Goal: Task Accomplishment & Management: Use online tool/utility

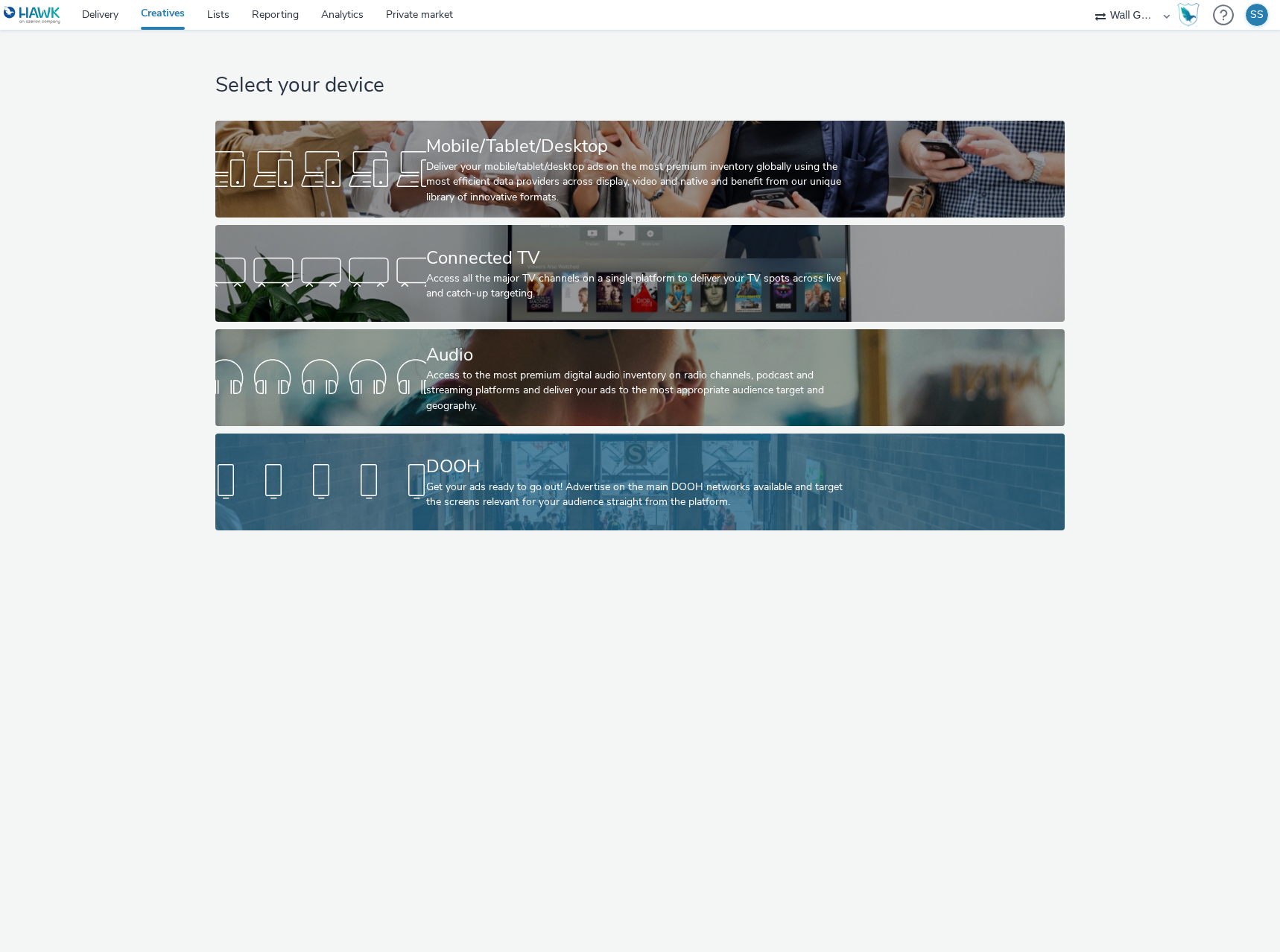
click at [449, 472] on div "DOOH" at bounding box center [637, 466] width 422 height 26
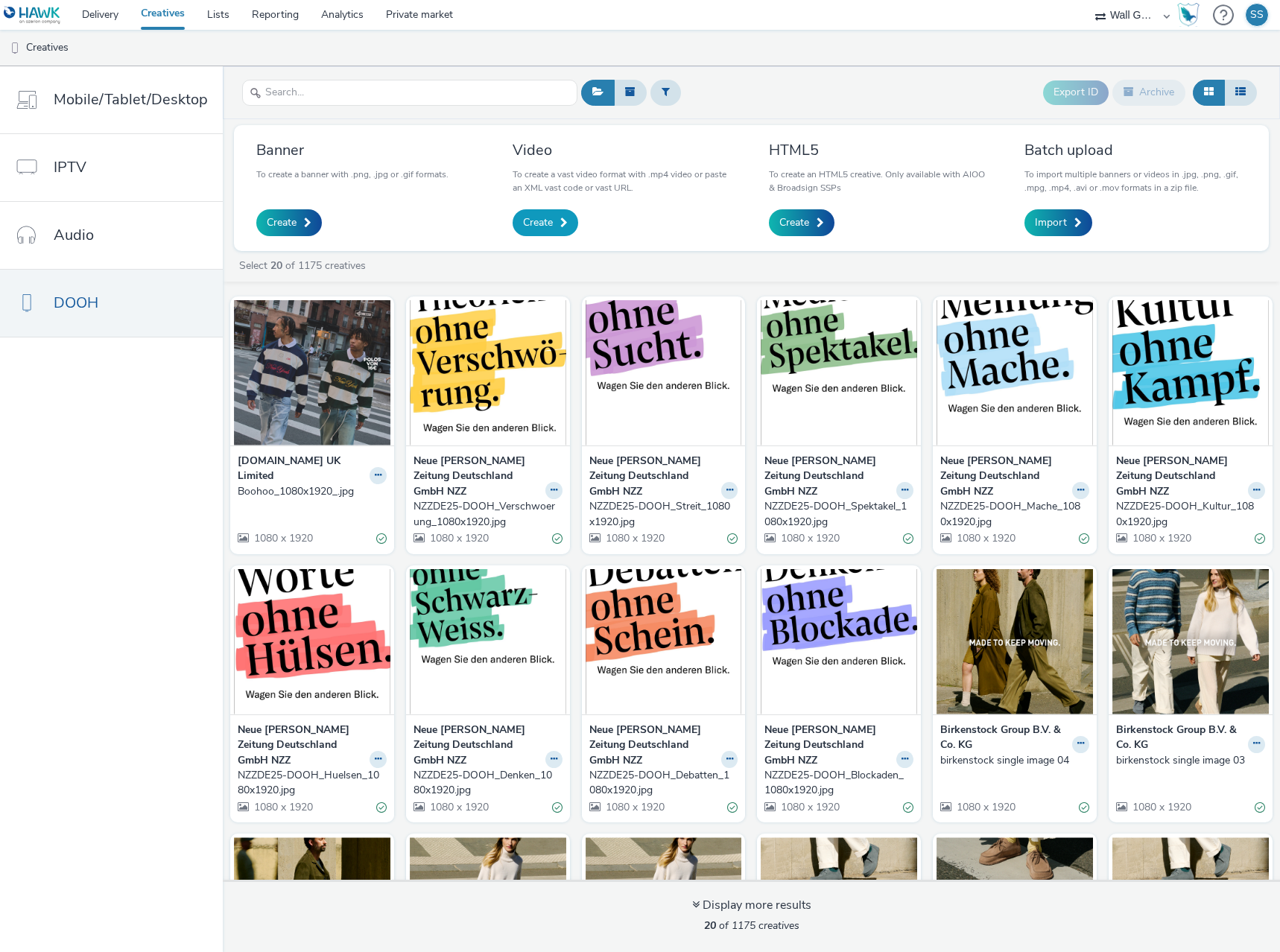
click at [553, 222] on link "Create" at bounding box center [545, 223] width 65 height 27
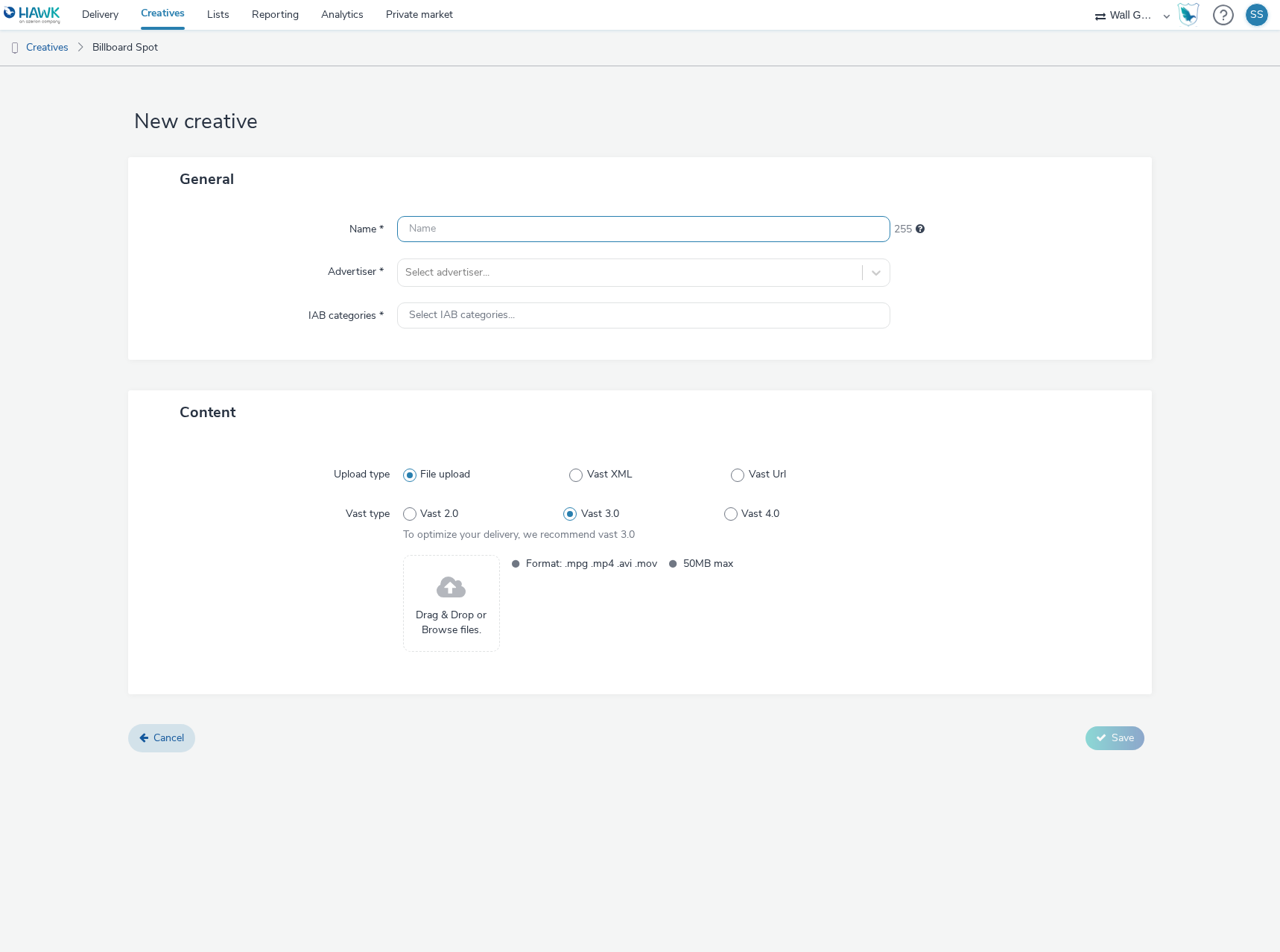
click at [513, 221] on input "text" at bounding box center [644, 229] width 493 height 26
paste input "NZZ-DE-Blockaden_DOOH_1920x1080.mp4"
type input "NZZ-DE-Blockaden_DOOH_1920x1080.mp4"
click at [483, 271] on div at bounding box center [630, 272] width 450 height 18
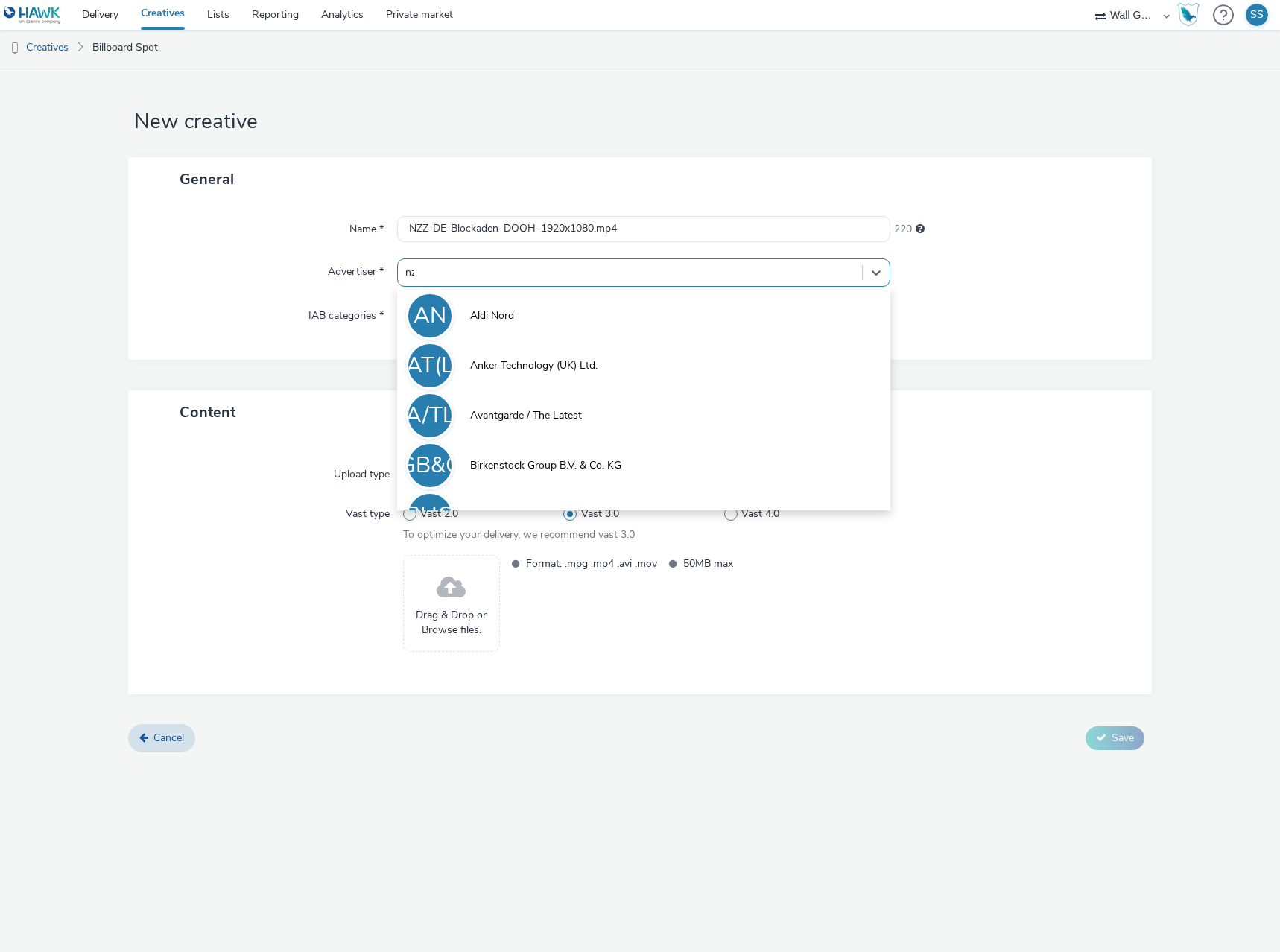
type input "nzz"
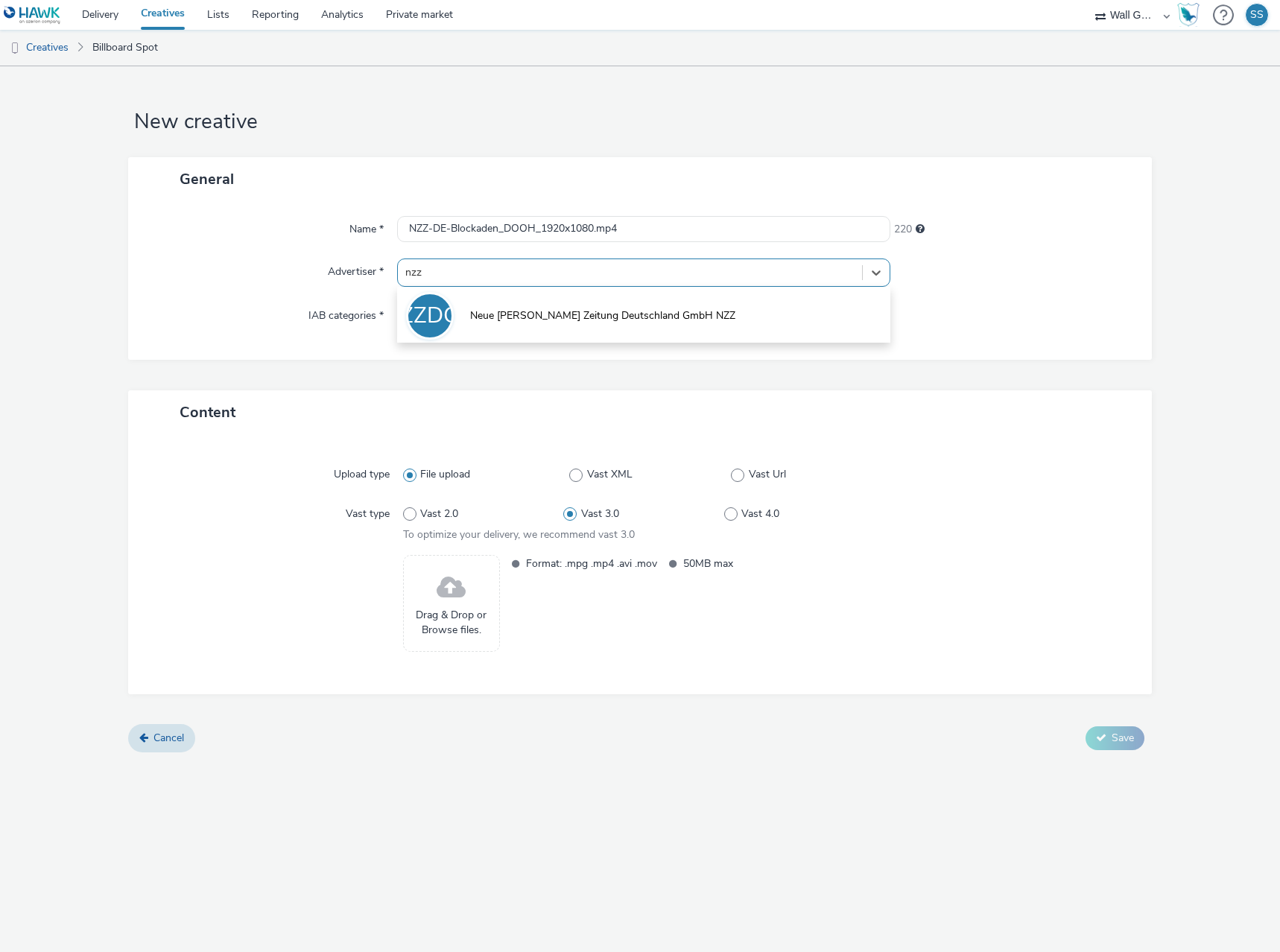
click at [485, 305] on li "NZZDGN Neue [PERSON_NAME] Zeitung Deutschland GmbH NZZ" at bounding box center [644, 315] width 493 height 50
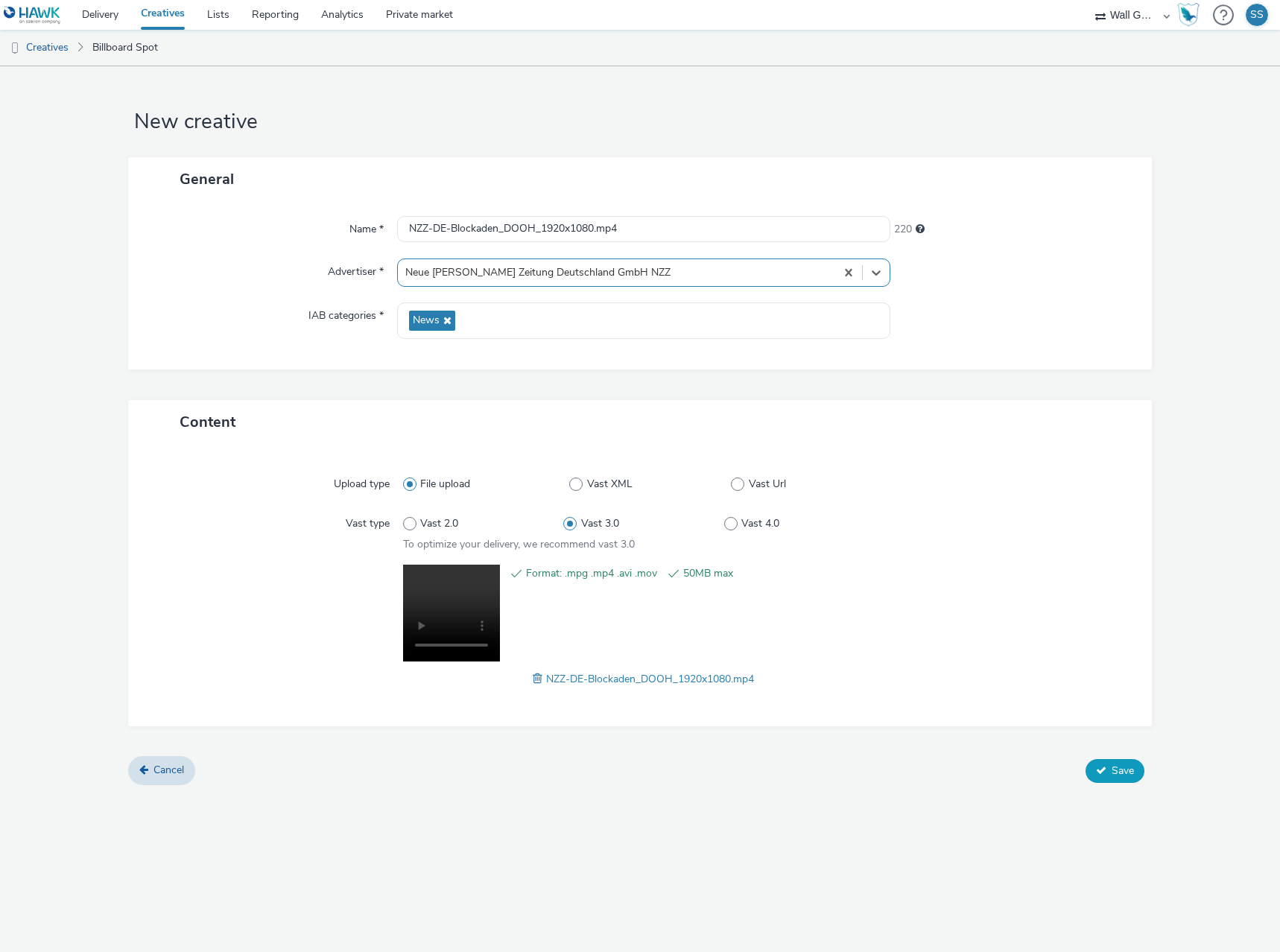
click at [1120, 770] on span "Save" at bounding box center [1123, 771] width 22 height 14
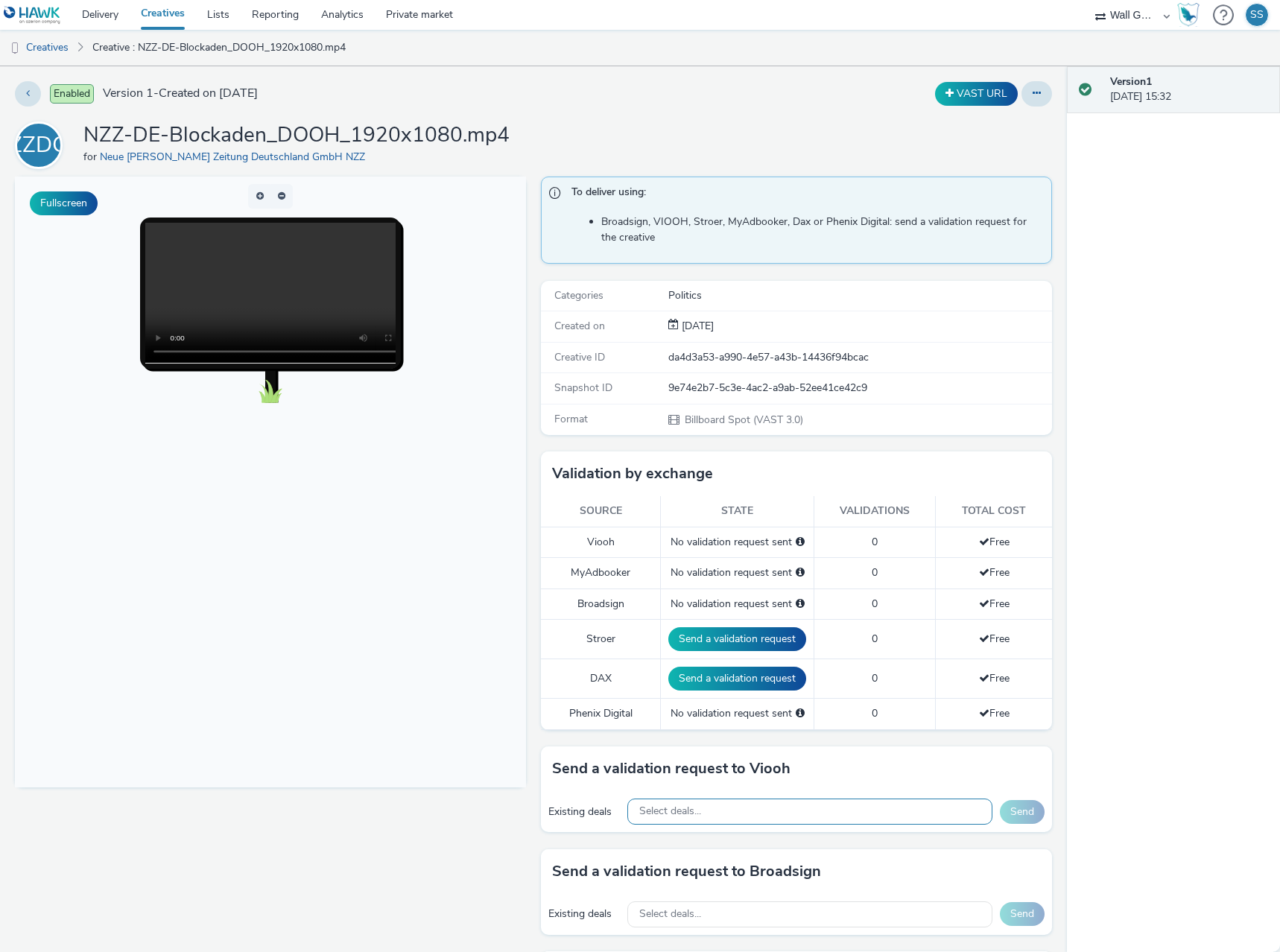
click at [680, 816] on span "Select deals..." at bounding box center [670, 812] width 61 height 13
drag, startPoint x: 870, startPoint y: 847, endPoint x: 555, endPoint y: 813, distance: 316.8
click at [555, 813] on div "Existing deals Select deals... NZZ-DE-Blockaden_DOOH_1920x1080.mp4 Send" at bounding box center [796, 811] width 511 height 41
paste input "VIOOH-JCDECAUX_DE-SNQrw7aaUi"
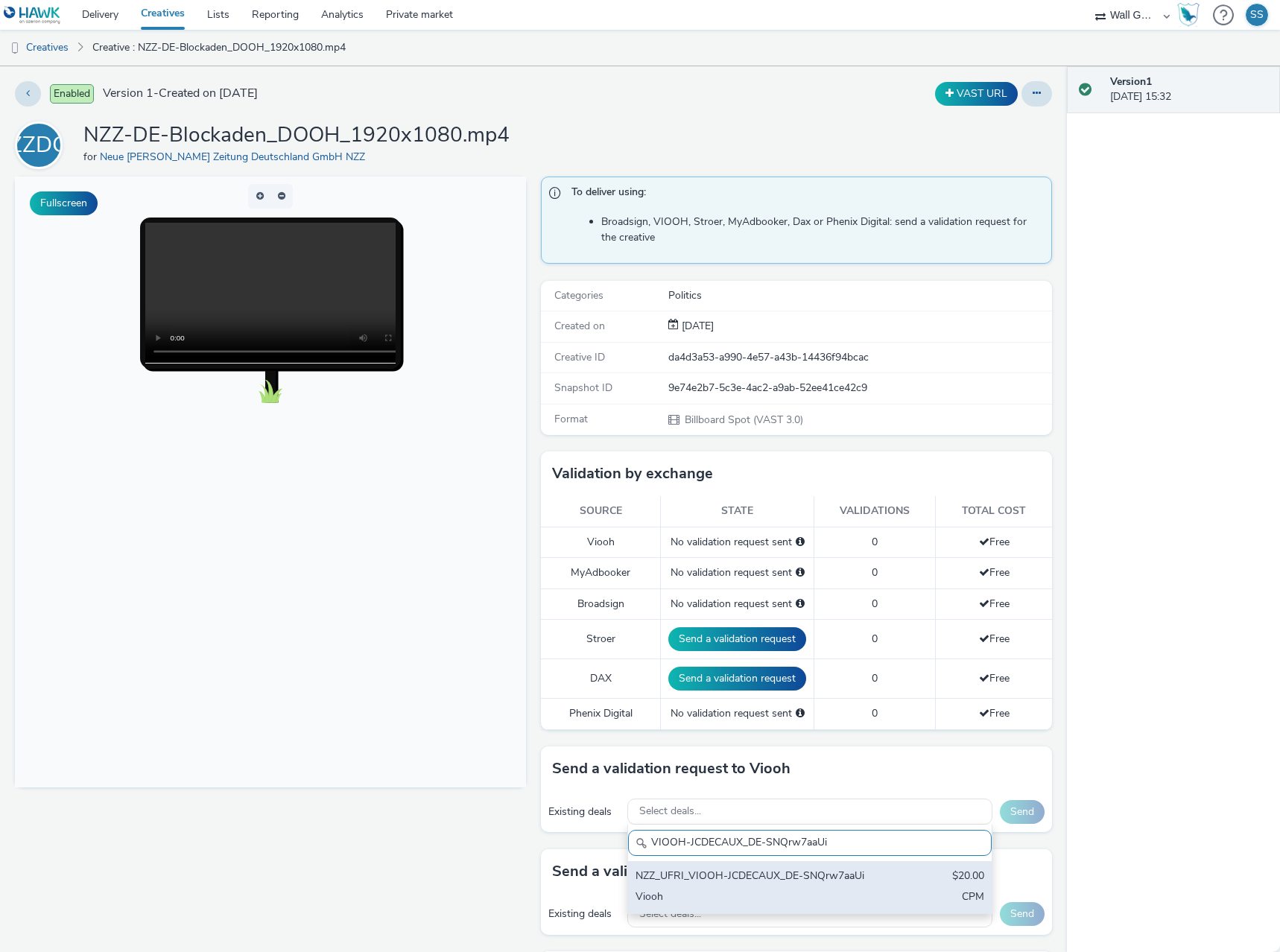
type input "VIOOH-JCDECAUX_DE-SNQrw7aaUi"
click at [688, 882] on div "NZZ_UFRI_VIOOH-JCDECAUX_DE-SNQrw7aaUi" at bounding box center [751, 877] width 230 height 17
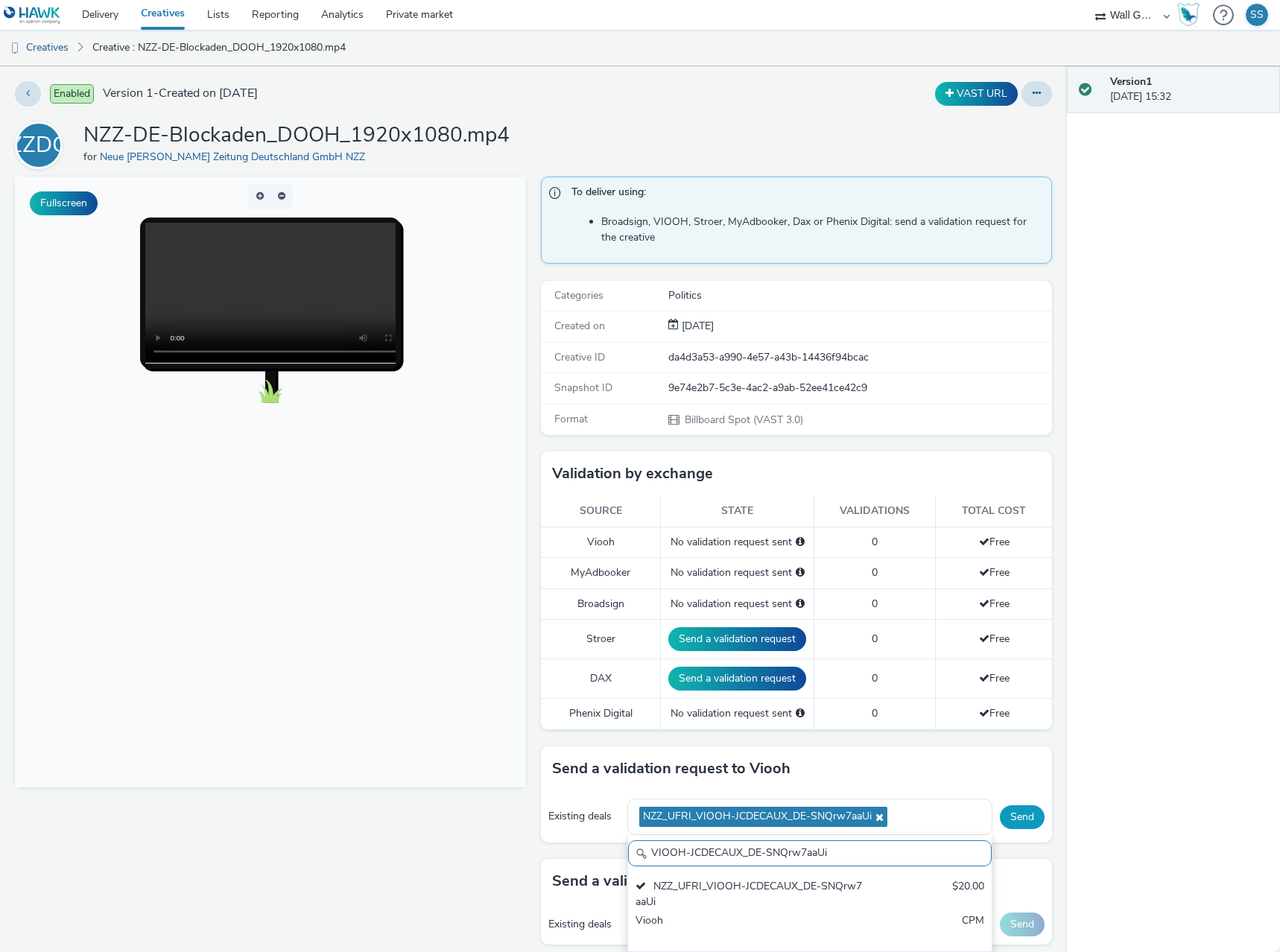
click at [1019, 815] on button "Send" at bounding box center [1022, 818] width 45 height 24
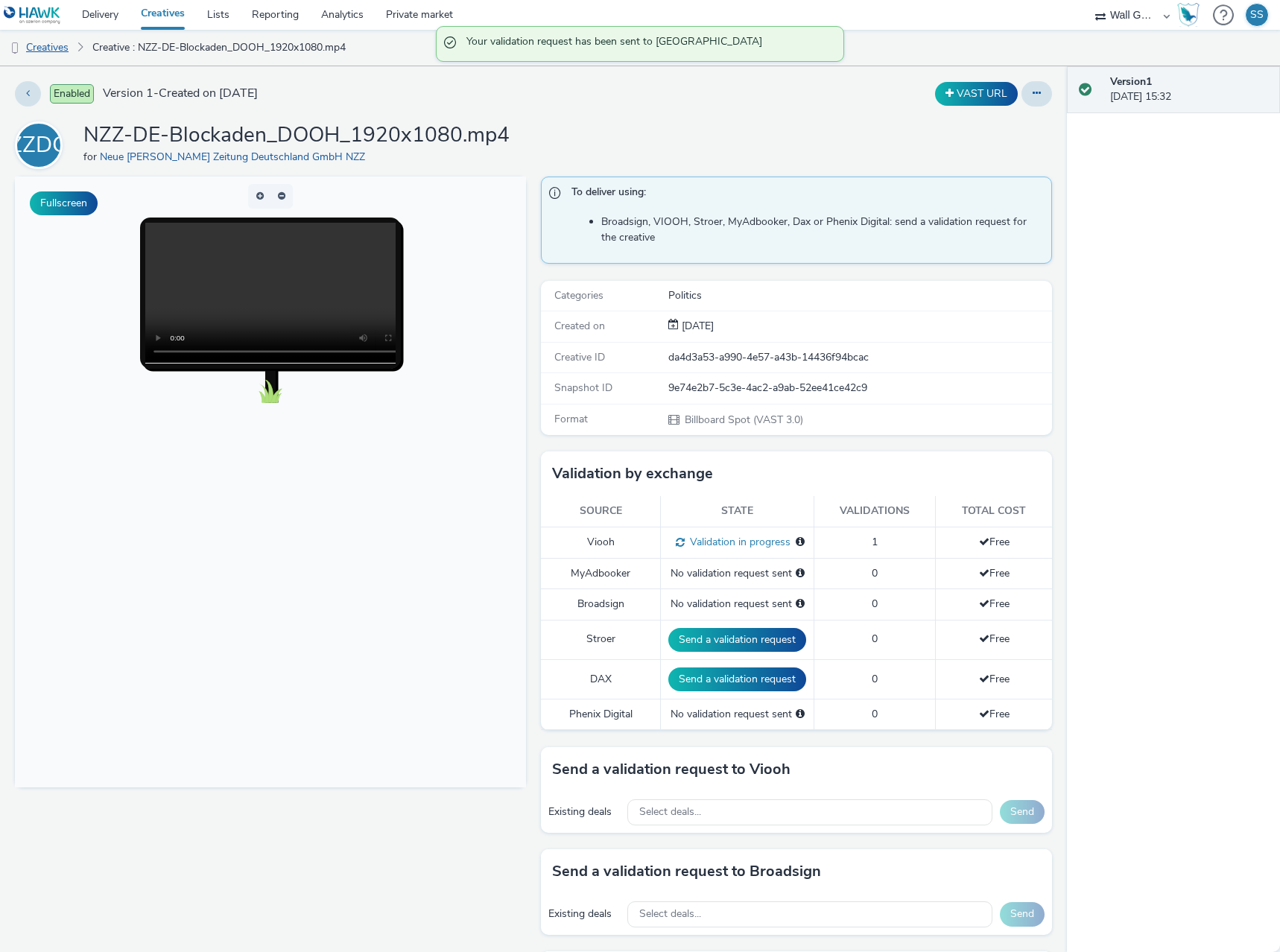
click at [39, 39] on link "Creatives" at bounding box center [38, 47] width 76 height 36
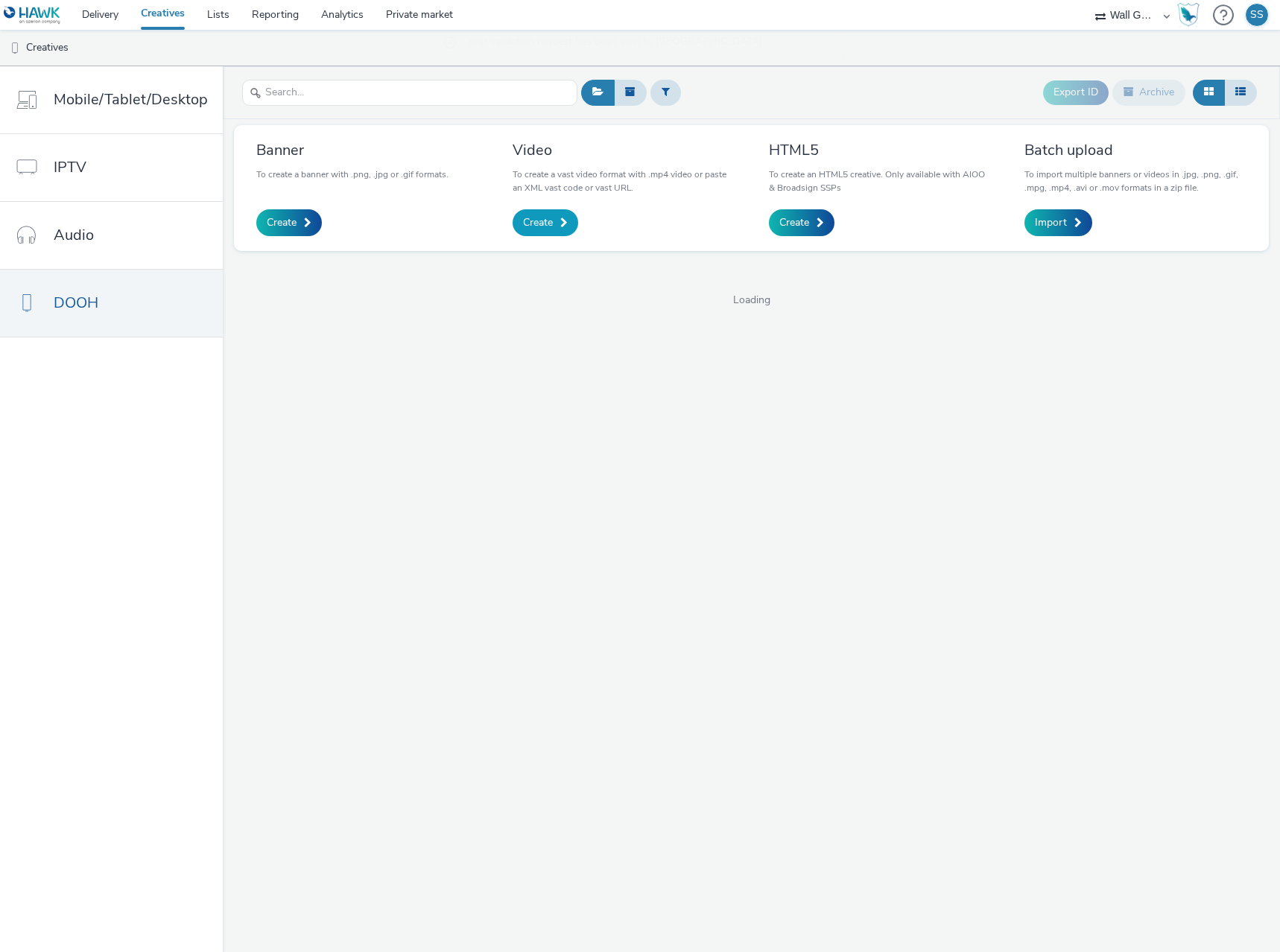
click at [530, 227] on span "Create" at bounding box center [537, 223] width 30 height 15
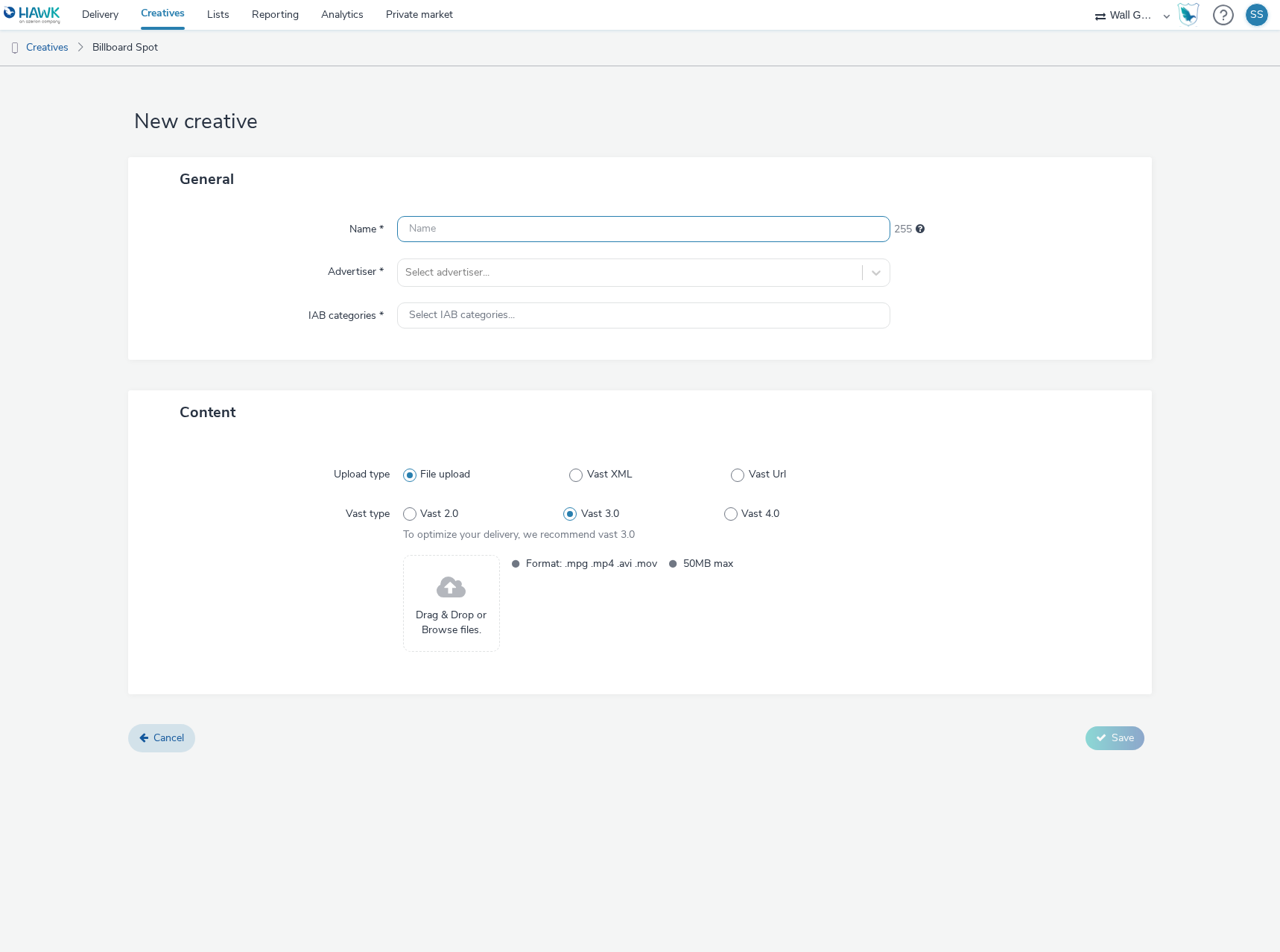
click at [481, 230] on input "text" at bounding box center [644, 229] width 493 height 26
paste input "NZZ-DE-Debatten_DOOH_1920x1080.mp4"
type input "NZZ-DE-Debatten_DOOH_1920x1080.mp4"
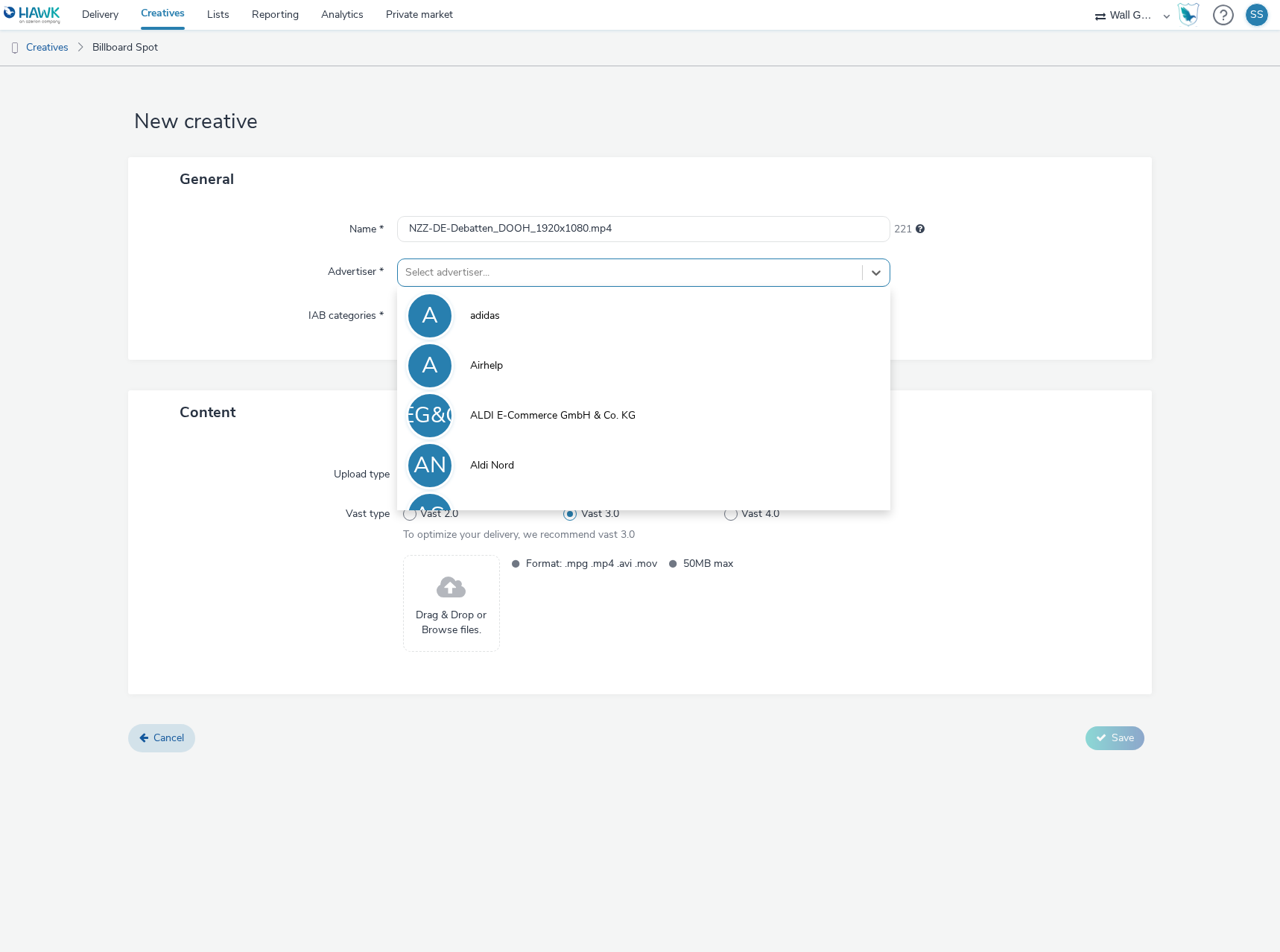
click at [478, 270] on div at bounding box center [630, 272] width 450 height 18
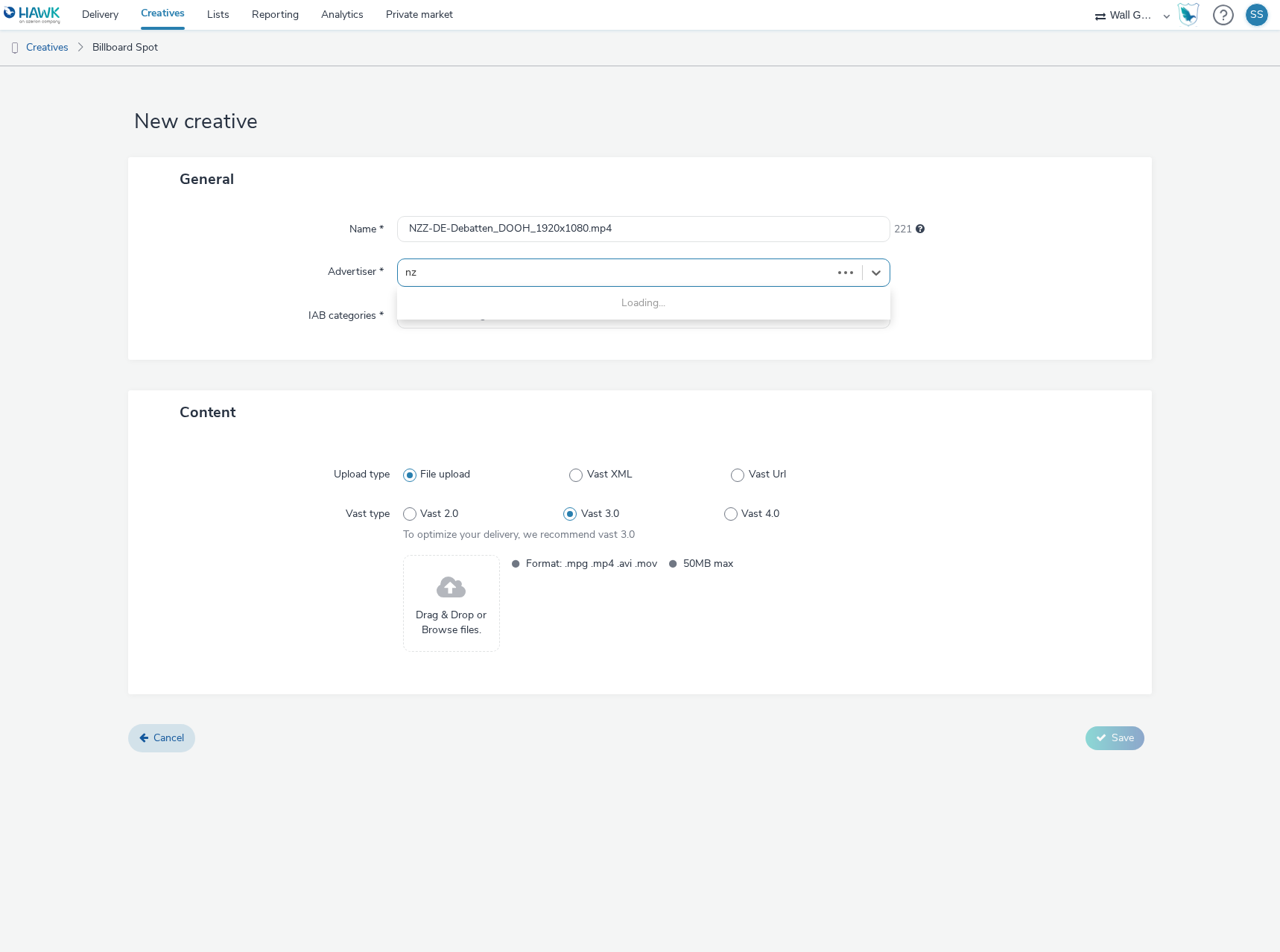
type input "nzz"
click at [502, 305] on li "NZZDGN Neue [PERSON_NAME] Zeitung Deutschland GmbH NZZ" at bounding box center [644, 315] width 493 height 50
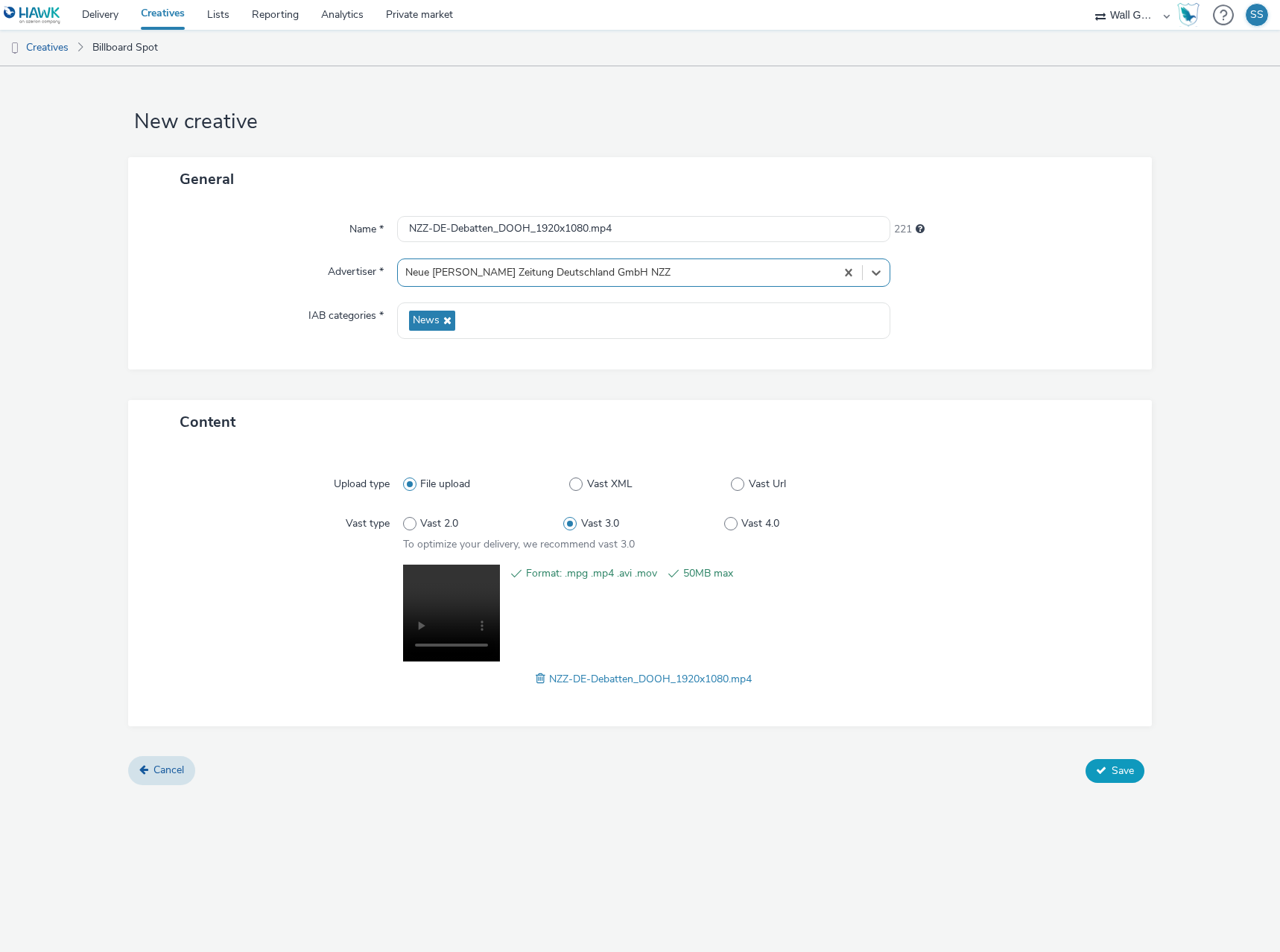
click at [1120, 775] on span "Save" at bounding box center [1123, 771] width 22 height 14
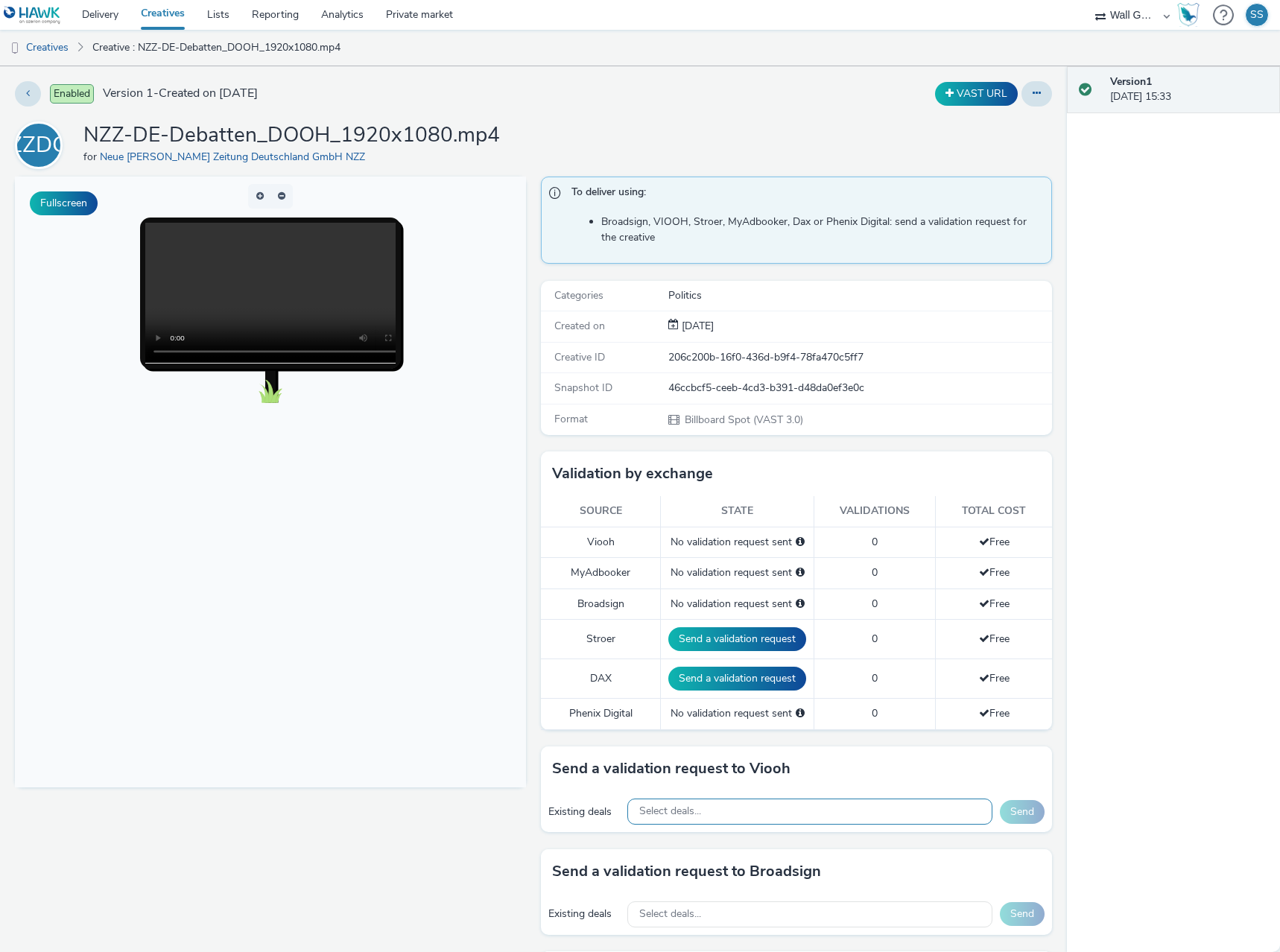
click at [699, 817] on div "Select deals..." at bounding box center [810, 811] width 365 height 26
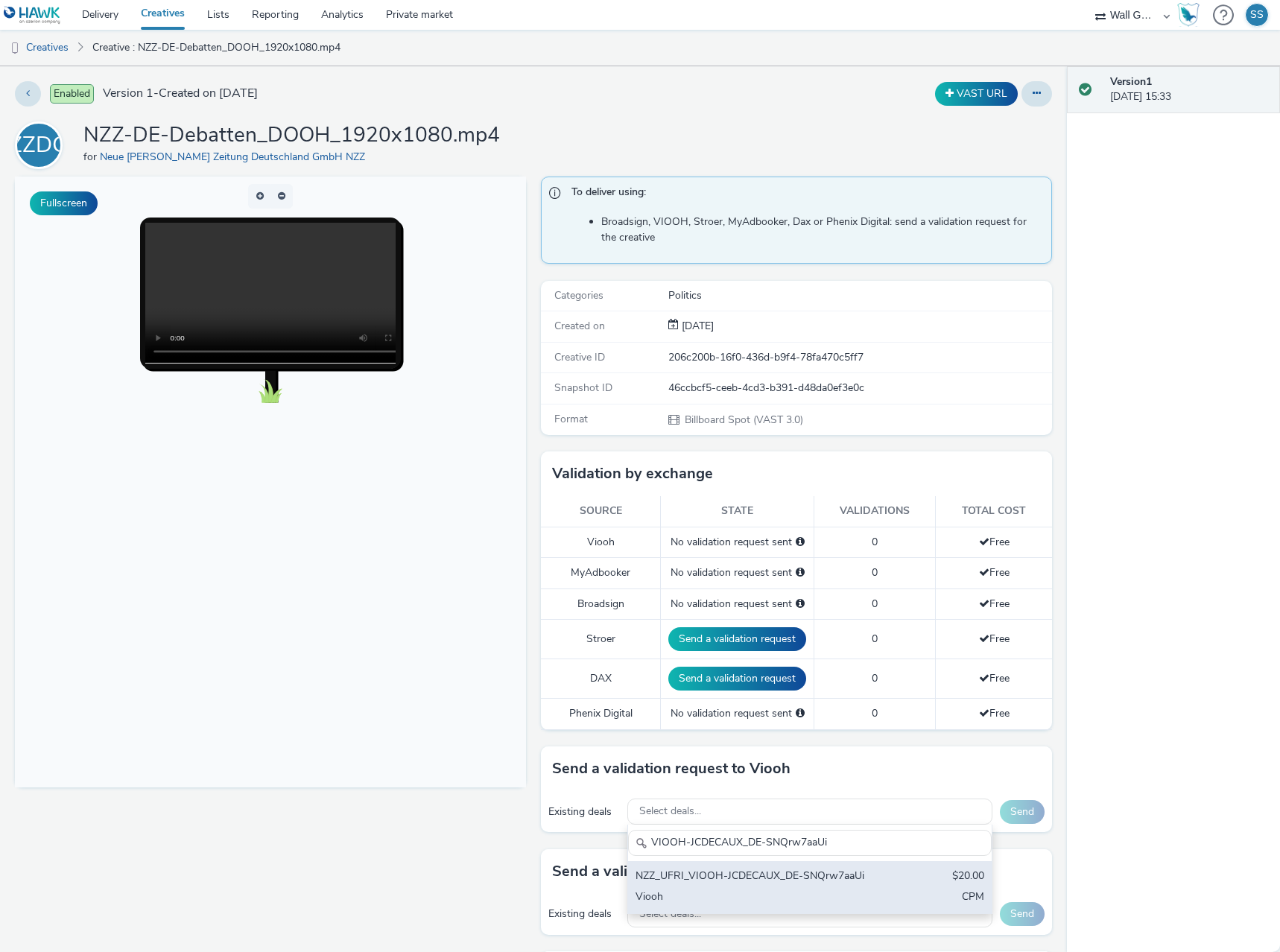
type input "VIOOH-JCDECAUX_DE-SNQrw7aaUi"
click at [709, 875] on div "NZZ_UFRI_VIOOH-JCDECAUX_DE-SNQrw7aaUi" at bounding box center [751, 877] width 230 height 17
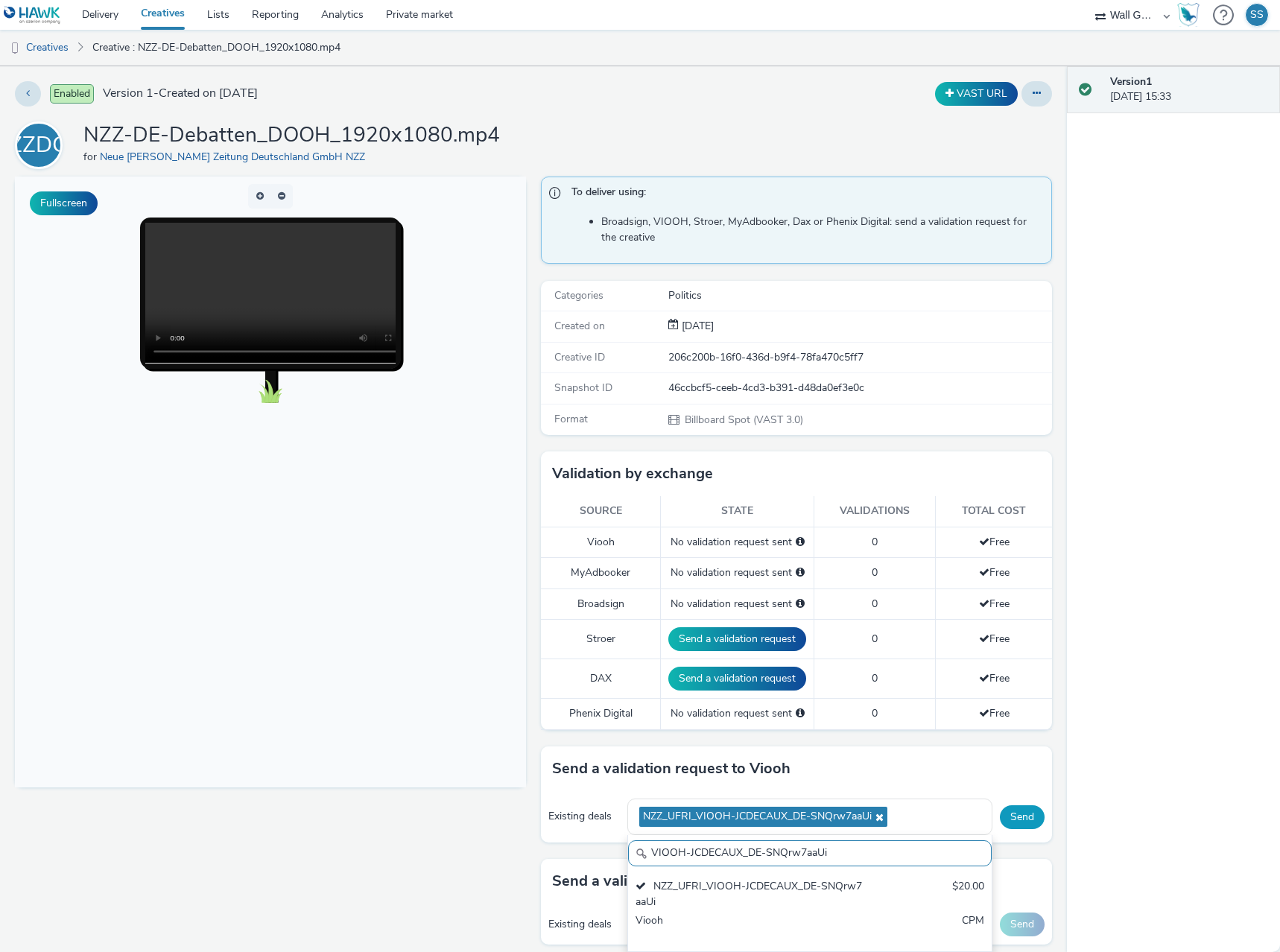
click at [1022, 822] on button "Send" at bounding box center [1022, 818] width 45 height 24
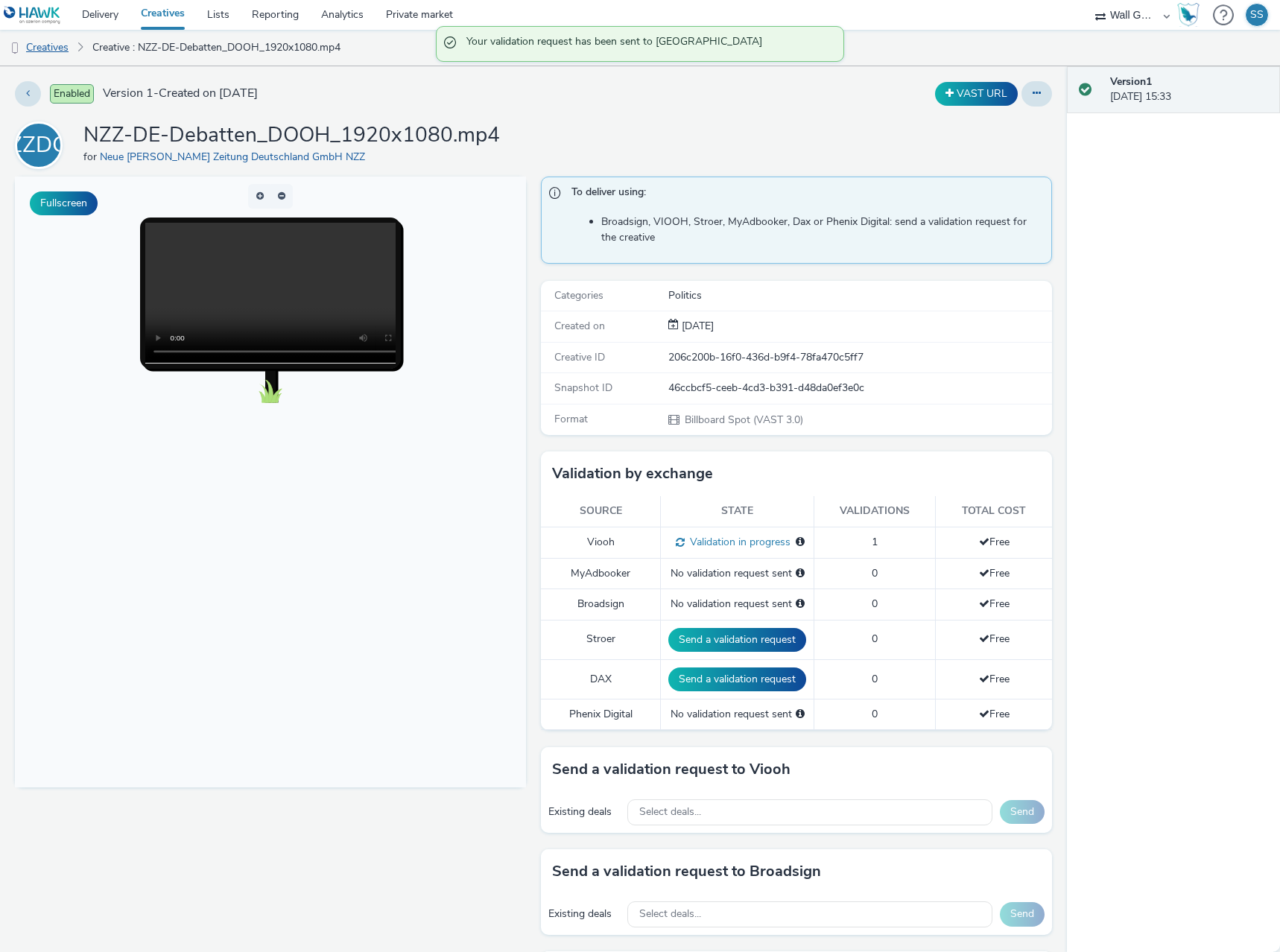
click at [55, 50] on link "Creatives" at bounding box center [38, 47] width 76 height 36
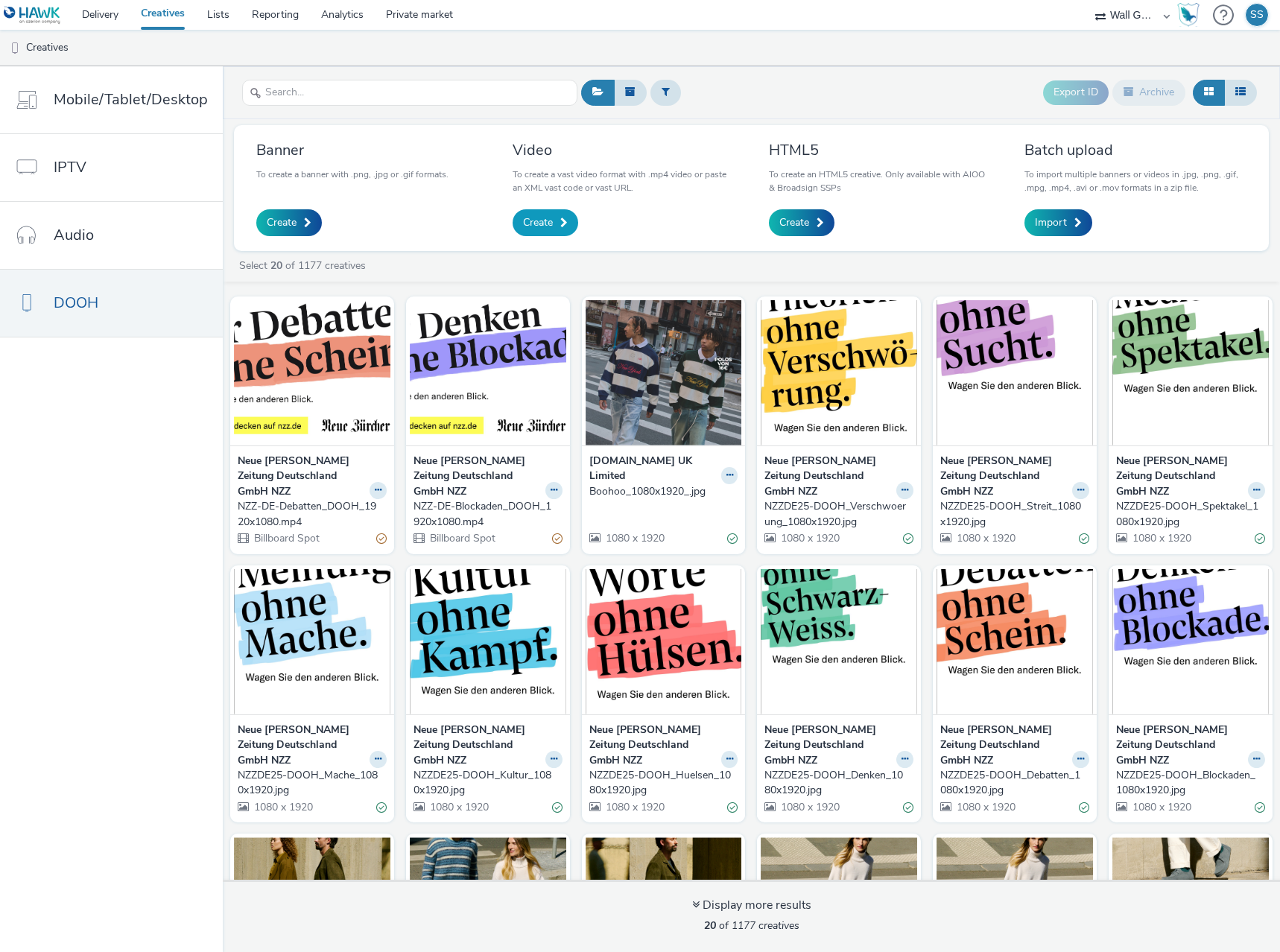
click at [561, 227] on span at bounding box center [564, 222] width 7 height 10
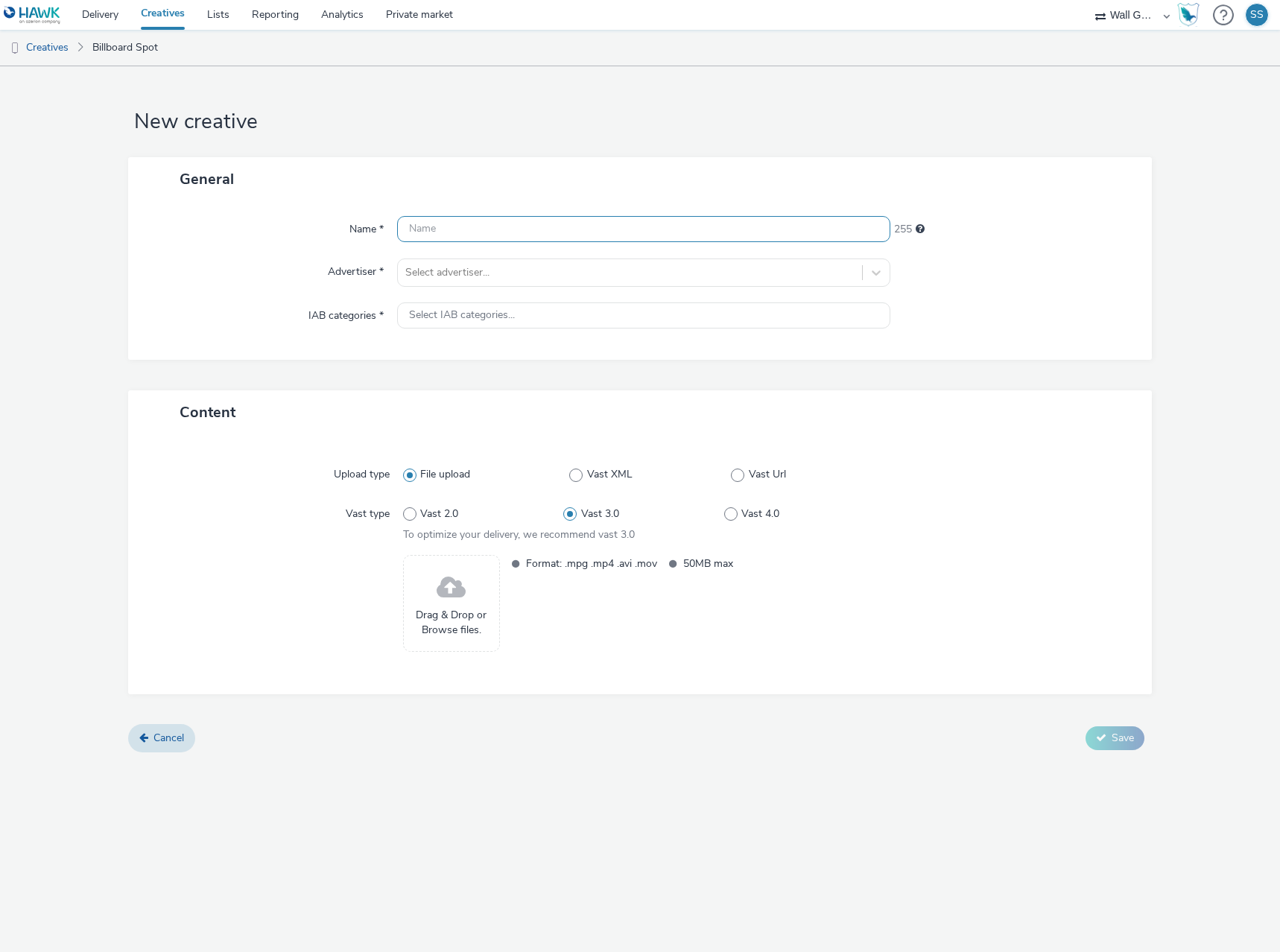
click at [485, 235] on input "text" at bounding box center [644, 229] width 493 height 26
paste input "NZZ-DE-Kultur_DOOH_1920x1080.mp4"
type input "NZZ-DE-Kultur_DOOH_1920x1080.mp4"
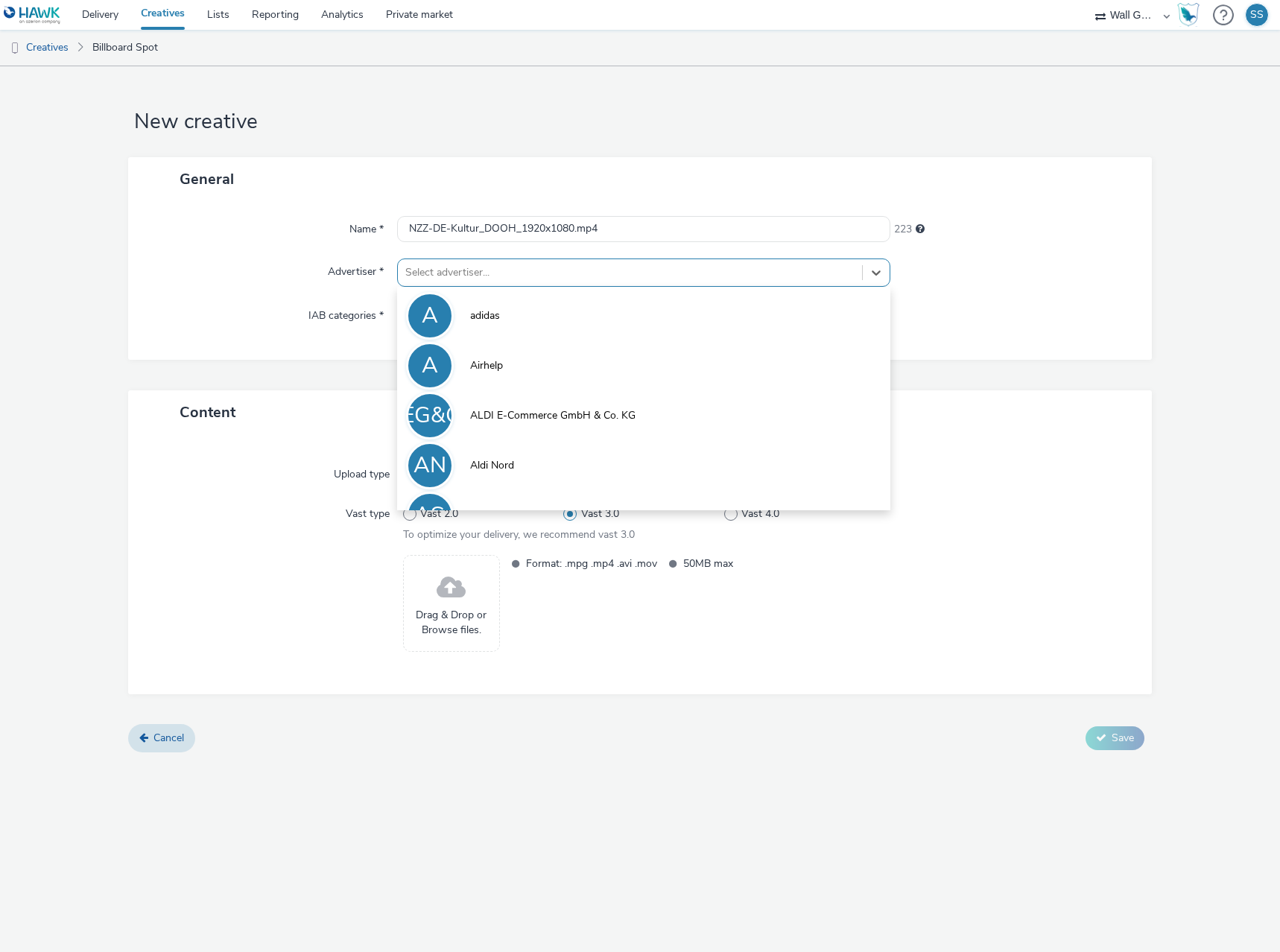
click at [441, 277] on div at bounding box center [630, 272] width 450 height 18
type input "nzz"
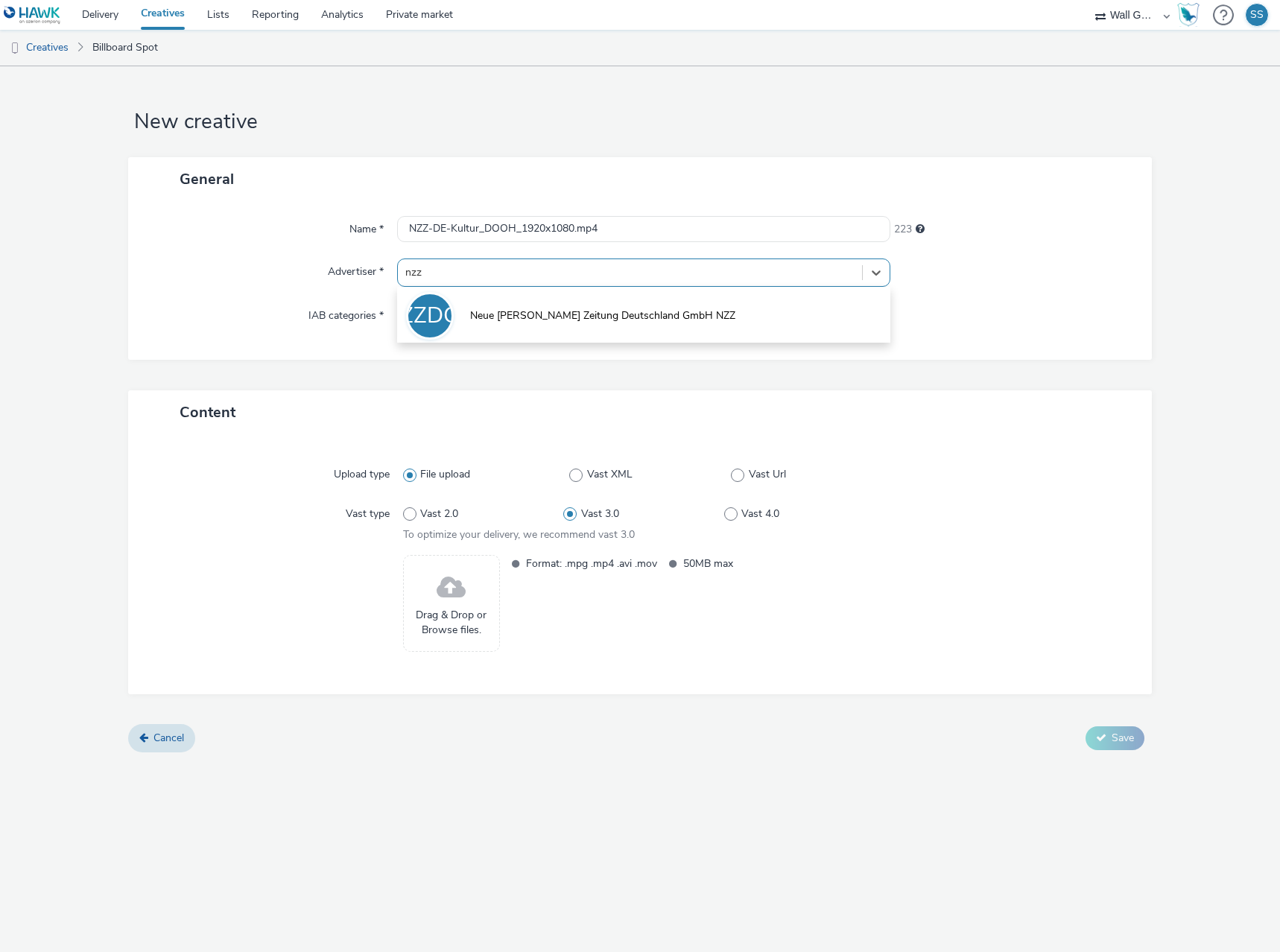
drag, startPoint x: 488, startPoint y: 304, endPoint x: 493, endPoint y: 319, distance: 15.8
click at [490, 315] on li "NZZDGN Neue [PERSON_NAME] Zeitung Deutschland GmbH NZZ" at bounding box center [644, 315] width 493 height 50
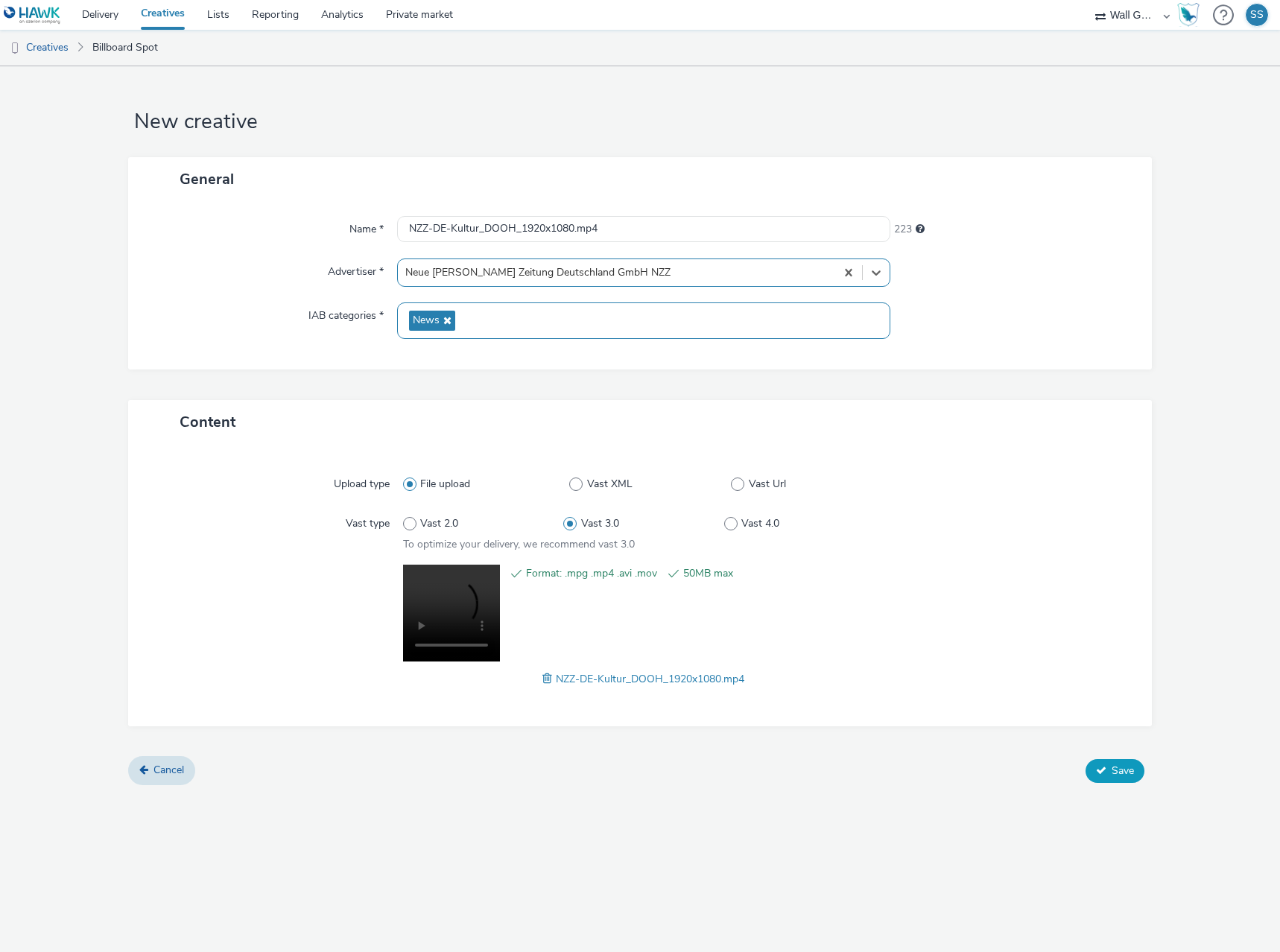
click at [1114, 777] on span "Save" at bounding box center [1123, 771] width 22 height 14
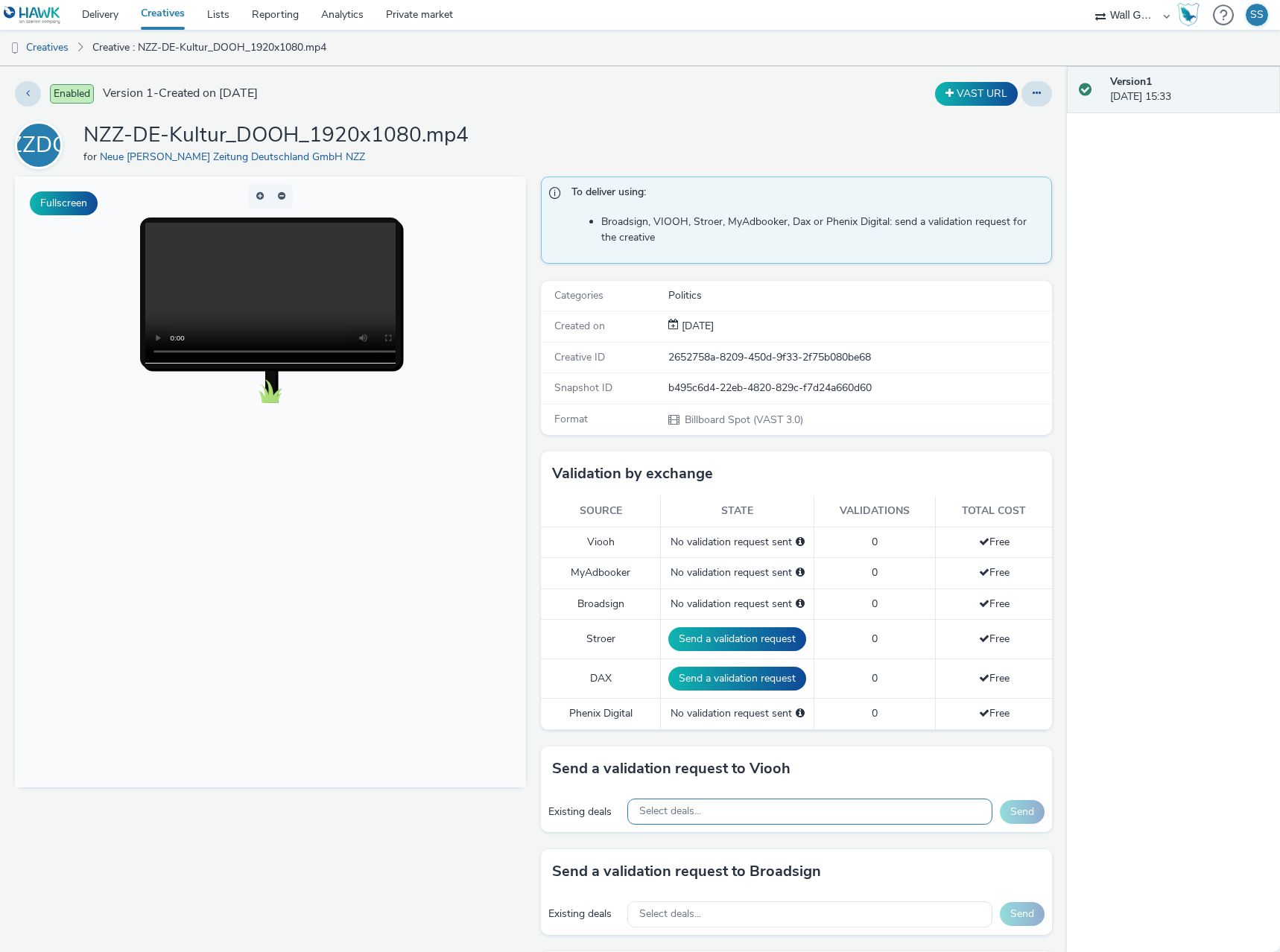
click at [660, 811] on span "Select deals..." at bounding box center [670, 812] width 61 height 13
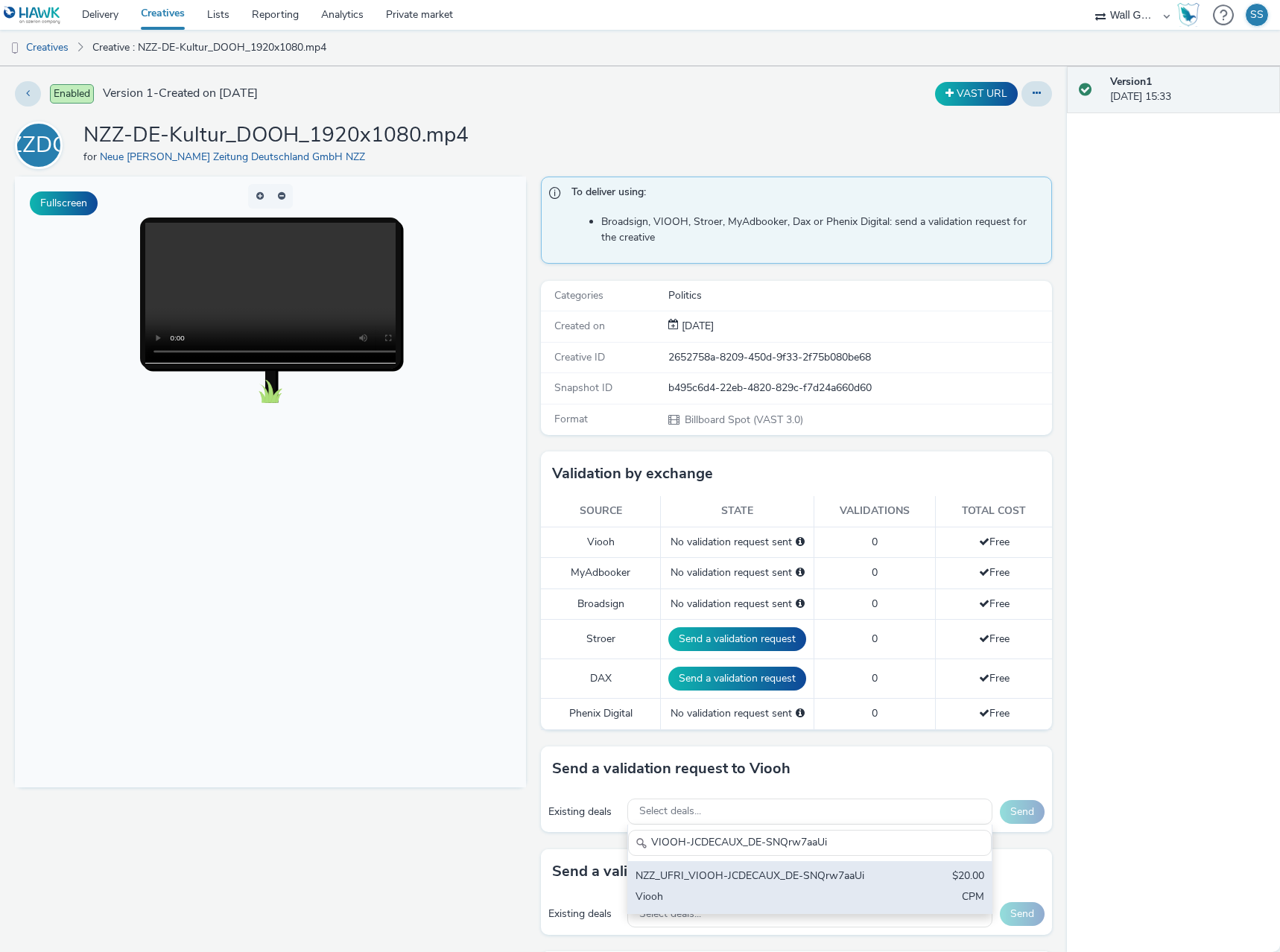
type input "VIOOH-JCDECAUX_DE-SNQrw7aaUi"
click at [731, 879] on div "NZZ_UFRI_VIOOH-JCDECAUX_DE-SNQrw7aaUi" at bounding box center [751, 877] width 230 height 17
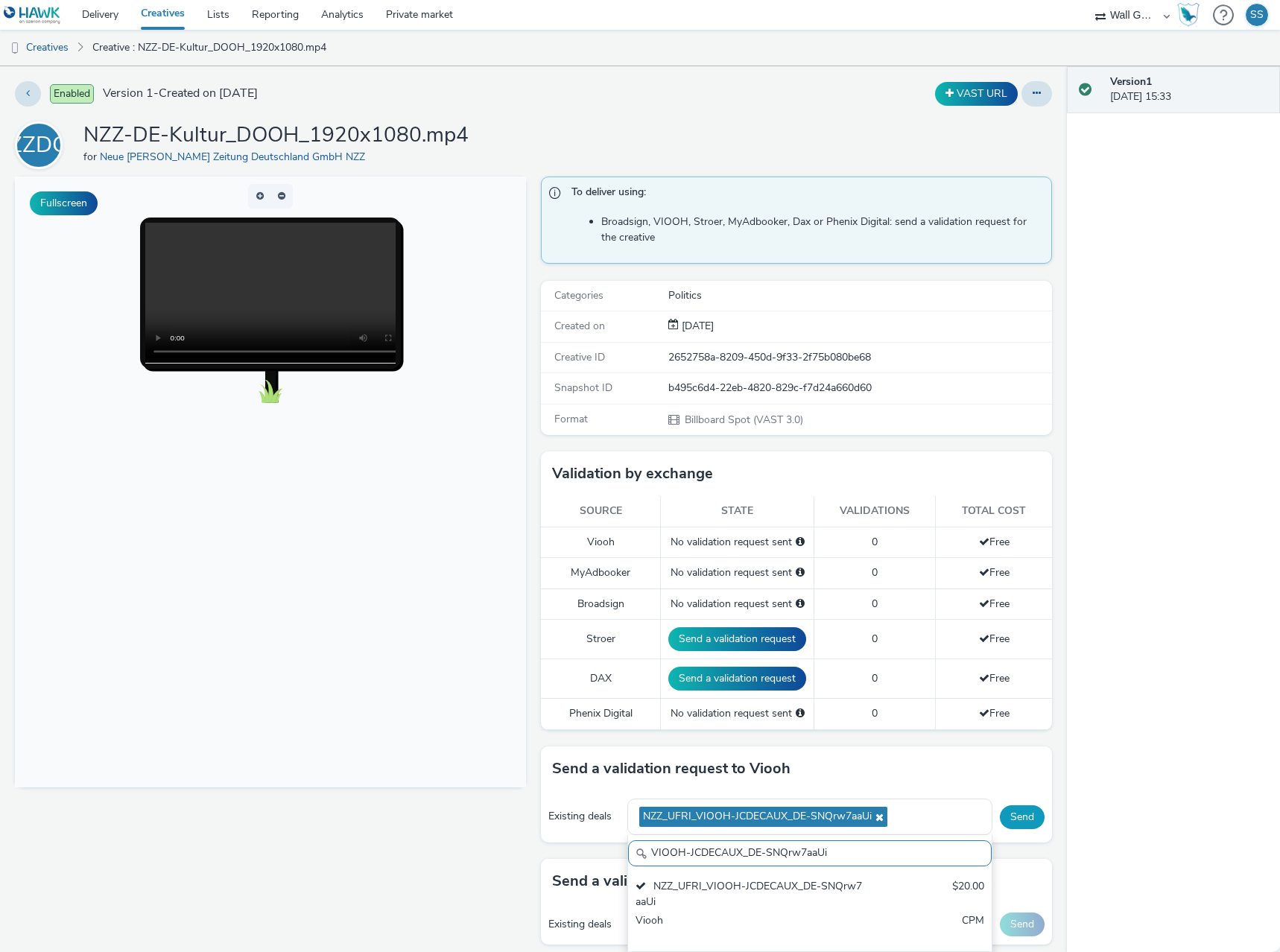
click at [1018, 808] on button "Send" at bounding box center [1022, 818] width 45 height 24
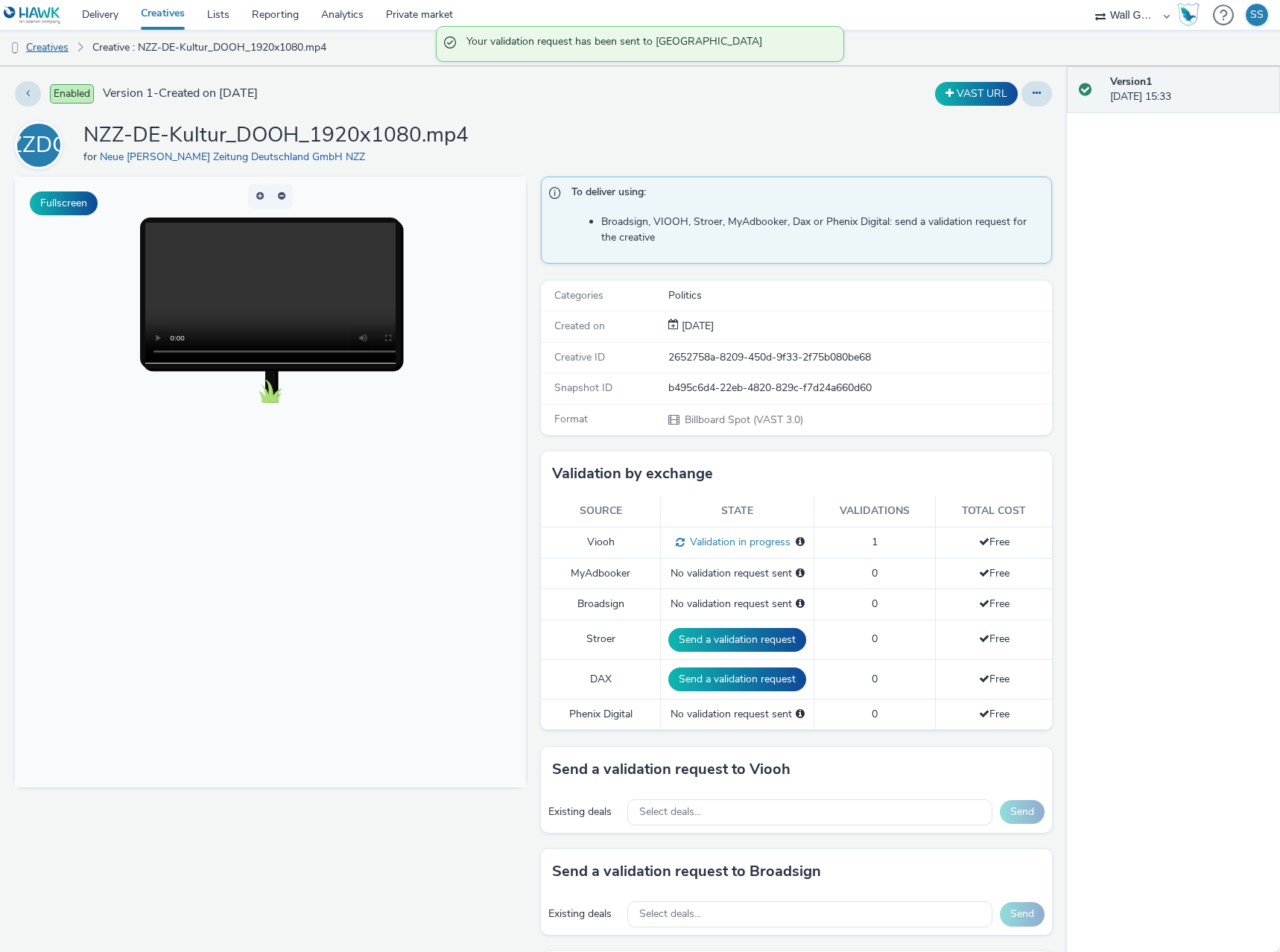
click at [56, 50] on link "Creatives" at bounding box center [38, 47] width 76 height 36
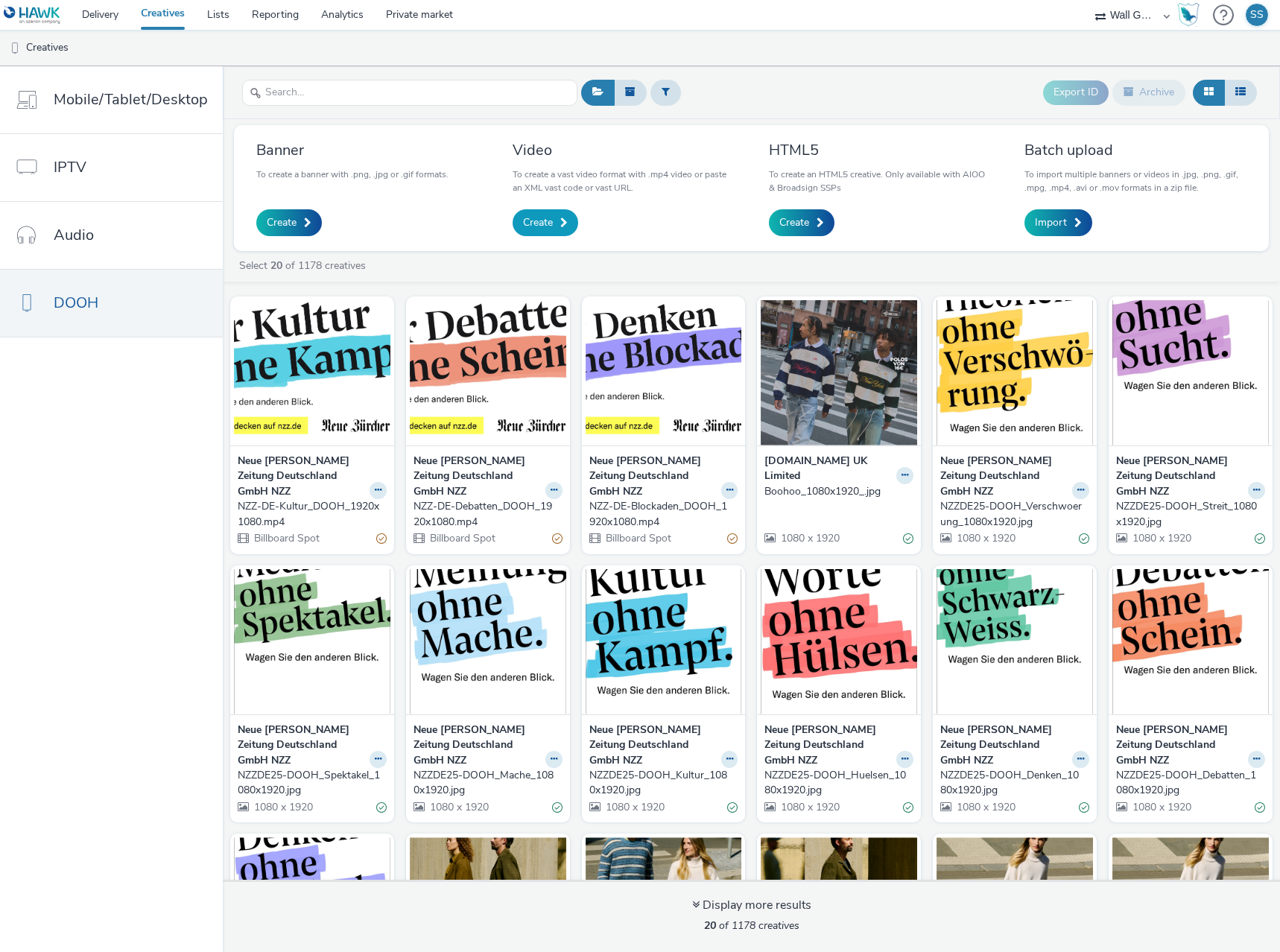
click at [529, 225] on span "Create" at bounding box center [537, 223] width 30 height 15
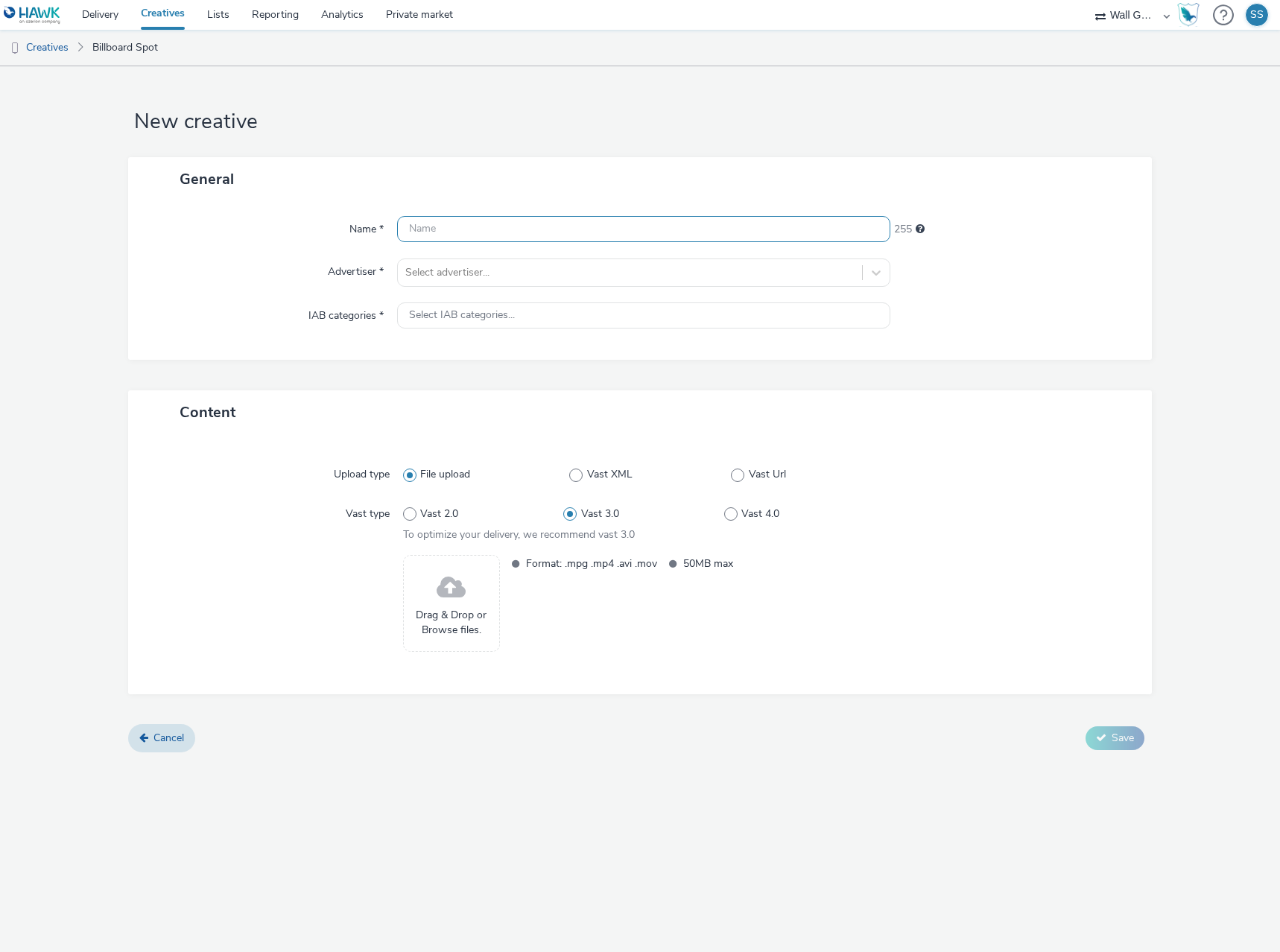
click at [470, 226] on input "text" at bounding box center [644, 229] width 493 height 26
paste input "NZZ-DE-Meinung_DOOH_1920x1080.mp4"
type input "NZZ-DE-Meinung_DOOH_1920x1080.mp4"
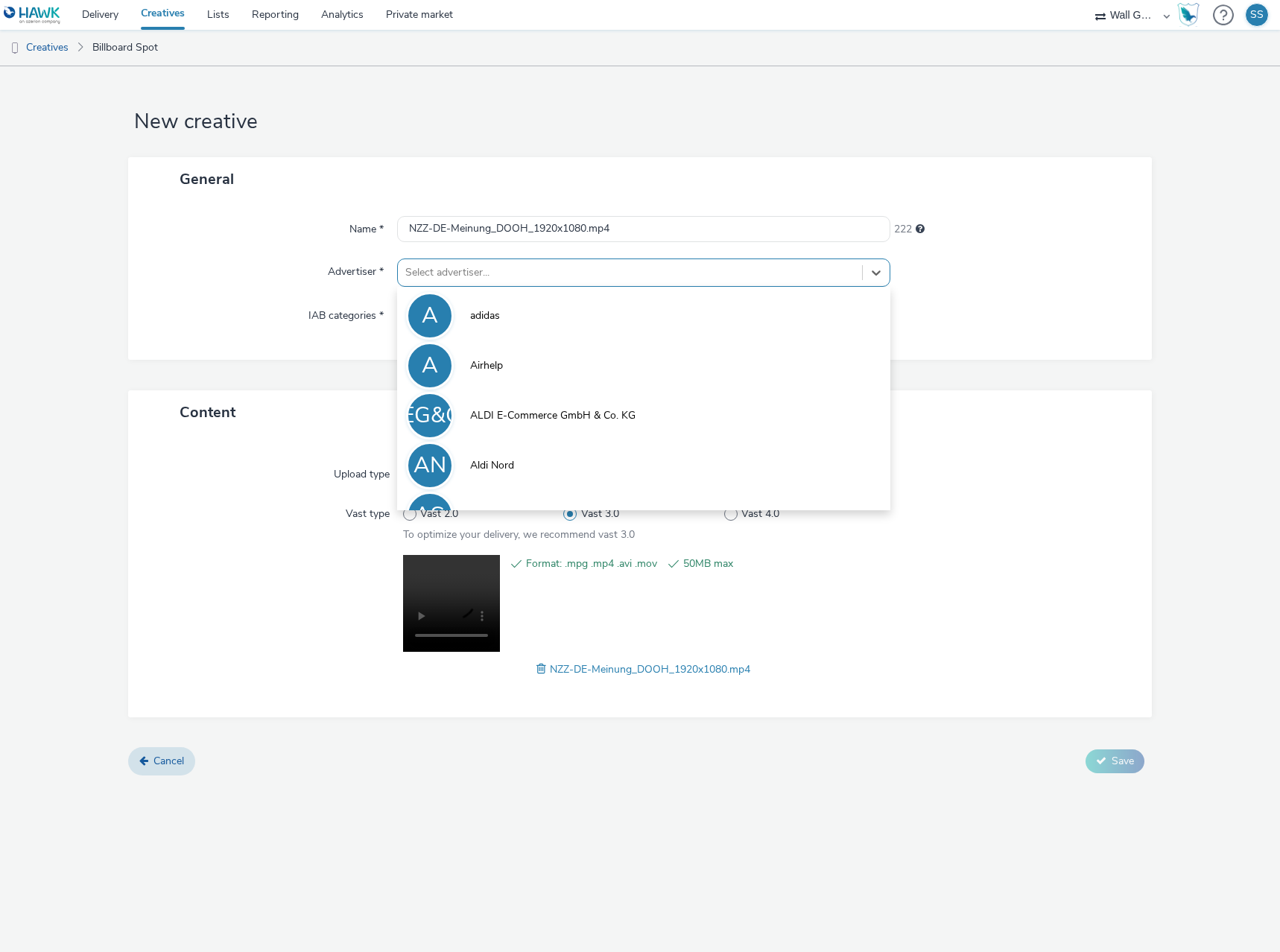
click at [495, 264] on div at bounding box center [630, 272] width 450 height 18
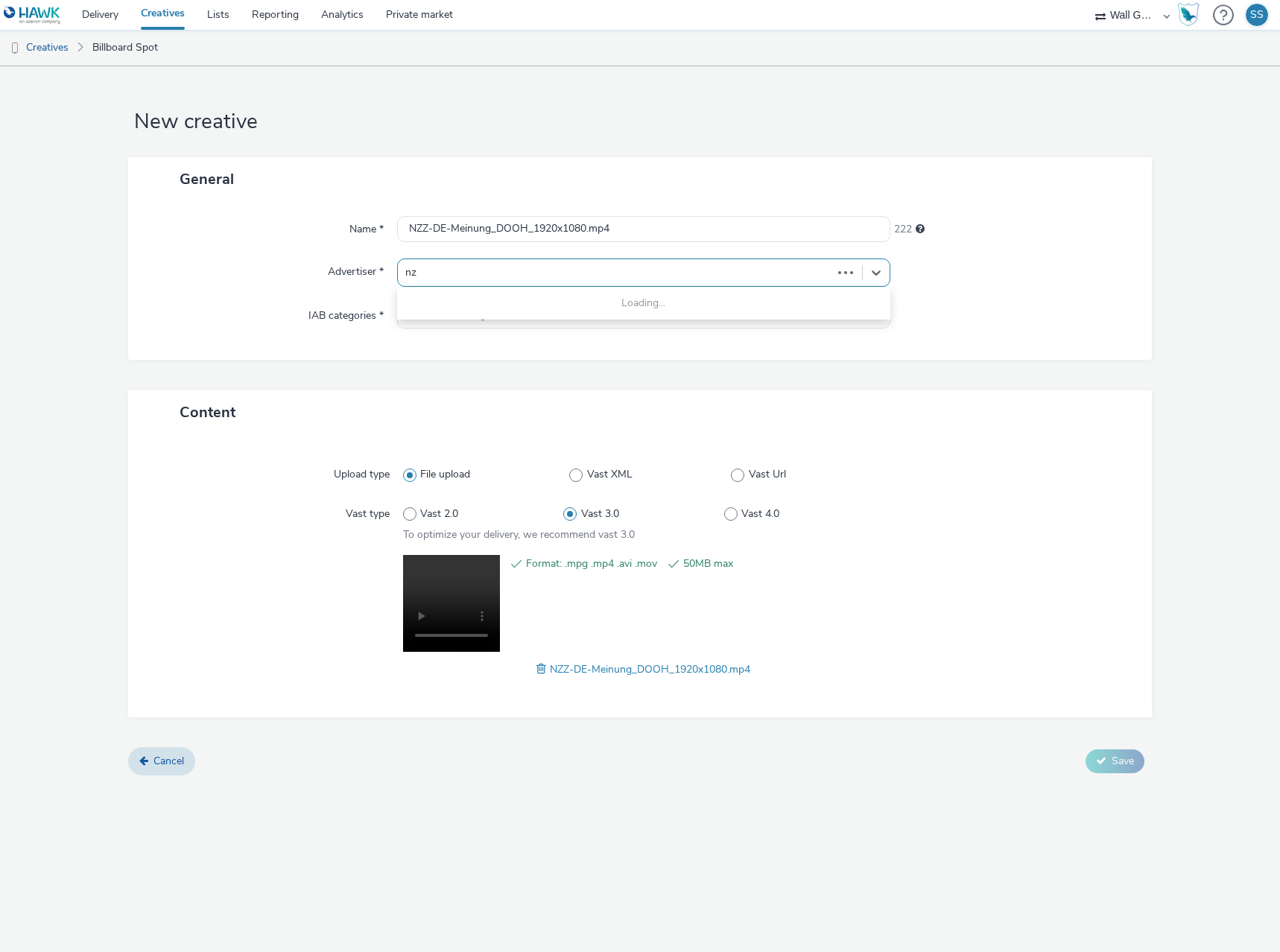
type input "nzz"
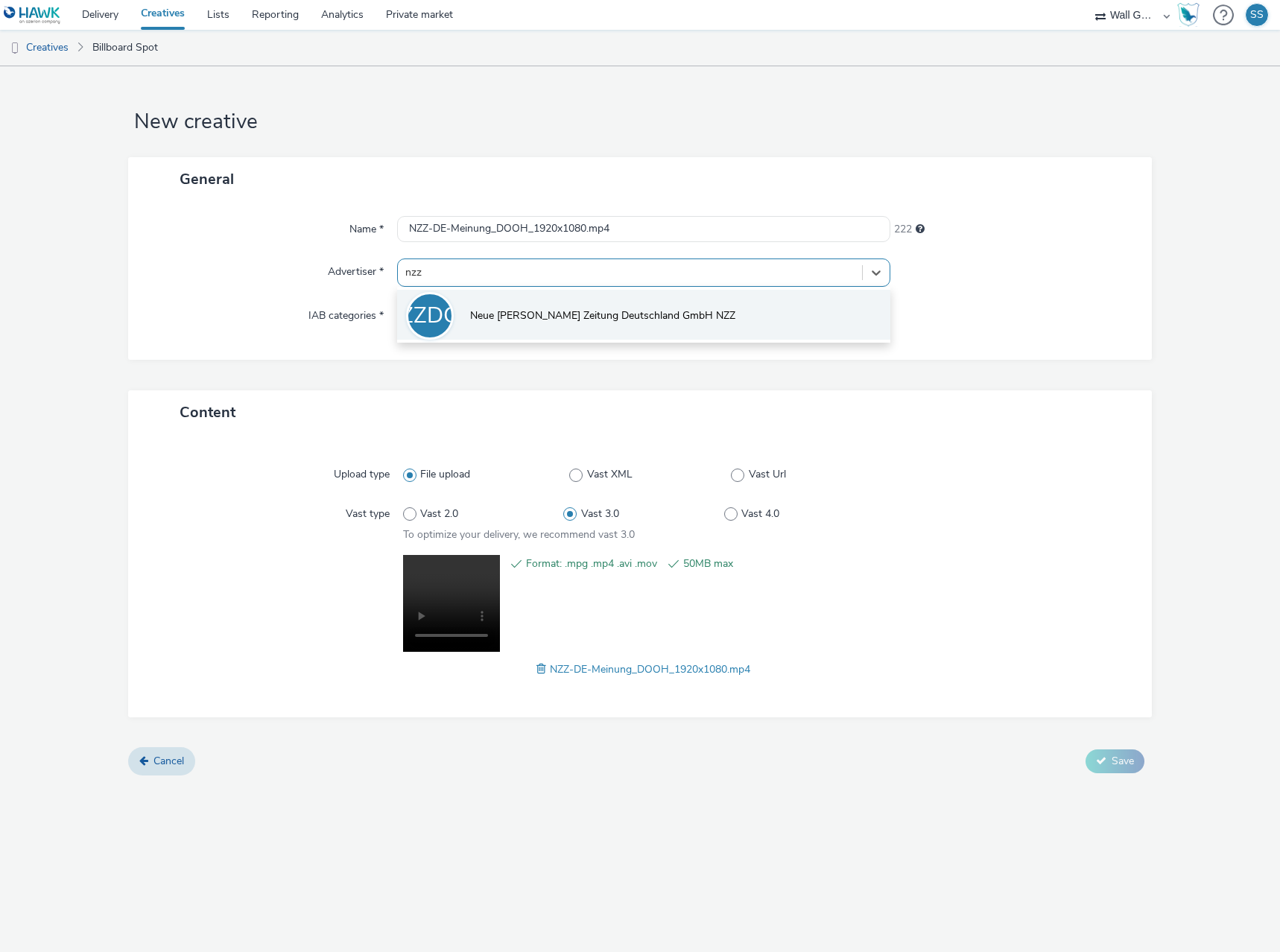
click at [504, 316] on span "Neue [PERSON_NAME] Zeitung Deutschland GmbH NZZ" at bounding box center [603, 315] width 265 height 15
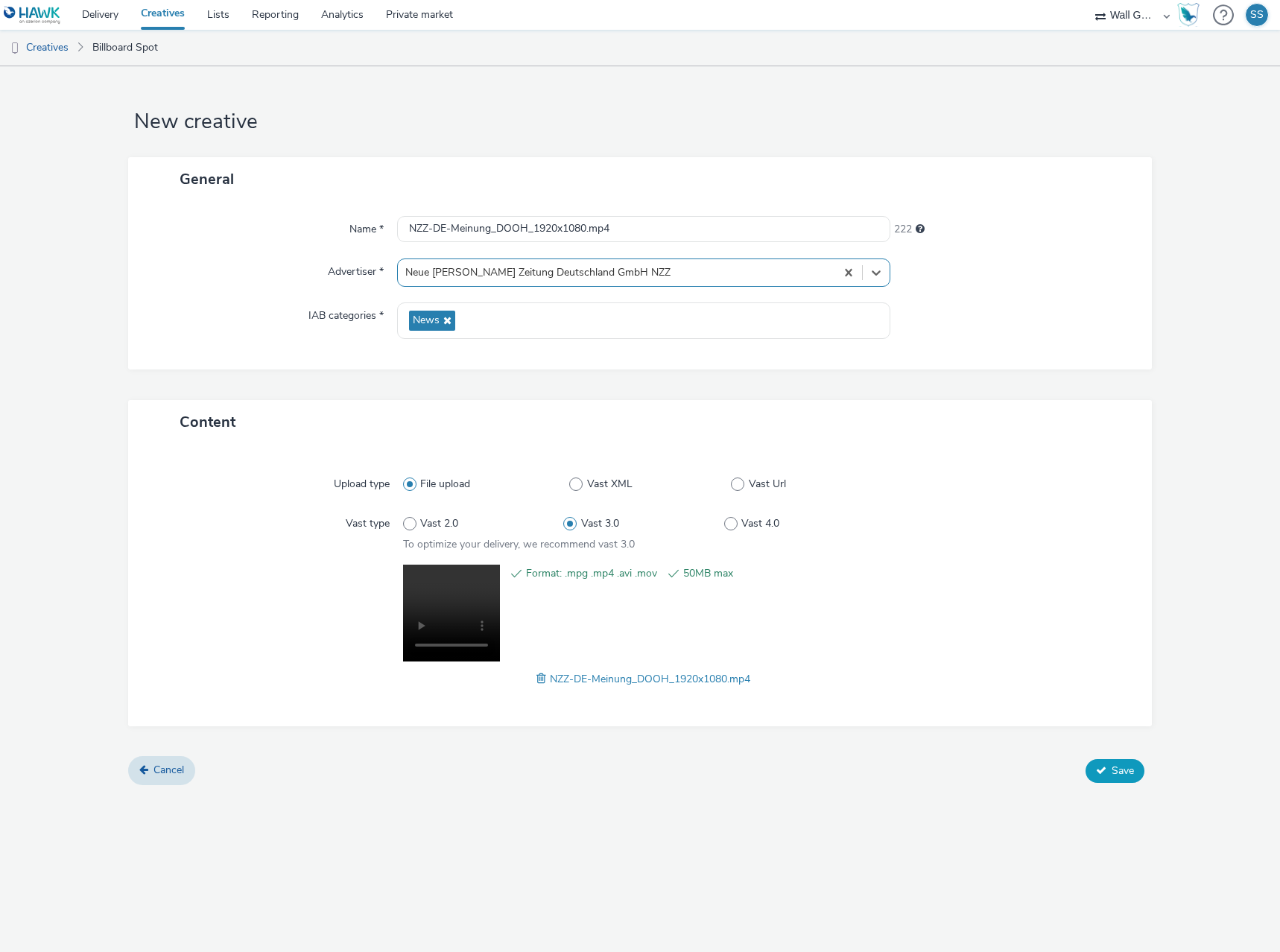
click at [1119, 777] on span "Save" at bounding box center [1123, 771] width 22 height 14
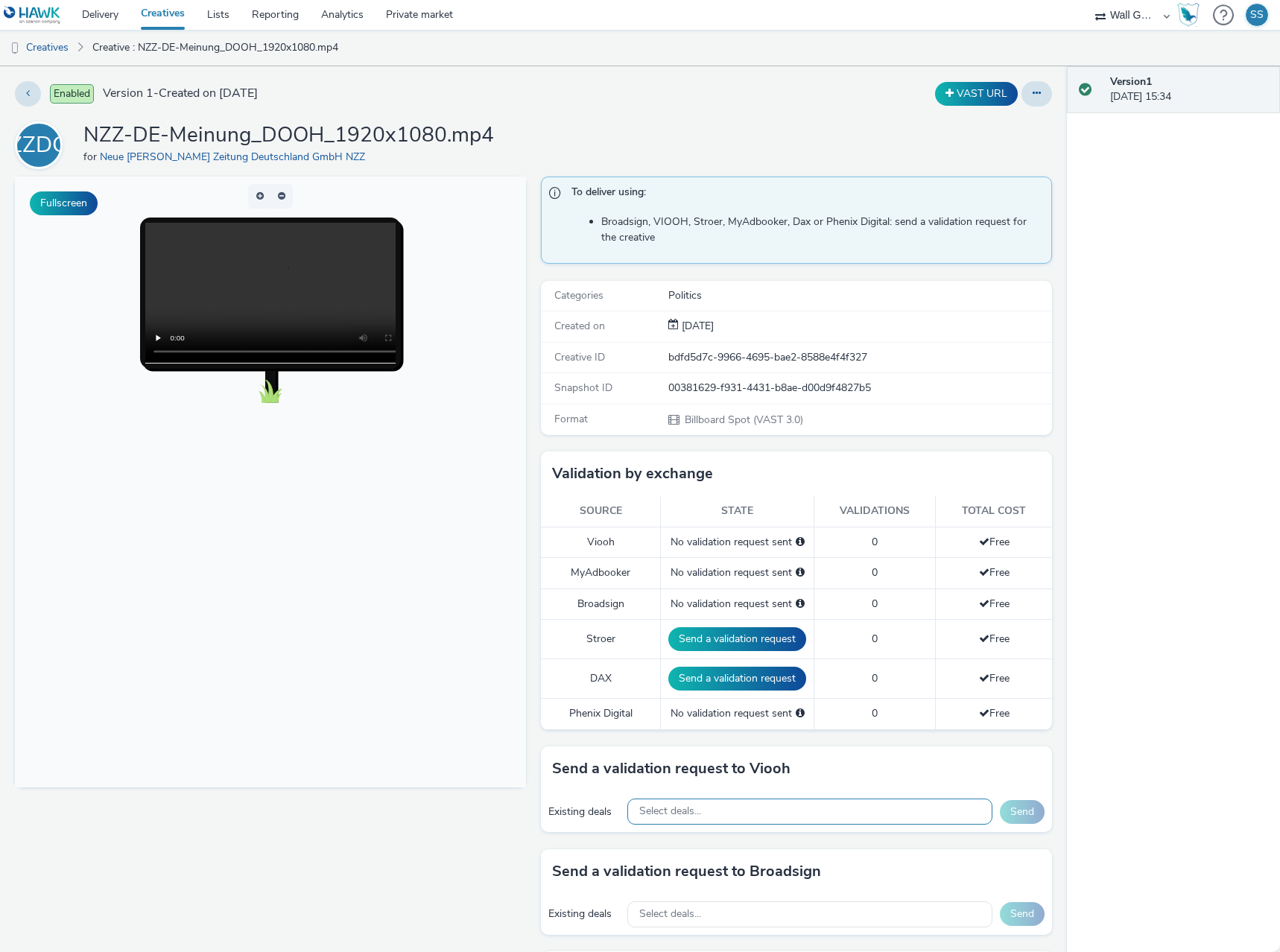
click at [735, 808] on div "Select deals..." at bounding box center [810, 811] width 365 height 26
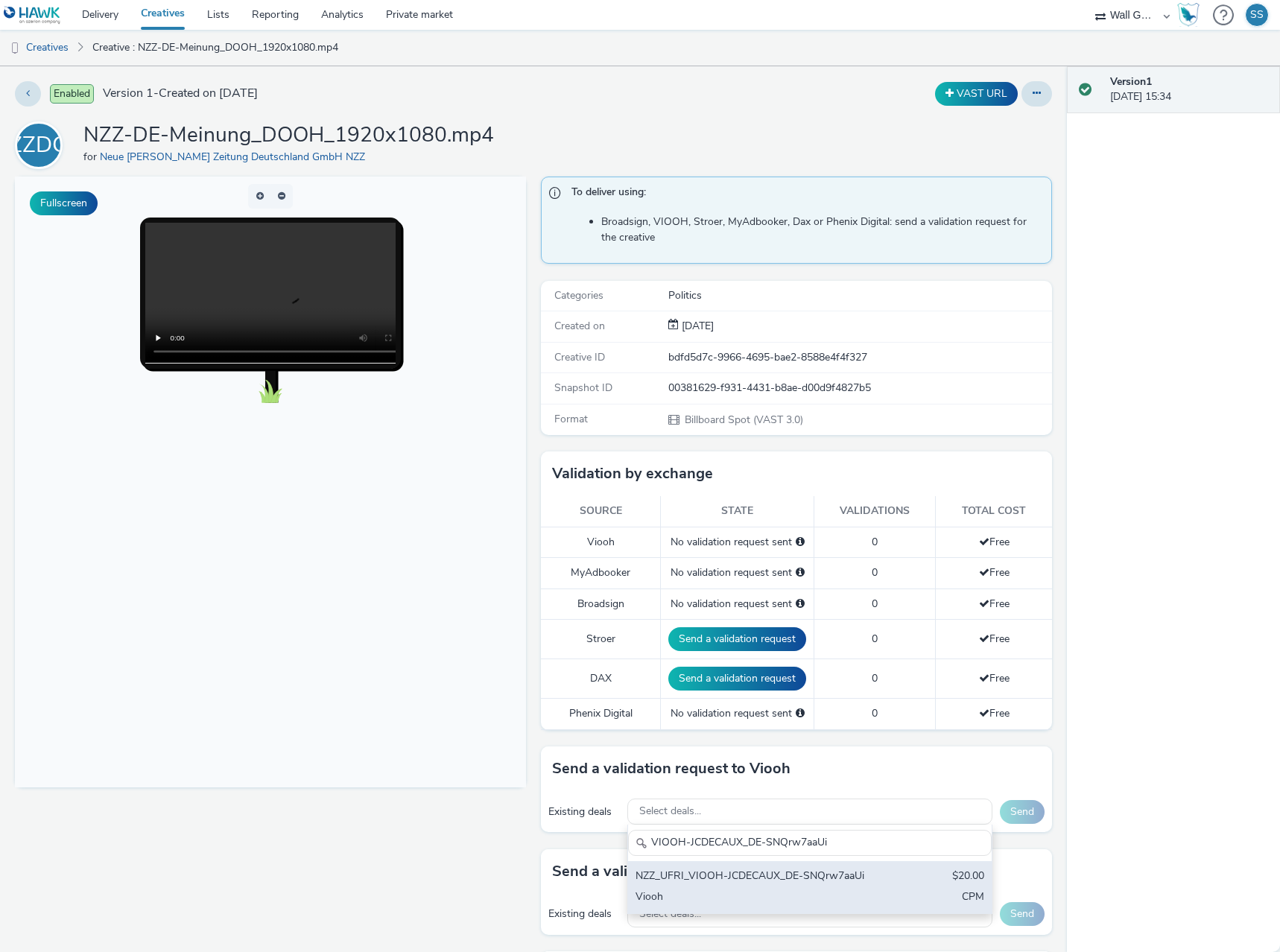
type input "VIOOH-JCDECAUX_DE-SNQrw7aaUi"
click at [744, 880] on div "NZZ_UFRI_VIOOH-JCDECAUX_DE-SNQrw7aaUi" at bounding box center [751, 877] width 230 height 17
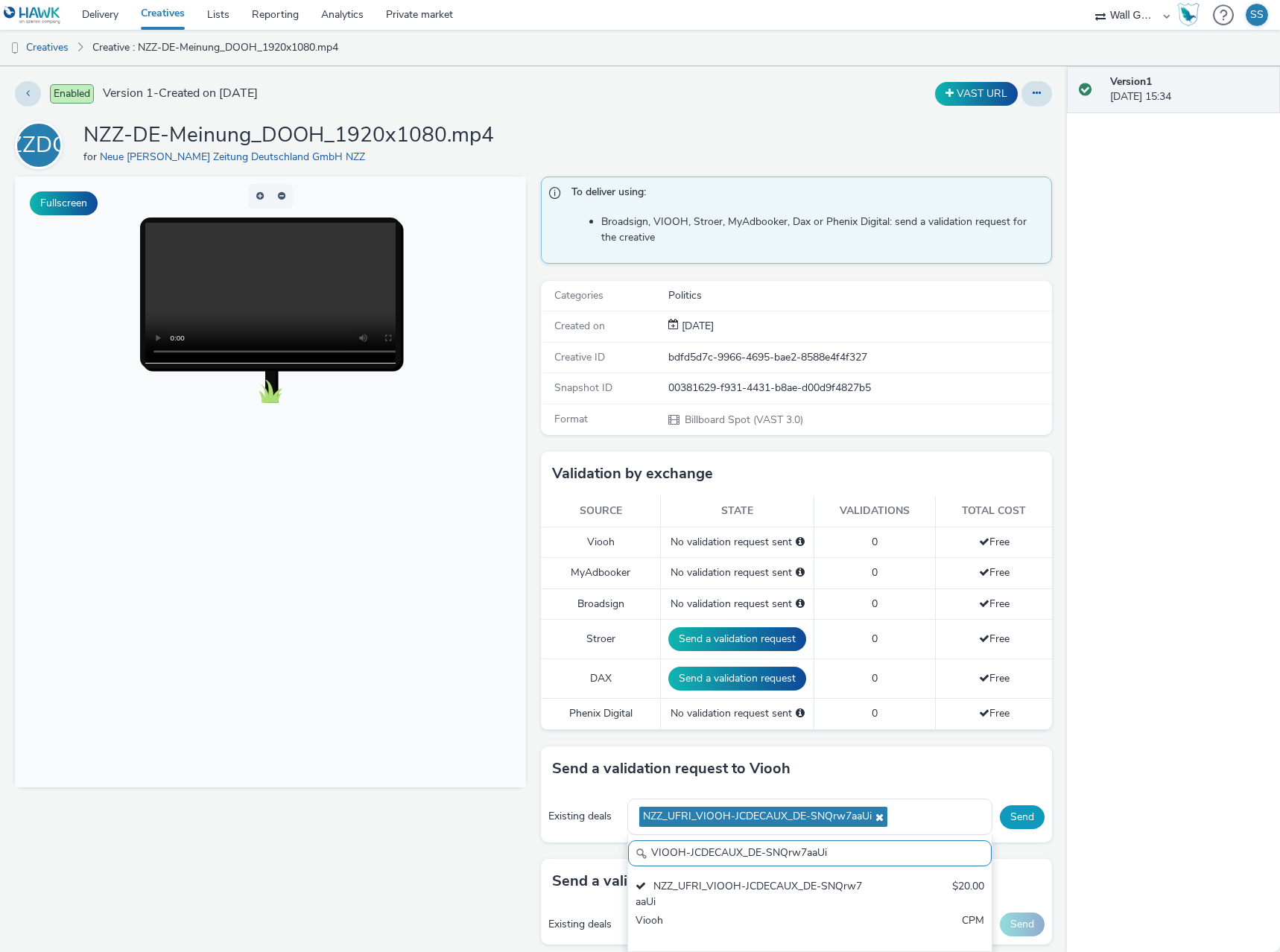
click at [1004, 819] on button "Send" at bounding box center [1022, 818] width 45 height 24
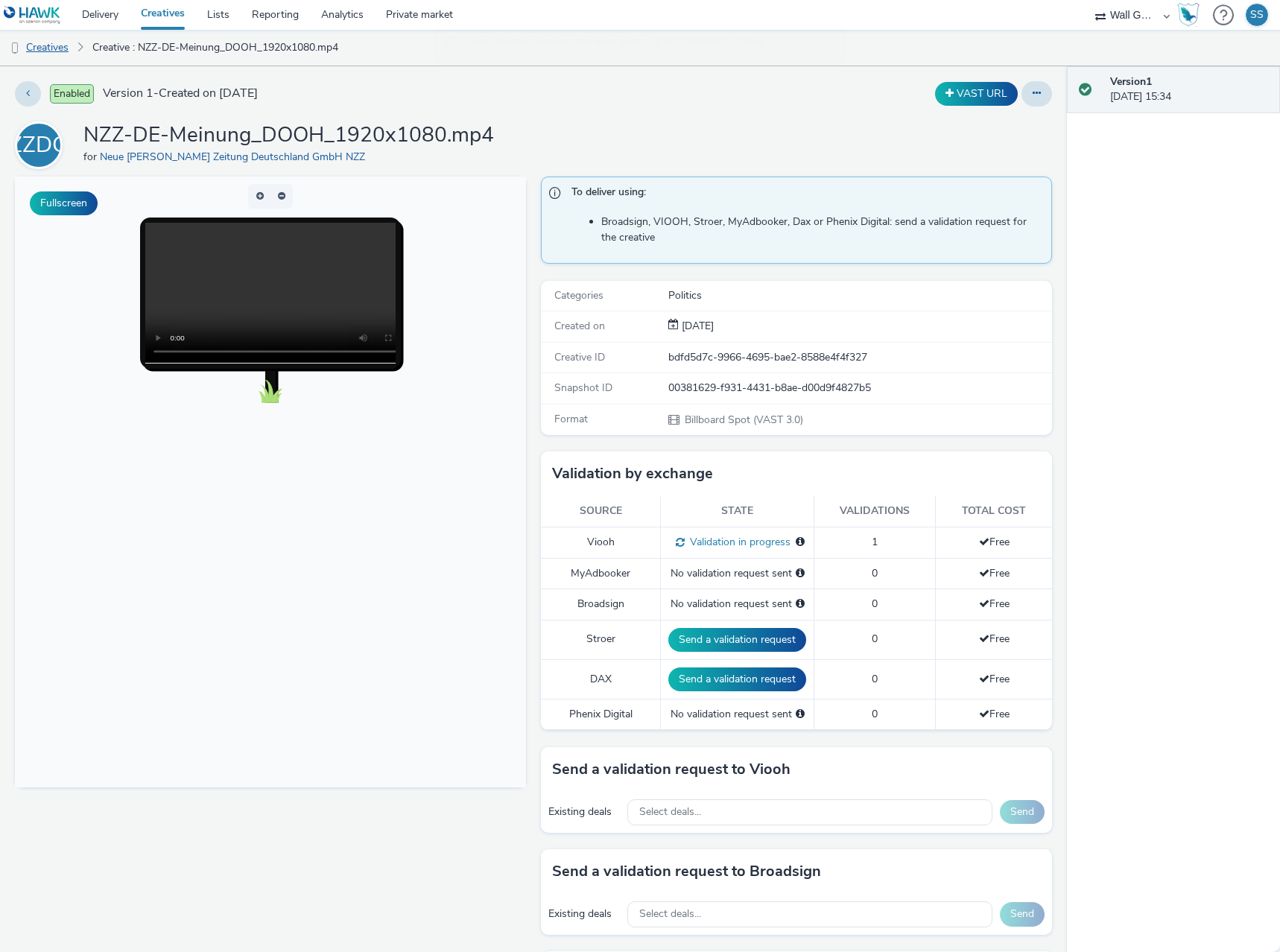
click at [55, 52] on link "Creatives" at bounding box center [38, 47] width 76 height 36
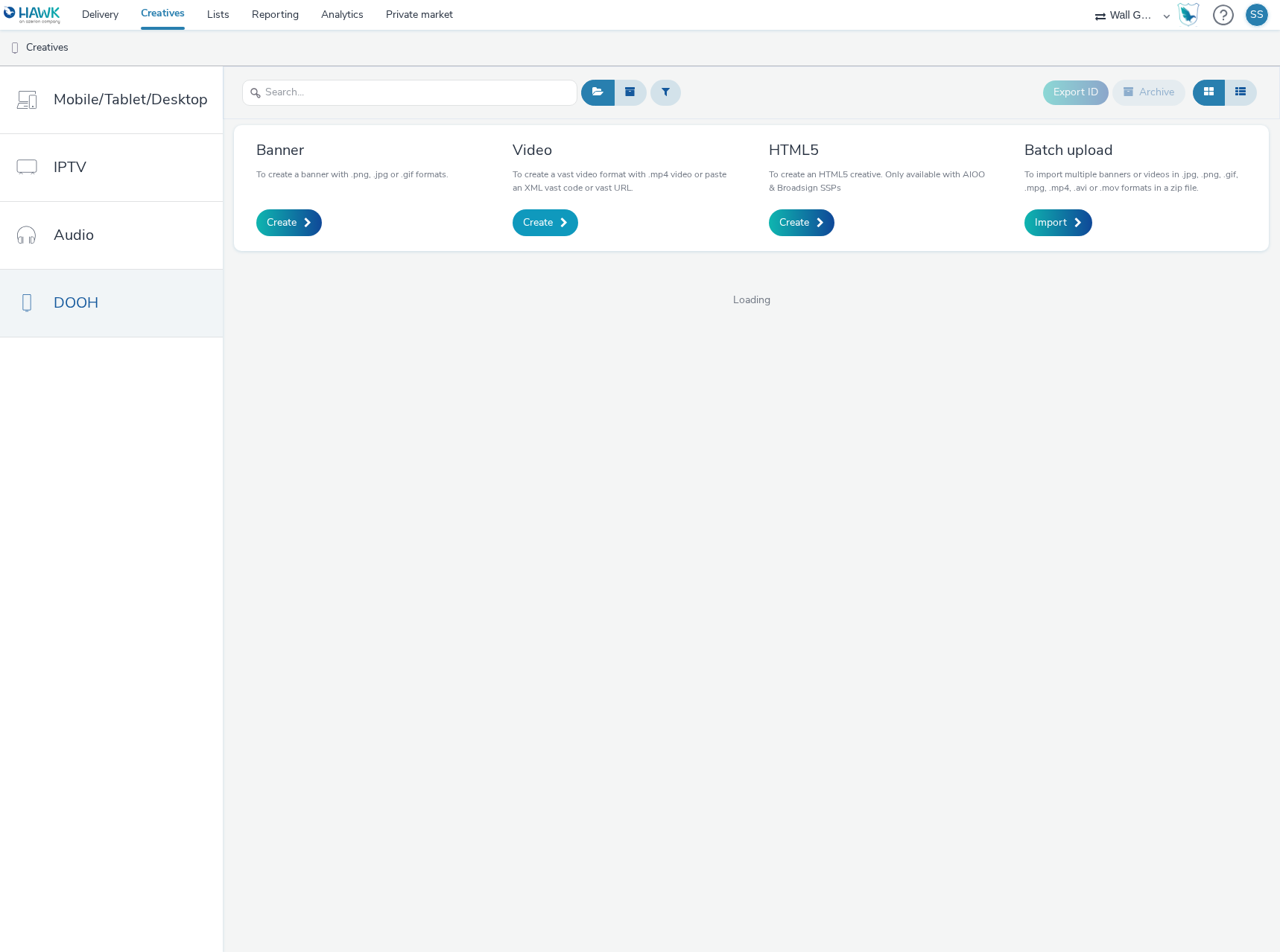
click at [530, 229] on link "Create" at bounding box center [545, 223] width 65 height 27
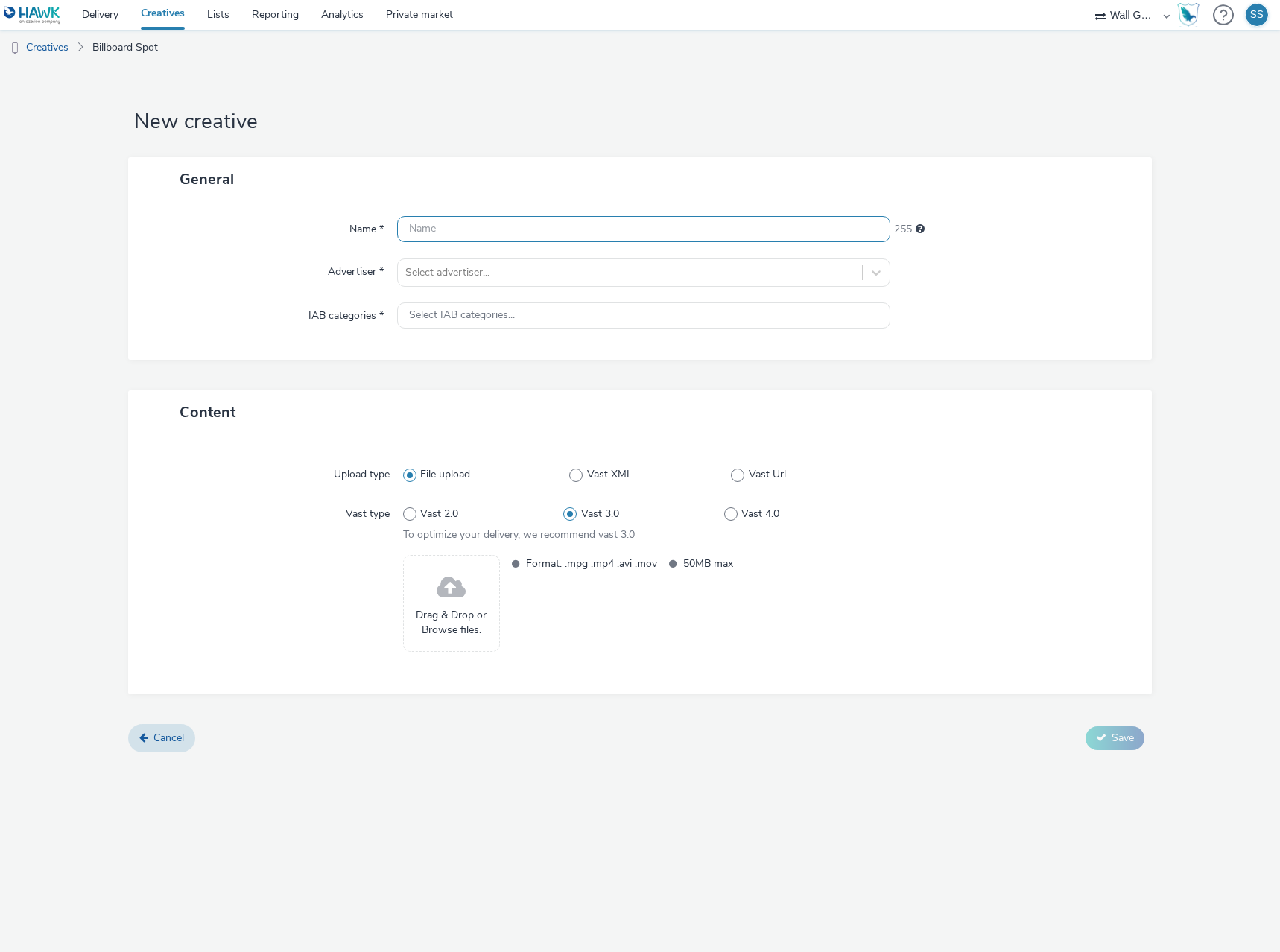
click at [493, 230] on input "text" at bounding box center [644, 229] width 493 height 26
paste input "NZZ-DE-SchwarzWeiss_DOOH_1920x1080.mp4"
type input "NZZ-DE-SchwarzWeiss_DOOH_1920x1080.mp4"
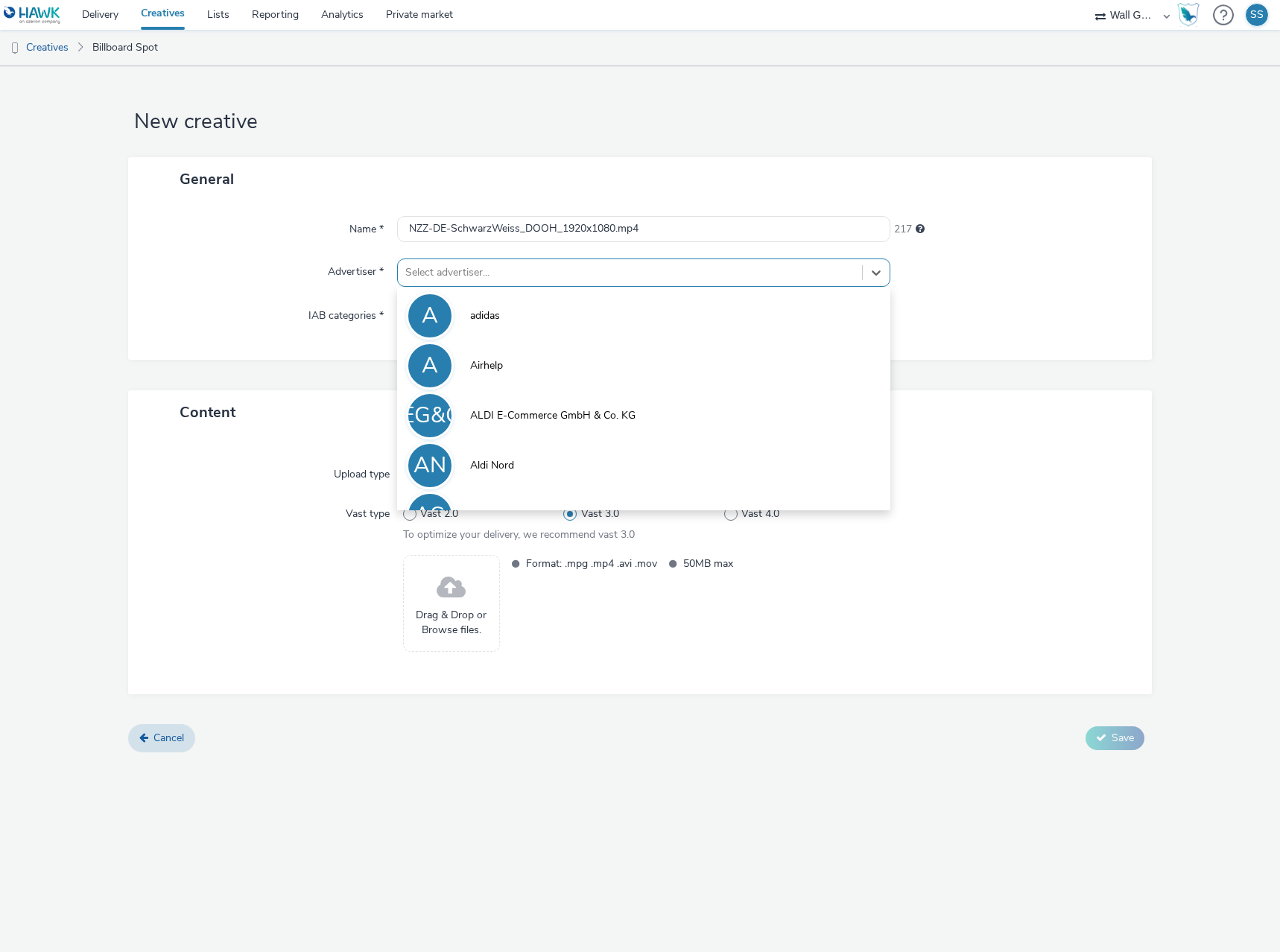
click at [472, 274] on div at bounding box center [630, 272] width 450 height 18
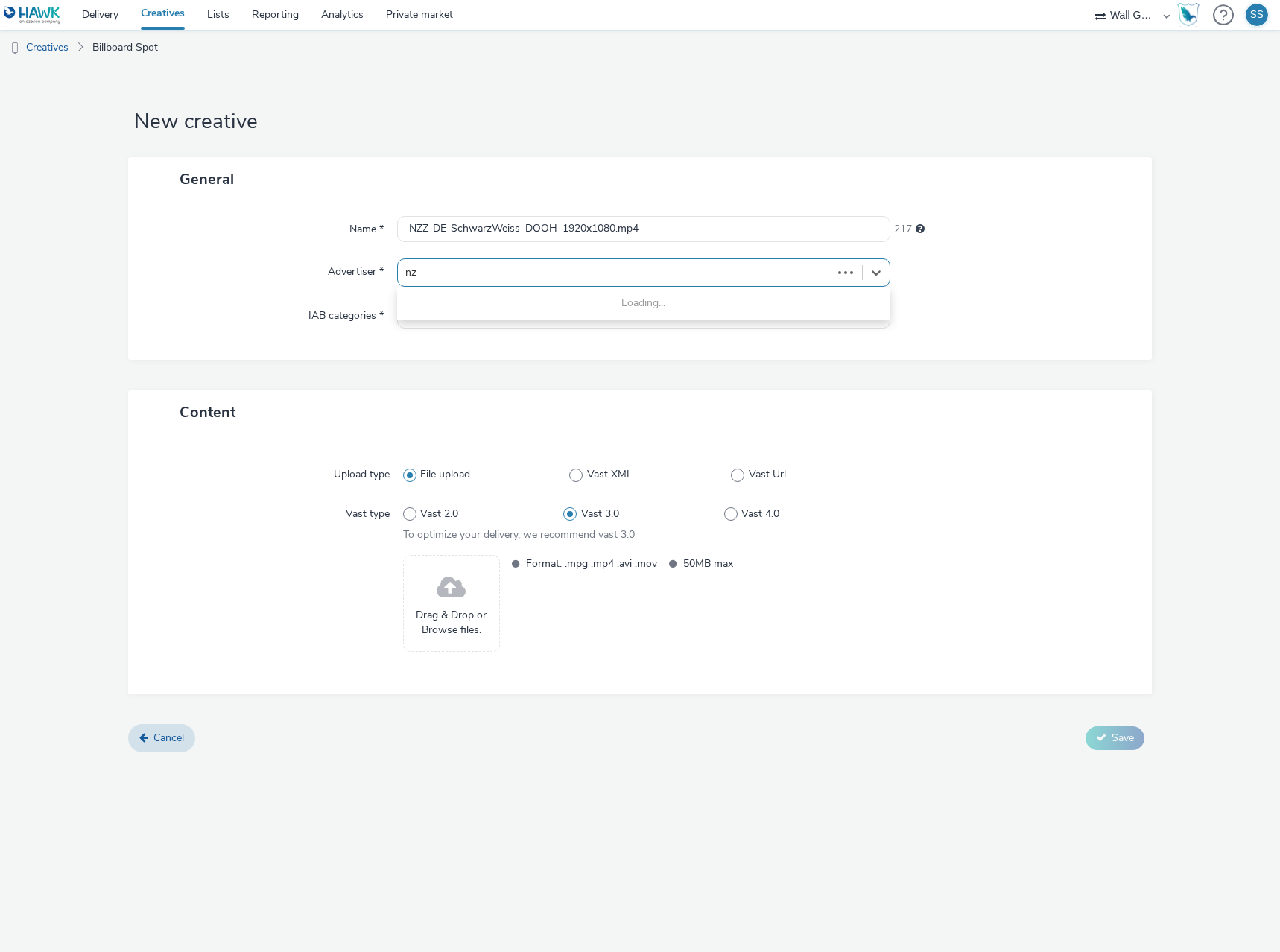
type input "nzz"
drag, startPoint x: 478, startPoint y: 319, endPoint x: 17, endPoint y: 317, distance: 461.0
click at [474, 326] on li "NZZDGN Neue [PERSON_NAME] Zeitung Deutschland GmbH NZZ" at bounding box center [644, 315] width 493 height 50
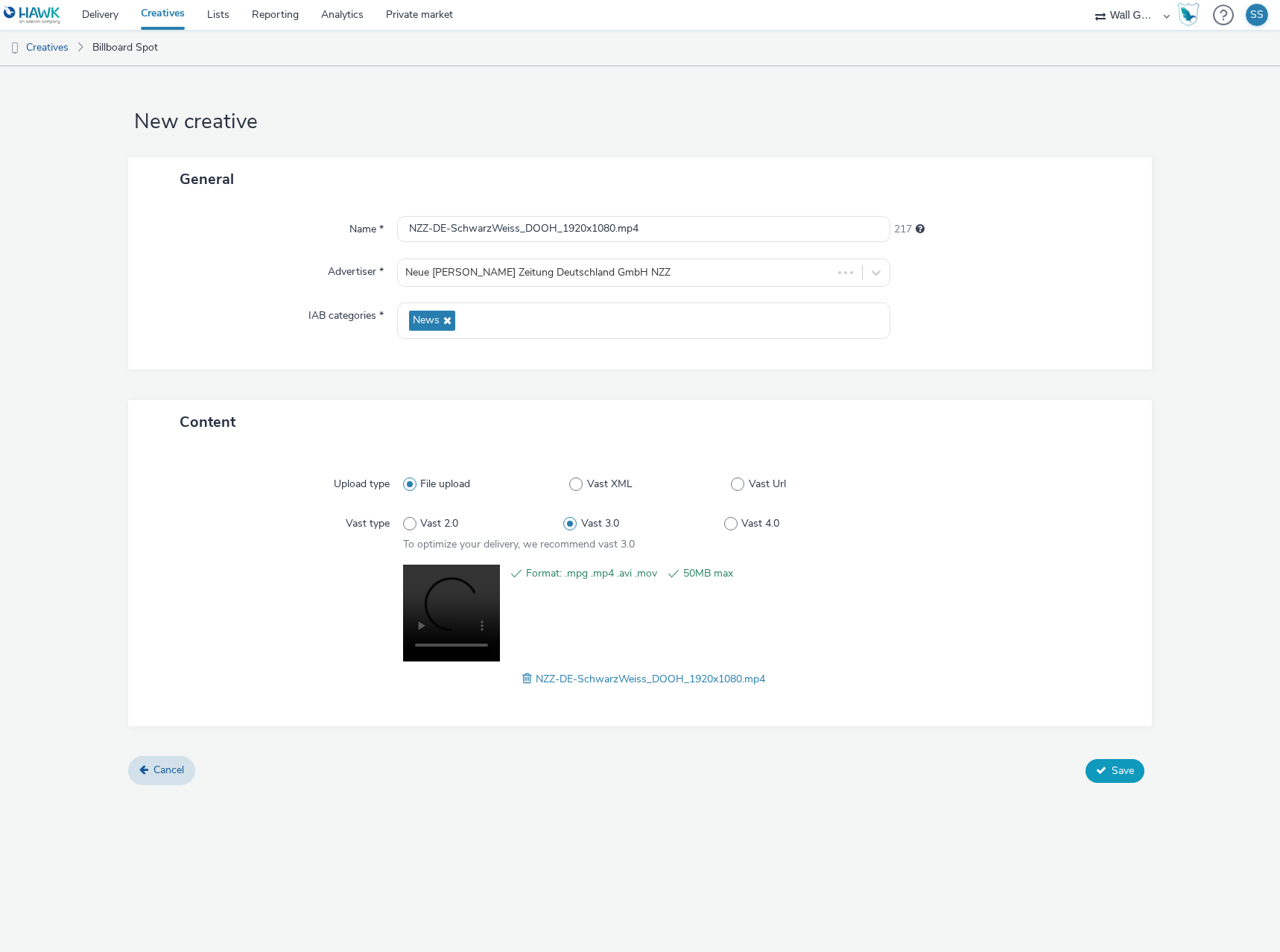
click at [1120, 772] on span "Save" at bounding box center [1123, 771] width 22 height 14
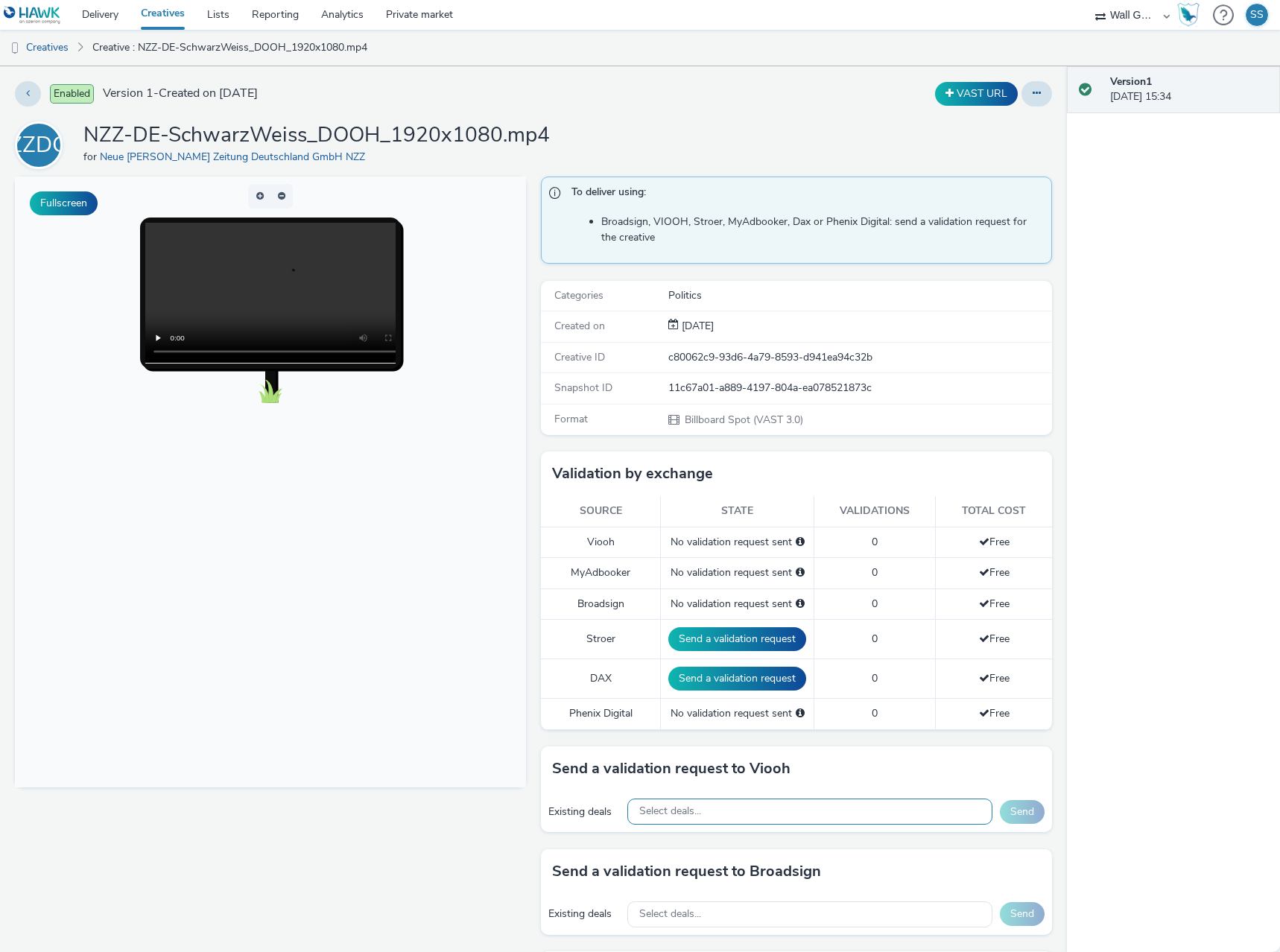
click at [735, 814] on div "Select deals..." at bounding box center [810, 811] width 365 height 26
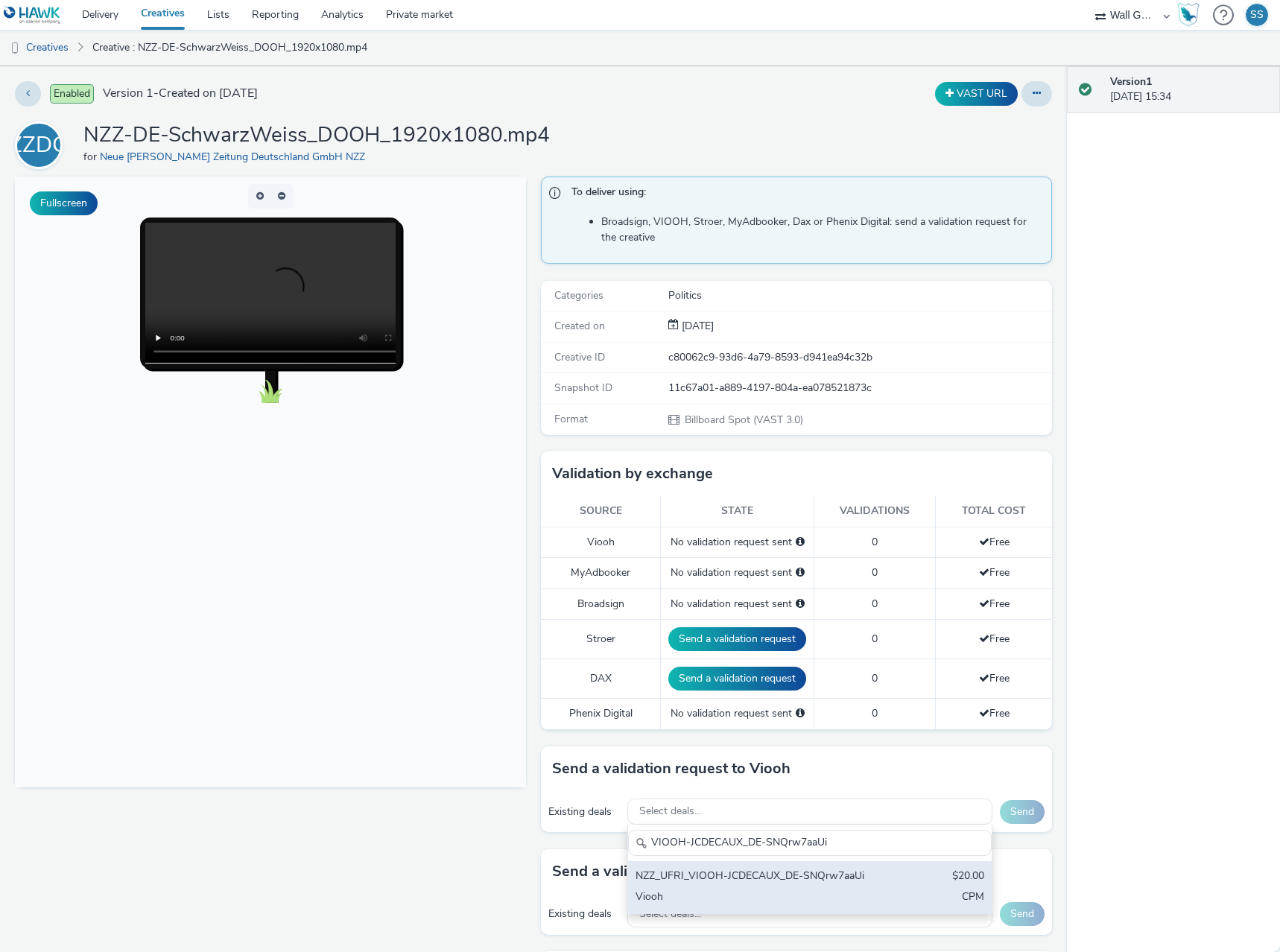
type input "VIOOH-JCDECAUX_DE-SNQrw7aaUi"
click at [731, 885] on div "NZZ_UFRI_VIOOH-JCDECAUX_DE-SNQrw7aaUi" at bounding box center [751, 877] width 230 height 17
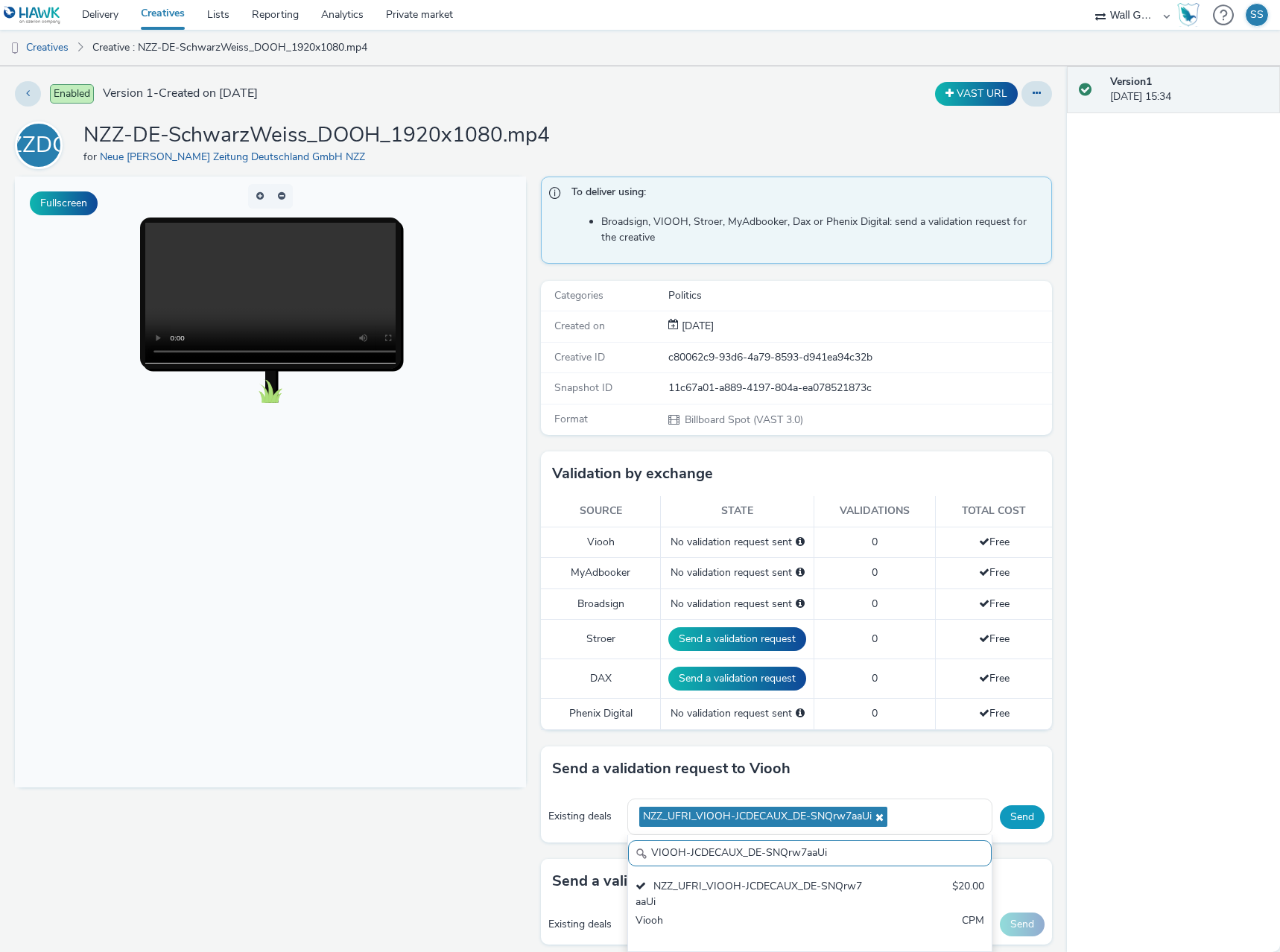
click at [1015, 819] on button "Send" at bounding box center [1022, 818] width 45 height 24
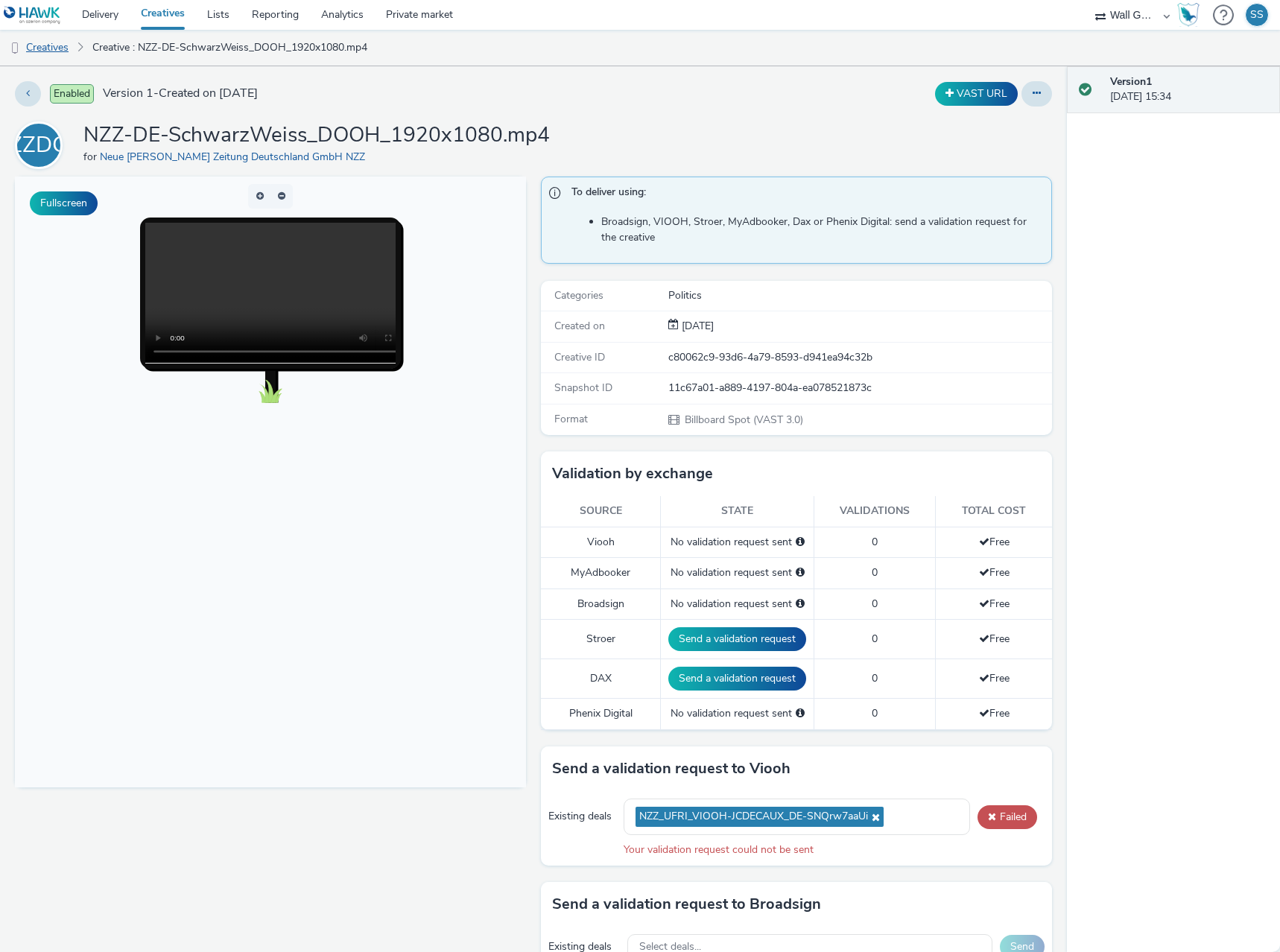
click at [52, 50] on link "Creatives" at bounding box center [38, 47] width 76 height 36
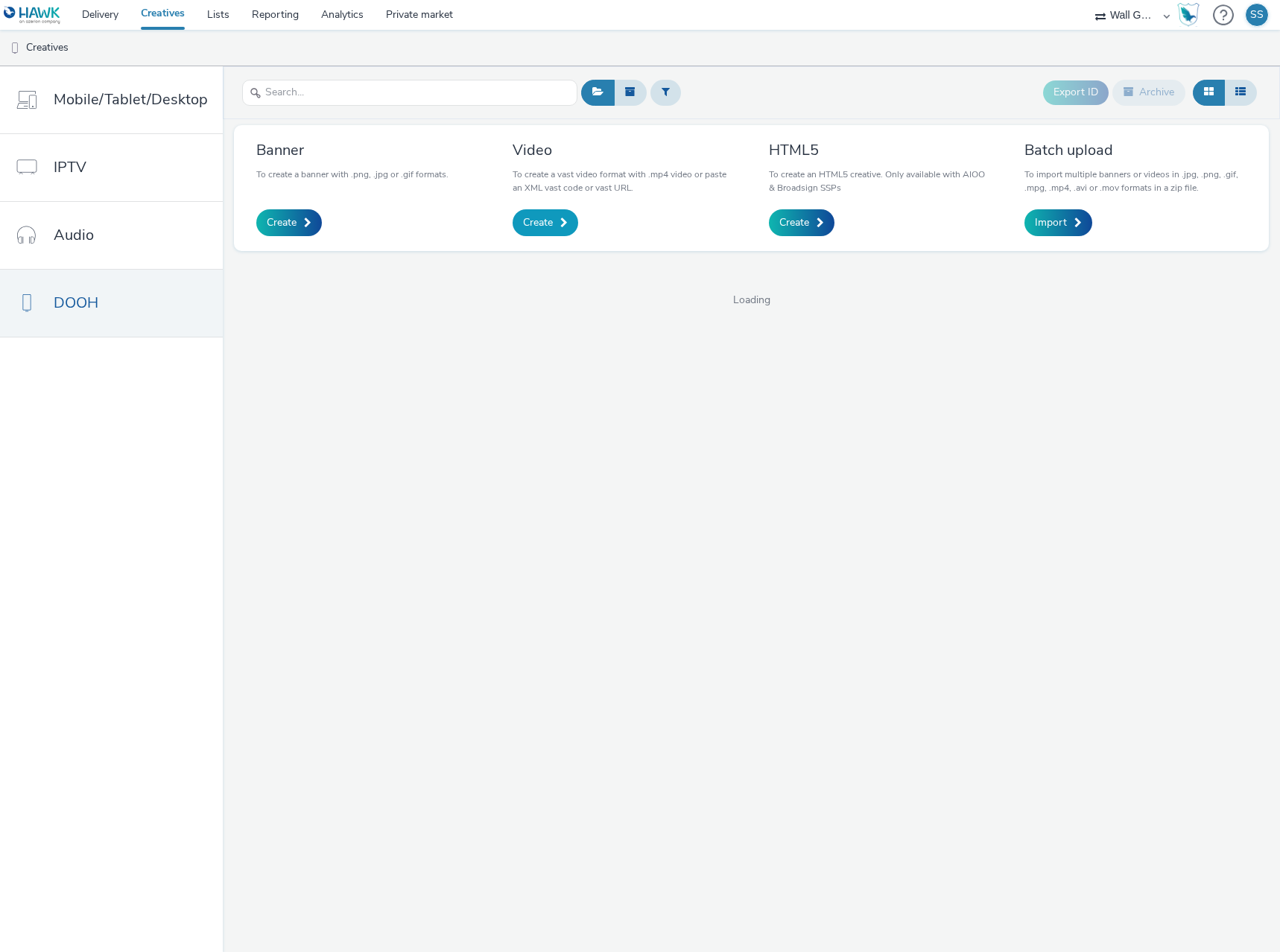
click at [551, 222] on link "Create" at bounding box center [545, 223] width 65 height 27
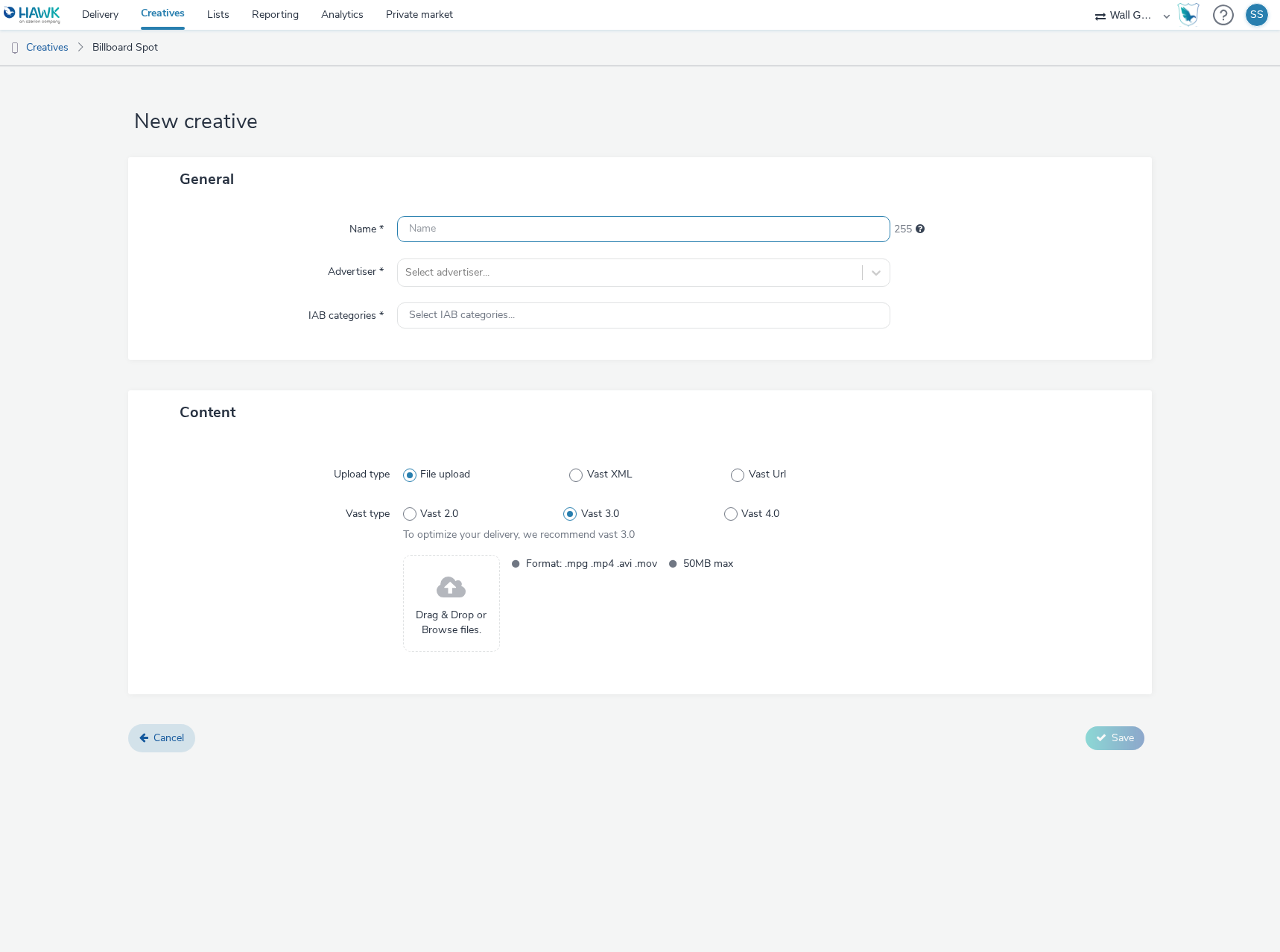
click at [436, 232] on input "text" at bounding box center [644, 229] width 493 height 26
paste input "NZZ-DE-Spektakel_DOOH_1920x1080.mp4"
type input "NZZ-DE-Spektakel_DOOH_1920x1080.mp4"
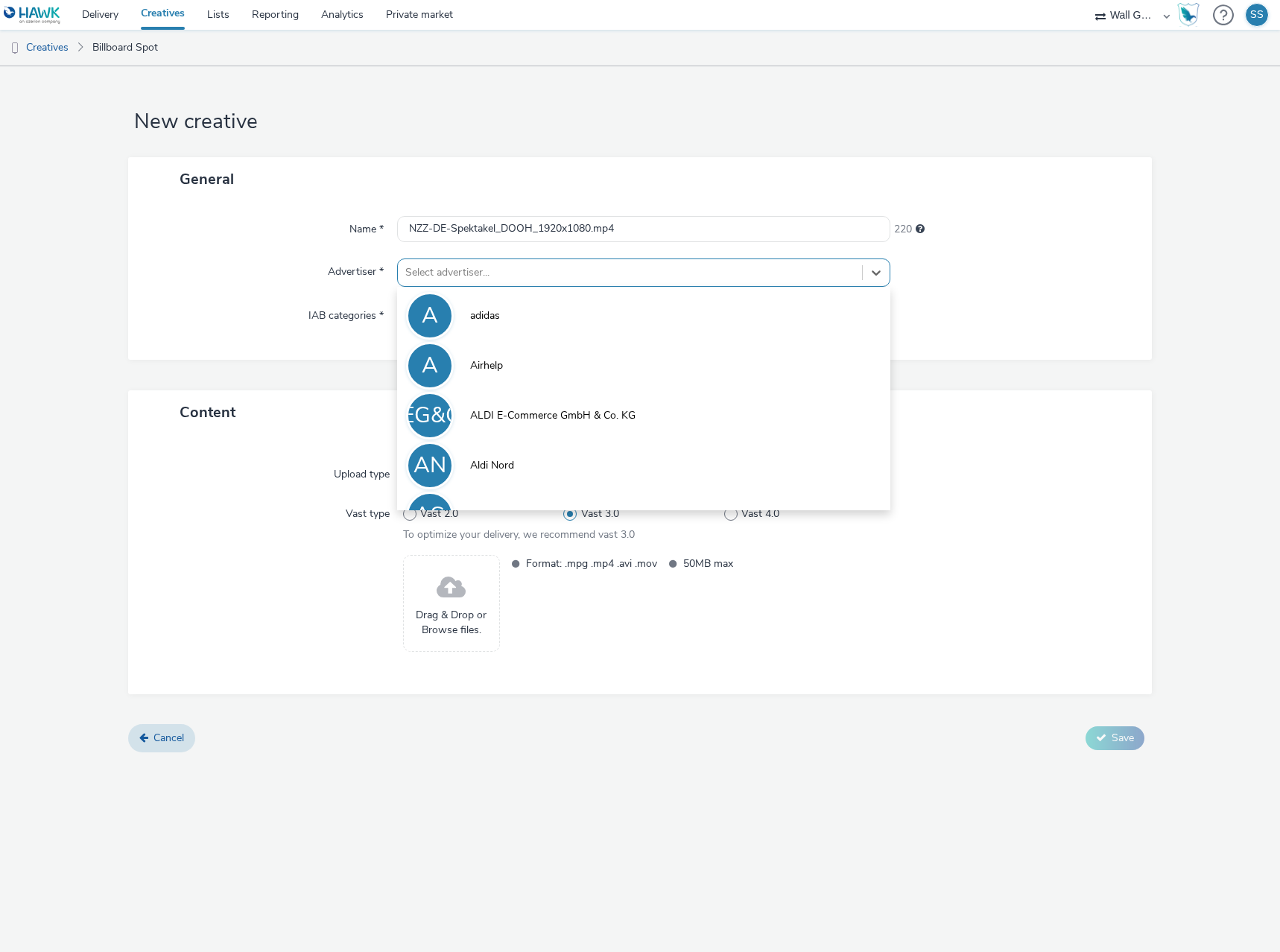
click at [450, 272] on div at bounding box center [630, 272] width 450 height 18
type input "nz"
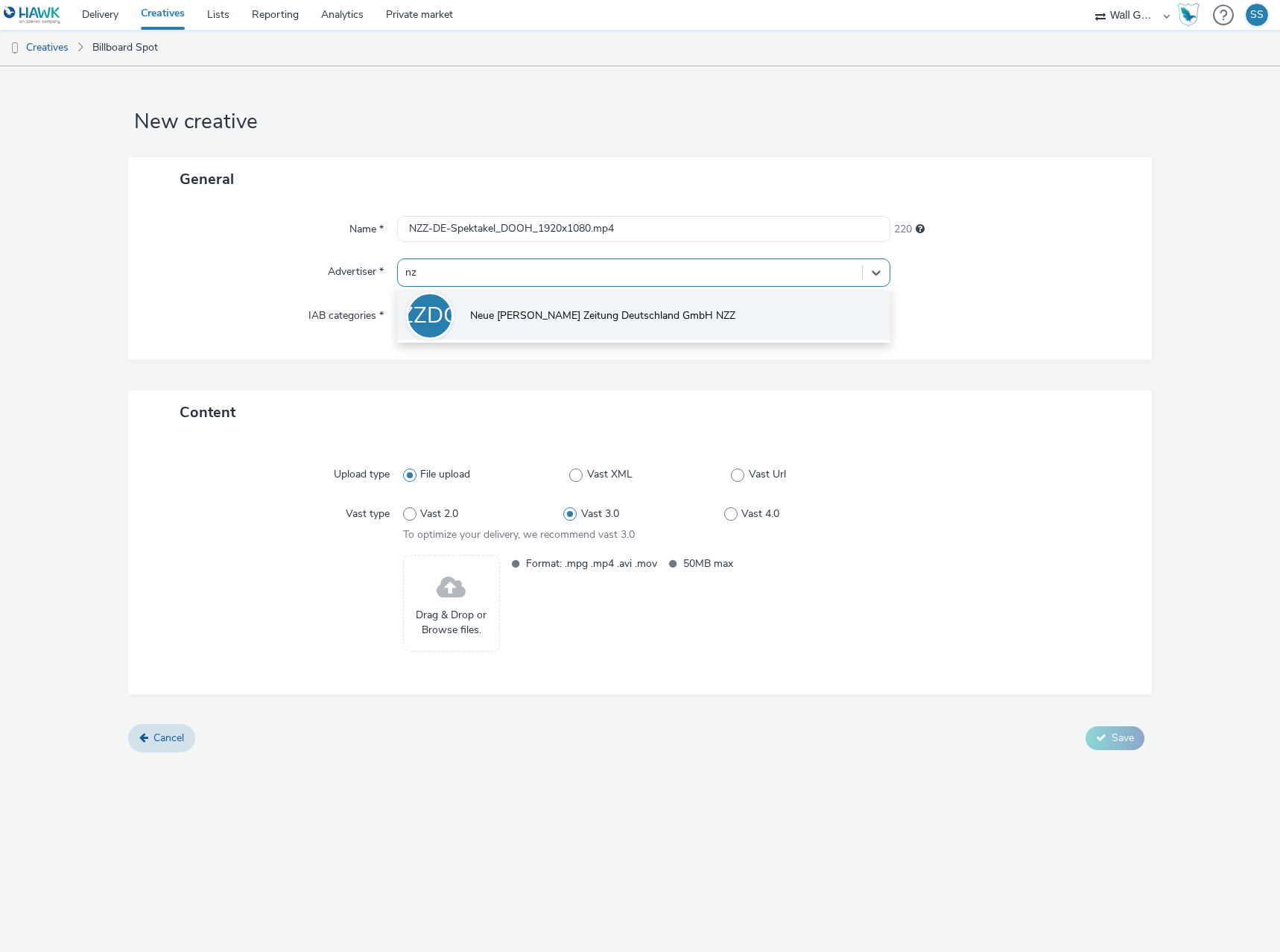
click at [514, 315] on span "Neue [PERSON_NAME] Zeitung Deutschland GmbH NZZ" at bounding box center [603, 315] width 265 height 15
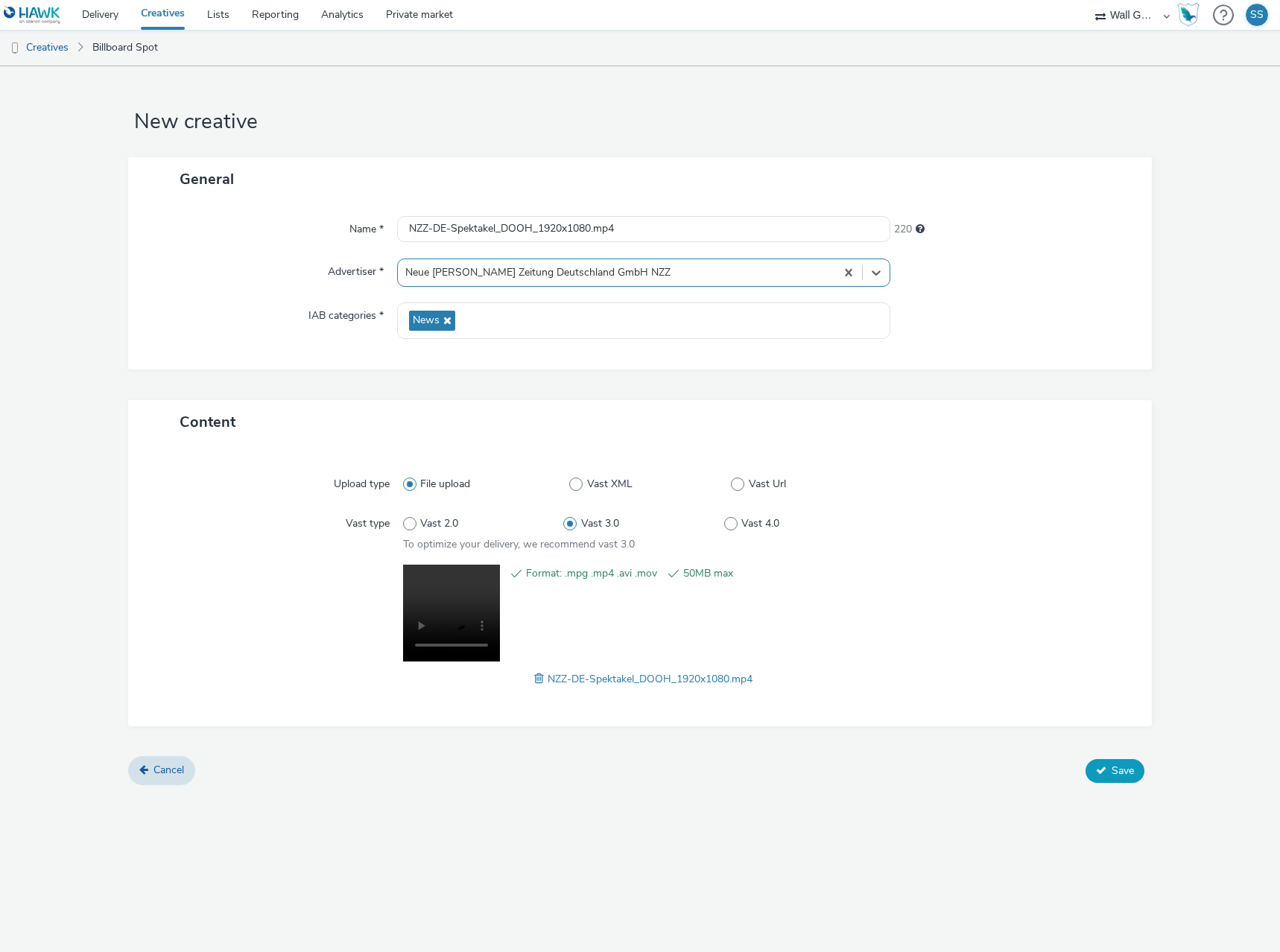
click at [1122, 765] on span "Save" at bounding box center [1123, 771] width 22 height 14
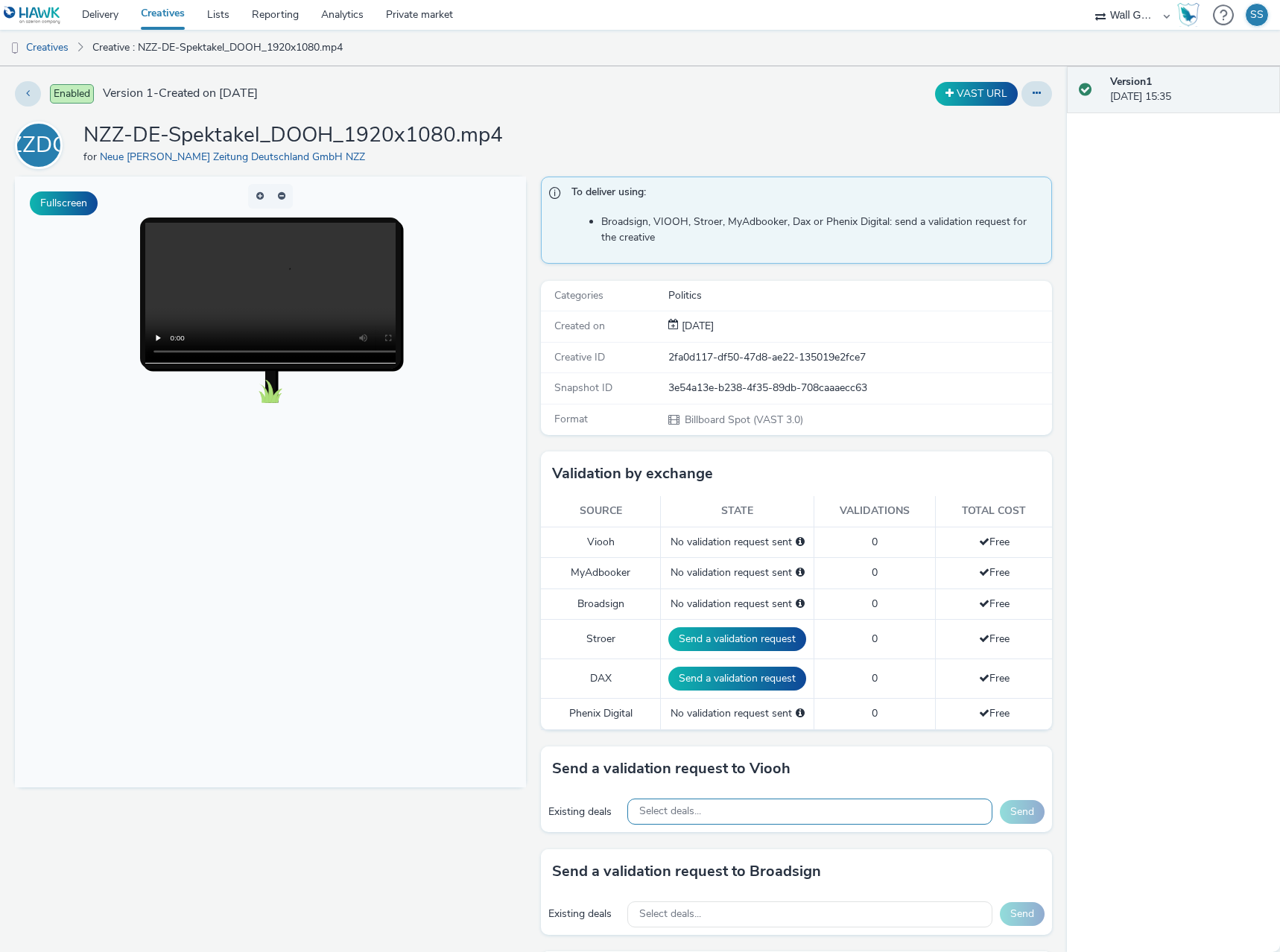
click at [694, 814] on span "Select deals..." at bounding box center [670, 812] width 61 height 13
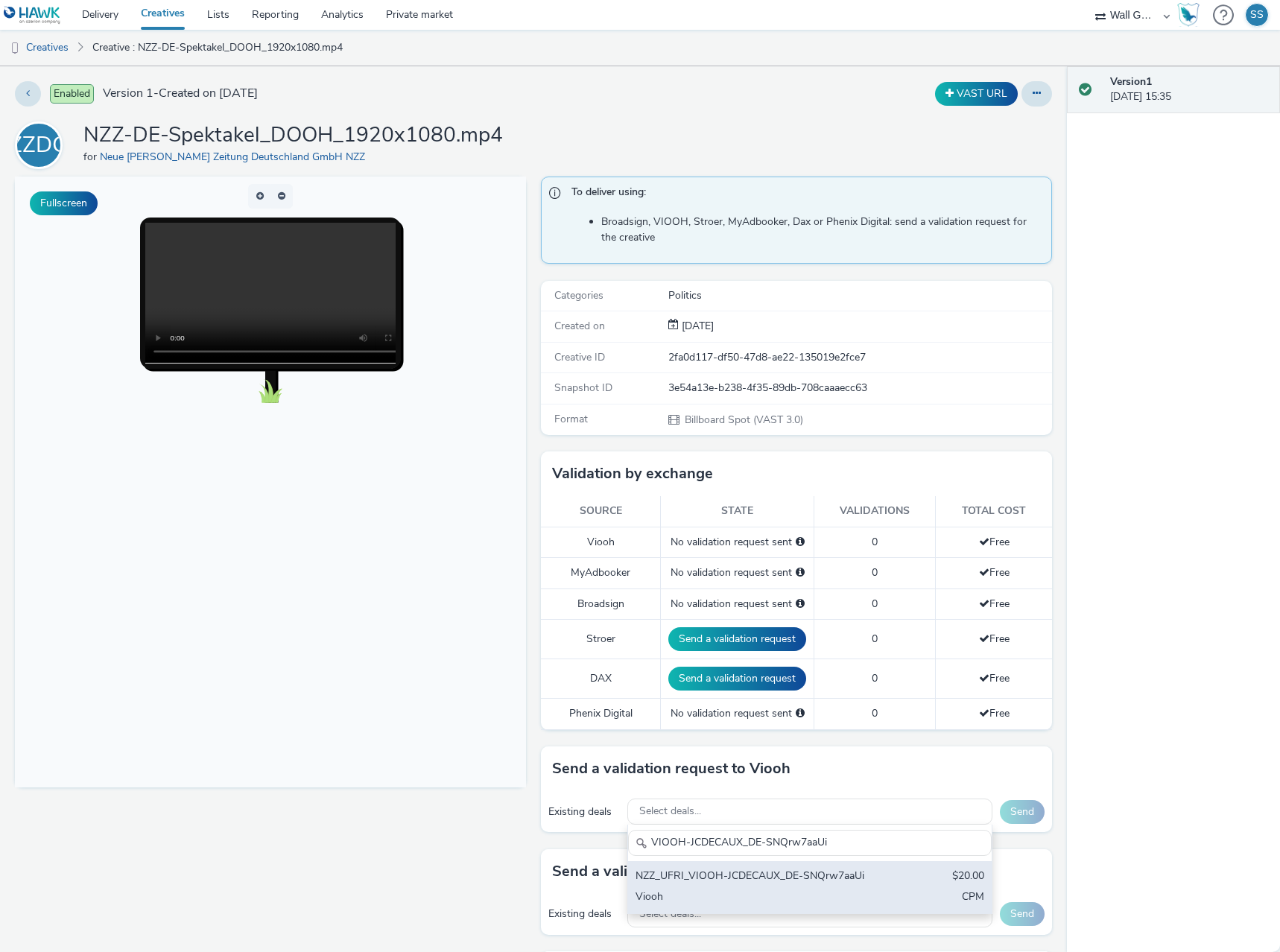
type input "VIOOH-JCDECAUX_DE-SNQrw7aaUi"
drag, startPoint x: 739, startPoint y: 875, endPoint x: 767, endPoint y: 875, distance: 28.0
click at [739, 875] on div "NZZ_UFRI_VIOOH-JCDECAUX_DE-SNQrw7aaUi" at bounding box center [751, 877] width 230 height 17
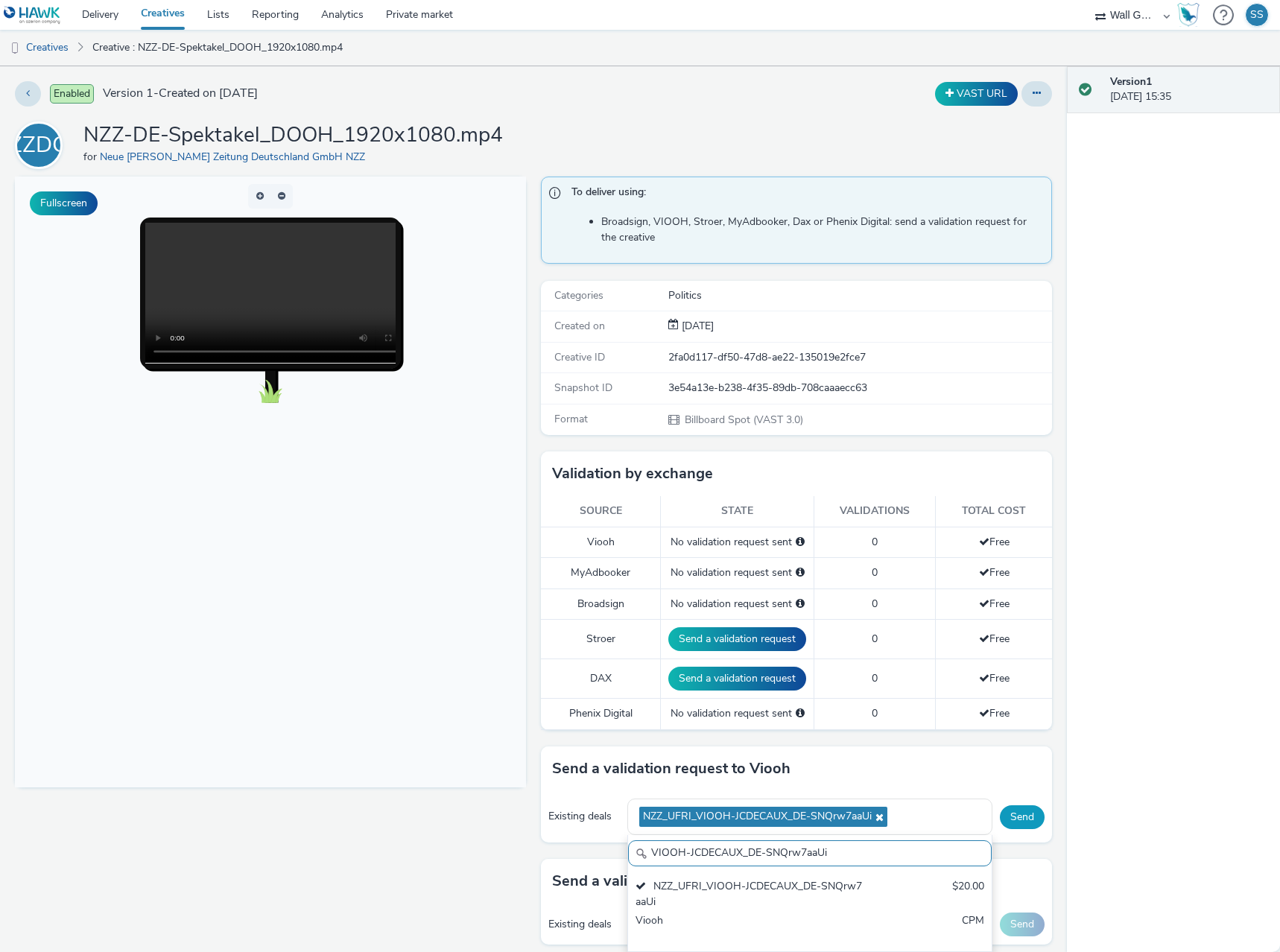
click at [1001, 815] on button "Send" at bounding box center [1022, 818] width 45 height 24
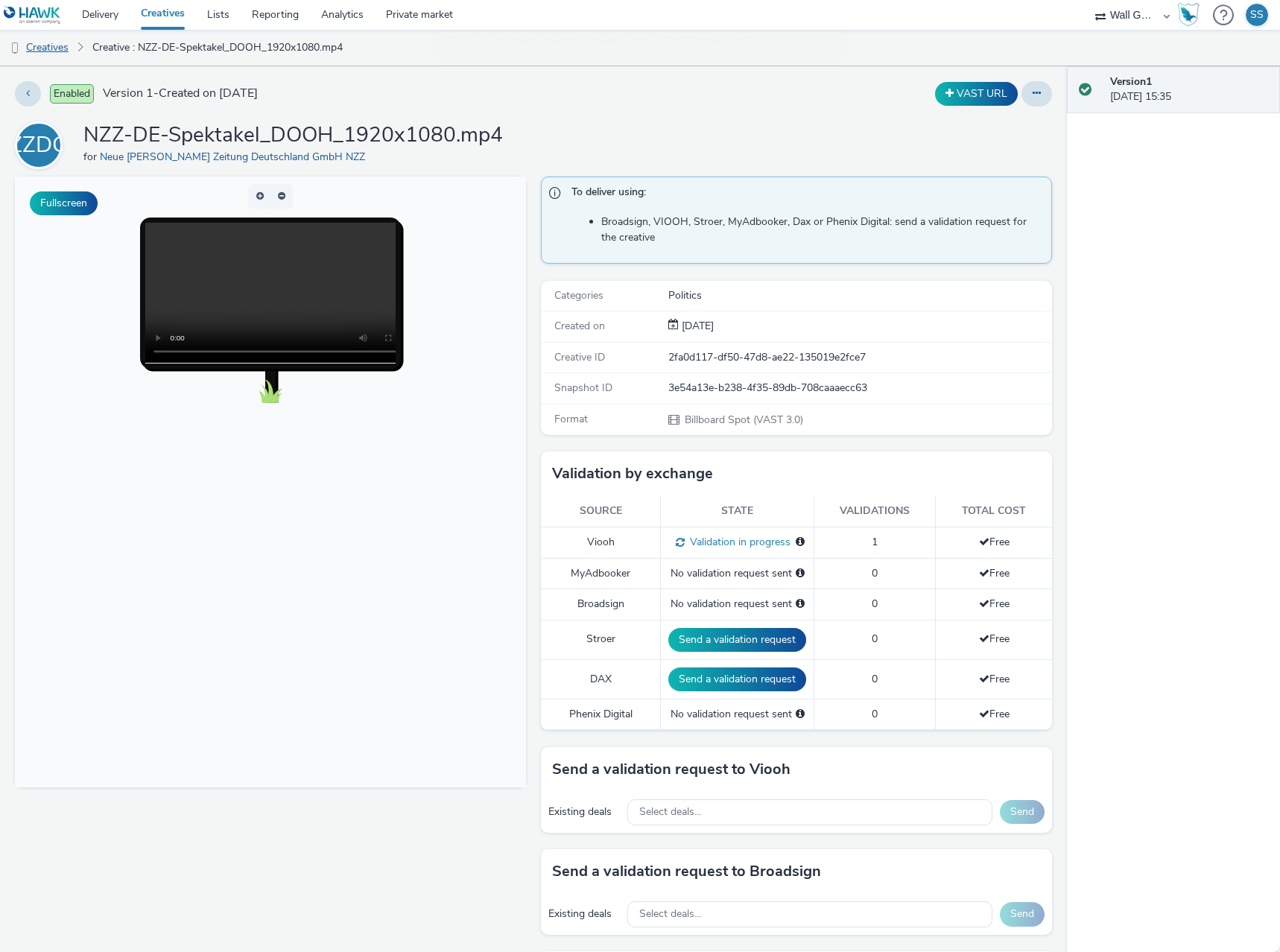
click at [50, 47] on link "Creatives" at bounding box center [38, 47] width 76 height 36
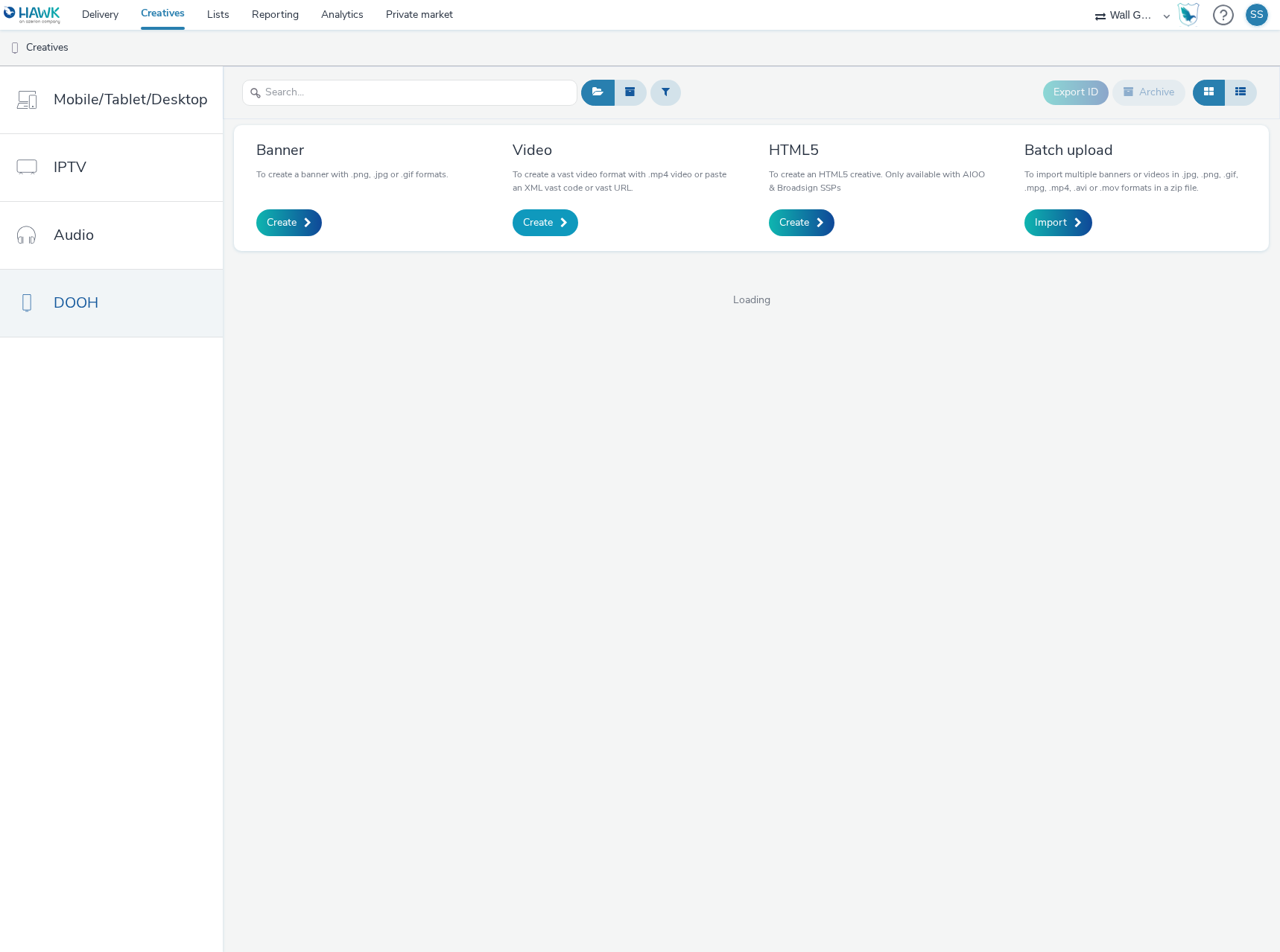
click at [549, 228] on span "Create" at bounding box center [537, 223] width 30 height 15
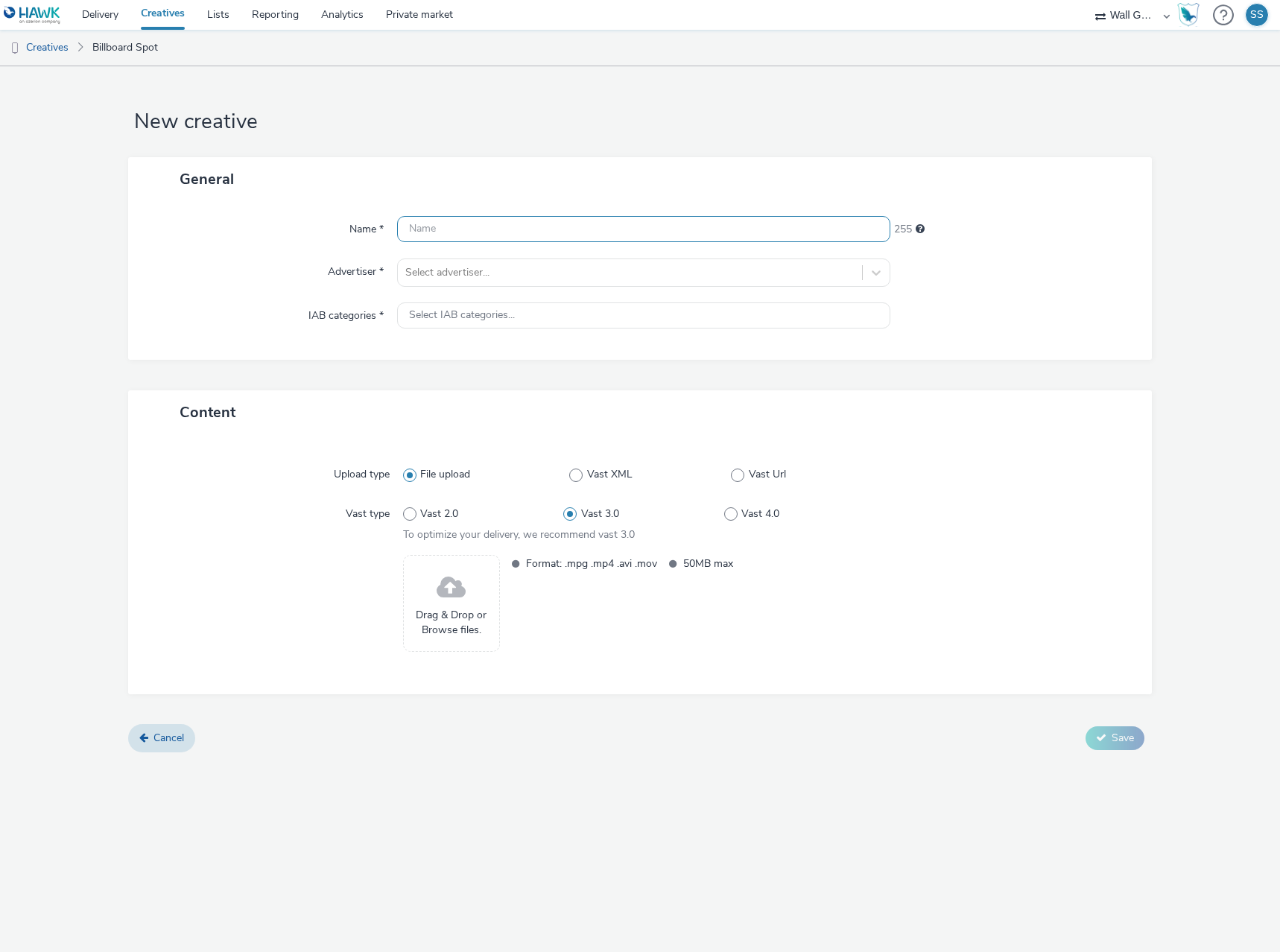
click at [461, 223] on input "text" at bounding box center [644, 229] width 493 height 26
paste input "NZZ-DE-Streit_DOOH_1920x1080.mp4"
type input "NZZ-DE-Streit_DOOH_1920x1080.mp4"
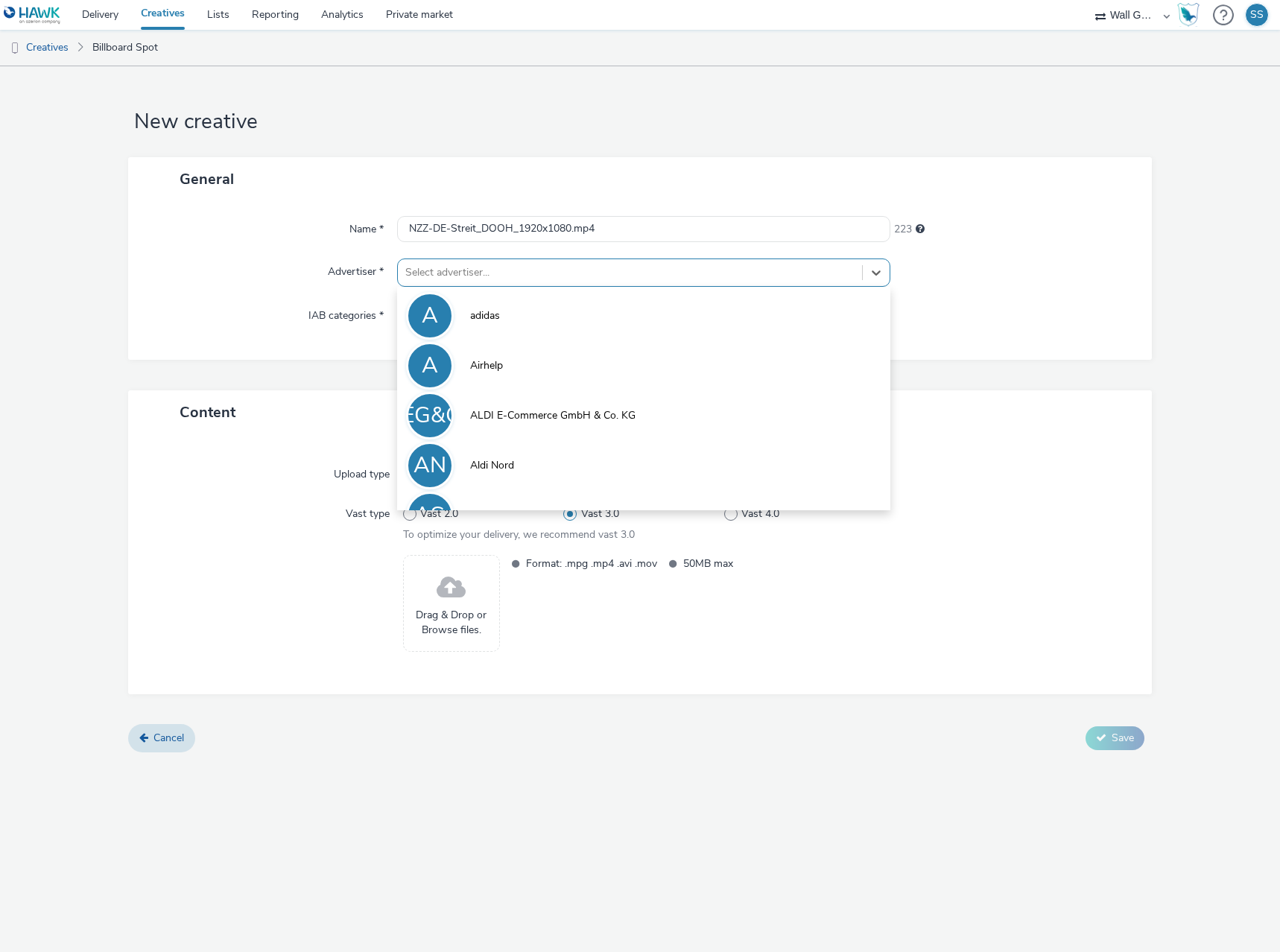
click at [470, 258] on div "Name * NZZ-DE-Streit_DOOH_1920x1080.mp4 223 Advertiser * option adidas focused,…" at bounding box center [640, 280] width 1024 height 159
type input "nzz"
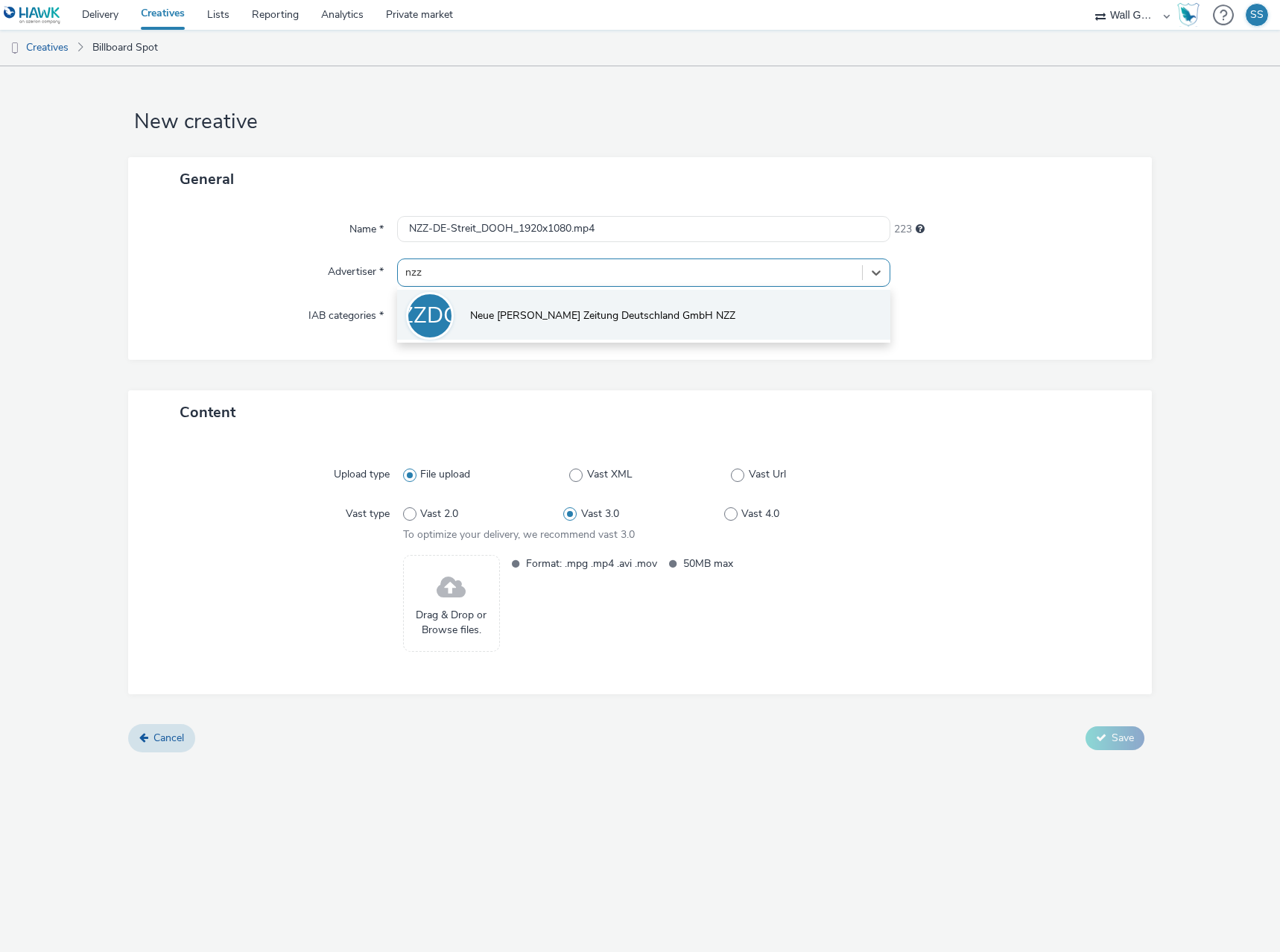
click at [493, 313] on span "Neue [PERSON_NAME] Zeitung Deutschland GmbH NZZ" at bounding box center [603, 315] width 265 height 15
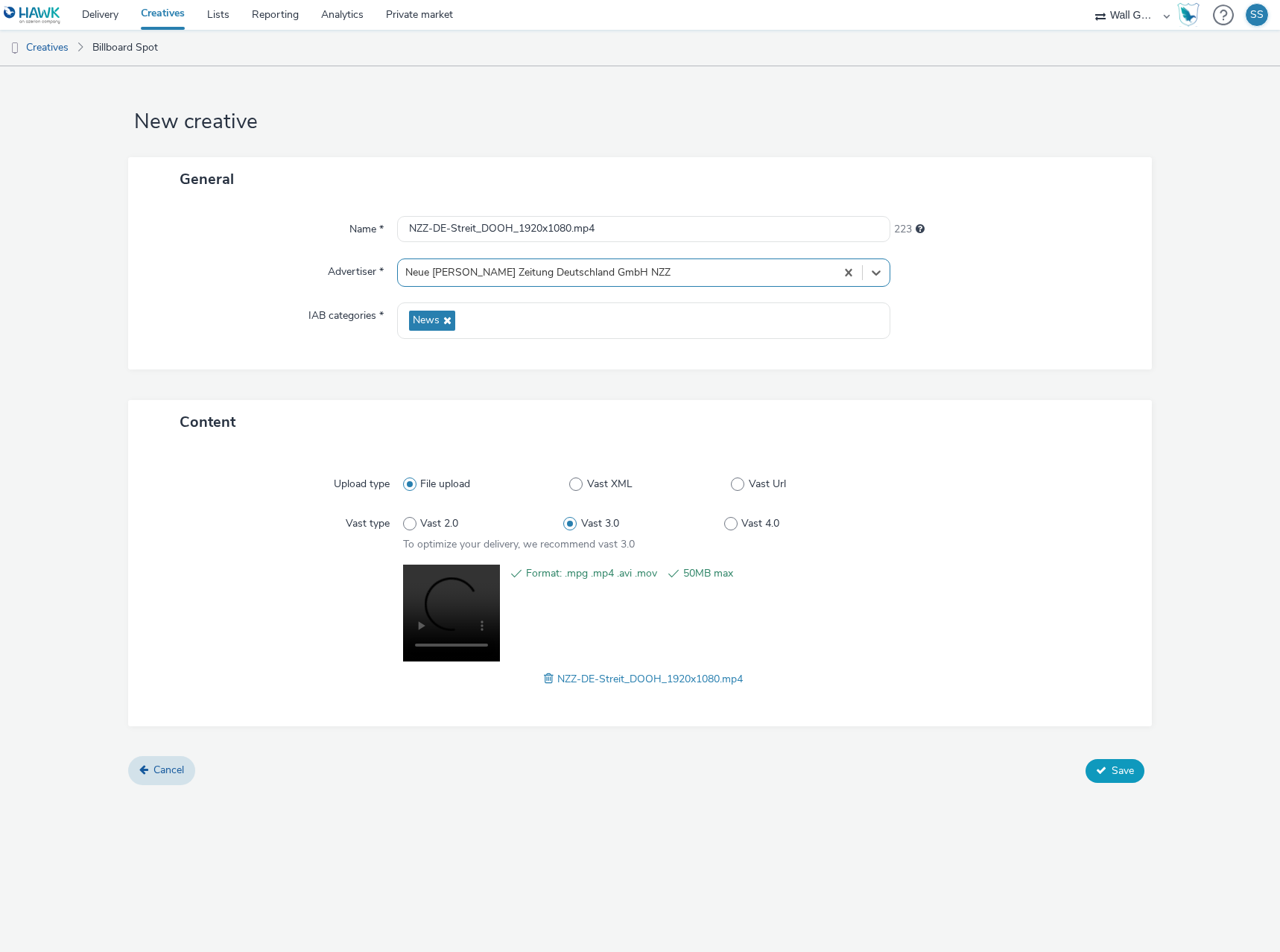
click at [1100, 772] on icon at bounding box center [1101, 770] width 10 height 10
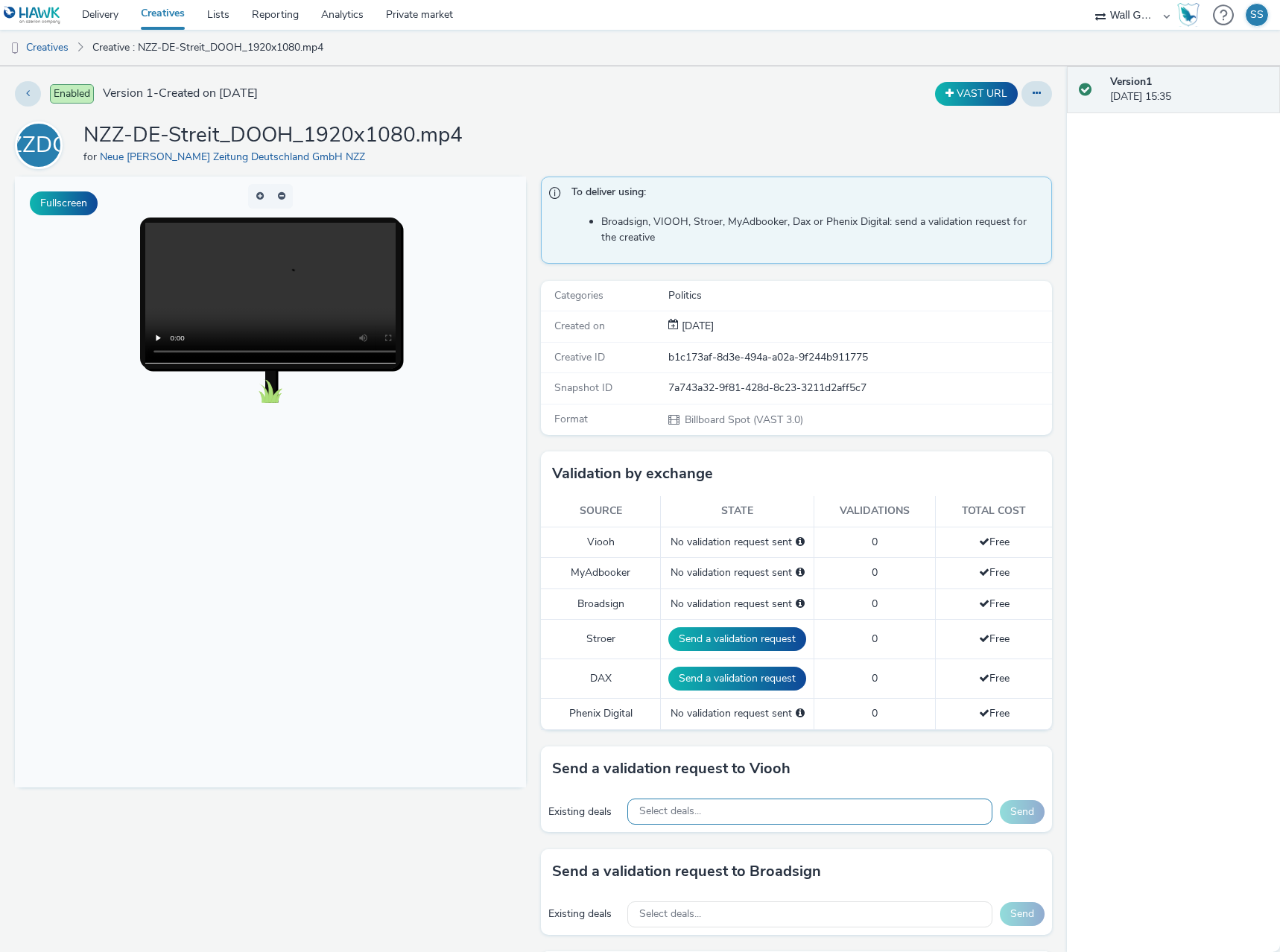
click at [691, 807] on span "Select deals..." at bounding box center [670, 812] width 61 height 13
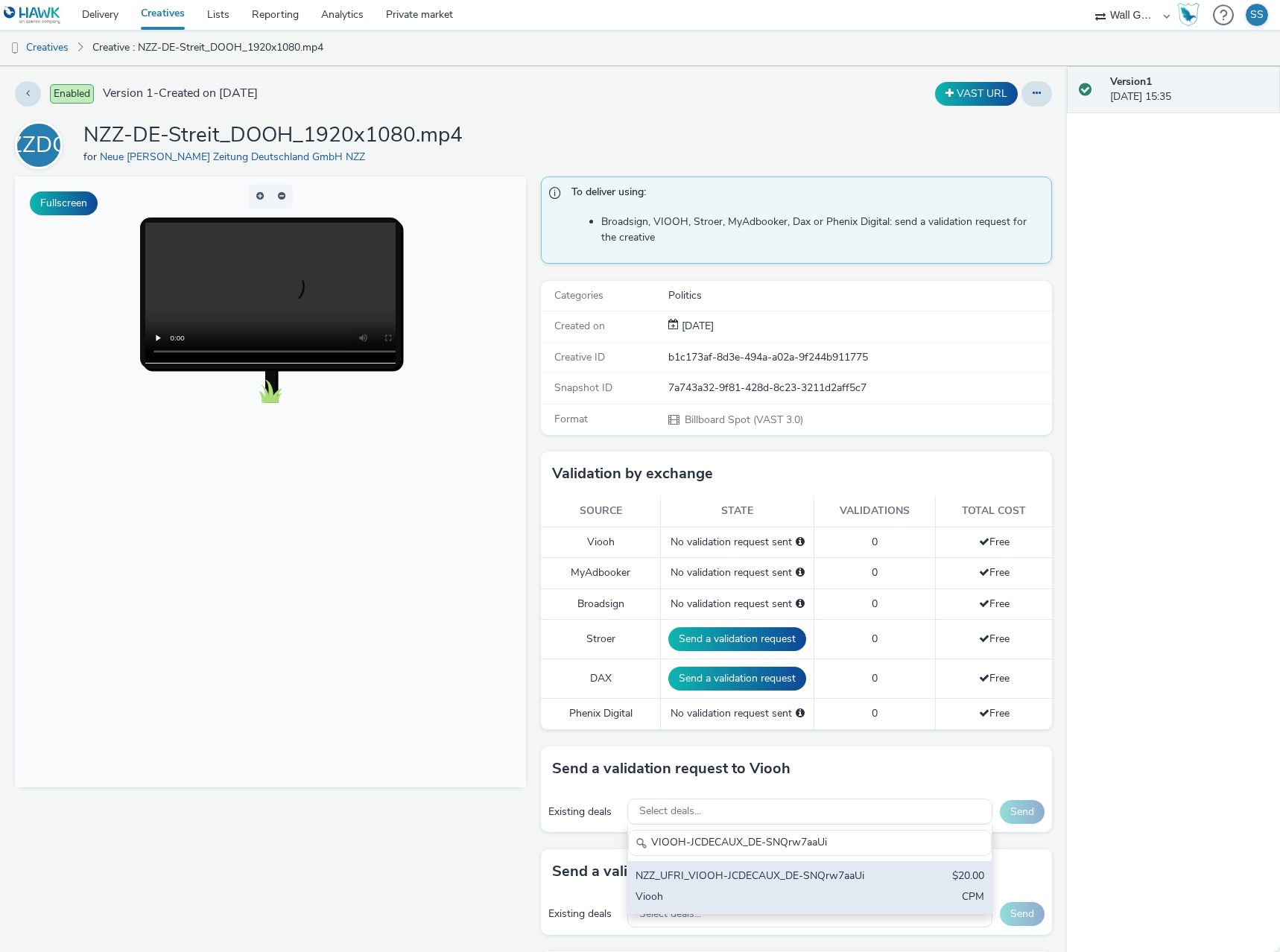
type input "VIOOH-JCDECAUX_DE-SNQrw7aaUi"
click at [749, 886] on div "NZZ_UFRI_VIOOH-JCDECAUX_DE-SNQrw7aaUi" at bounding box center [751, 877] width 230 height 17
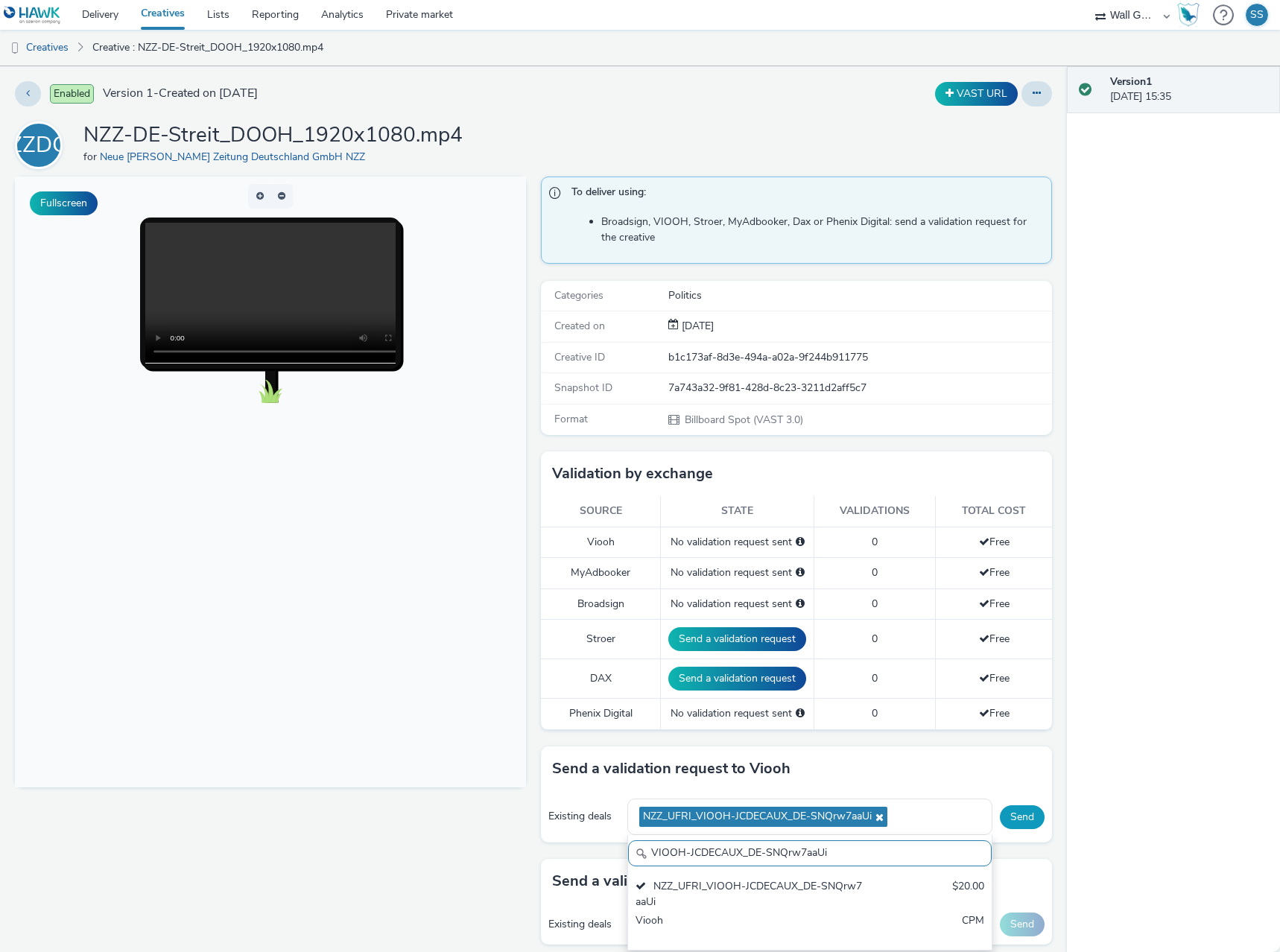
click at [1007, 823] on button "Send" at bounding box center [1022, 818] width 45 height 24
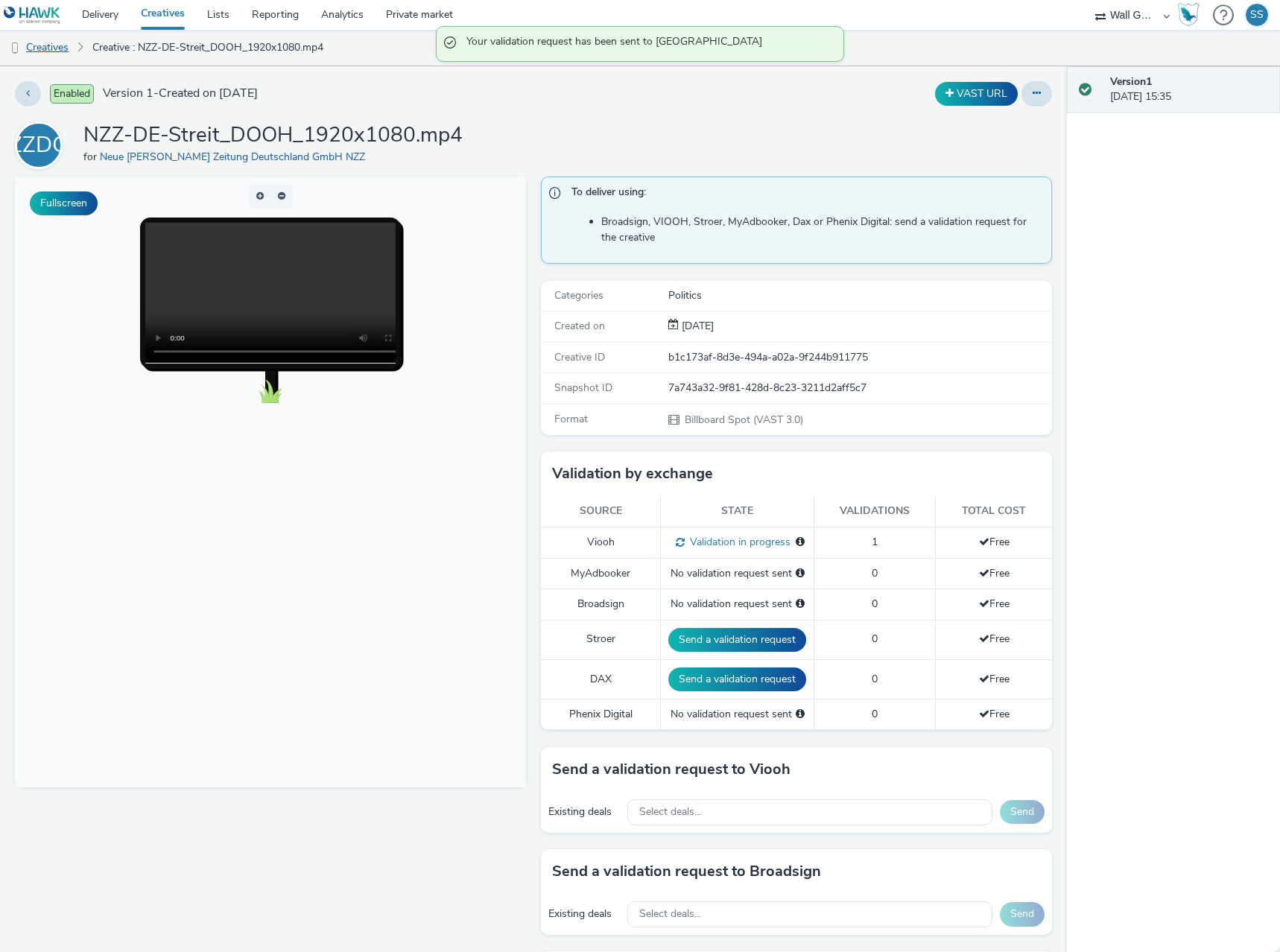
click at [38, 52] on link "Creatives" at bounding box center [38, 47] width 76 height 36
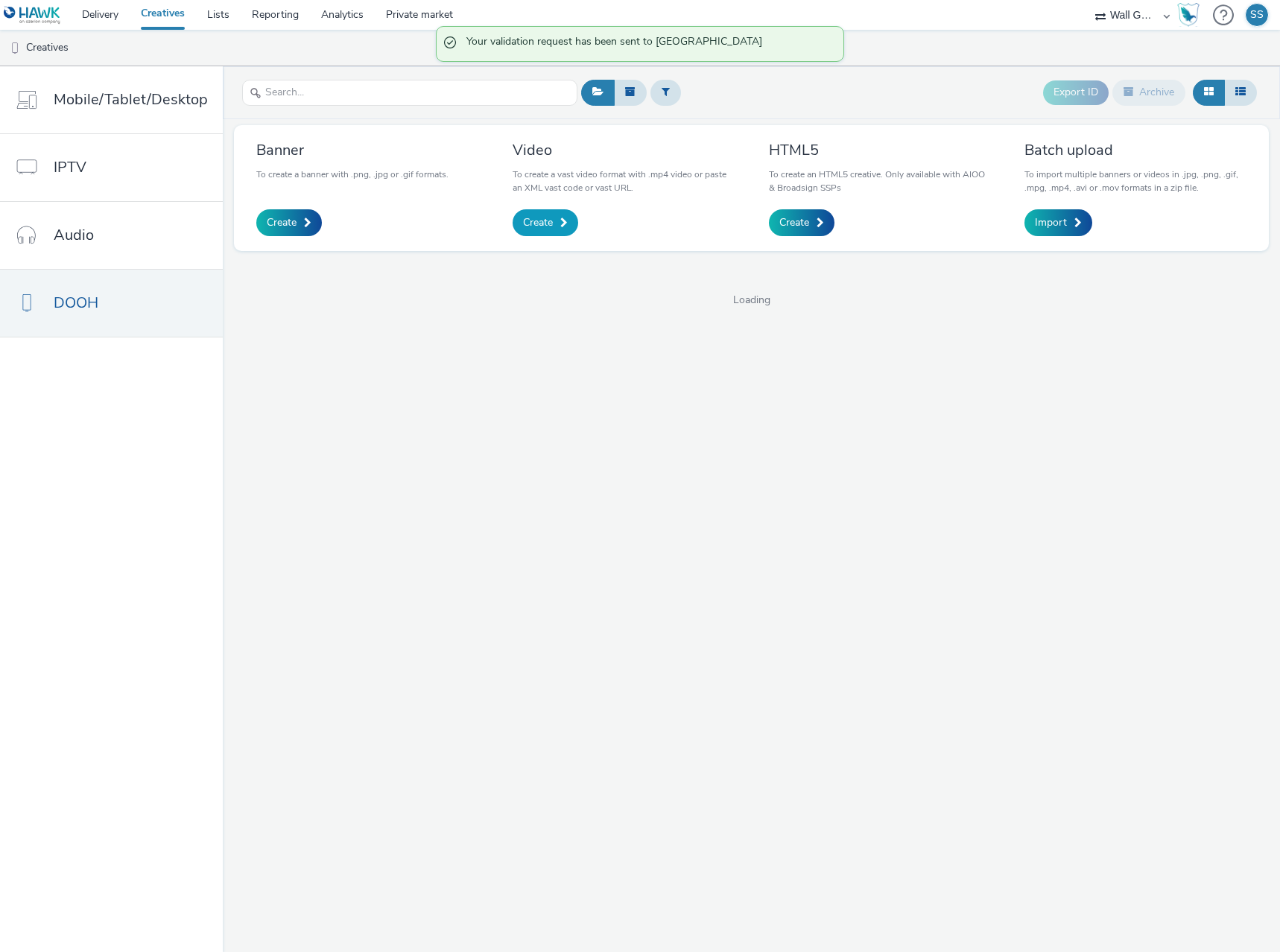
click at [540, 228] on span "Create" at bounding box center [537, 223] width 30 height 15
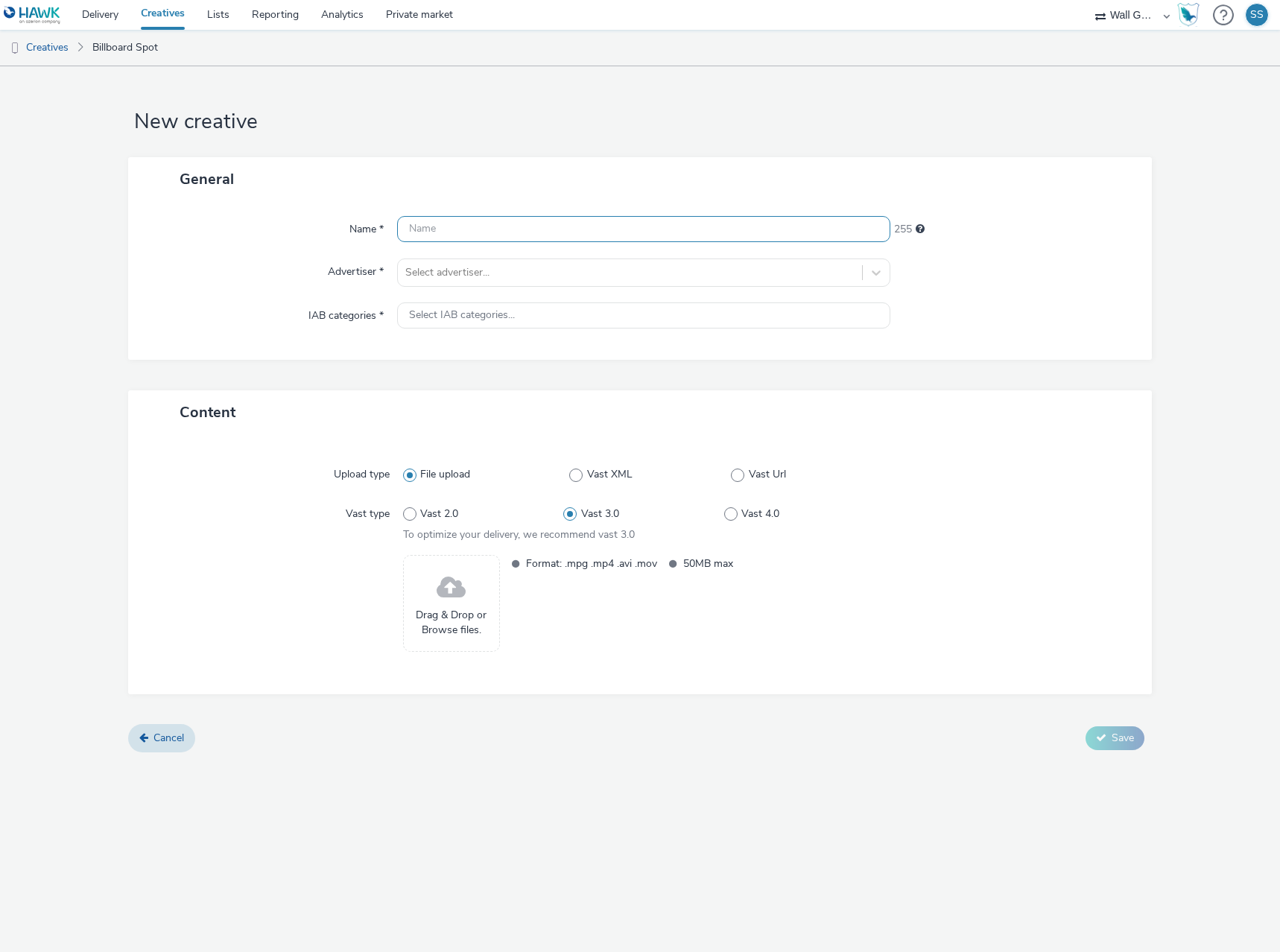
click at [421, 228] on input "text" at bounding box center [644, 229] width 493 height 26
paste input "NZZ-DE-Verschwoerung_DOOH_1920x1080.mp4"
type input "NZZ-DE-Verschwoerung_DOOH_1920x1080.mp4"
click at [431, 275] on div at bounding box center [630, 272] width 450 height 18
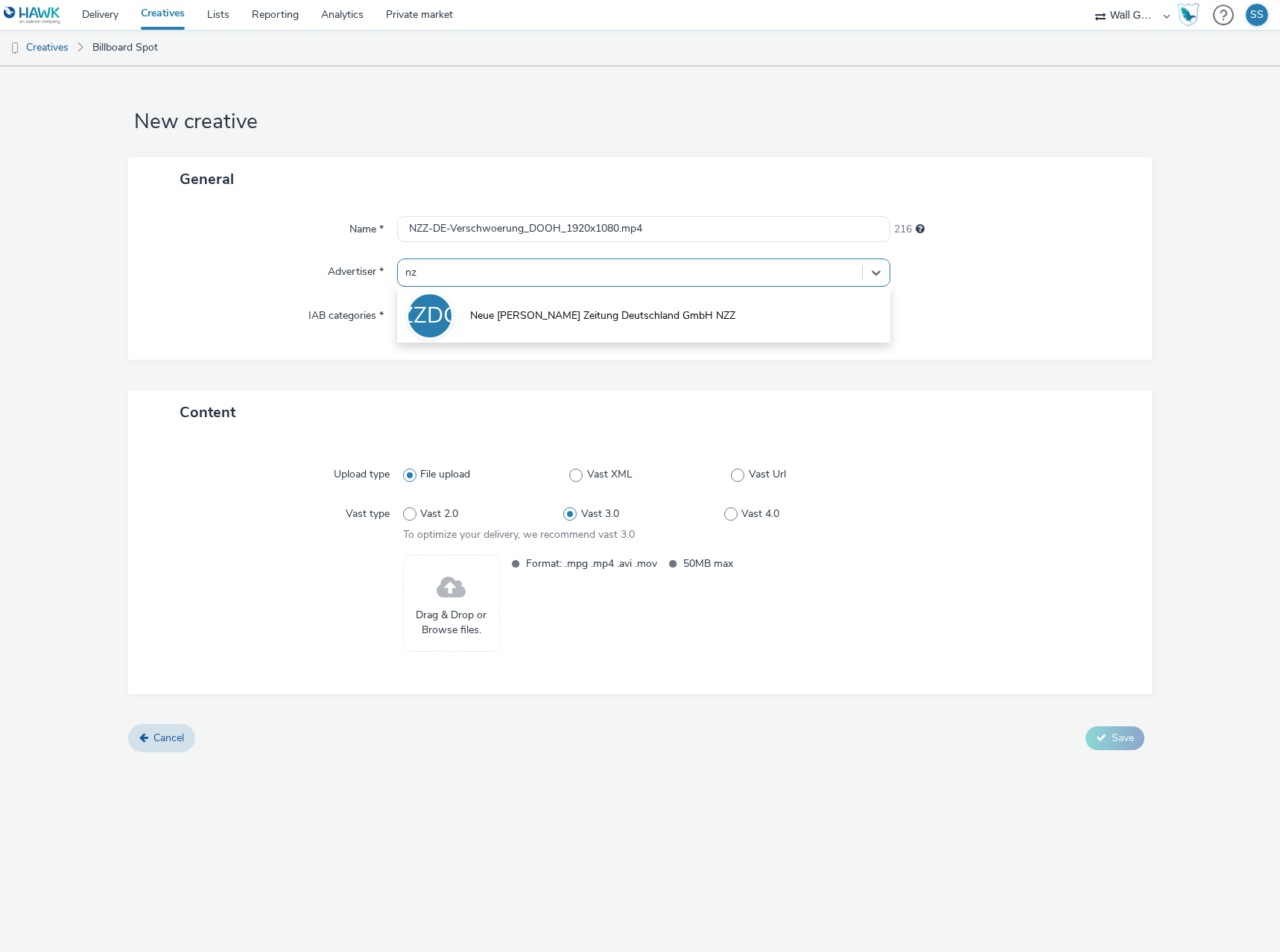
type input "nzz"
click at [463, 294] on li "NZZDGN Neue [PERSON_NAME] Zeitung Deutschland GmbH NZZ" at bounding box center [644, 315] width 493 height 50
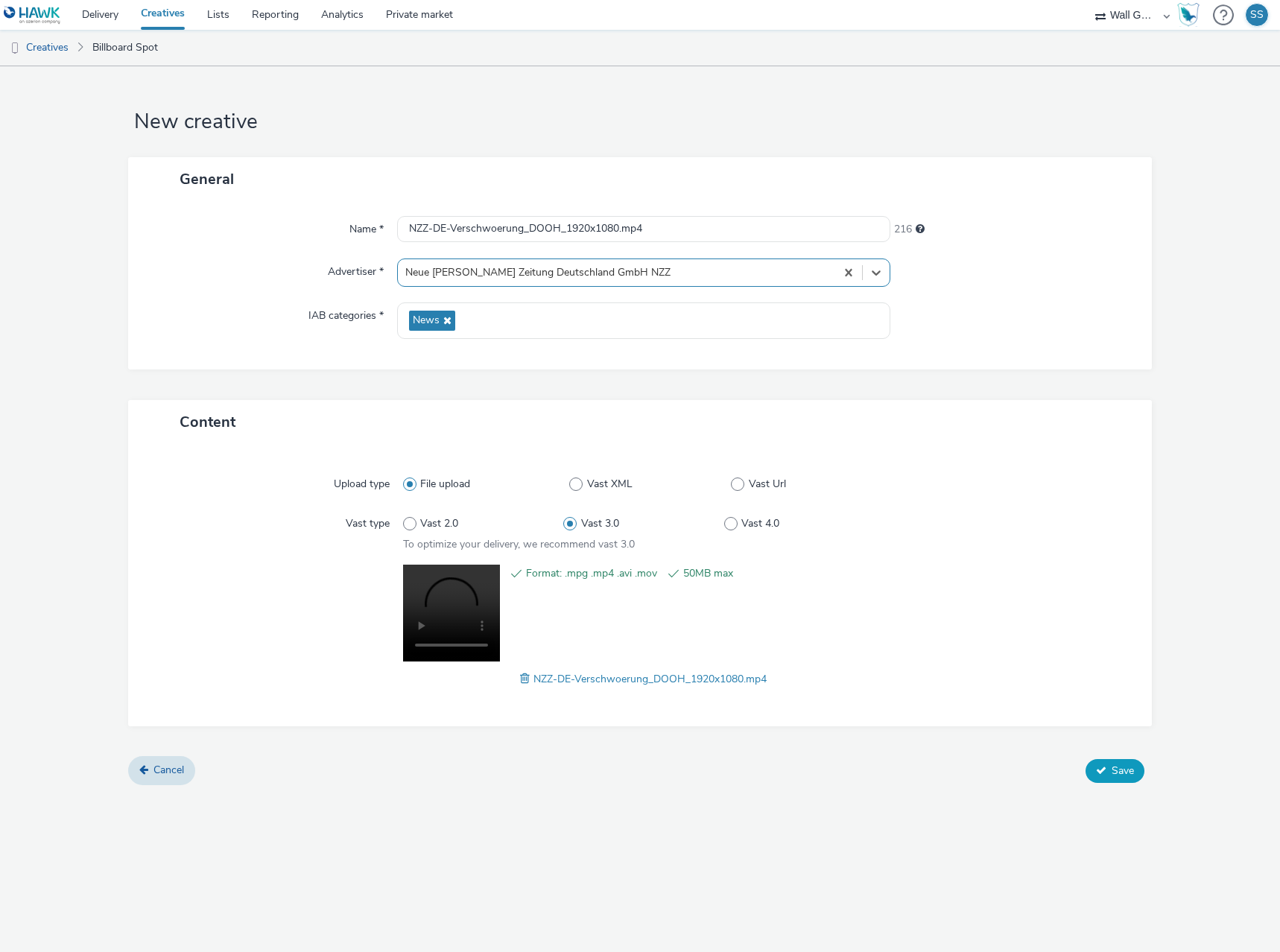
click at [1117, 773] on span "Save" at bounding box center [1123, 771] width 22 height 14
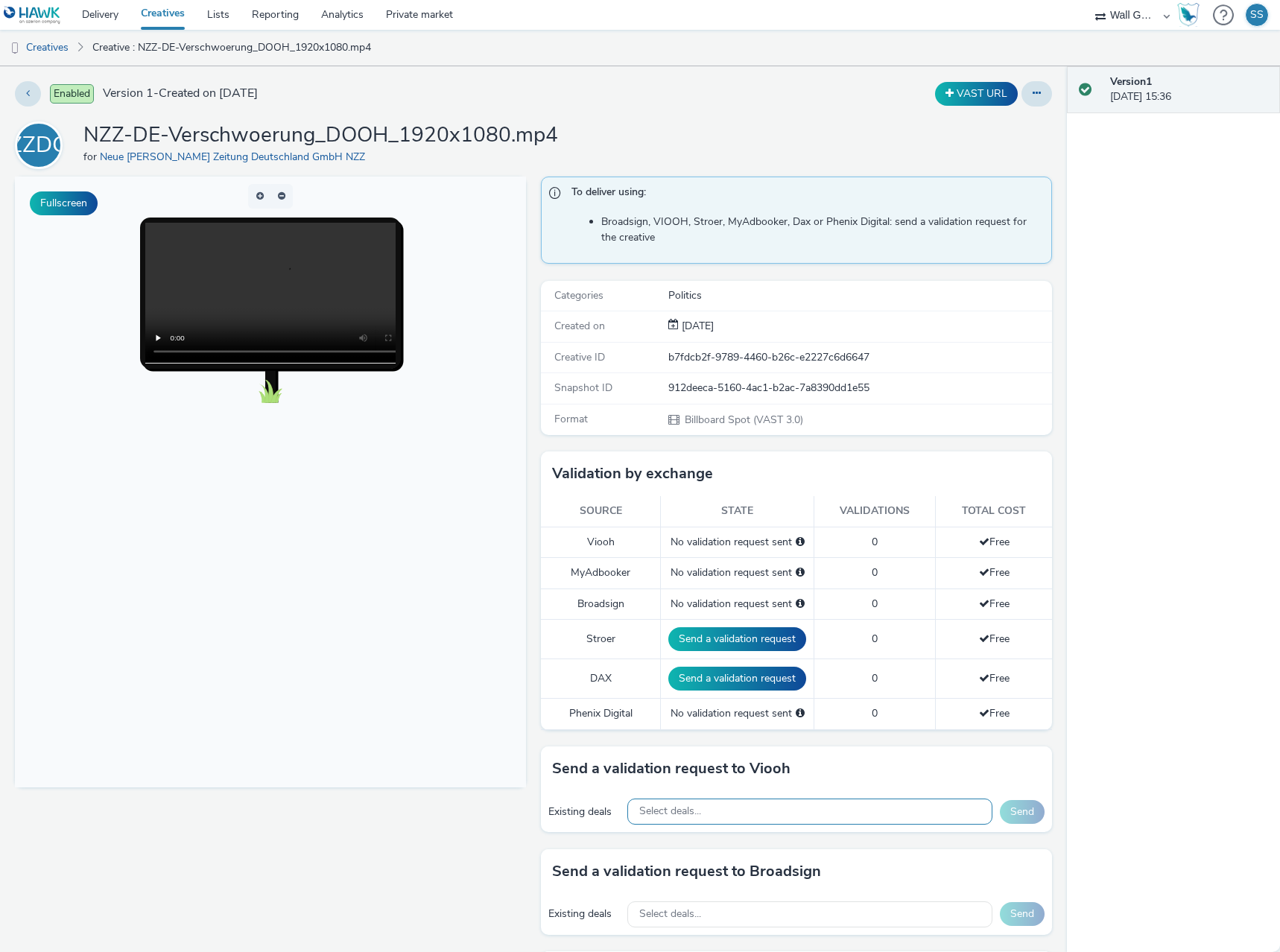
click at [704, 812] on div "Select deals..." at bounding box center [810, 811] width 365 height 26
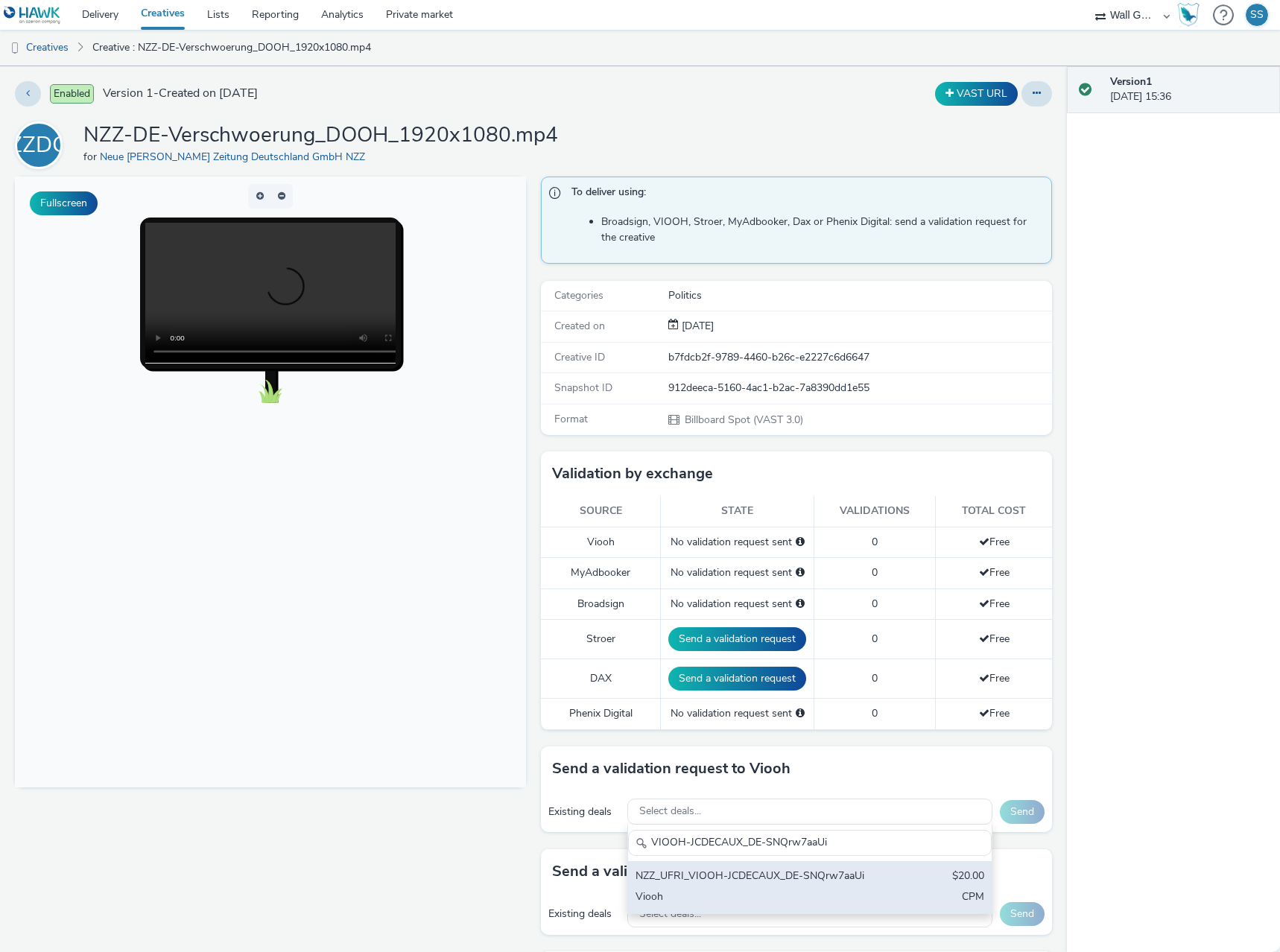
type input "VIOOH-JCDECAUX_DE-SNQrw7aaUi"
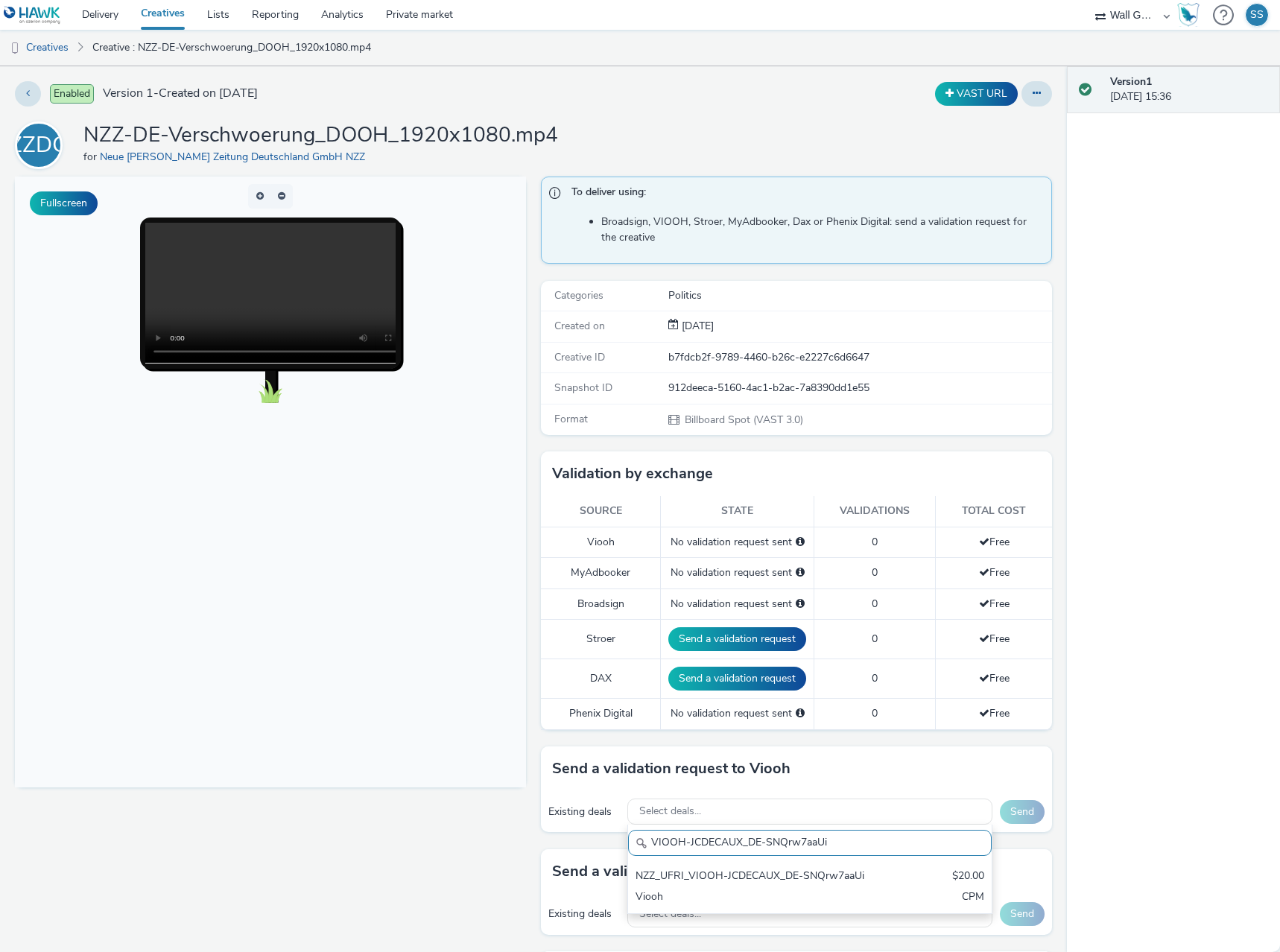
drag, startPoint x: 768, startPoint y: 885, endPoint x: 859, endPoint y: 871, distance: 92.1
click at [769, 885] on div "NZZ_UFRI_VIOOH-JCDECAUX_DE-SNQrw7aaUi" at bounding box center [751, 877] width 230 height 17
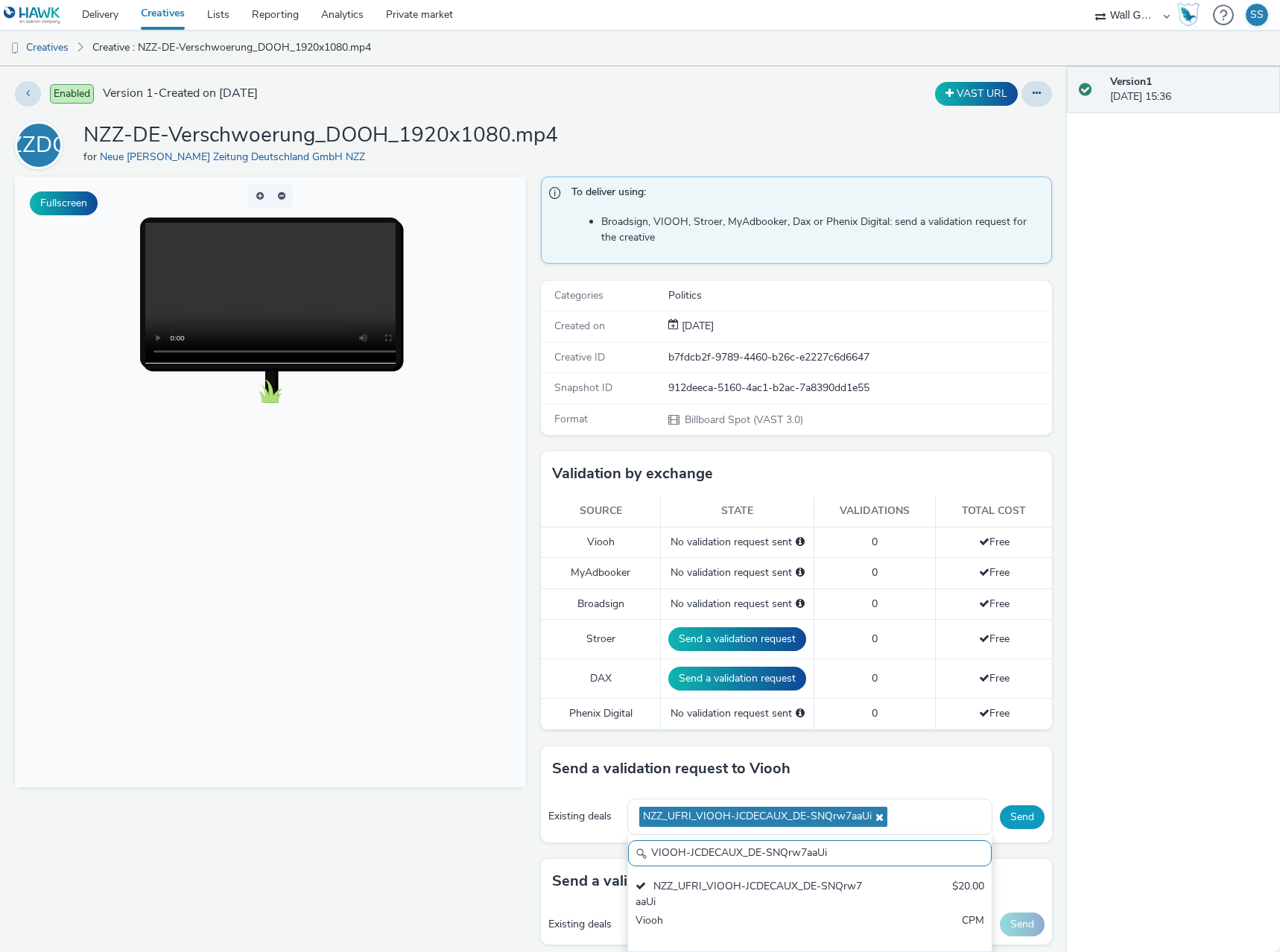
click at [1016, 821] on button "Send" at bounding box center [1022, 818] width 45 height 24
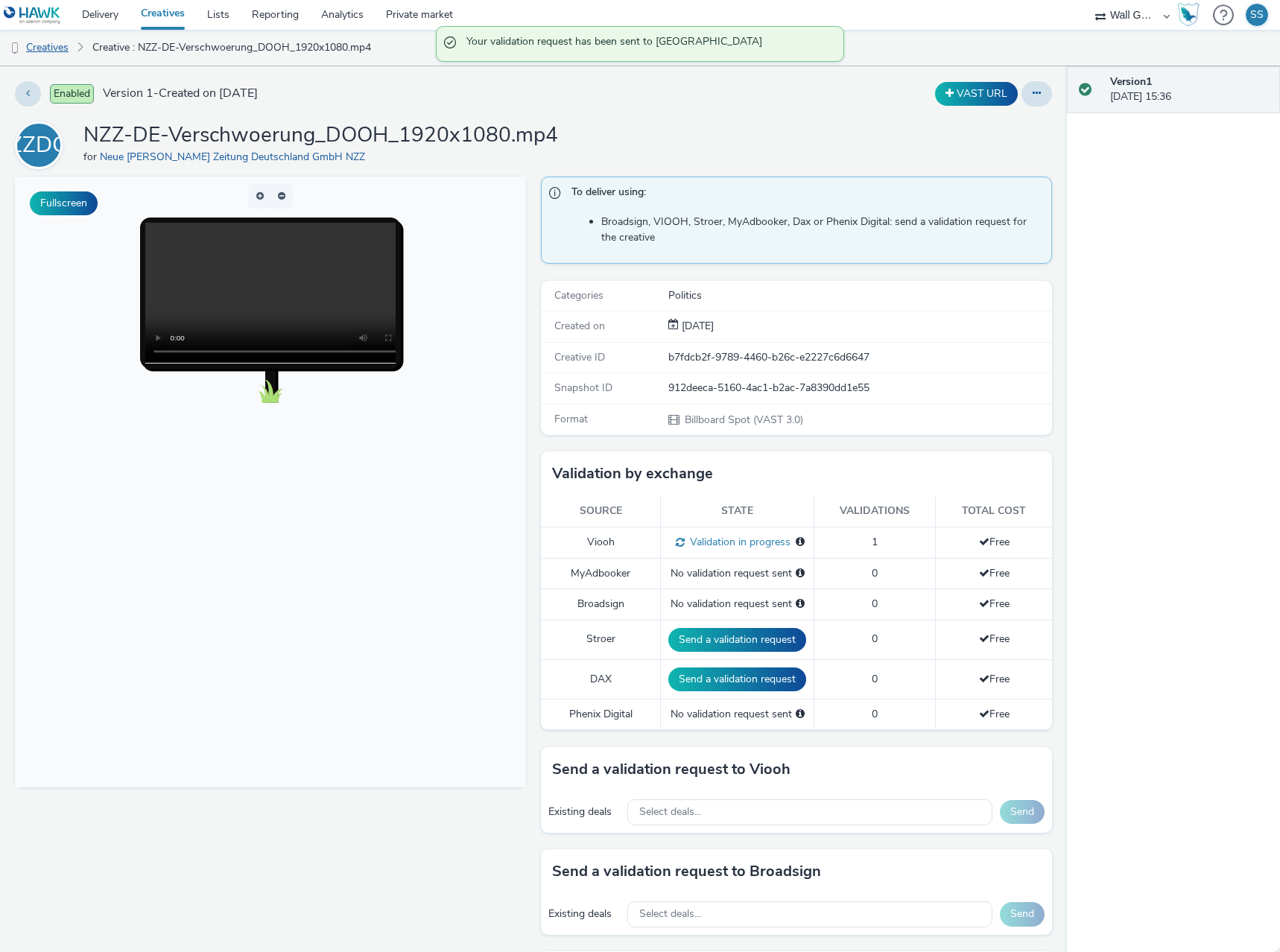
click at [52, 51] on link "Creatives" at bounding box center [38, 47] width 76 height 36
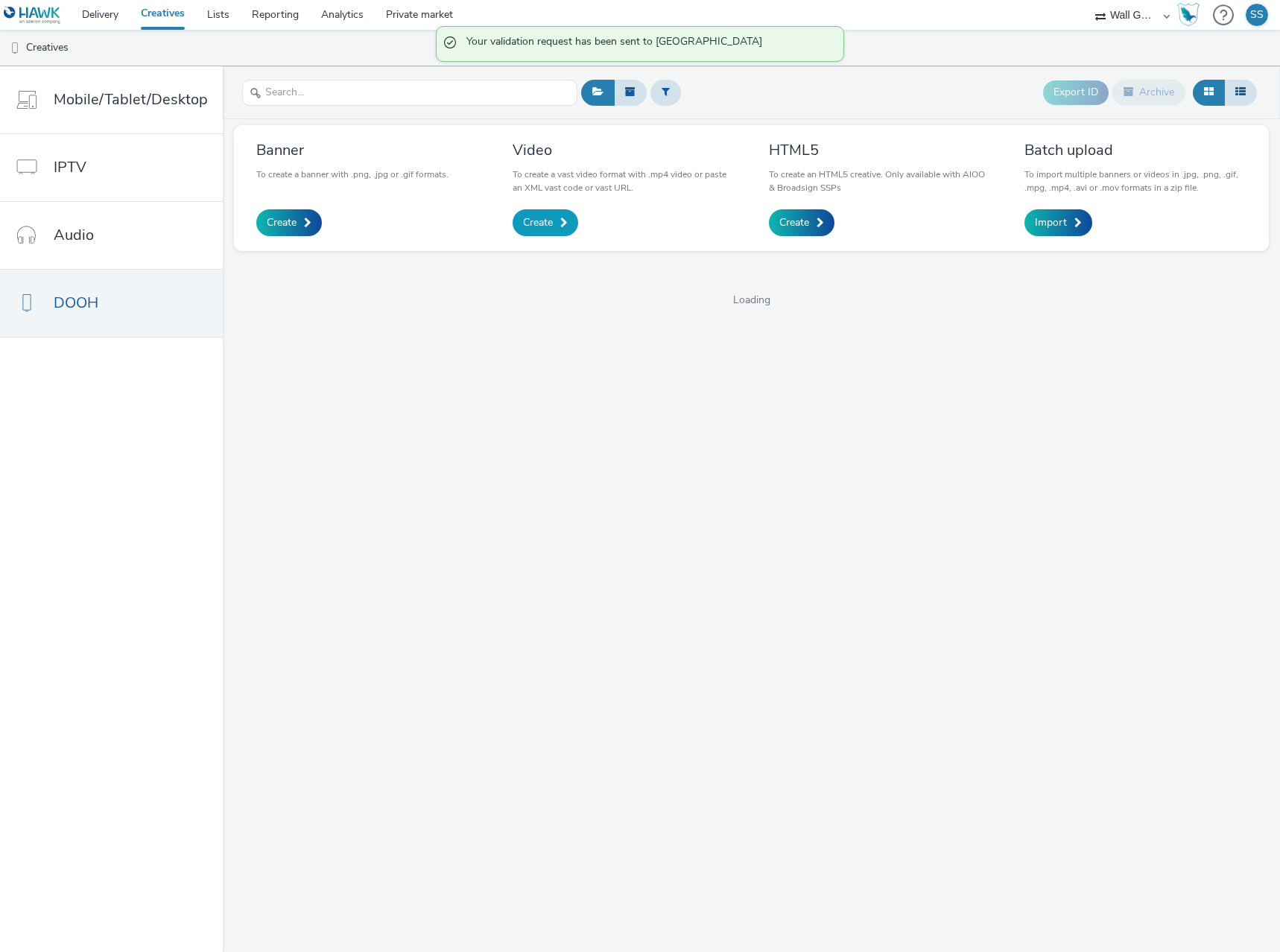
click at [549, 220] on span "Create" at bounding box center [537, 223] width 30 height 15
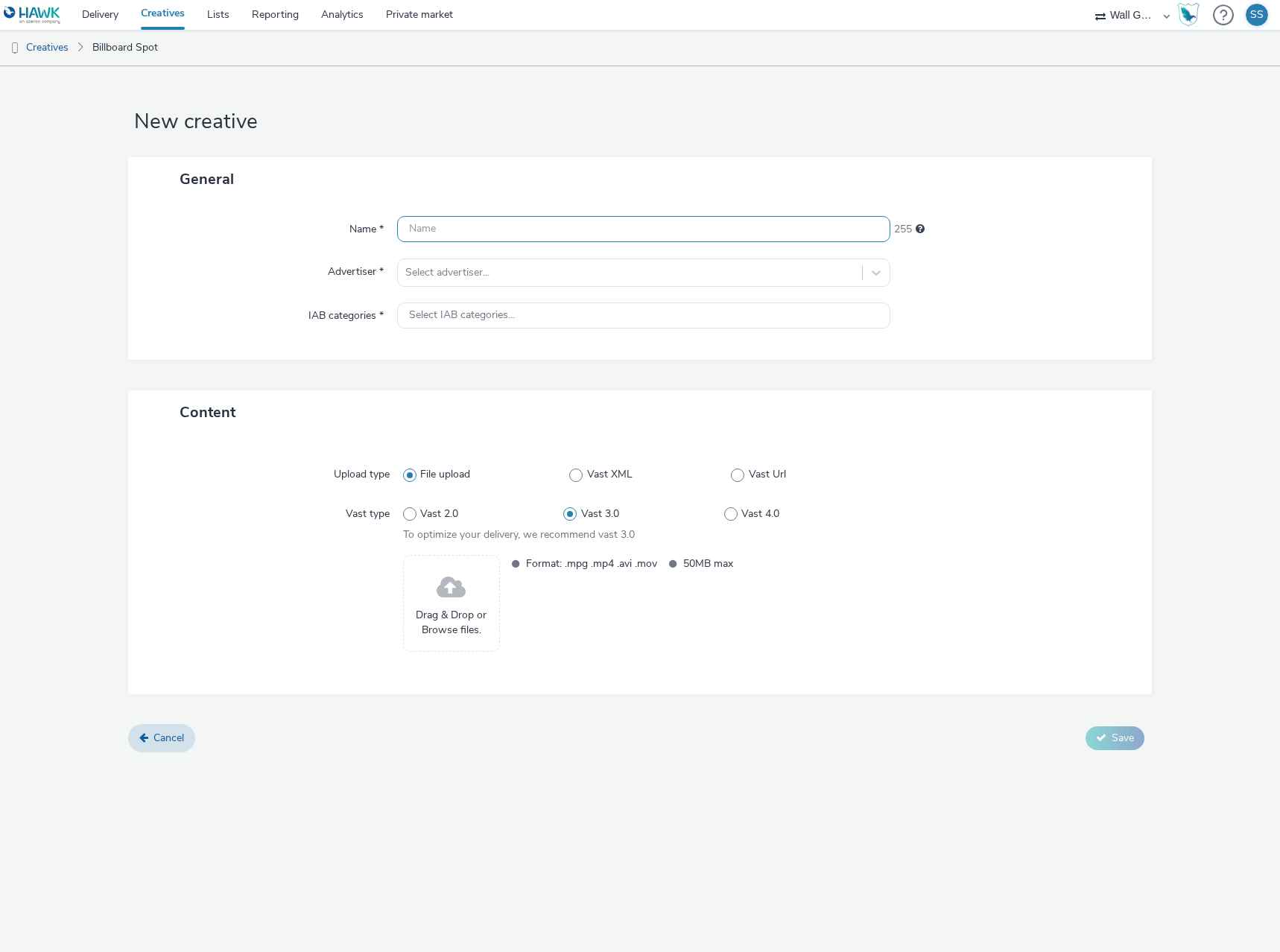
click at [416, 227] on input "text" at bounding box center [644, 229] width 493 height 26
paste input "NZZ-DE-Worthuelsen_DOOH_1920x1080.mp4"
type input "NZZ-DE-Worthuelsen_DOOH_1920x1080.mp4"
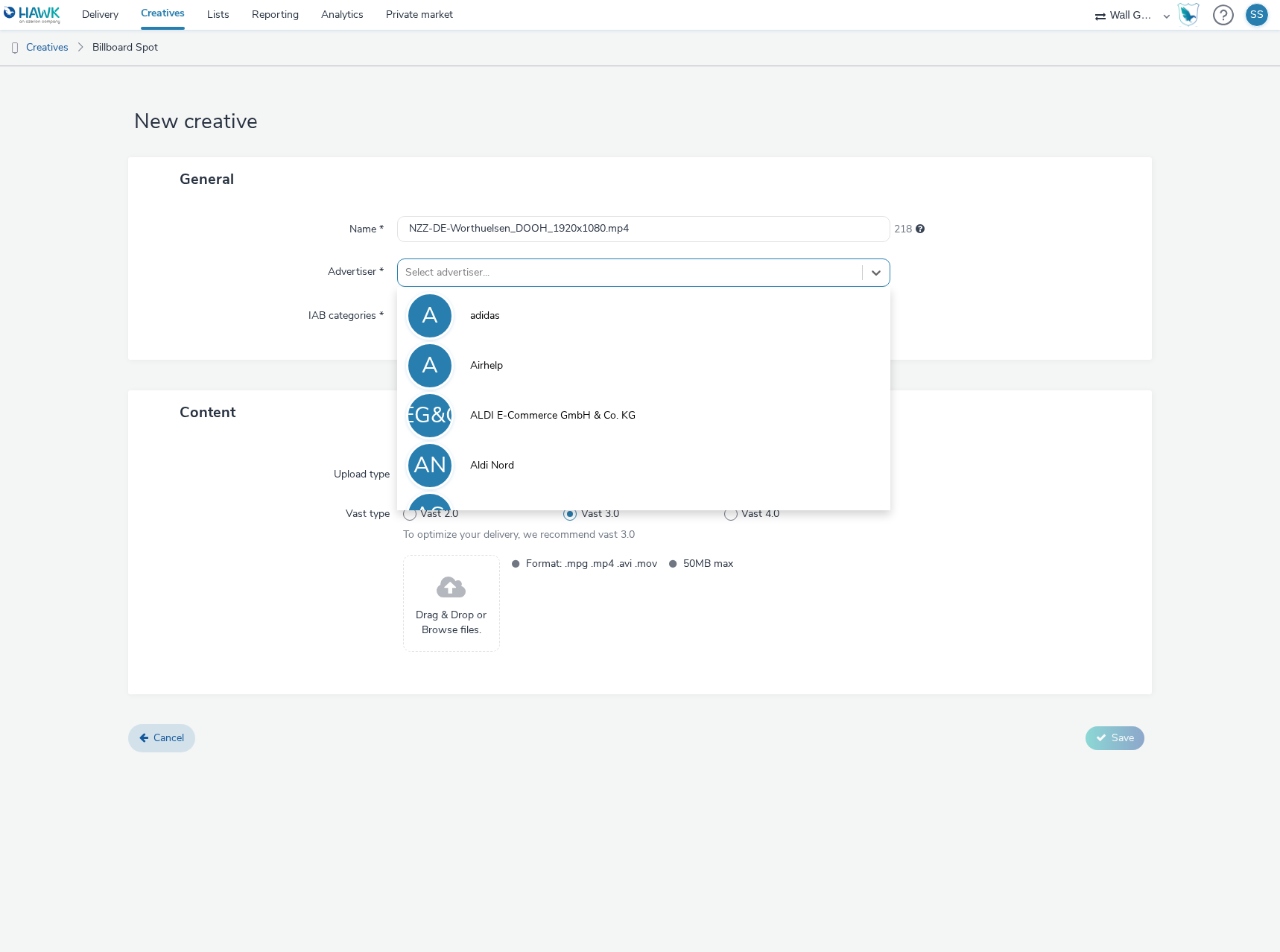
click at [426, 273] on div at bounding box center [630, 272] width 450 height 18
type input "nzz"
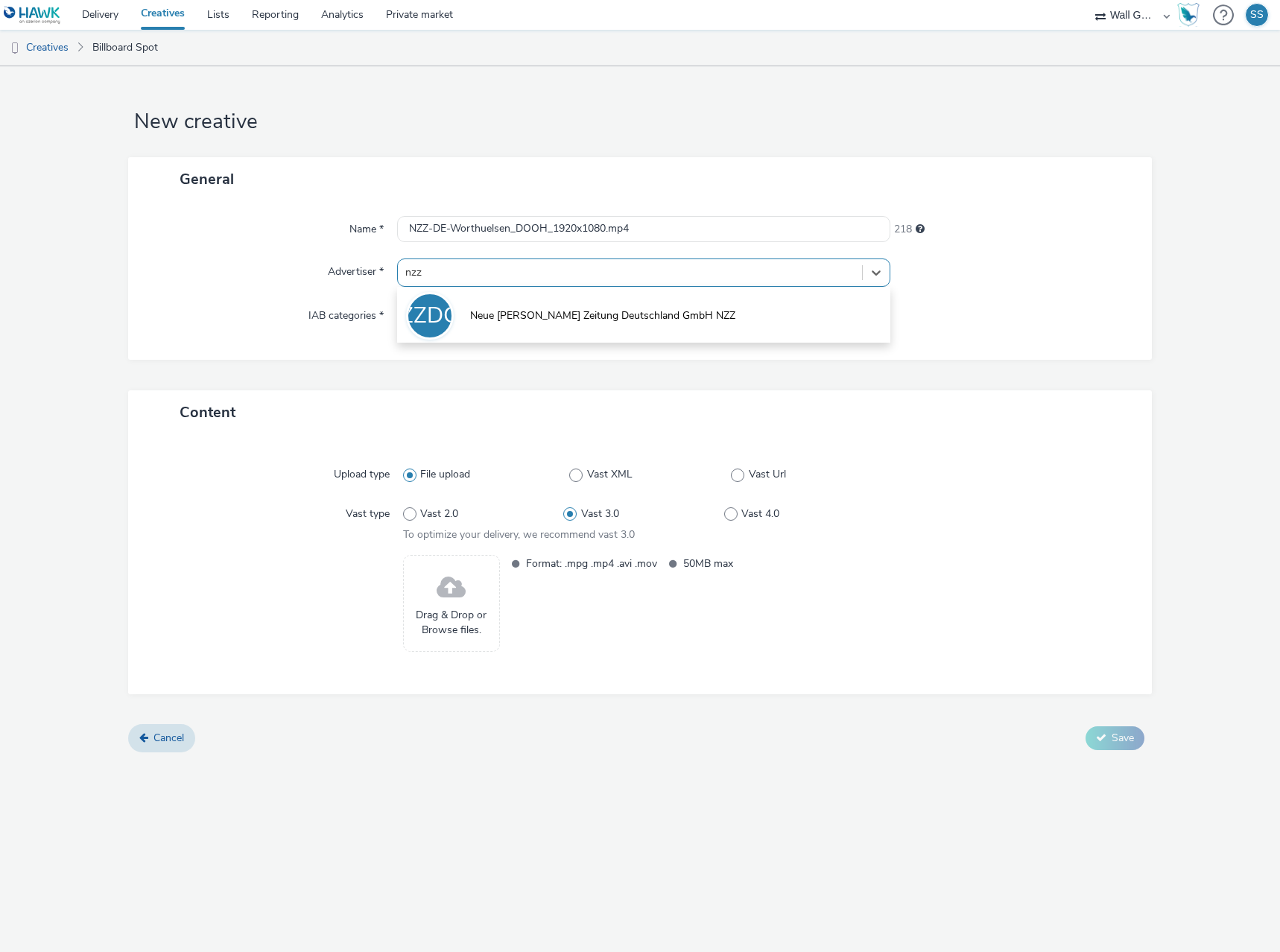
click at [487, 328] on li "NZZDGN Neue [PERSON_NAME] Zeitung Deutschland GmbH NZZ" at bounding box center [644, 315] width 493 height 50
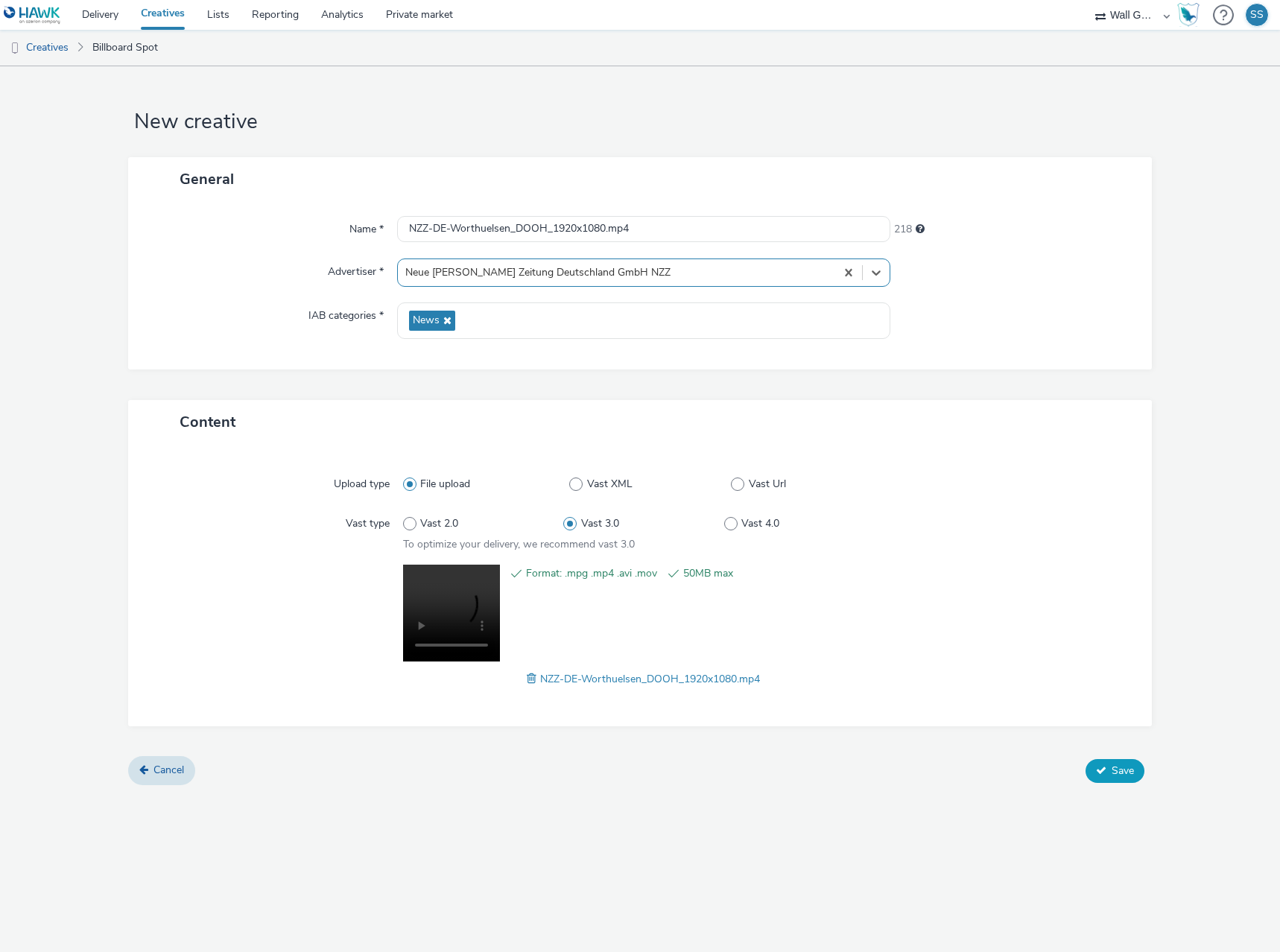
click at [1107, 765] on button "Save" at bounding box center [1116, 772] width 59 height 24
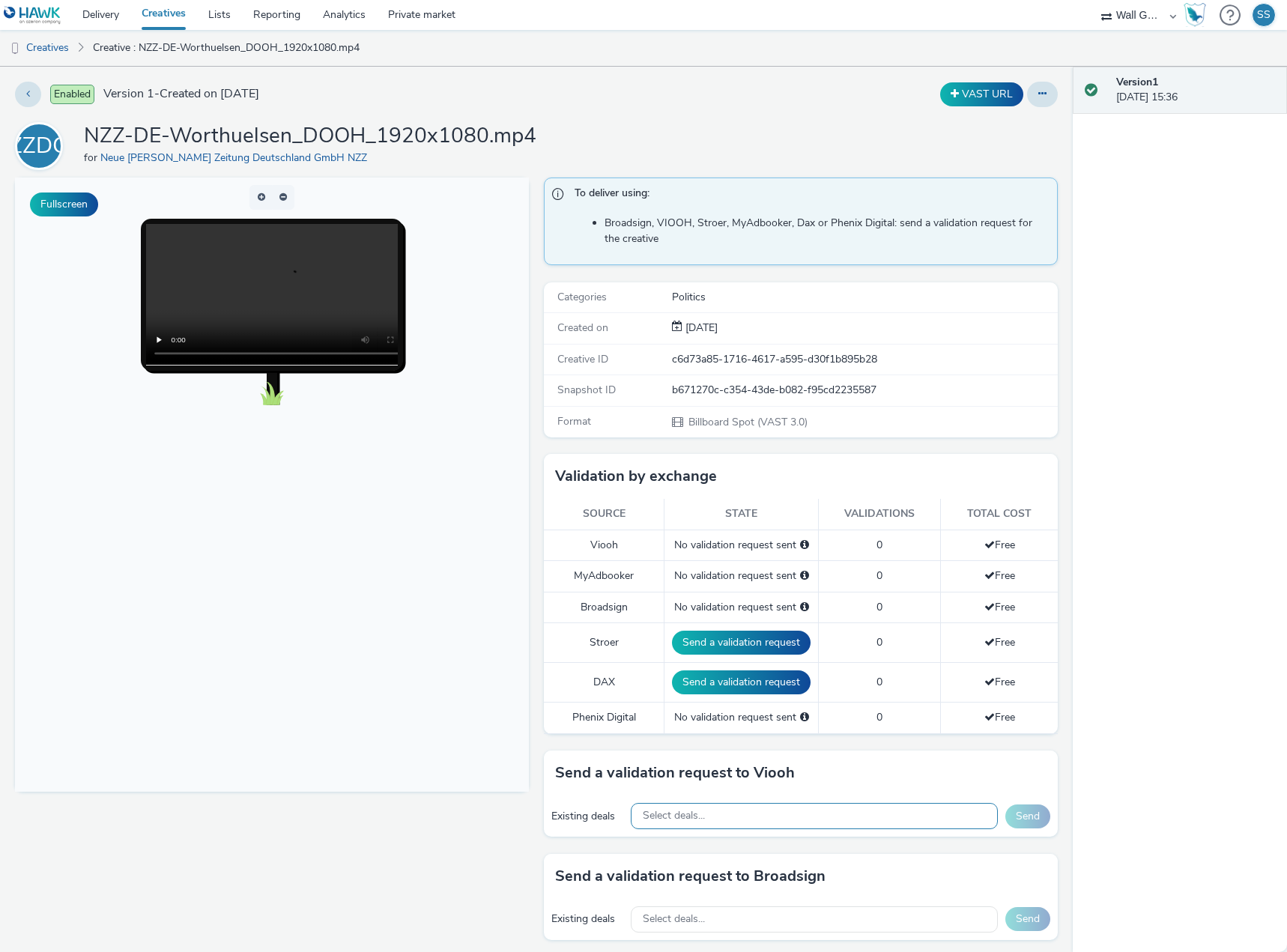
click at [700, 807] on div "Select deals..." at bounding box center [814, 816] width 367 height 26
paste input "VIOOH-JCDECAUX_DE-SNQrw7aaUi"
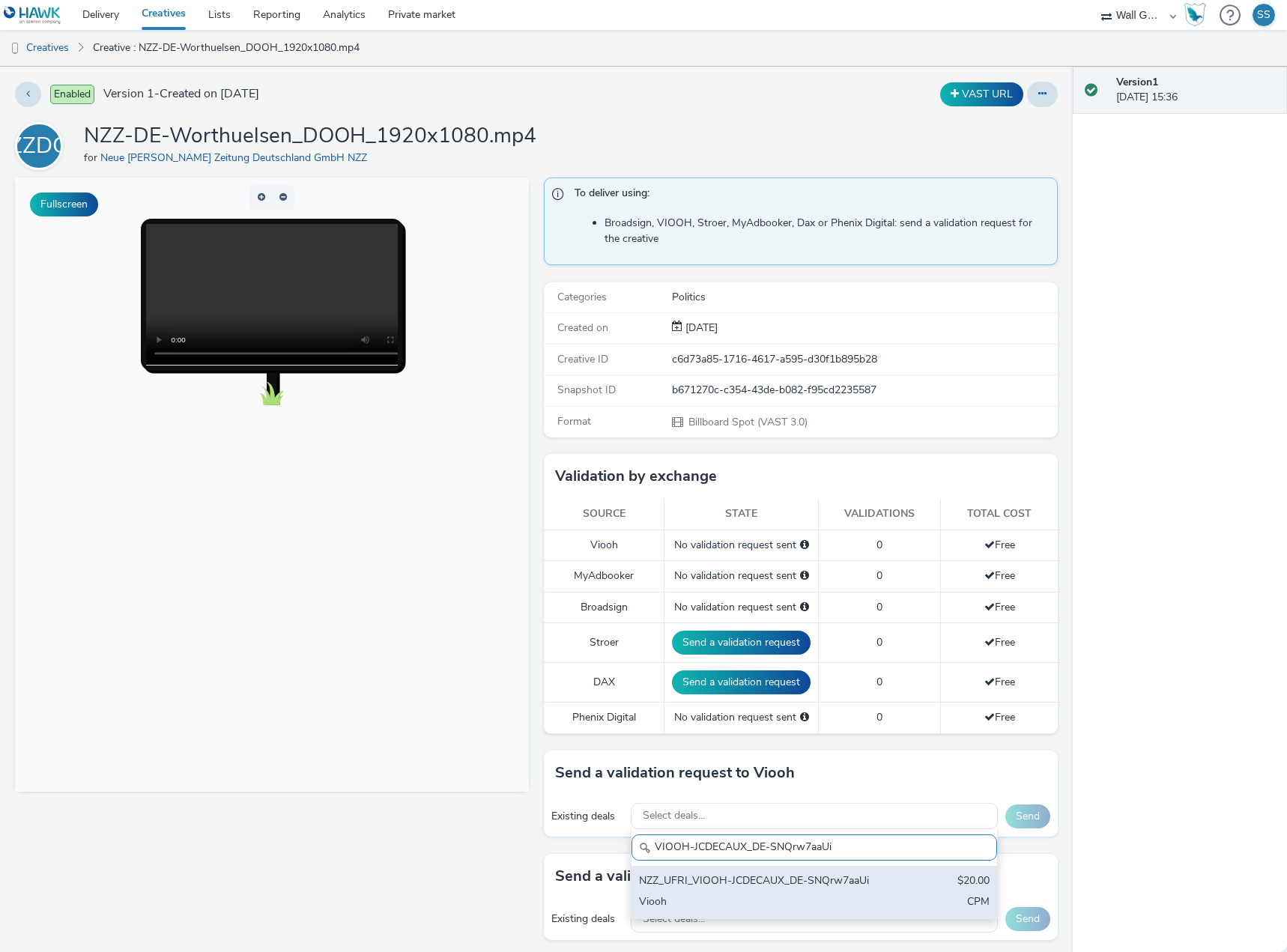
type input "VIOOH-JCDECAUX_DE-SNQrw7aaUi"
click at [728, 886] on div "NZZ_UFRI_VIOOH-JCDECAUX_DE-SNQrw7aaUi" at bounding box center [755, 881] width 231 height 17
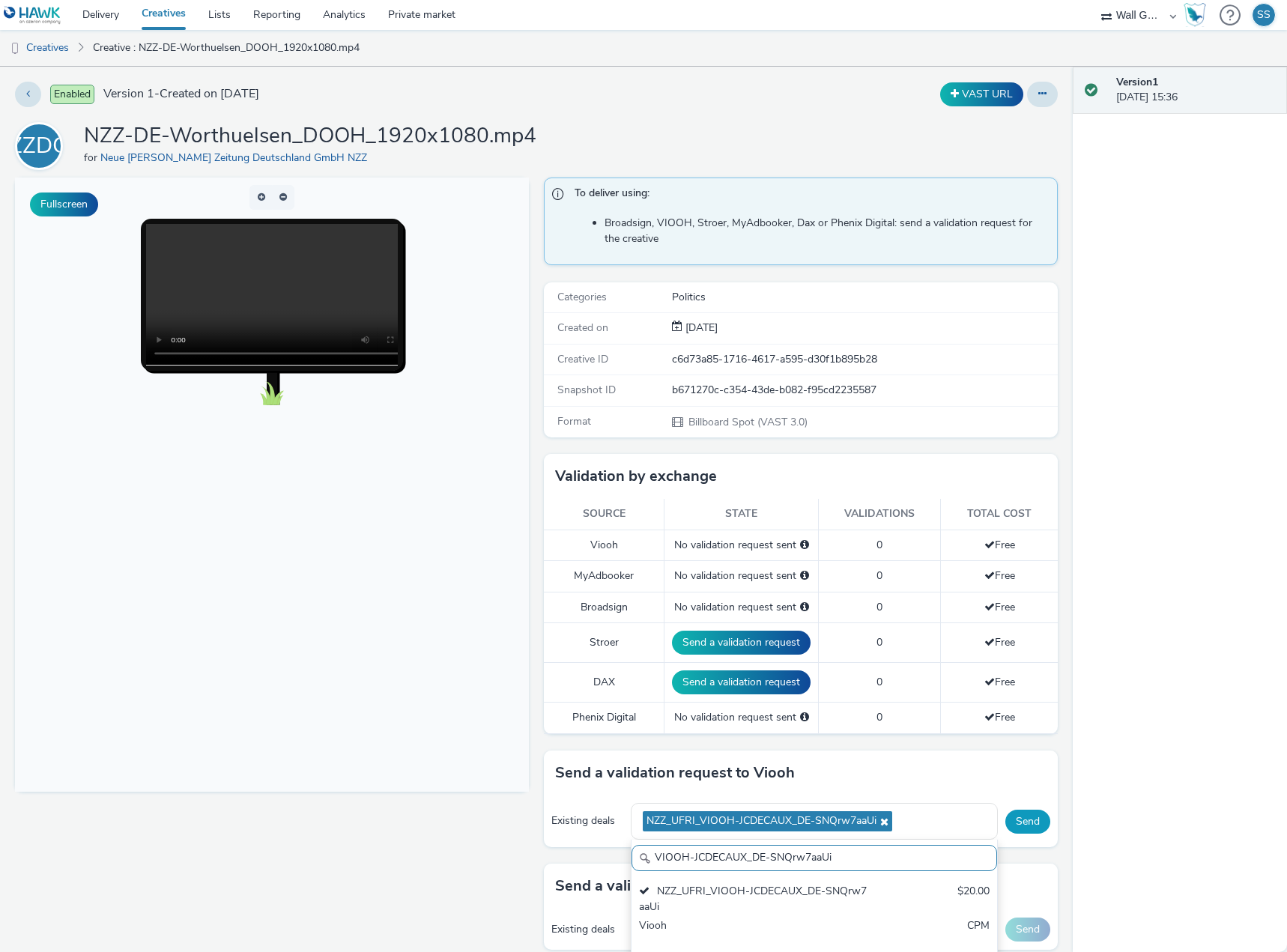
click at [1014, 822] on button "Send" at bounding box center [1028, 822] width 45 height 24
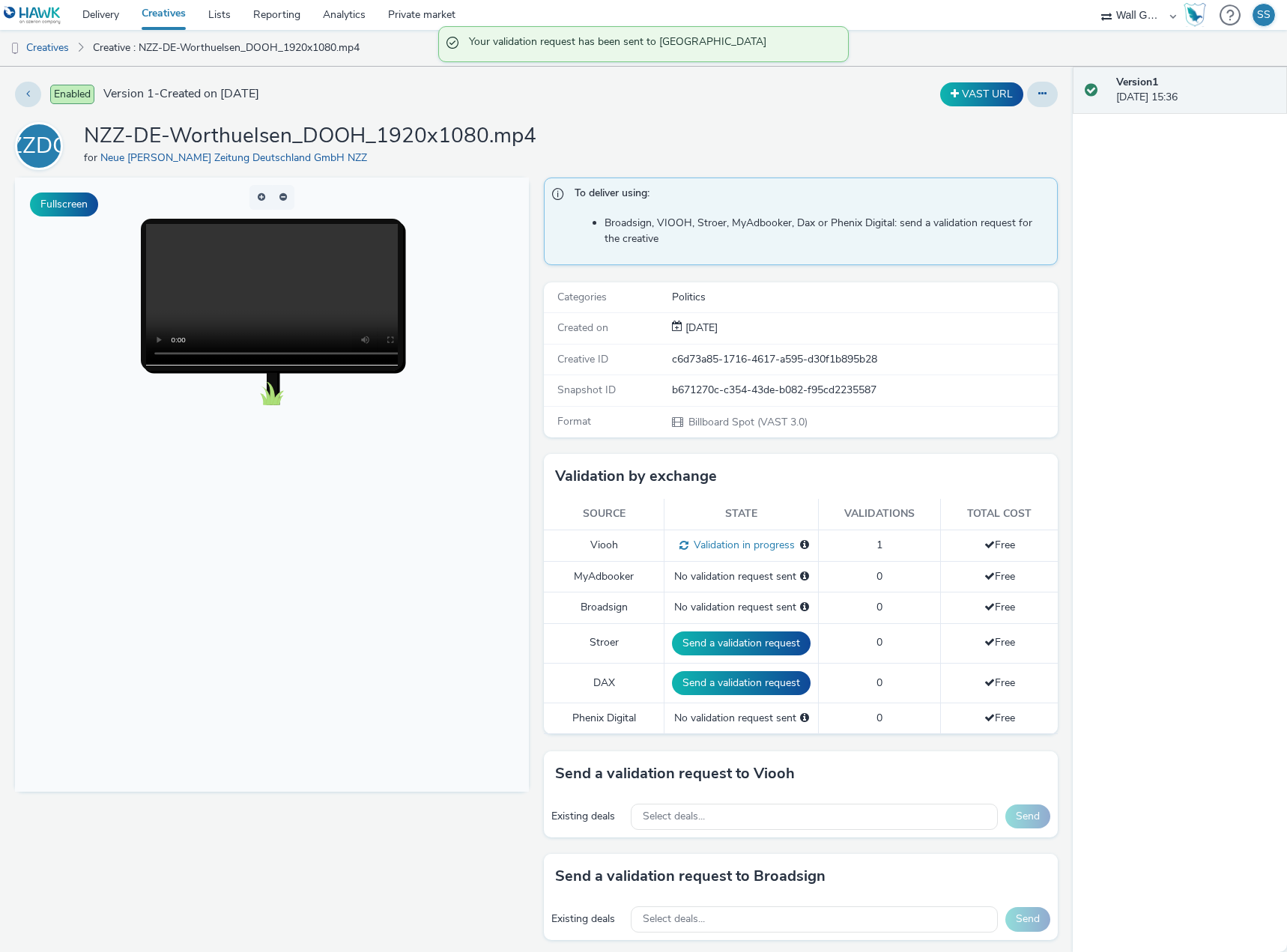
click at [67, 18] on link at bounding box center [35, 14] width 71 height 30
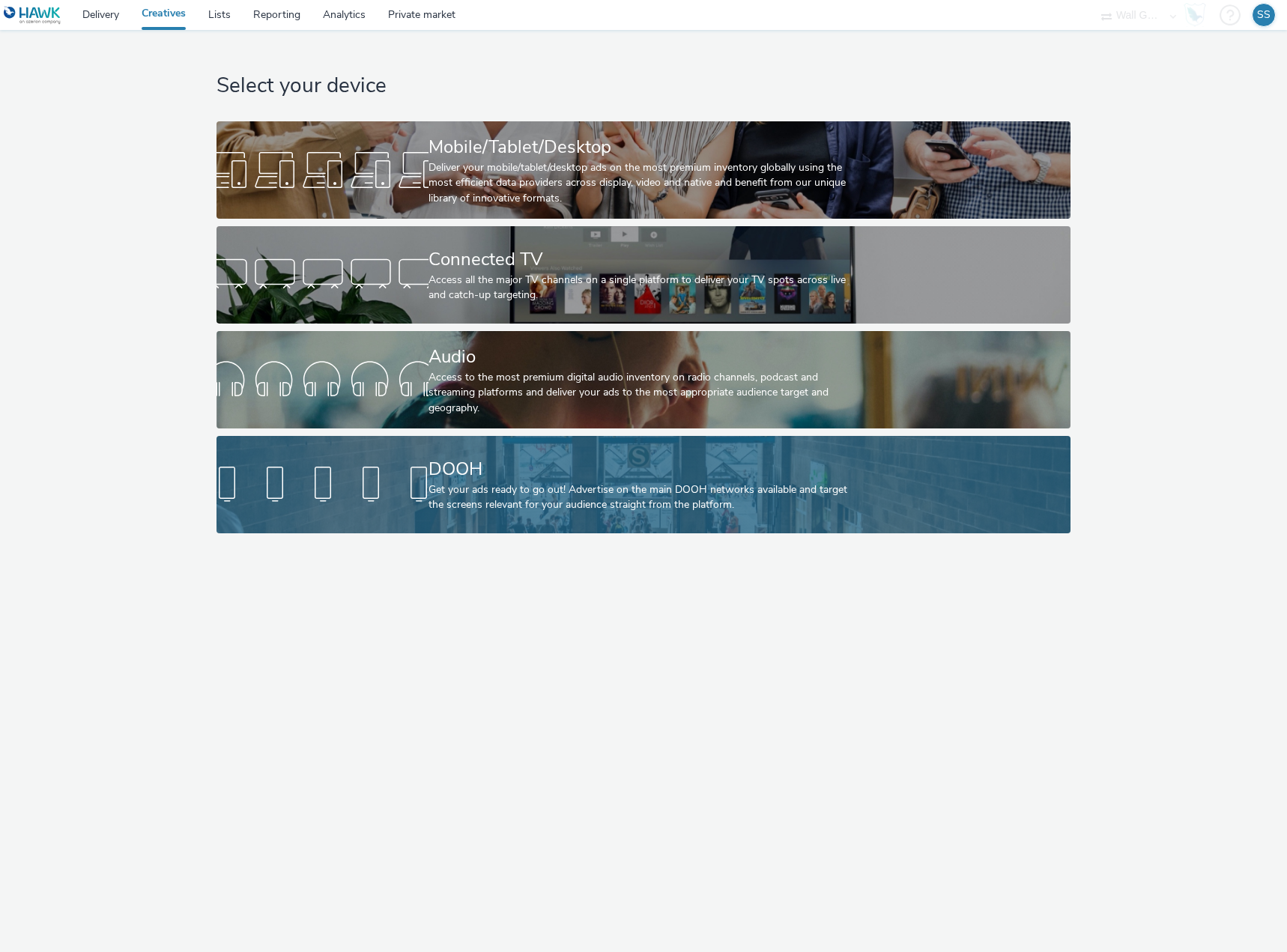
click at [755, 523] on div "DOOH Get your ads ready to go out! Advertise on the main DOOH networks availabl…" at bounding box center [641, 484] width 424 height 97
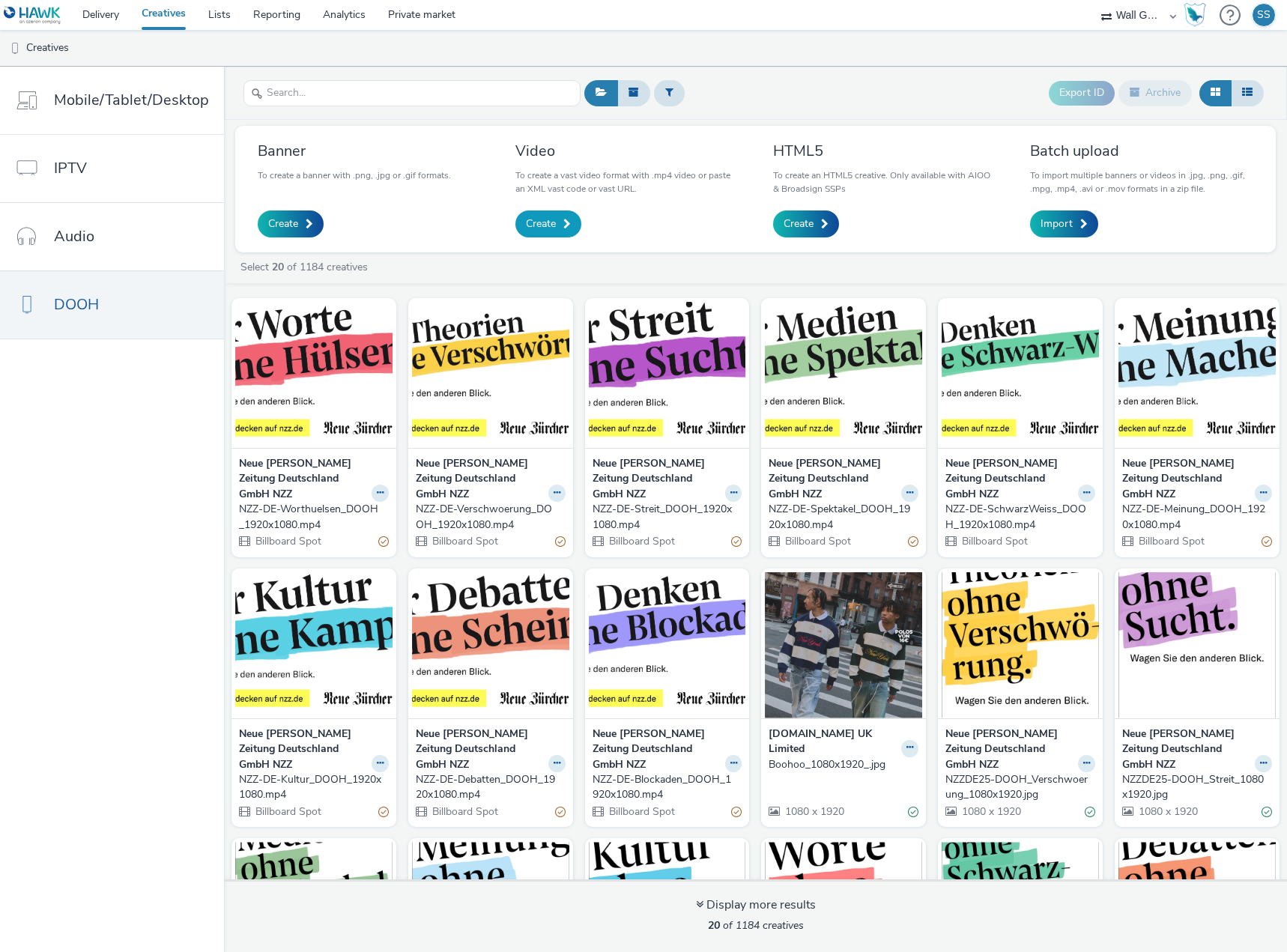
click at [546, 223] on span "Create" at bounding box center [540, 224] width 30 height 15
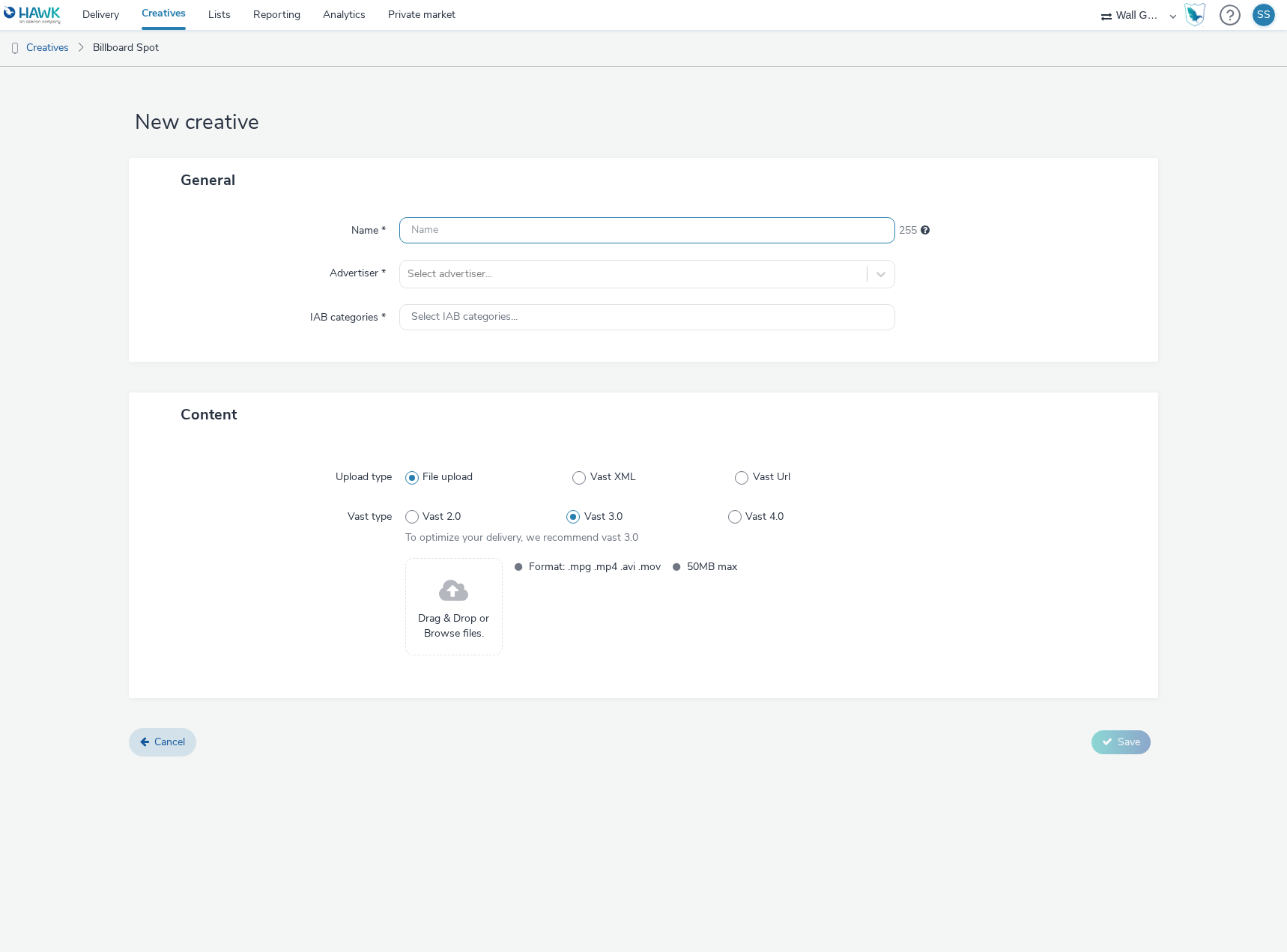
click at [465, 226] on input "text" at bounding box center [647, 230] width 496 height 26
paste input "NZZ-DE-Blockaden_CTA-eckig_1080x1920.mp4"
type input "NZZ-DE-Blockaden_CTA-eckig_1080x1920.mp4"
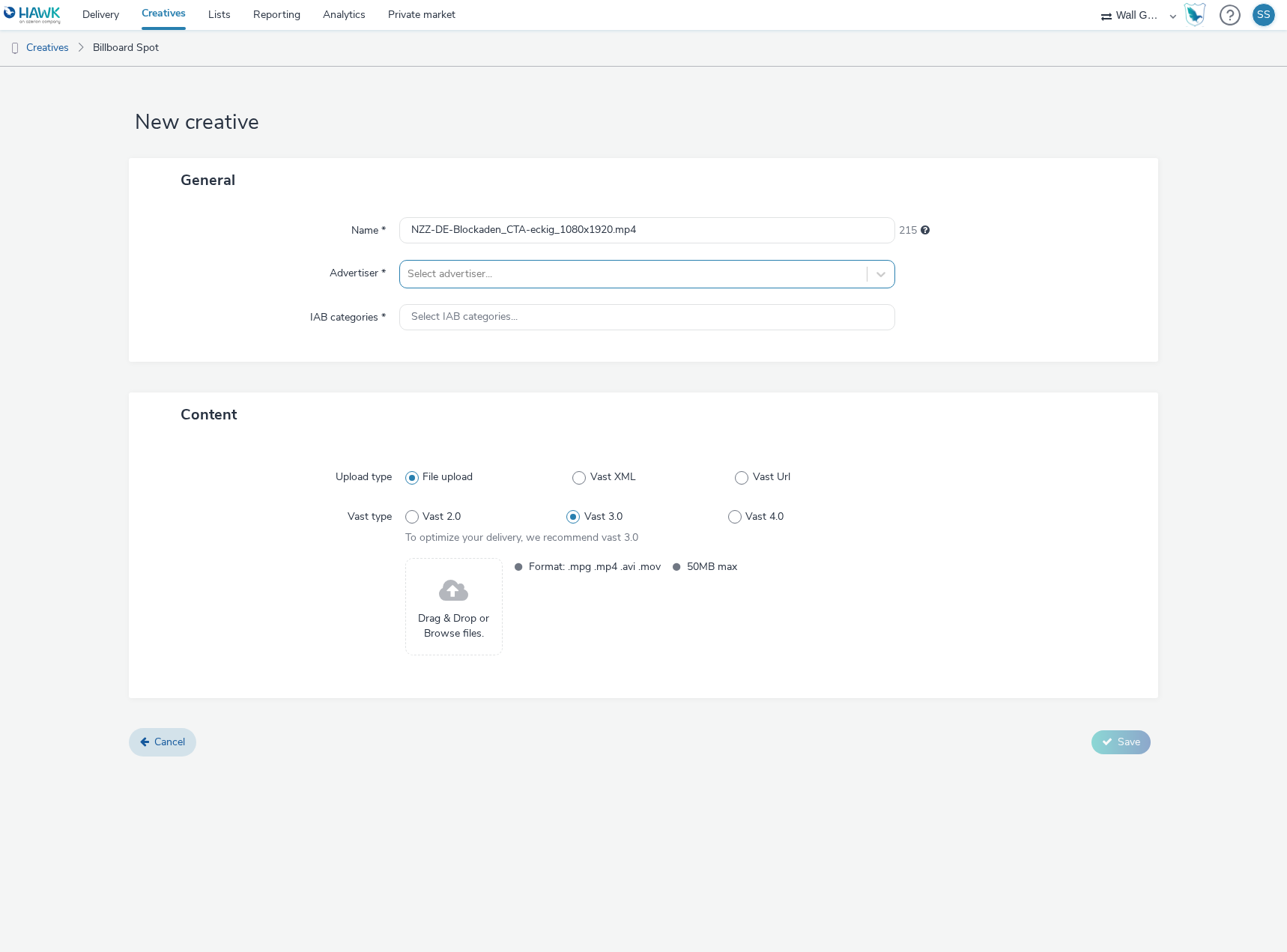
click at [461, 270] on div at bounding box center [633, 274] width 452 height 18
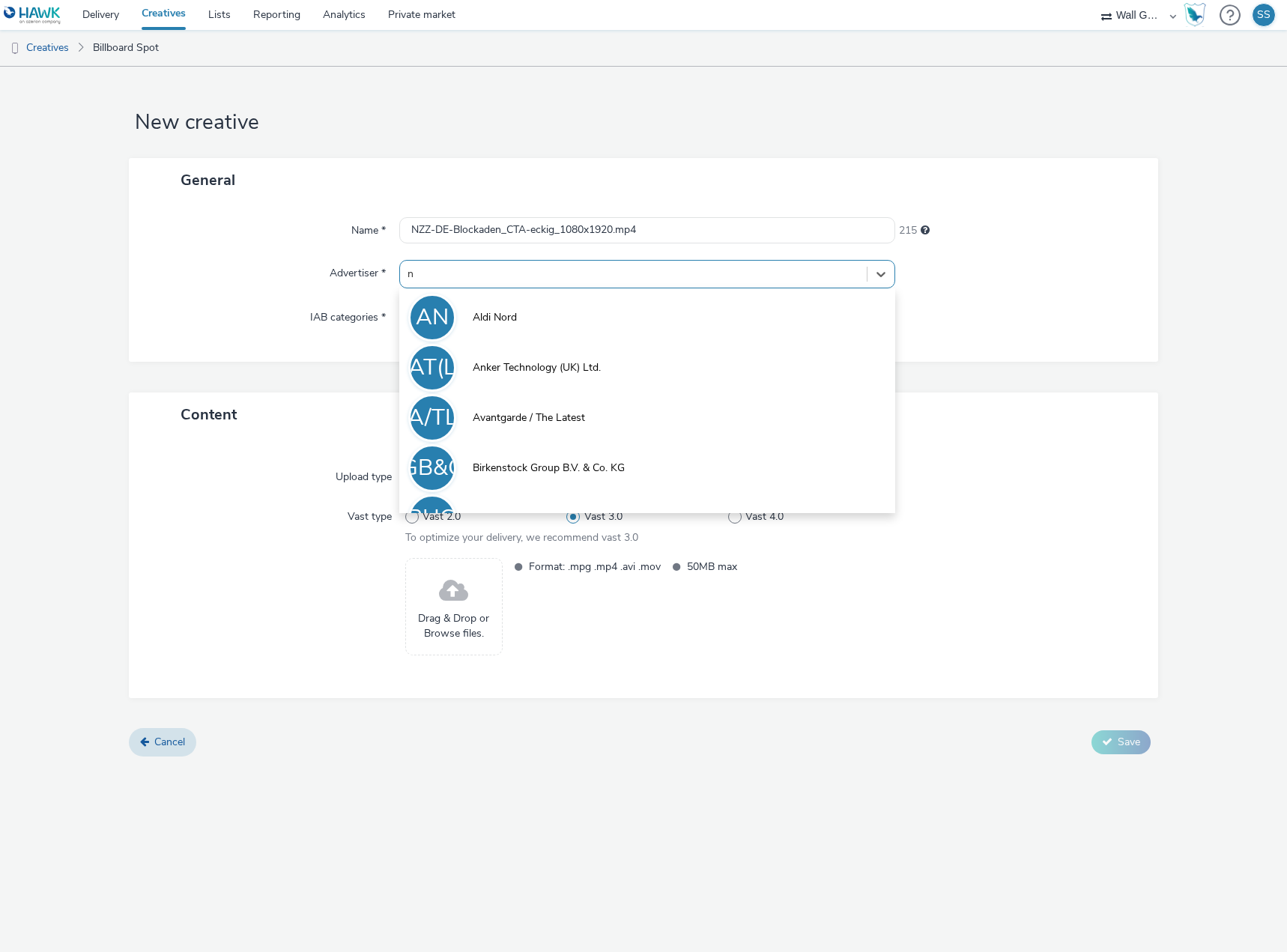
type input "nz"
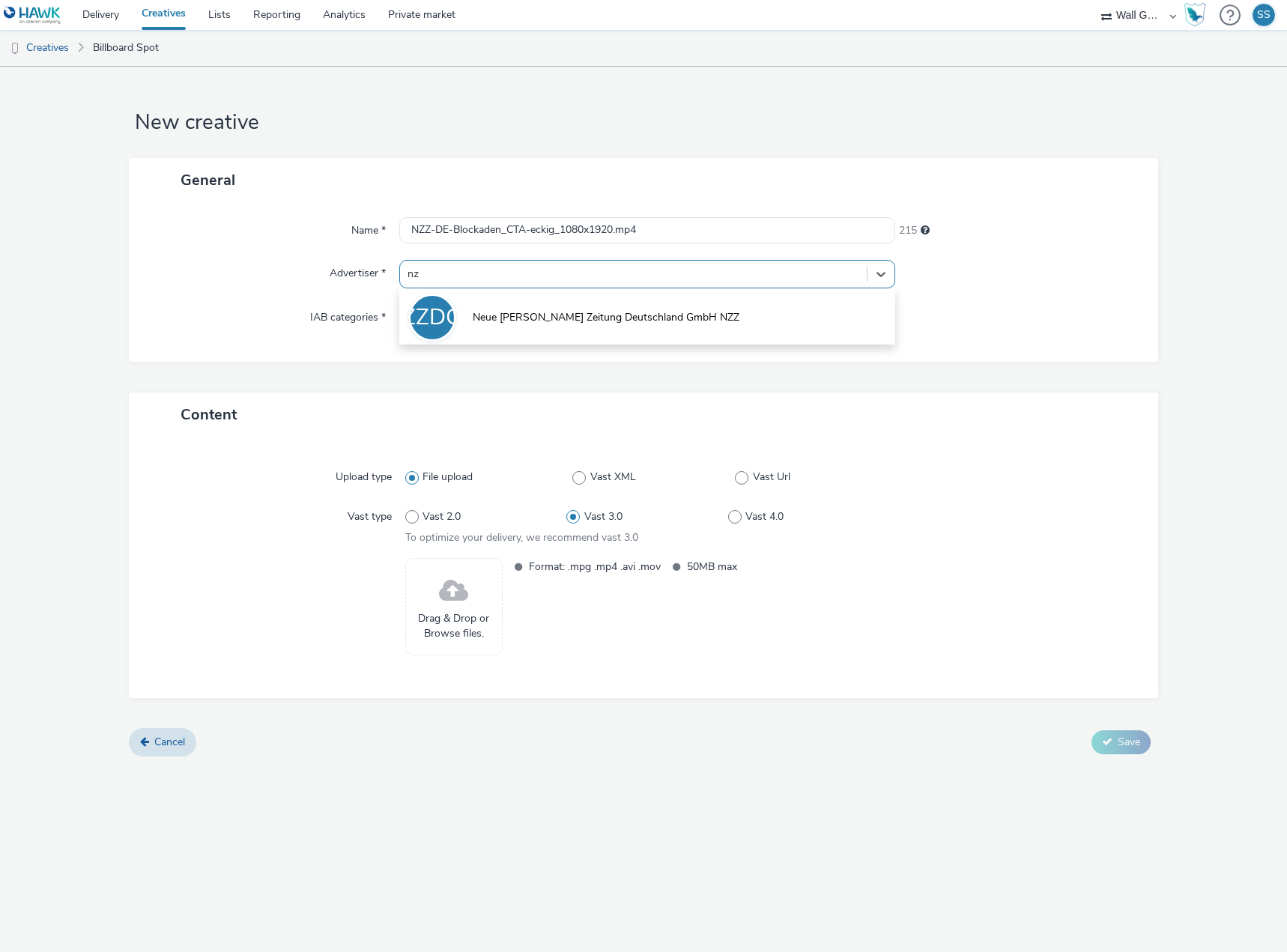
click at [464, 327] on li "NZZDGN Neue [PERSON_NAME] Zeitung Deutschland GmbH NZZ" at bounding box center [647, 316] width 496 height 51
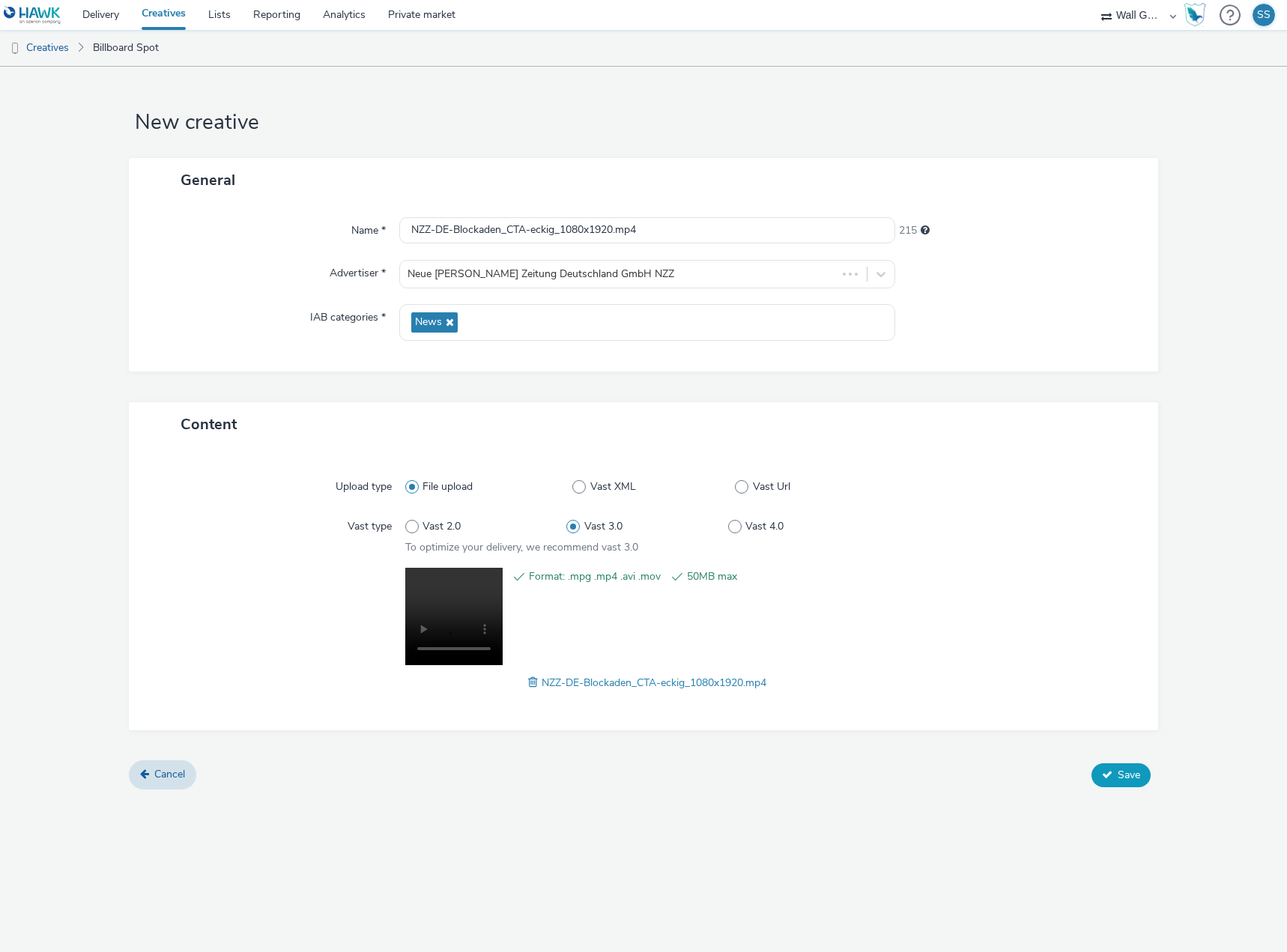
click at [1130, 775] on span "Save" at bounding box center [1129, 775] width 22 height 14
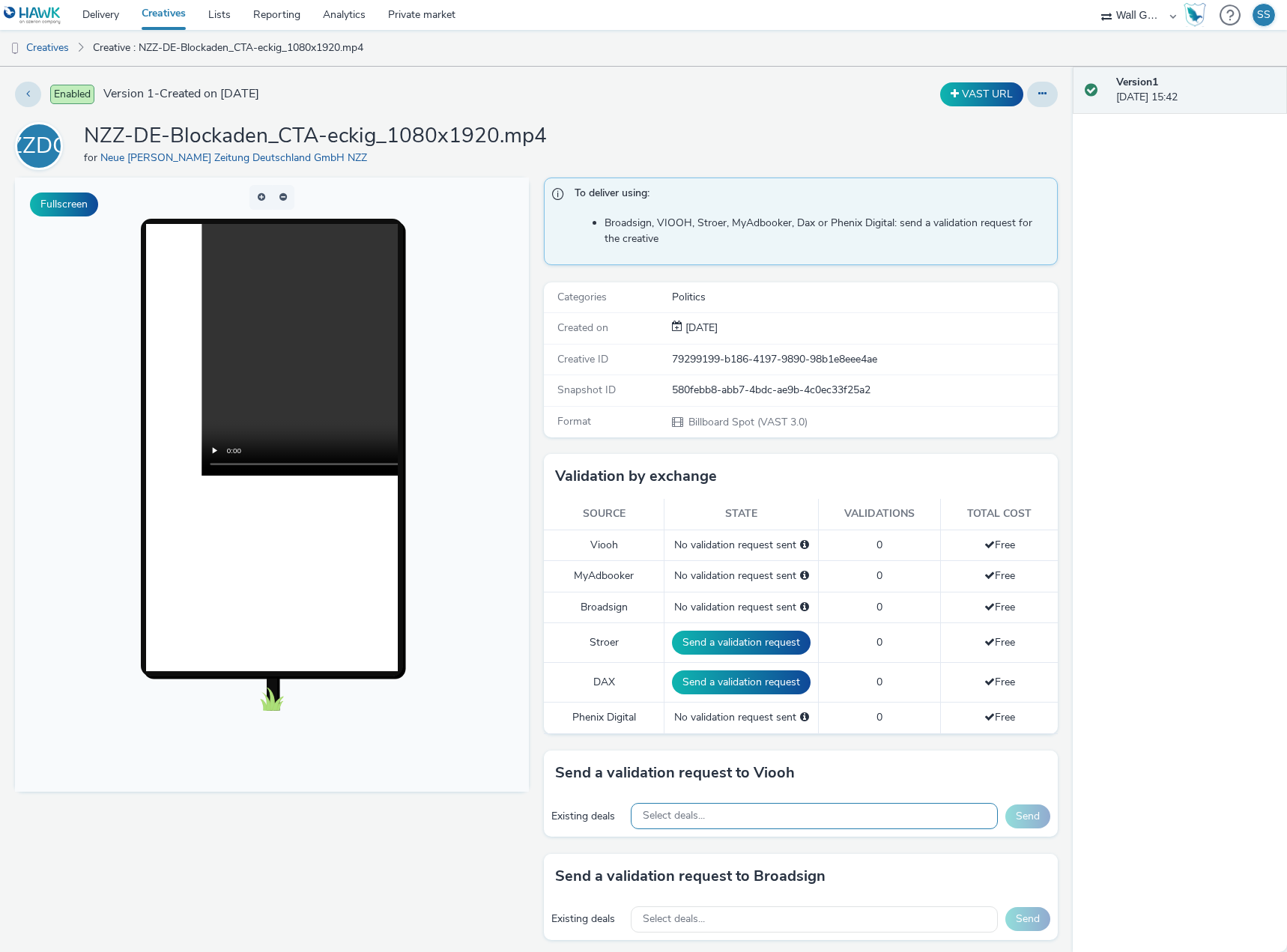
click at [726, 808] on div "Select deals..." at bounding box center [814, 816] width 367 height 26
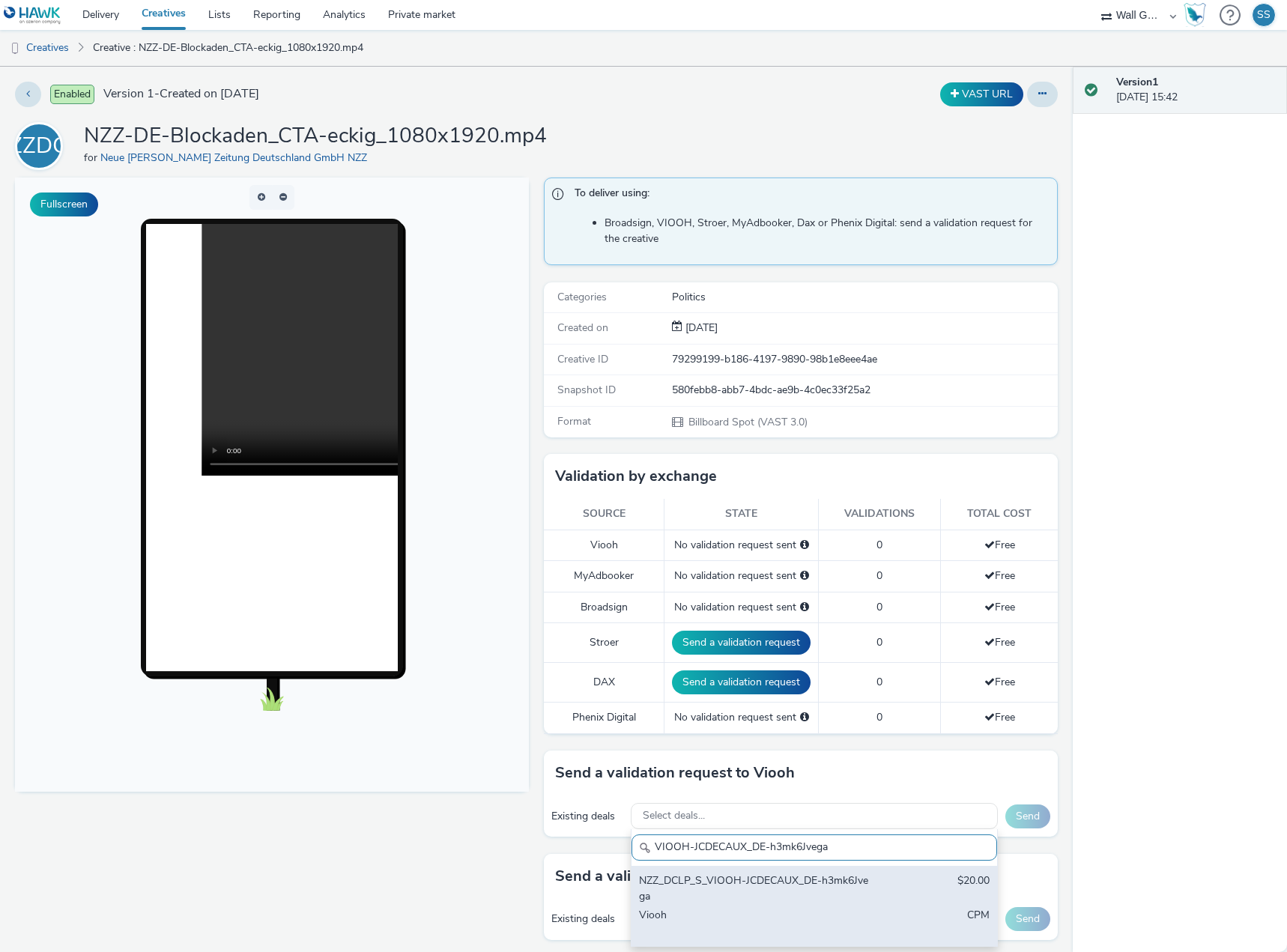
click at [767, 889] on div "NZZ_DCLP_S_VIOOH-JCDECAUX_DE-h3mk6Jvega" at bounding box center [755, 889] width 231 height 31
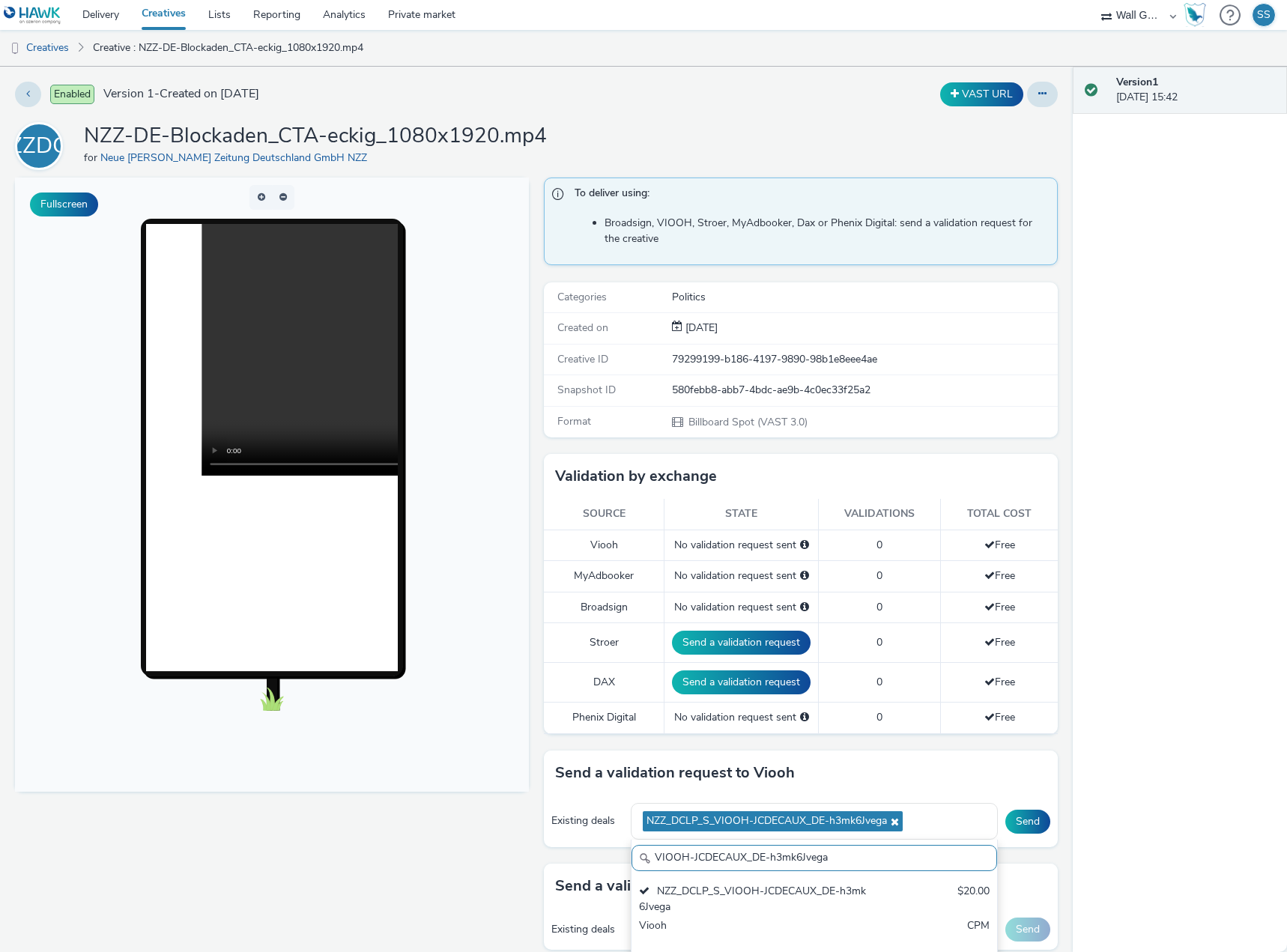
drag, startPoint x: 852, startPoint y: 865, endPoint x: 512, endPoint y: 836, distance: 341.2
click at [505, 843] on div "Fullscreen To deliver using: Broadsign, VIOOH, Stroer, MyAdbooker, Dax or Pheni…" at bounding box center [536, 620] width 1043 height 885
paste input "NyoHX4pa9u"
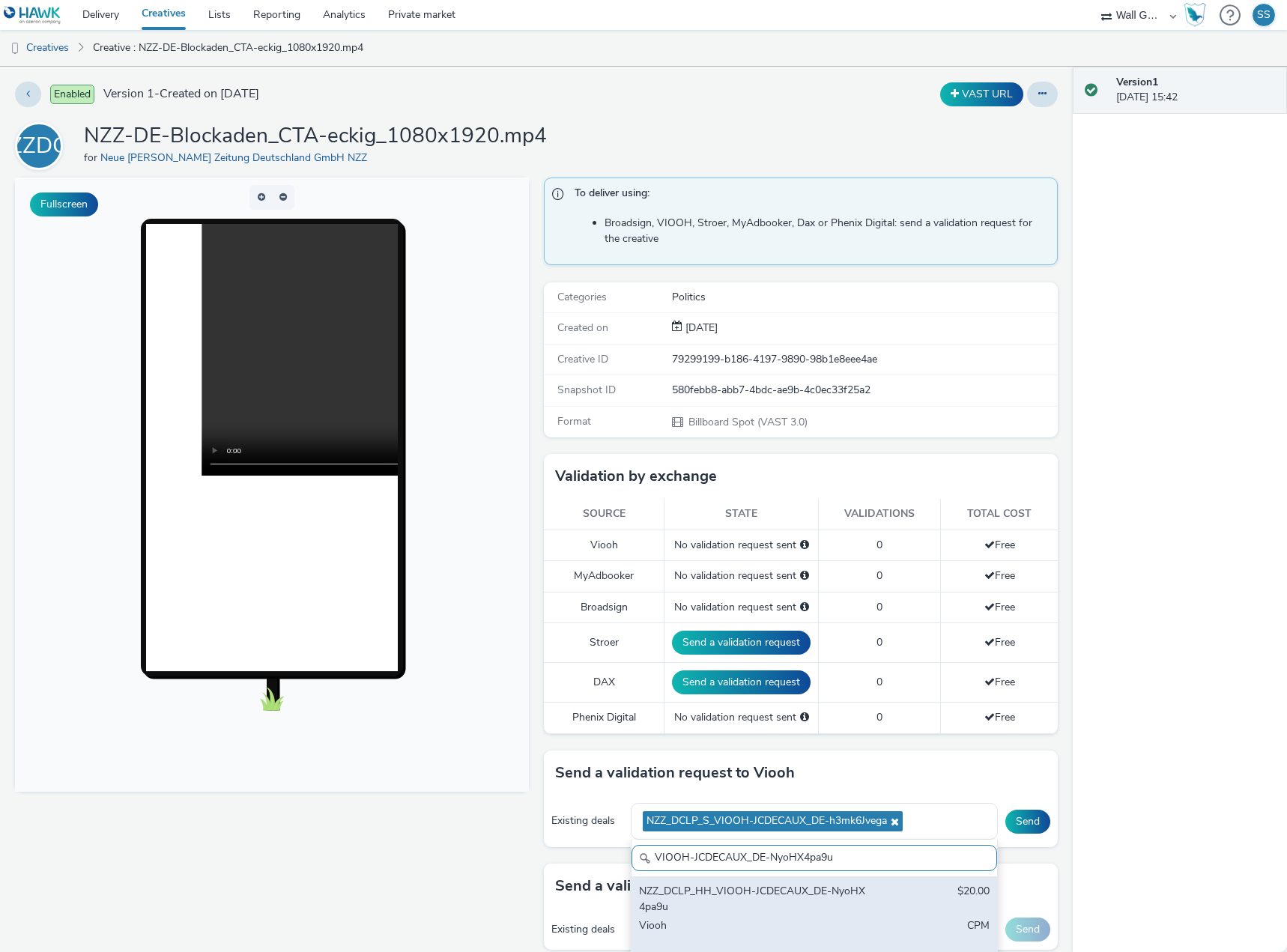
click at [722, 897] on div "NZZ_DCLP_HH_VIOOH-JCDECAUX_DE-NyoHX4pa9u" at bounding box center [755, 899] width 231 height 31
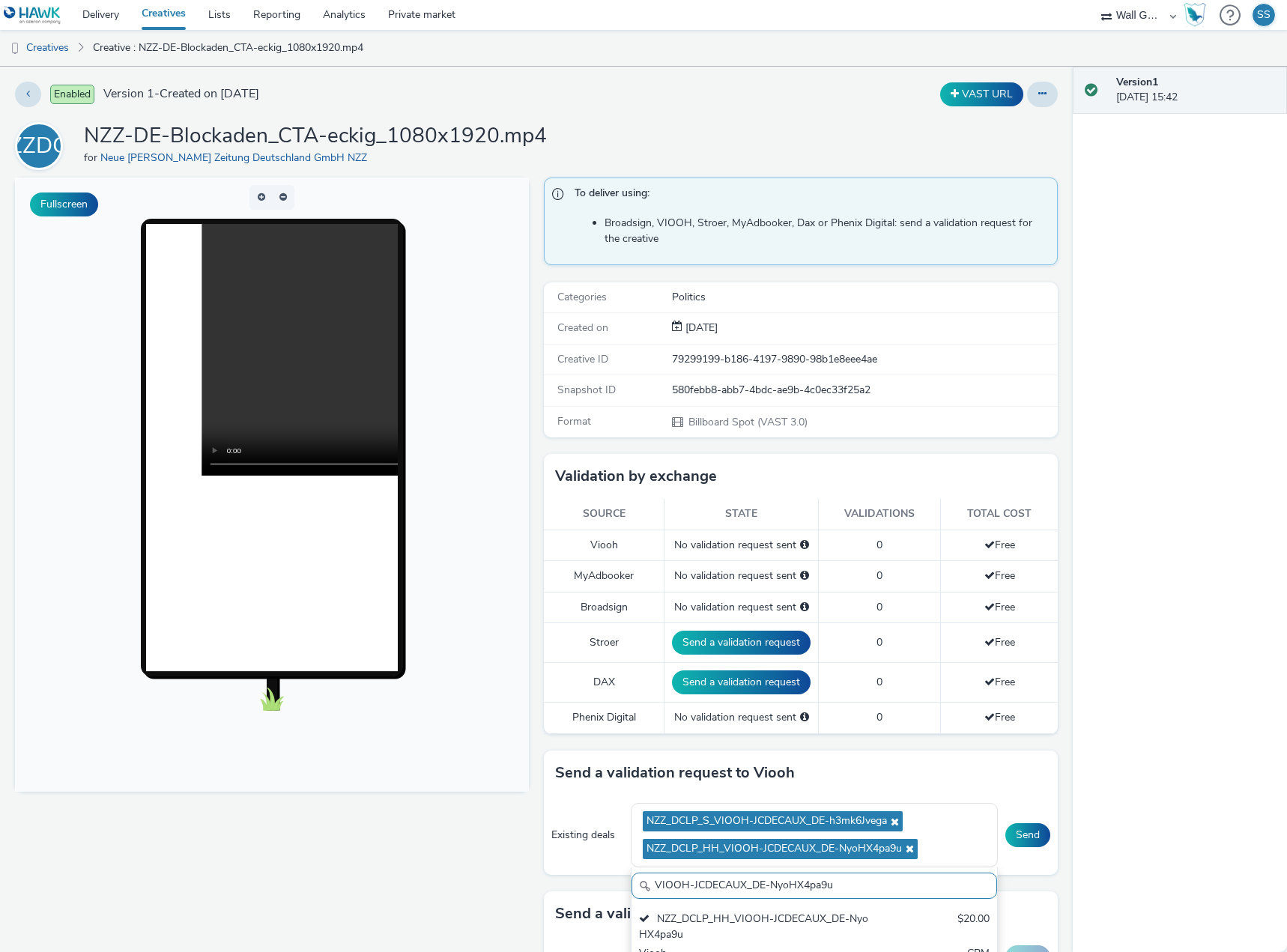
drag, startPoint x: 869, startPoint y: 887, endPoint x: 519, endPoint y: 868, distance: 350.5
click at [551, 873] on div "Existing deals NZZ_DCLP_S_VIOOH-JCDECAUX_DE-h3mk6Jvega NZZ_DCLP_HH_VIOOH-JCDECA…" at bounding box center [800, 835] width 514 height 79
paste input "yN7jbEzBf1"
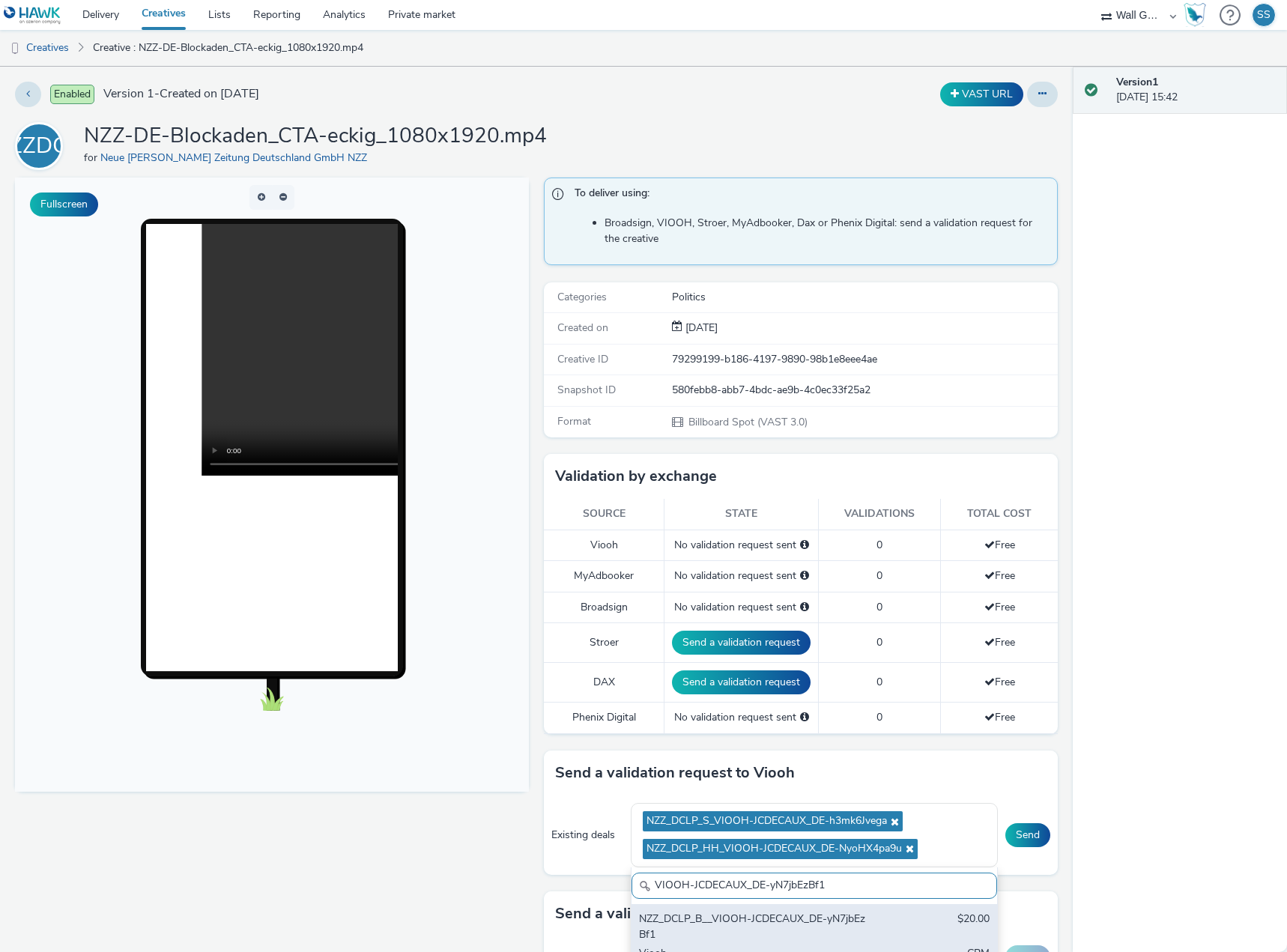
click at [764, 928] on div "NZZ_DCLP_B__VIOOH-JCDECAUX_DE-yN7jbEzBf1" at bounding box center [755, 927] width 231 height 31
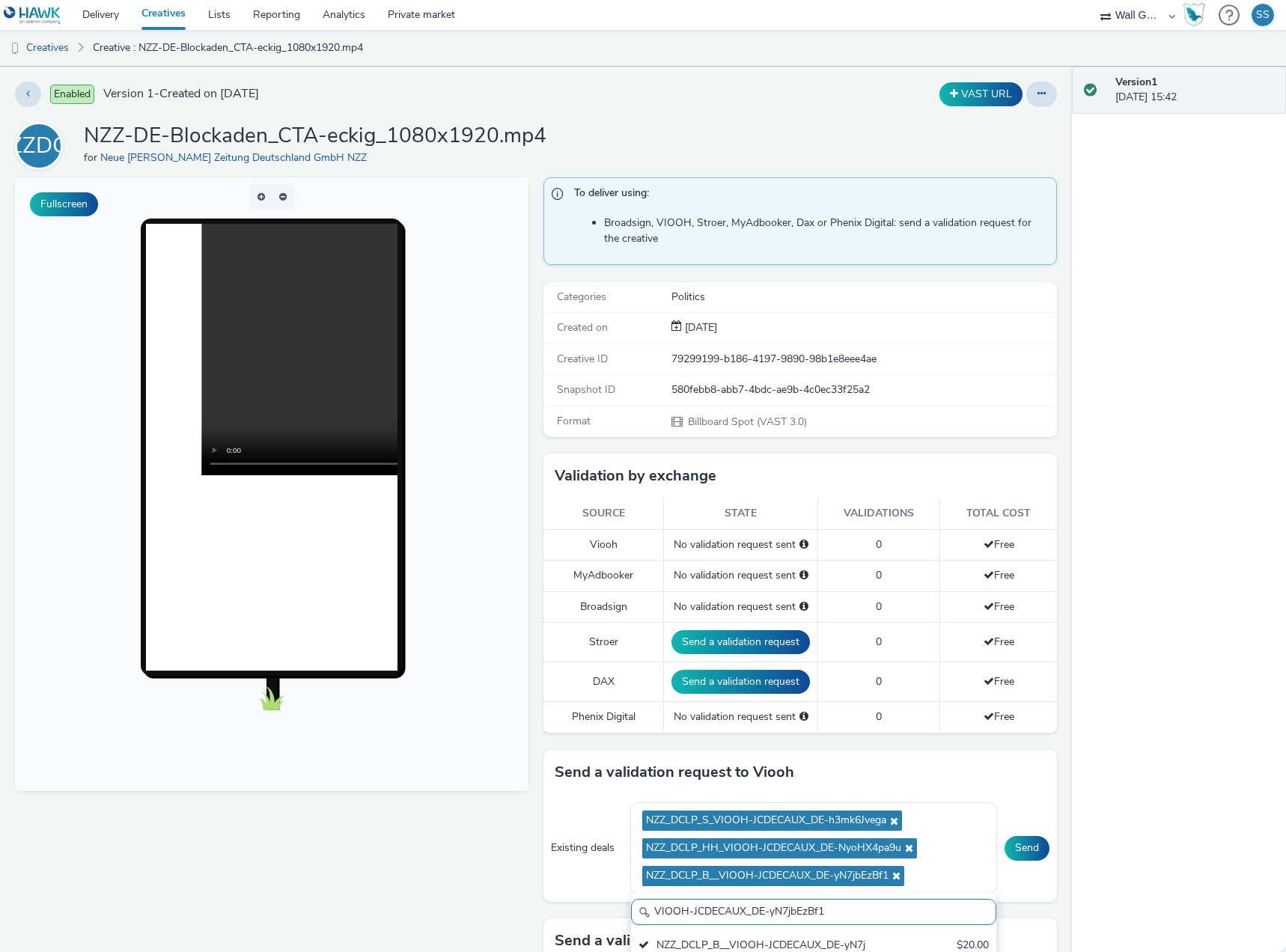
drag, startPoint x: 836, startPoint y: 913, endPoint x: 344, endPoint y: 891, distance: 492.5
click at [344, 891] on div "Fullscreen To deliver using: Broadsign, VIOOH, Stroer, MyAdbooker, Dax or Pheni…" at bounding box center [536, 620] width 1042 height 885
paste input "UjUCN2GgK"
type input "VIOOH-JCDECAUX_DE-yUjUCN2GgK"
click at [774, 947] on div "NZZ_DCLP_DUS_VIOOH-JCDECAUX_DE-yUjUCN2GgK" at bounding box center [754, 953] width 231 height 30
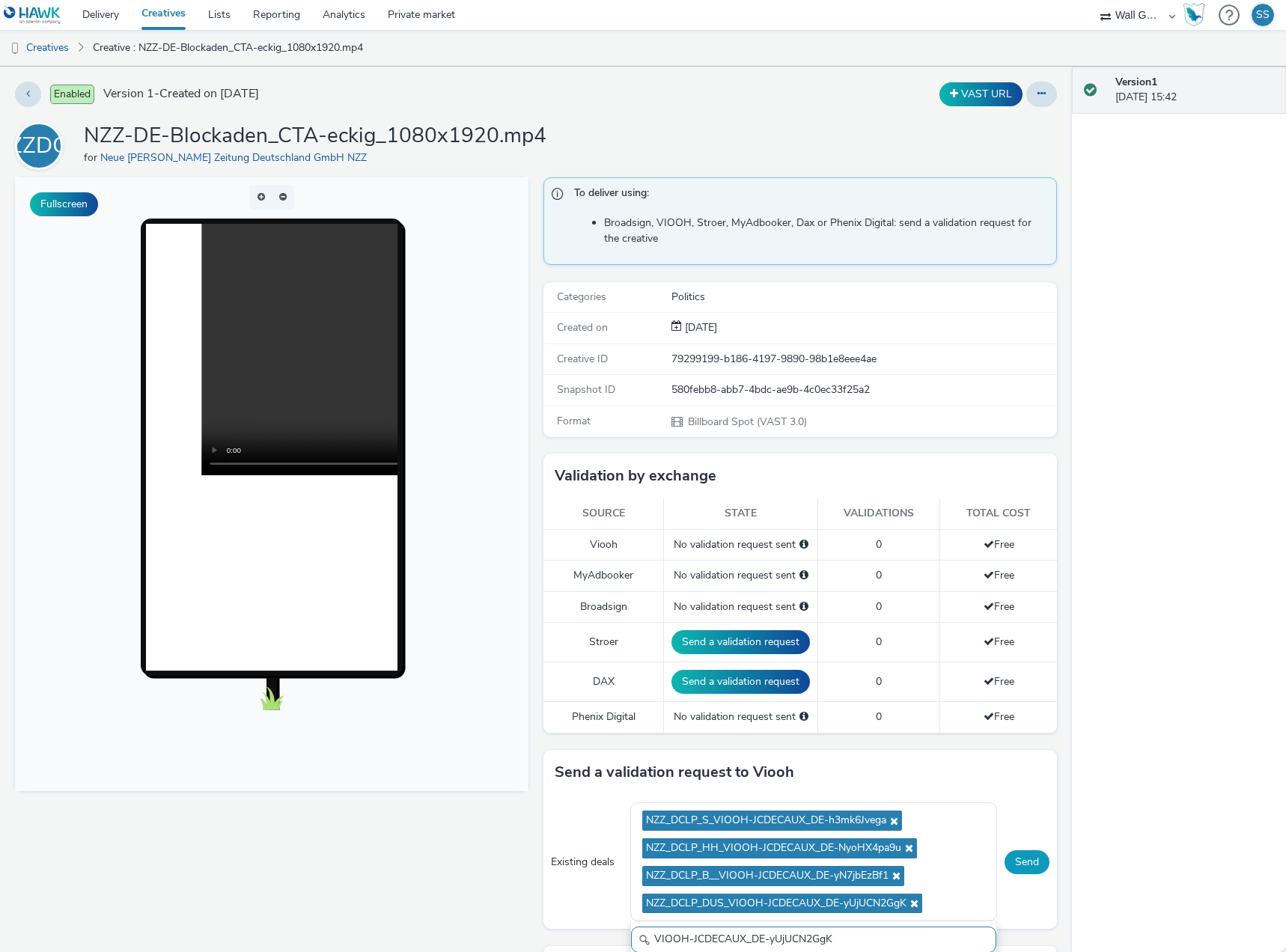
click at [1012, 864] on button "Send" at bounding box center [1027, 862] width 45 height 24
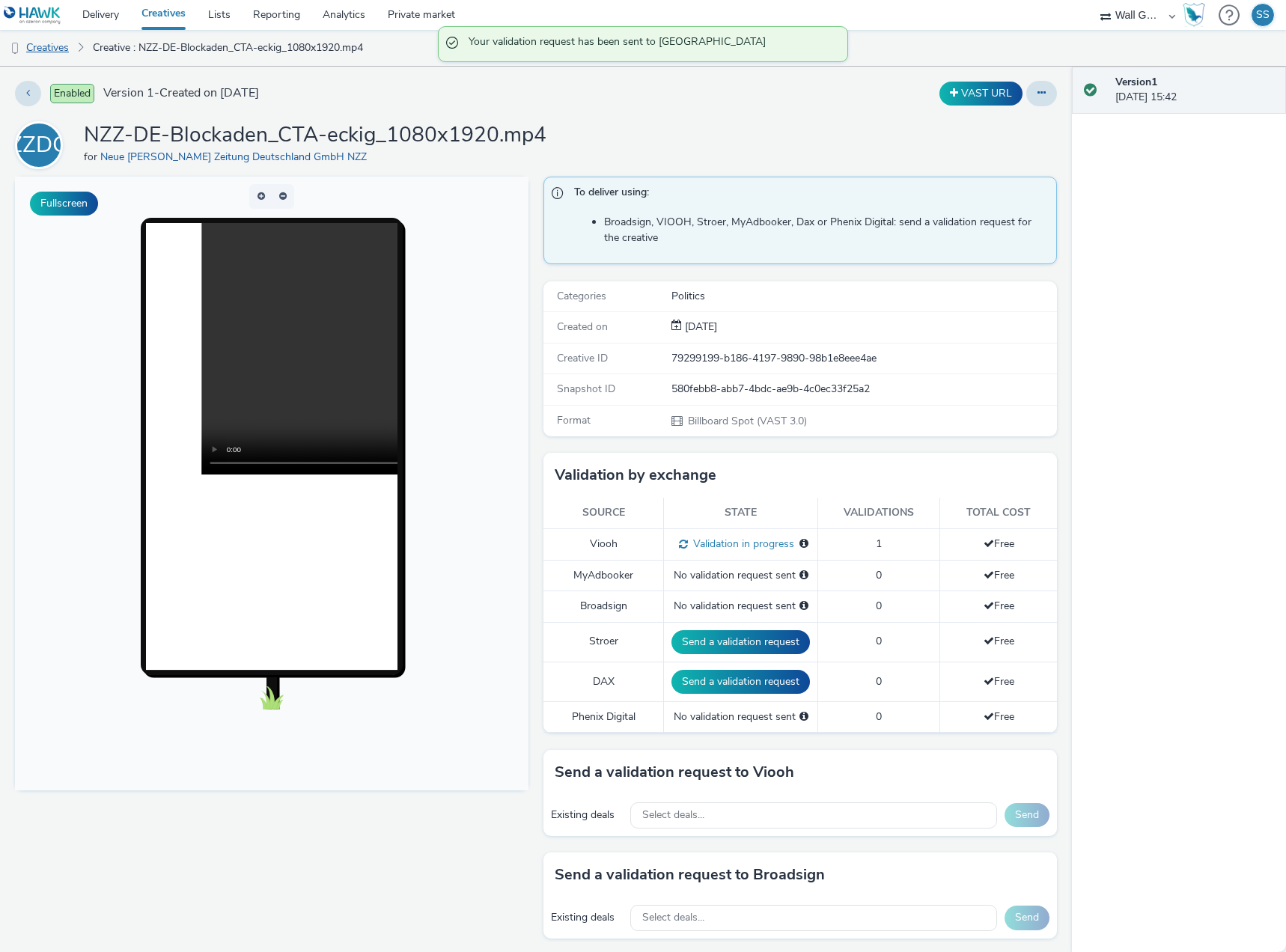
click at [48, 43] on link "Creatives" at bounding box center [38, 47] width 76 height 36
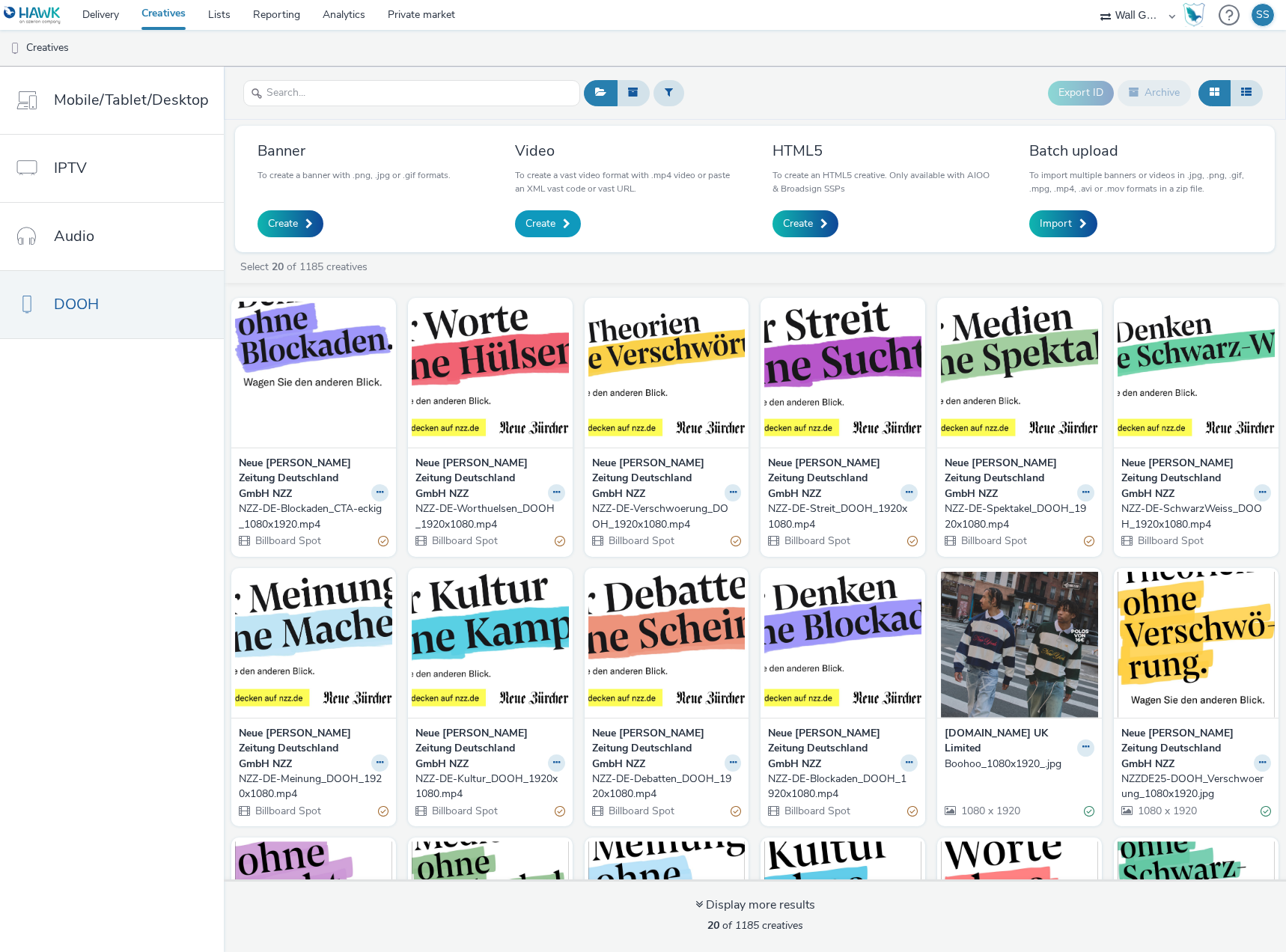
click at [552, 220] on span "Create" at bounding box center [540, 224] width 30 height 15
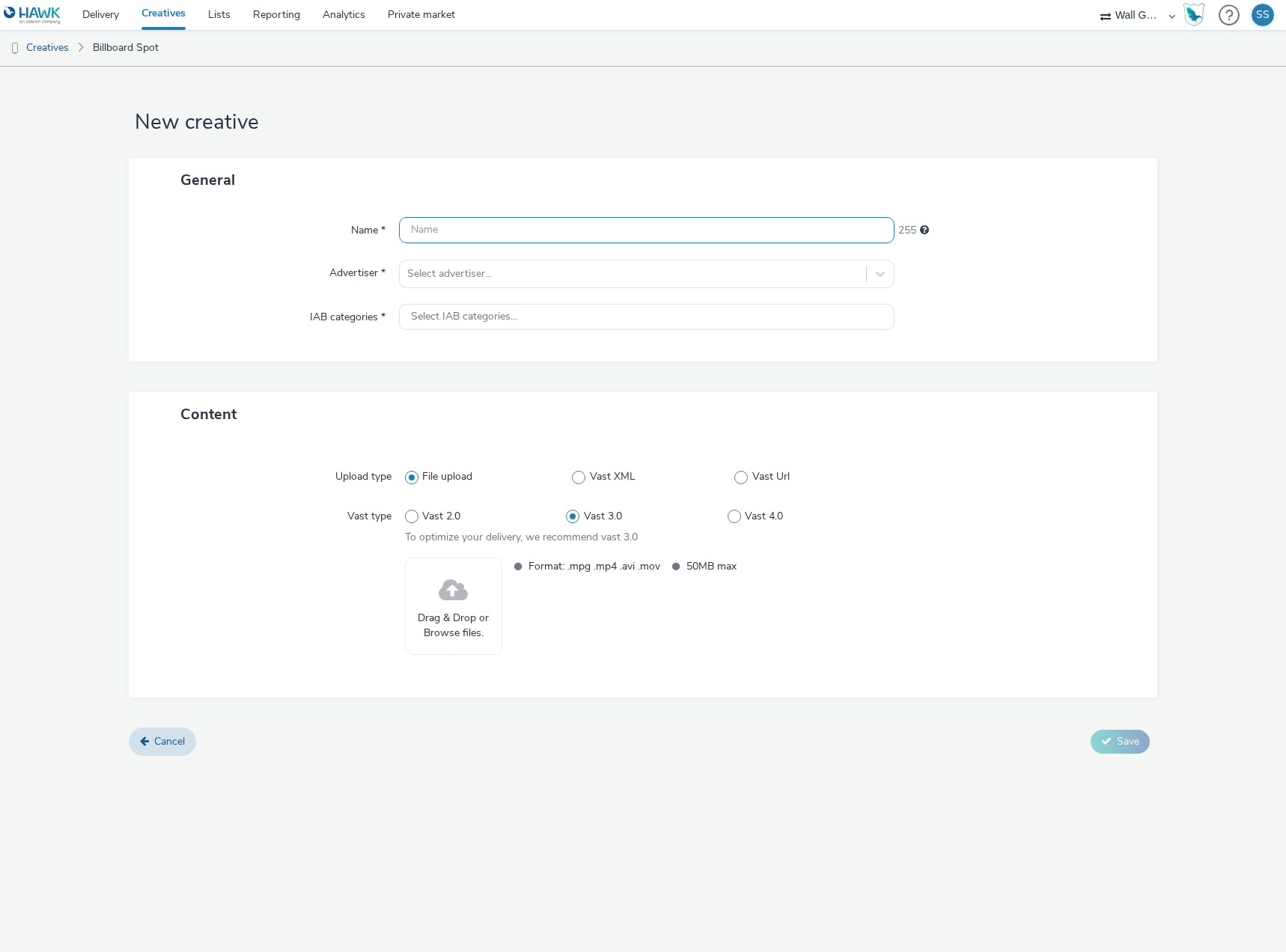
click at [501, 229] on input "text" at bounding box center [647, 230] width 496 height 26
paste input "NZZ-DE-Debatten_DOOH_1080x1920.mp4"
type input "NZZ-DE-Debatten_DOOH_1080x1920.mp4"
click at [482, 275] on div at bounding box center [633, 273] width 452 height 18
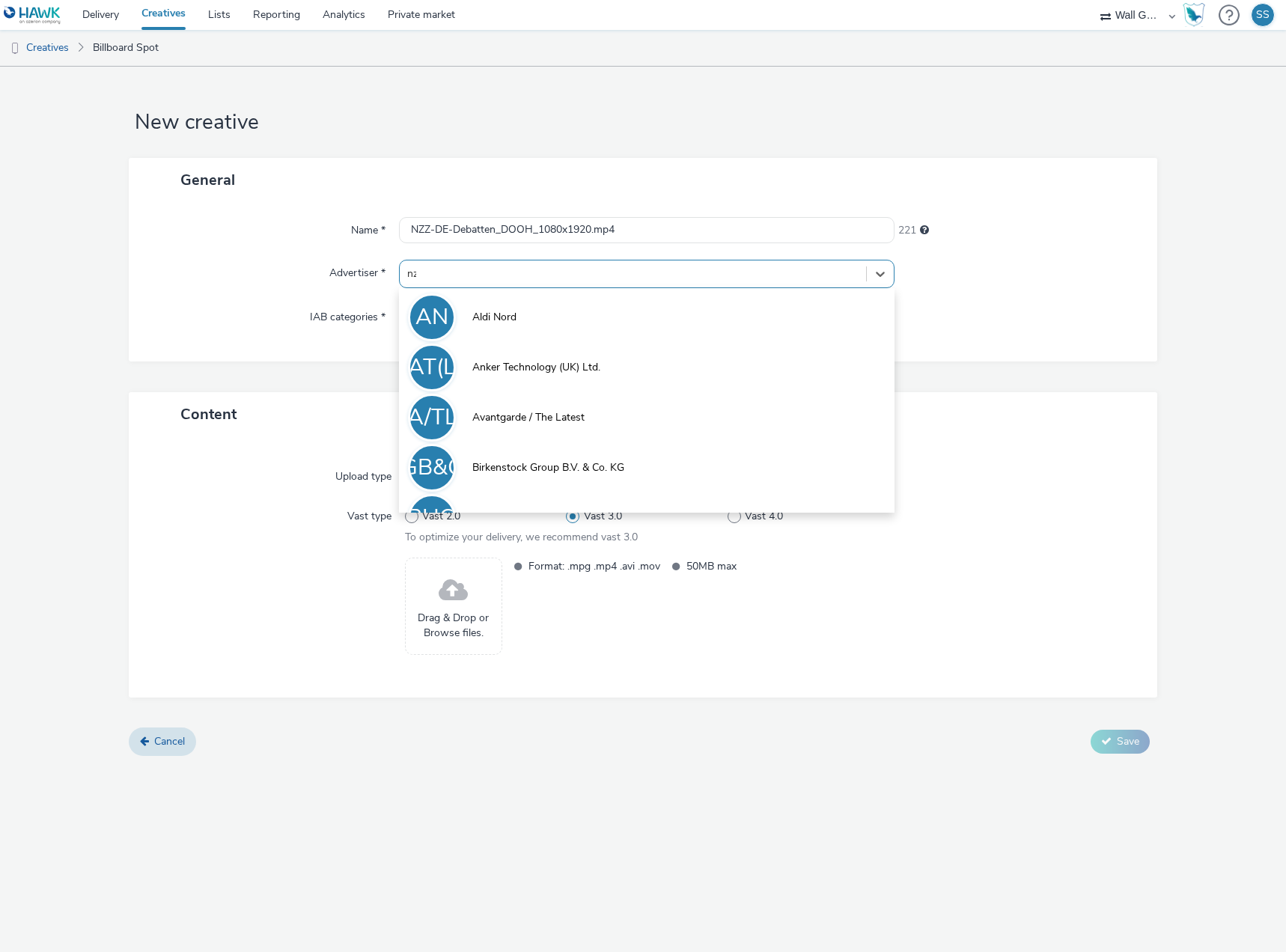
type input "nzz"
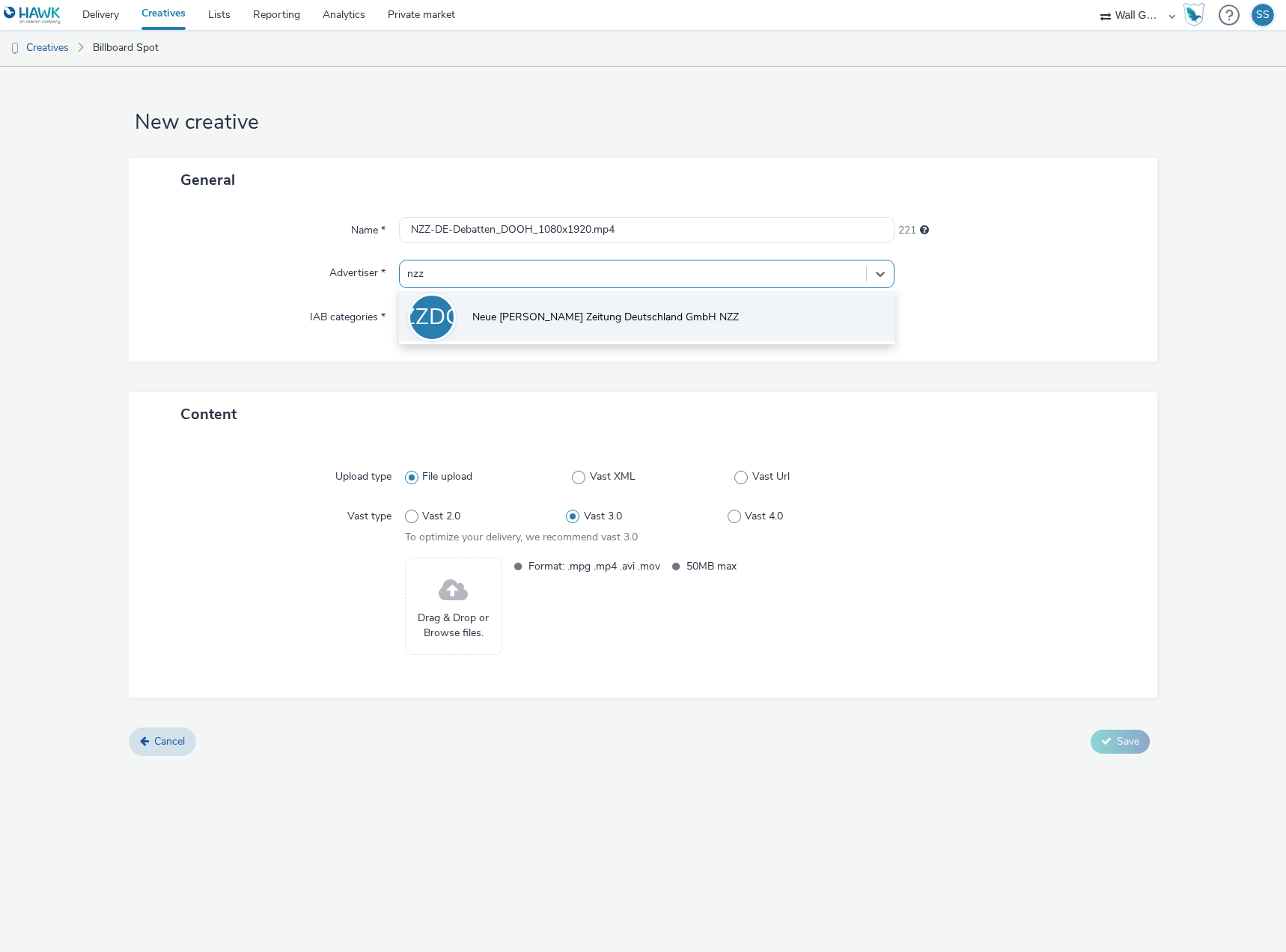
click at [506, 308] on li "NZZDGN Neue [PERSON_NAME] Zeitung Deutschland GmbH NZZ" at bounding box center [647, 316] width 496 height 51
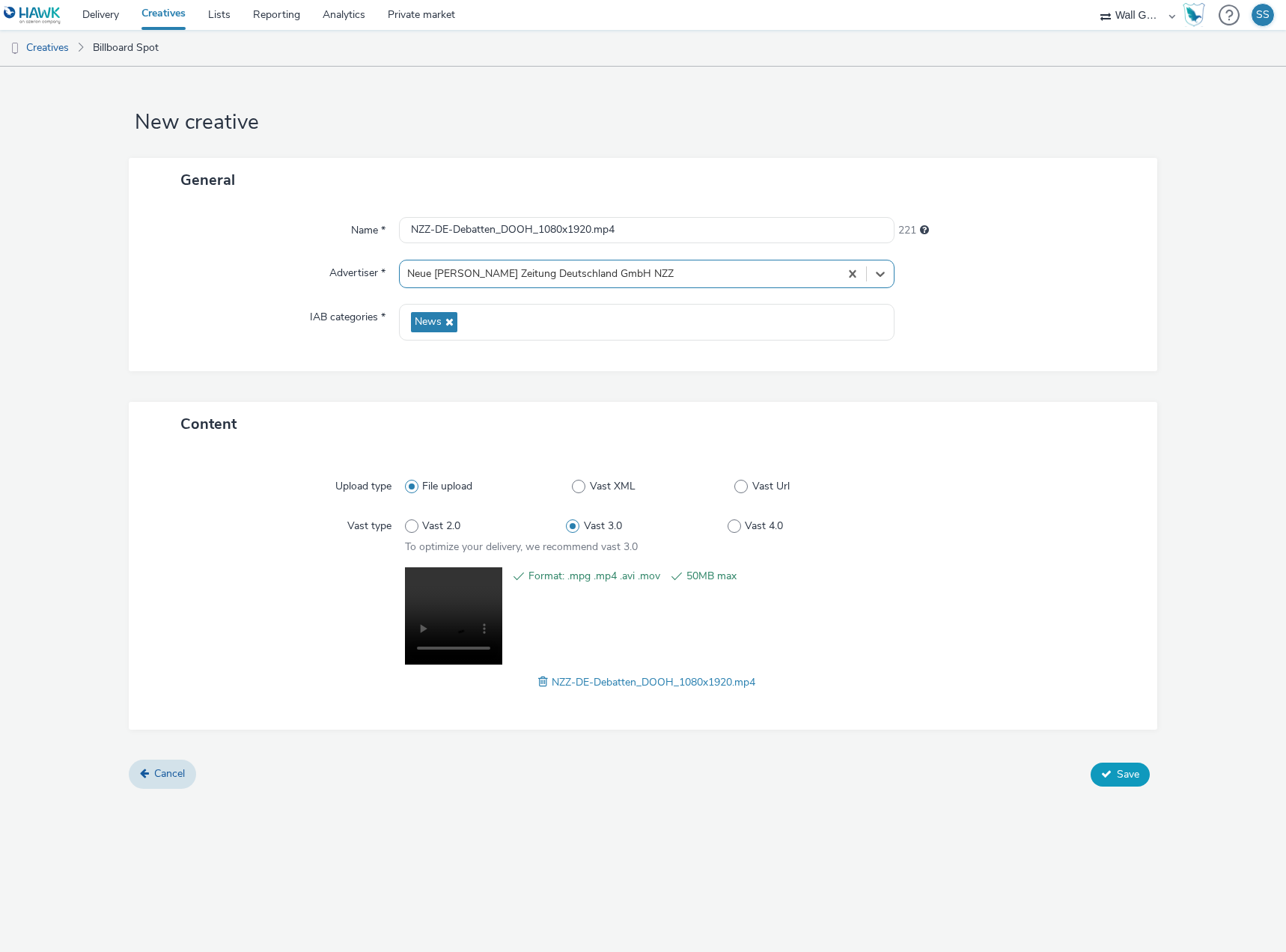
click at [1128, 772] on span "Save" at bounding box center [1128, 774] width 22 height 14
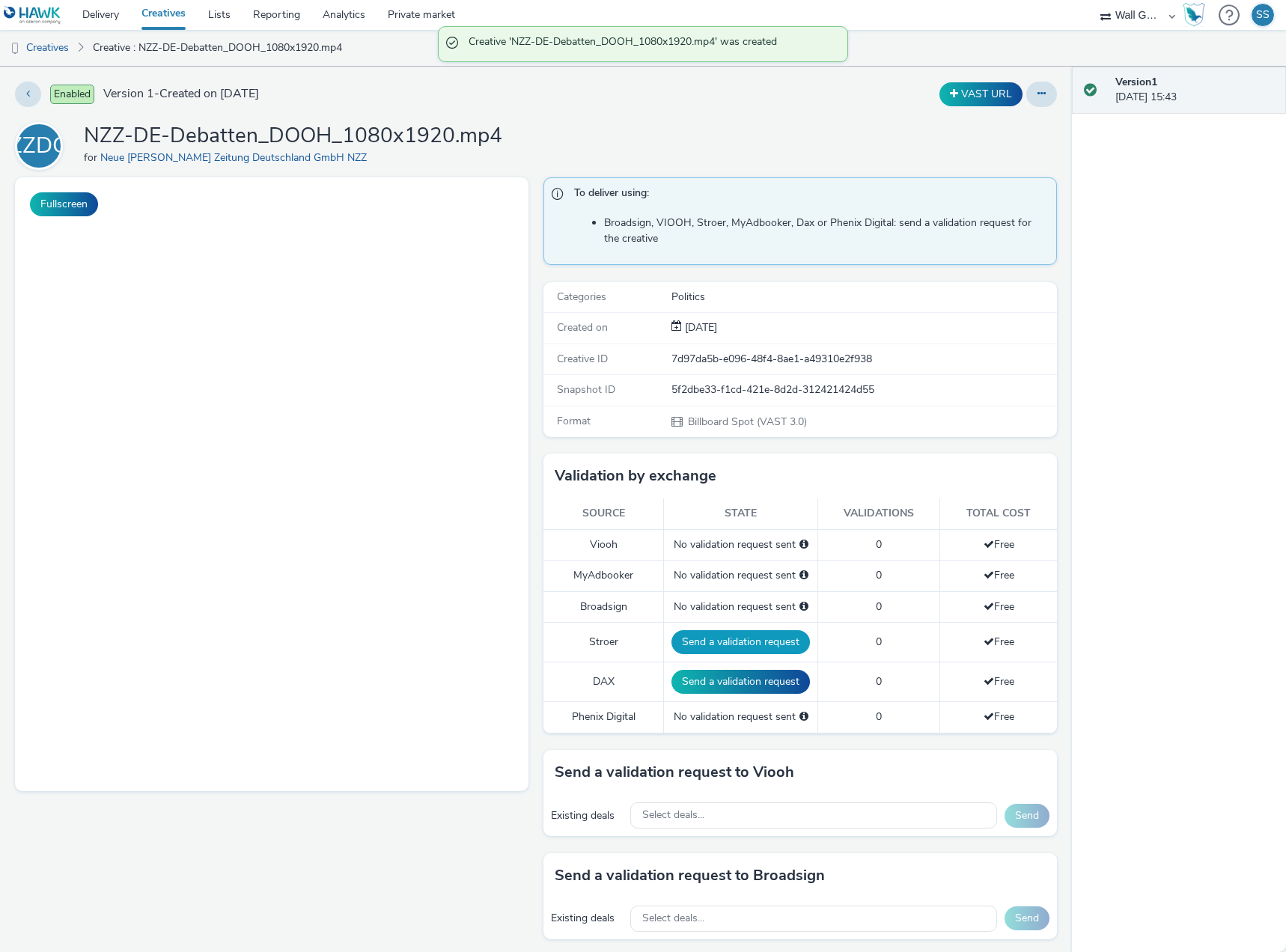
scroll to position [75, 0]
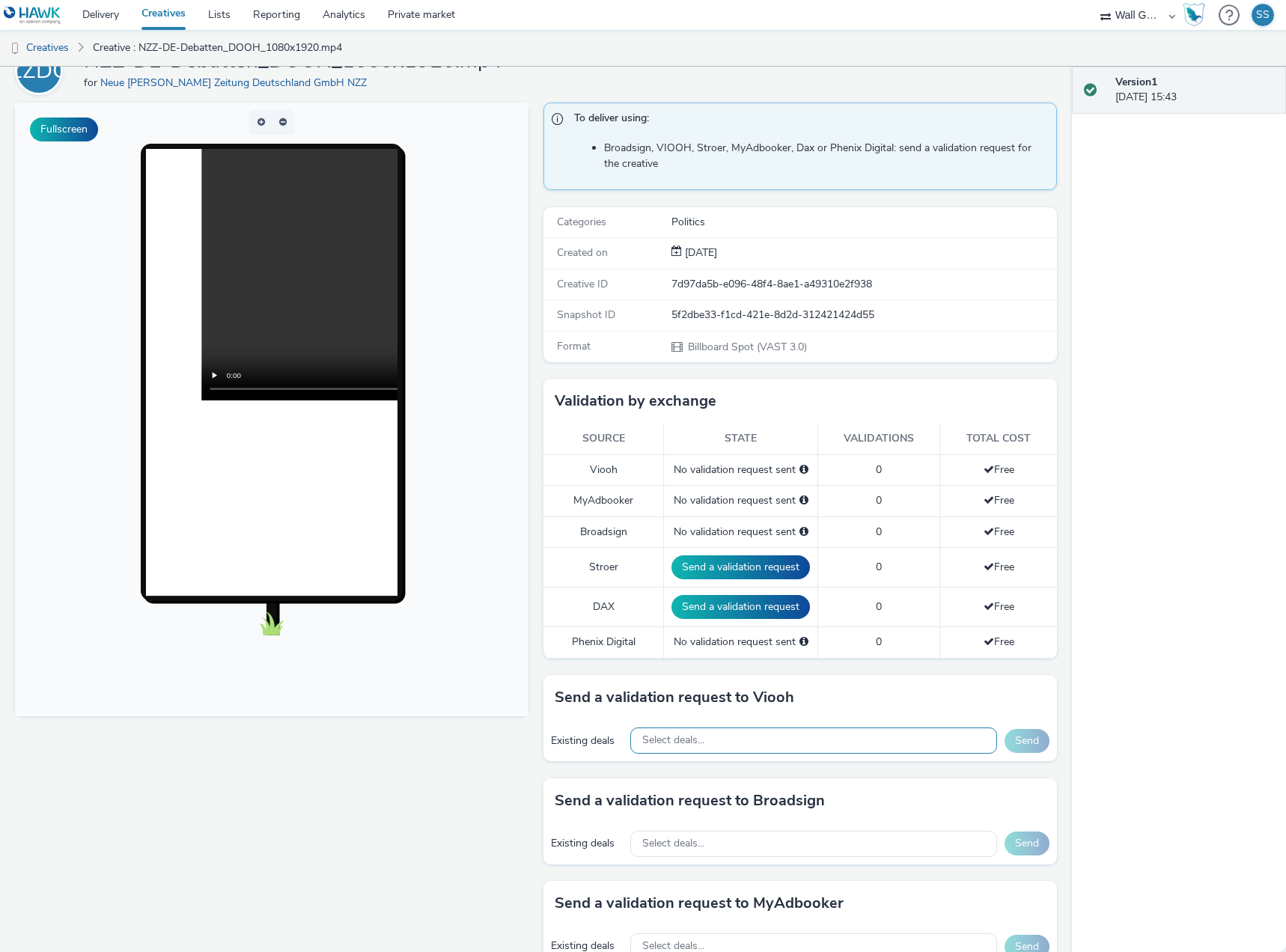
click at [730, 734] on div "Select deals..." at bounding box center [813, 740] width 367 height 26
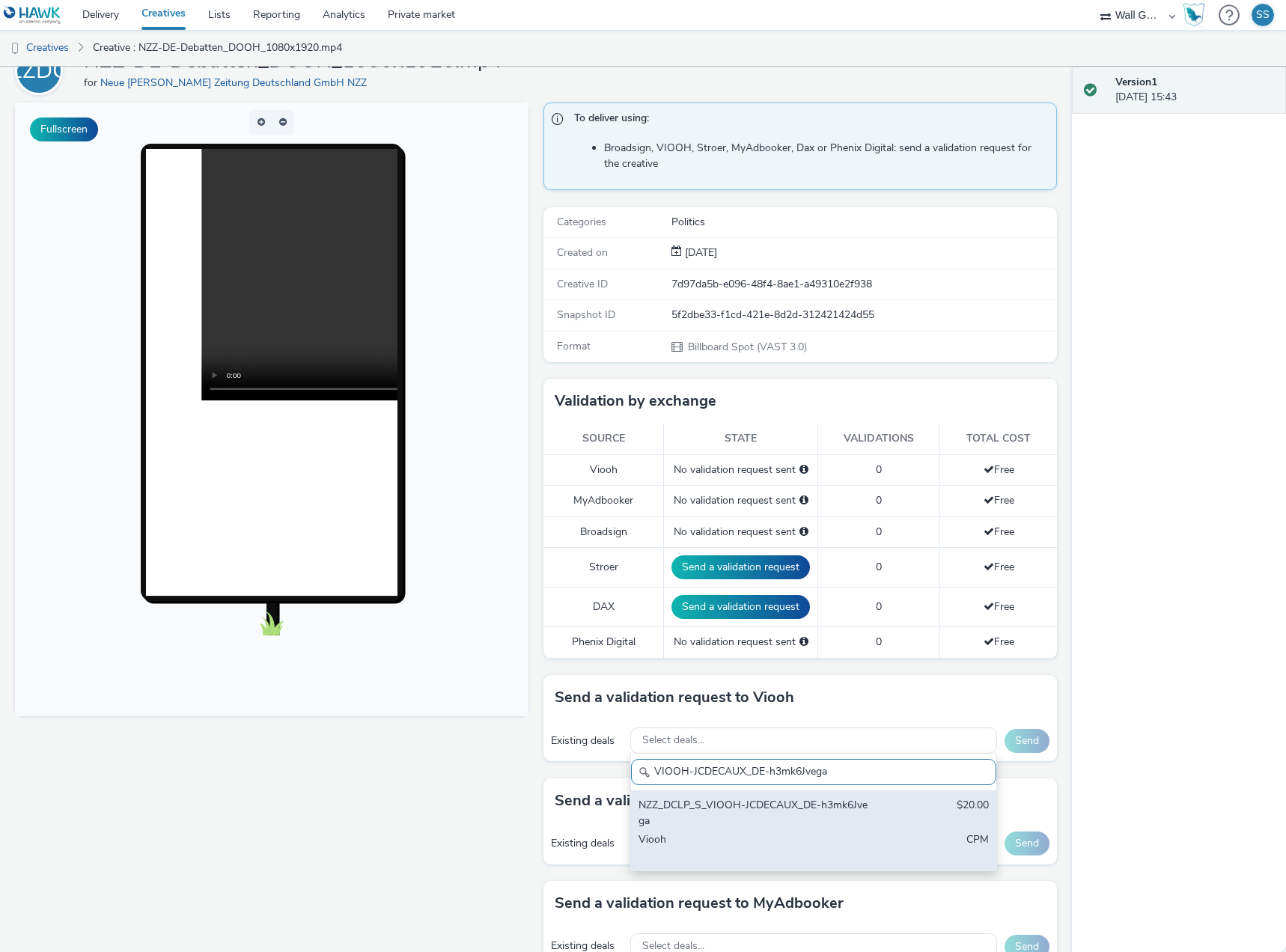
click at [713, 817] on div "NZZ_DCLP_S_VIOOH-JCDECAUX_DE-h3mk6Jvega" at bounding box center [754, 813] width 231 height 30
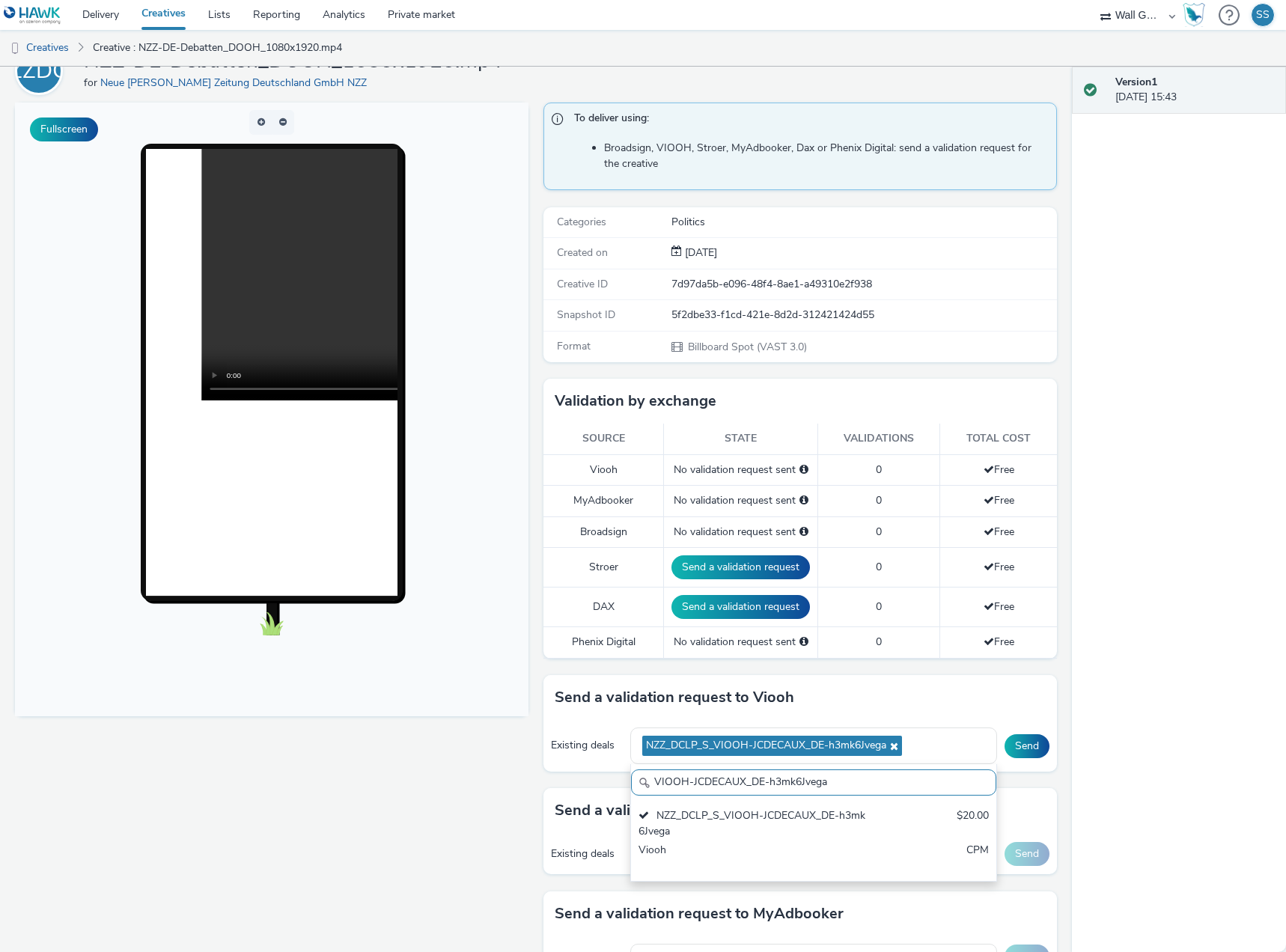
drag, startPoint x: 858, startPoint y: 783, endPoint x: 521, endPoint y: 749, distance: 338.7
click at [496, 756] on div "Fullscreen To deliver using: Broadsign, VIOOH, Stroer, MyAdbooker, Dax or Pheni…" at bounding box center [536, 545] width 1042 height 885
paste input "NyoHX4pa9u"
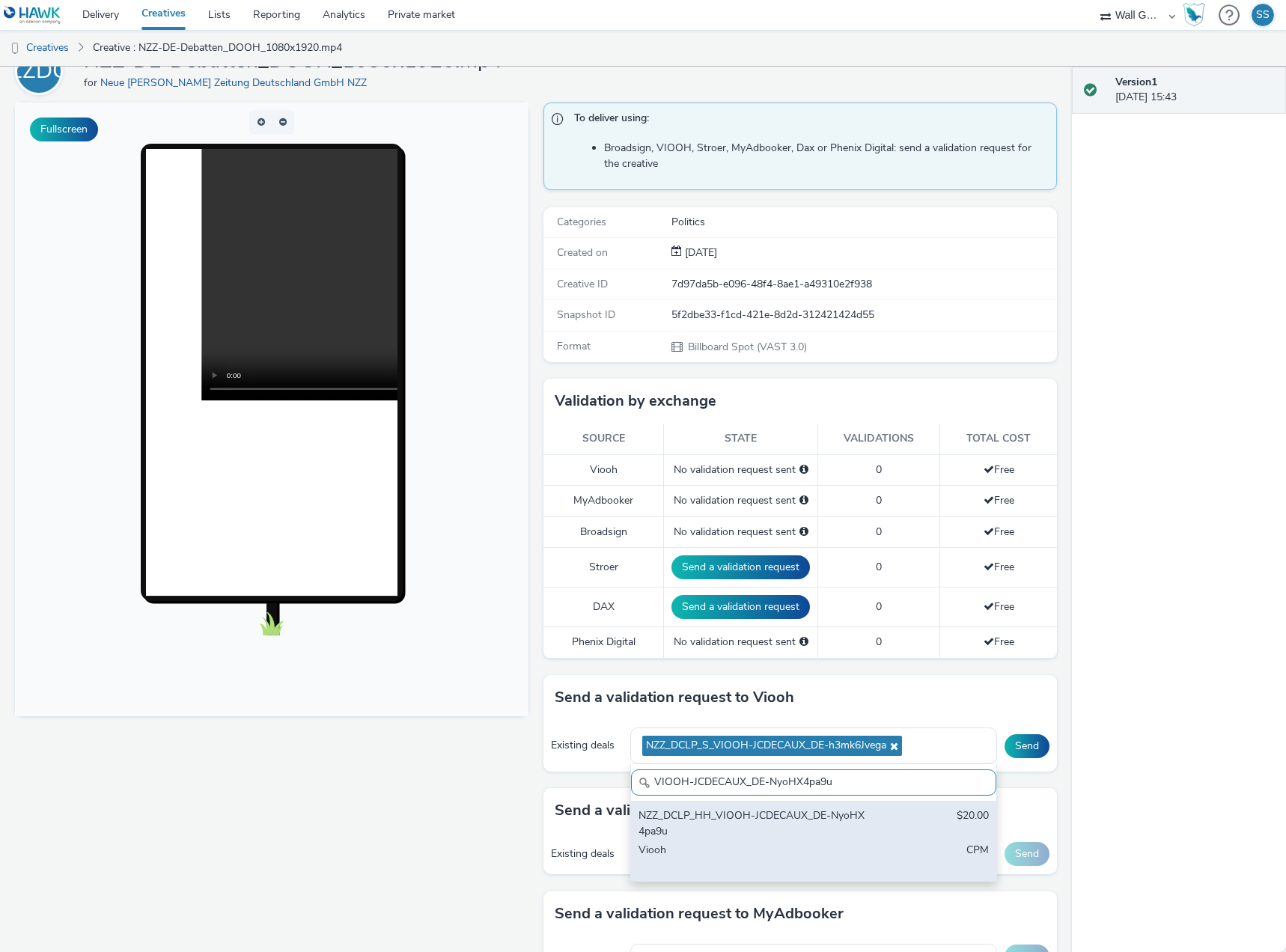
click at [731, 819] on div "NZZ_DCLP_HH_VIOOH-JCDECAUX_DE-NyoHX4pa9u" at bounding box center [754, 824] width 231 height 30
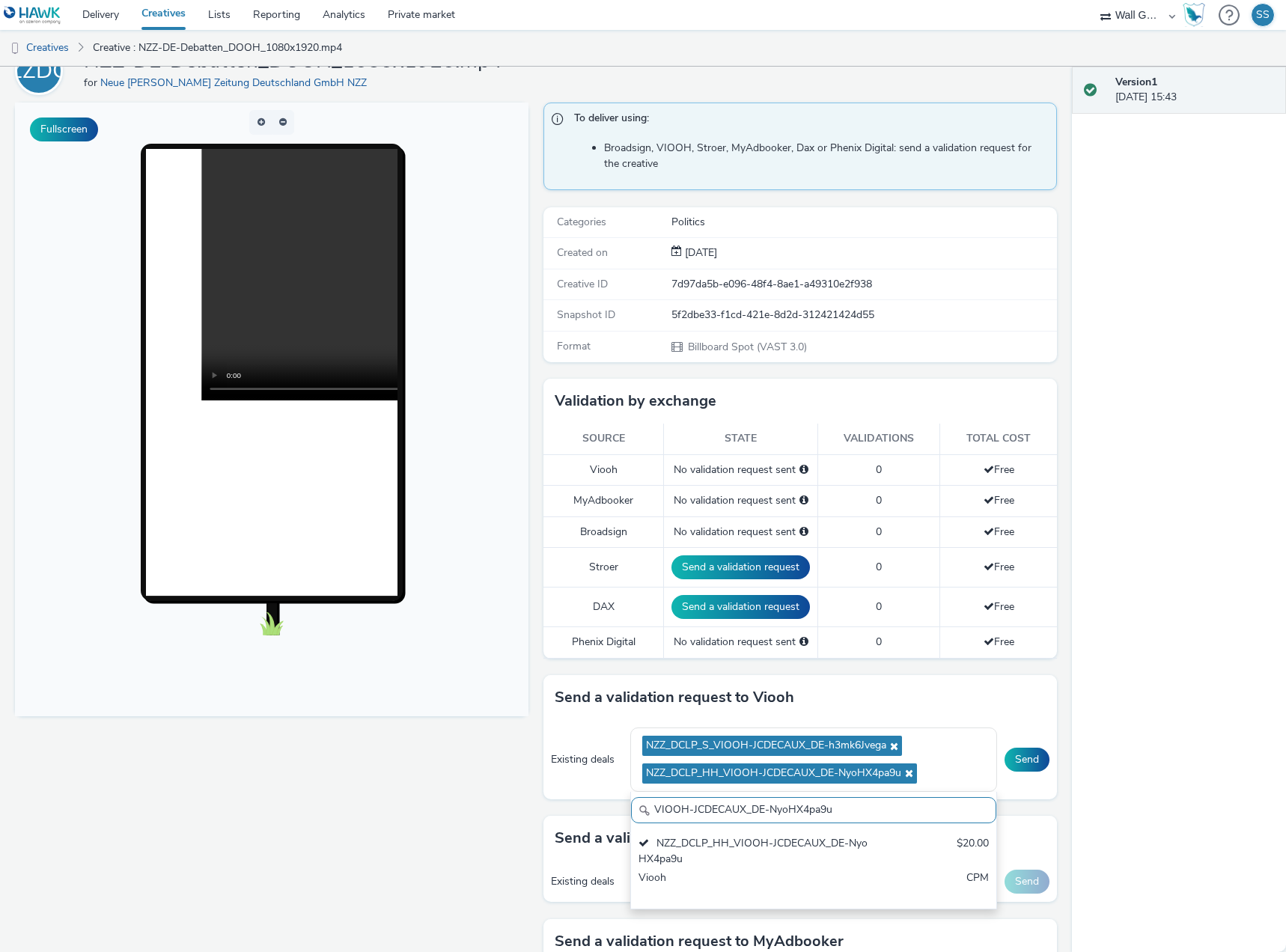
drag, startPoint x: 578, startPoint y: 782, endPoint x: 424, endPoint y: 773, distance: 154.3
click at [424, 773] on div "Fullscreen To deliver using: Broadsign, VIOOH, Stroer, MyAdbooker, Dax or Pheni…" at bounding box center [536, 545] width 1042 height 885
paste input "yN7jbEzBf1"
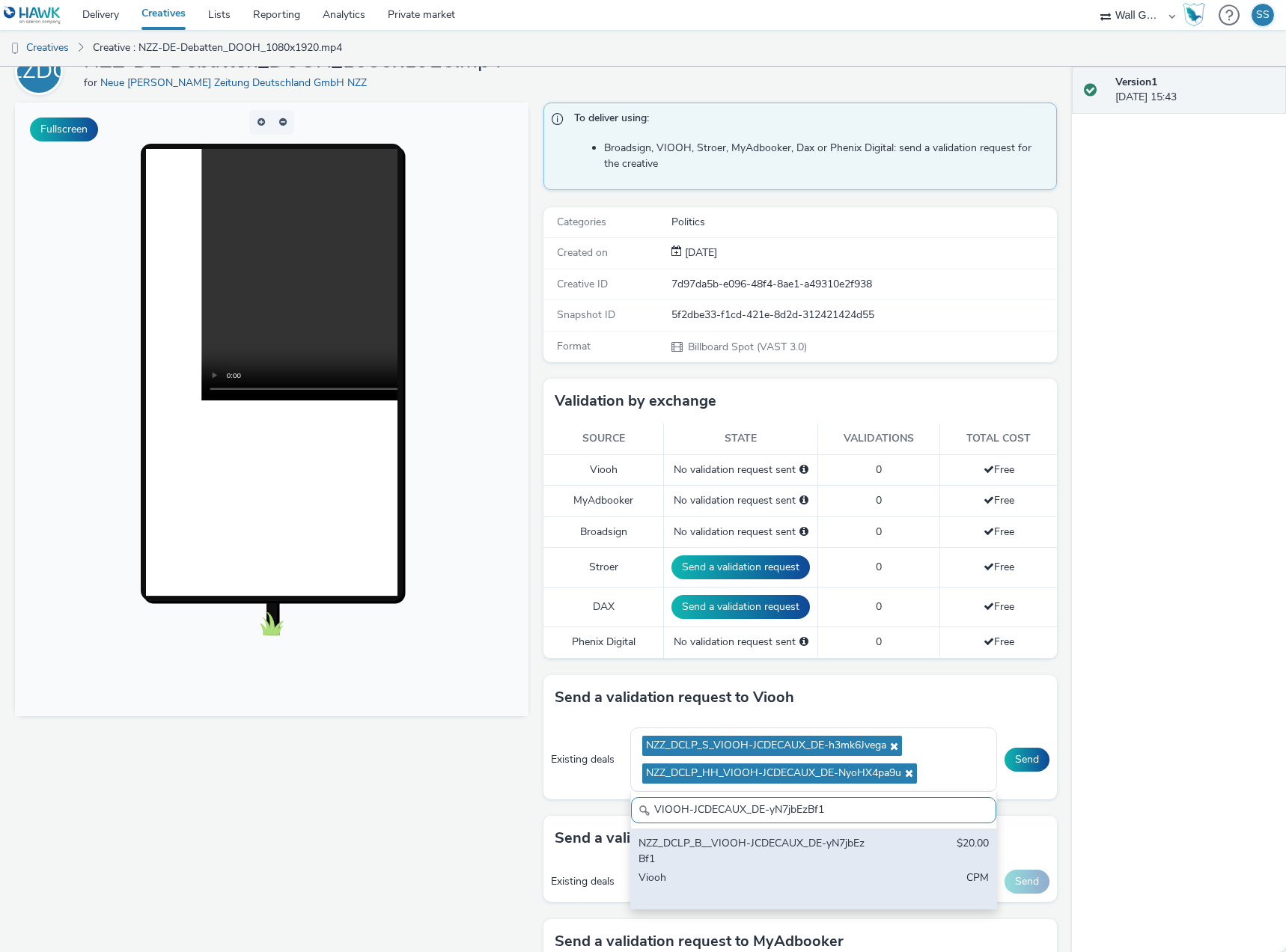
click at [723, 861] on div "NZZ_DCLP_B__VIOOH-JCDECAUX_DE-yN7jbEzBf1" at bounding box center [754, 851] width 231 height 30
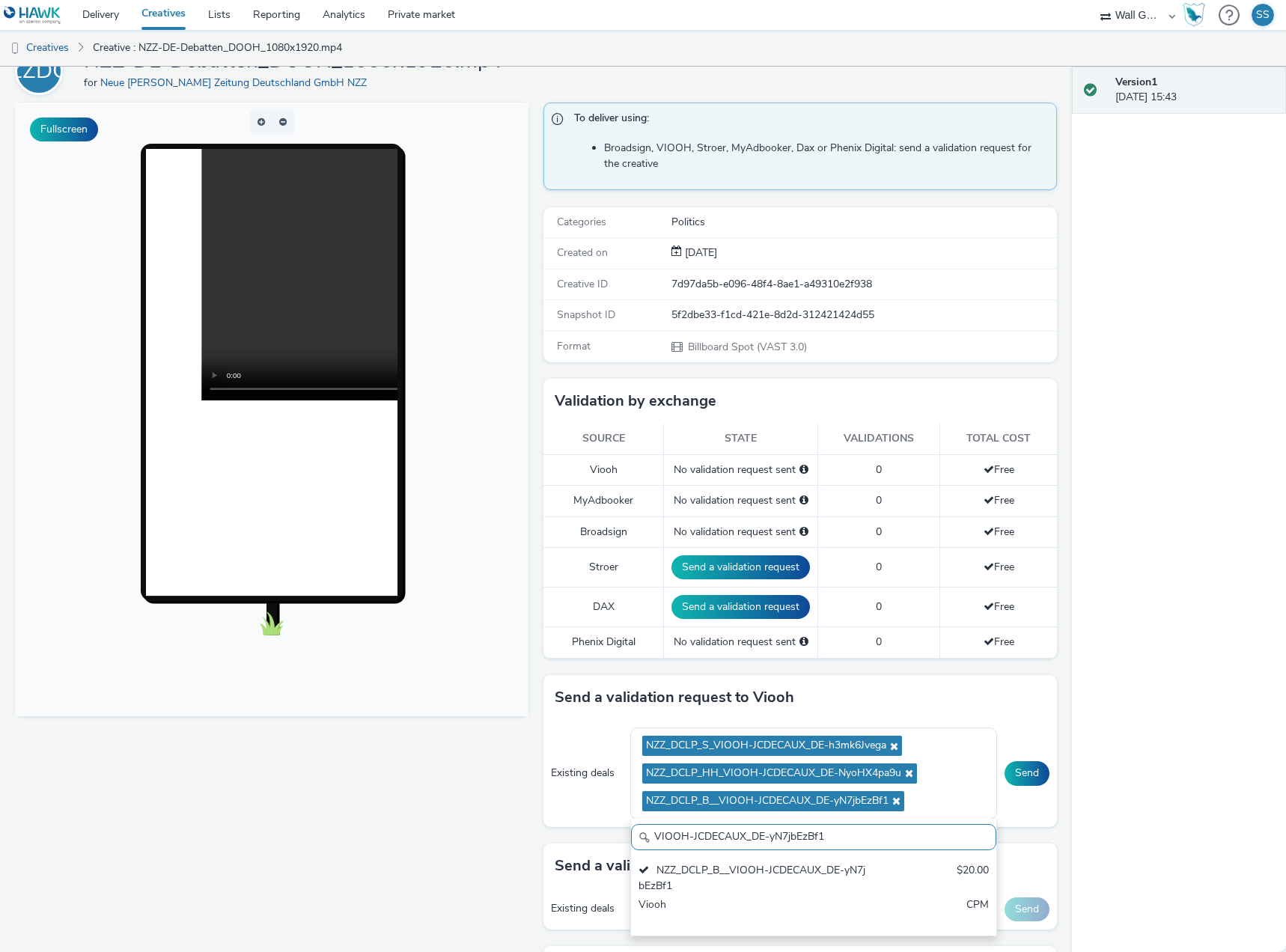
drag, startPoint x: 780, startPoint y: 831, endPoint x: 521, endPoint y: 819, distance: 259.3
click at [521, 819] on div "Fullscreen To deliver using: Broadsign, VIOOH, Stroer, MyAdbooker, Dax or Pheni…" at bounding box center [536, 545] width 1042 height 885
paste input "UjUCN2GgK"
type input "VIOOH-JCDECAUX_DE-yUjUCN2GgK"
click at [102, 778] on div "Fullscreen" at bounding box center [275, 782] width 521 height 1359
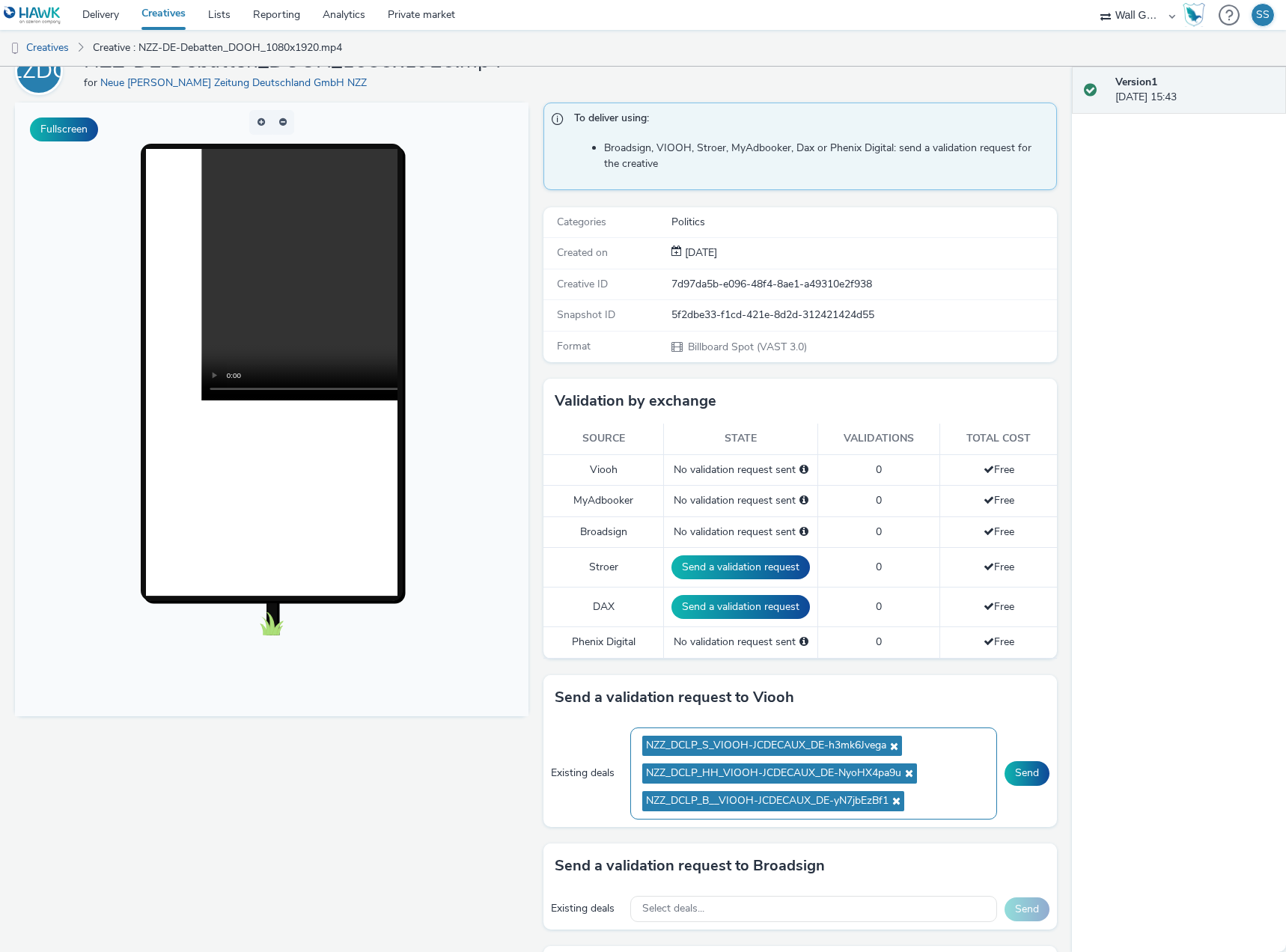
click at [938, 790] on ul "NZZ_DCLP_S_VIOOH-JCDECAUX_DE-h3mk6Jvega NZZ_DCLP_HH_VIOOH-JCDECAUX_DE-NyoHX4pa9…" at bounding box center [813, 773] width 343 height 83
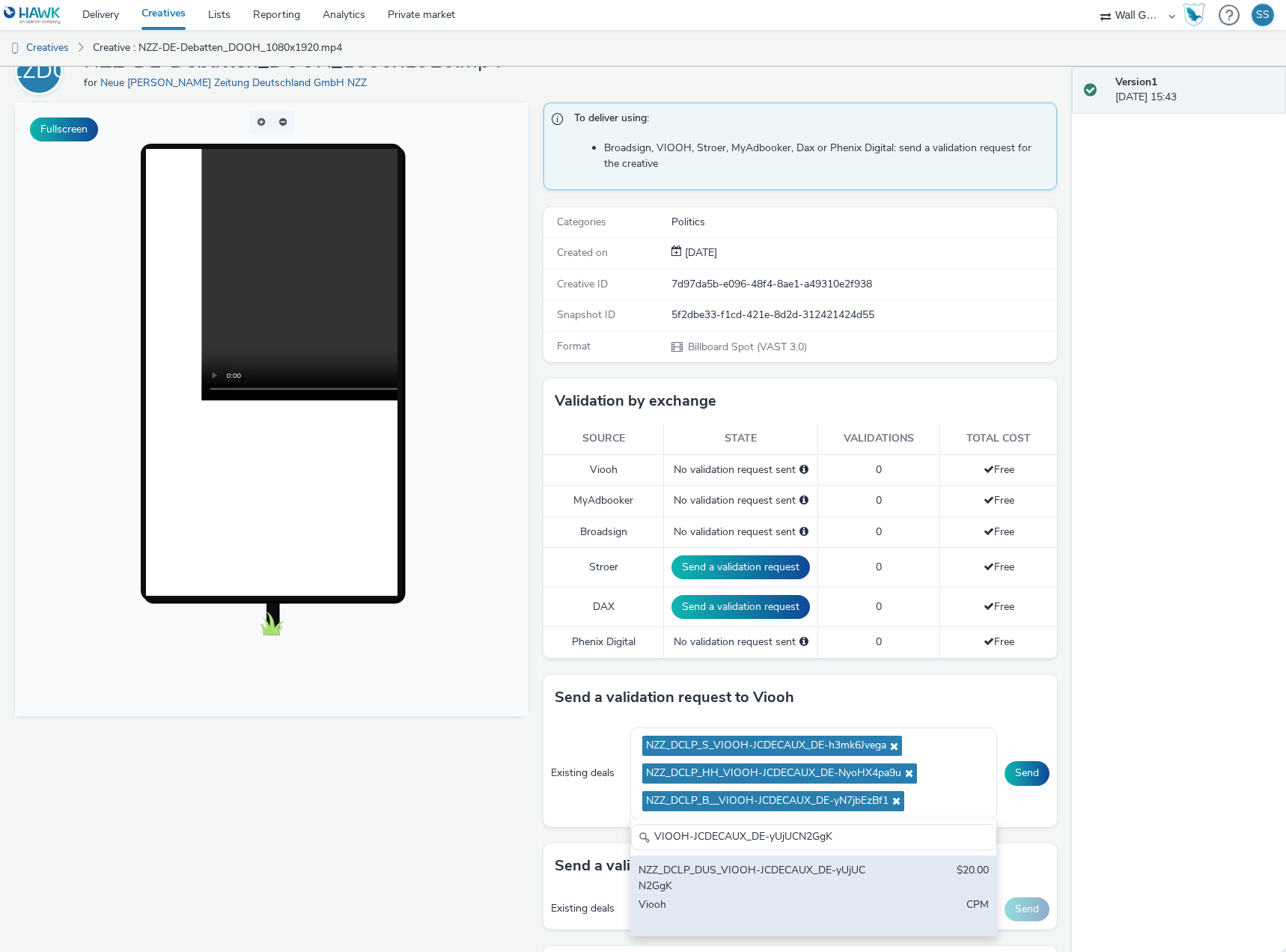
type input "VIOOH-JCDECAUX_DE-yUjUCN2GgK"
click at [874, 867] on div "NZZ_DCLP_DUS_VIOOH-JCDECAUX_DE-yUjUCN2GgK $20.00 Viooh CPM" at bounding box center [813, 896] width 365 height 80
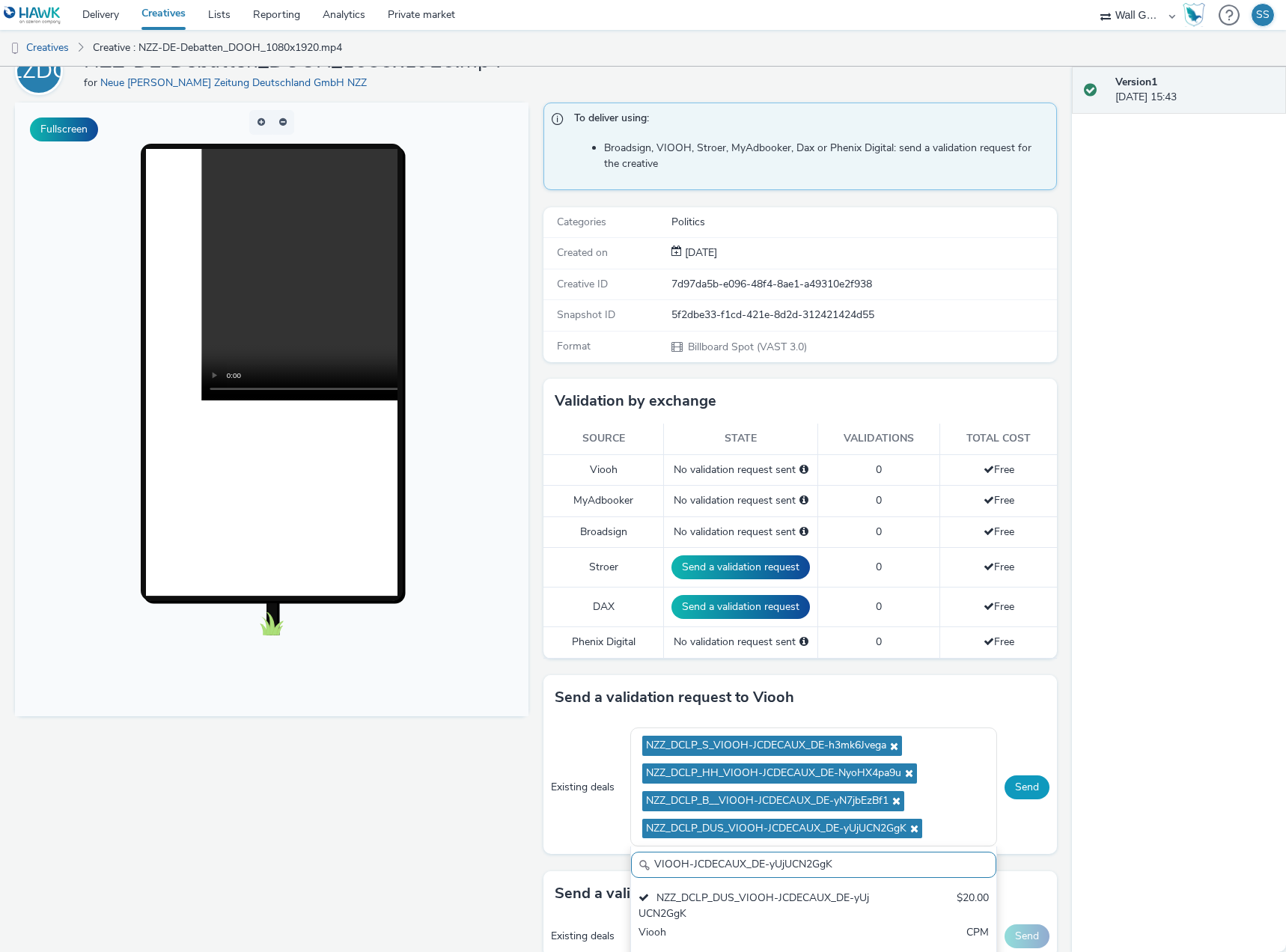
click at [1015, 785] on button "Send" at bounding box center [1027, 788] width 45 height 24
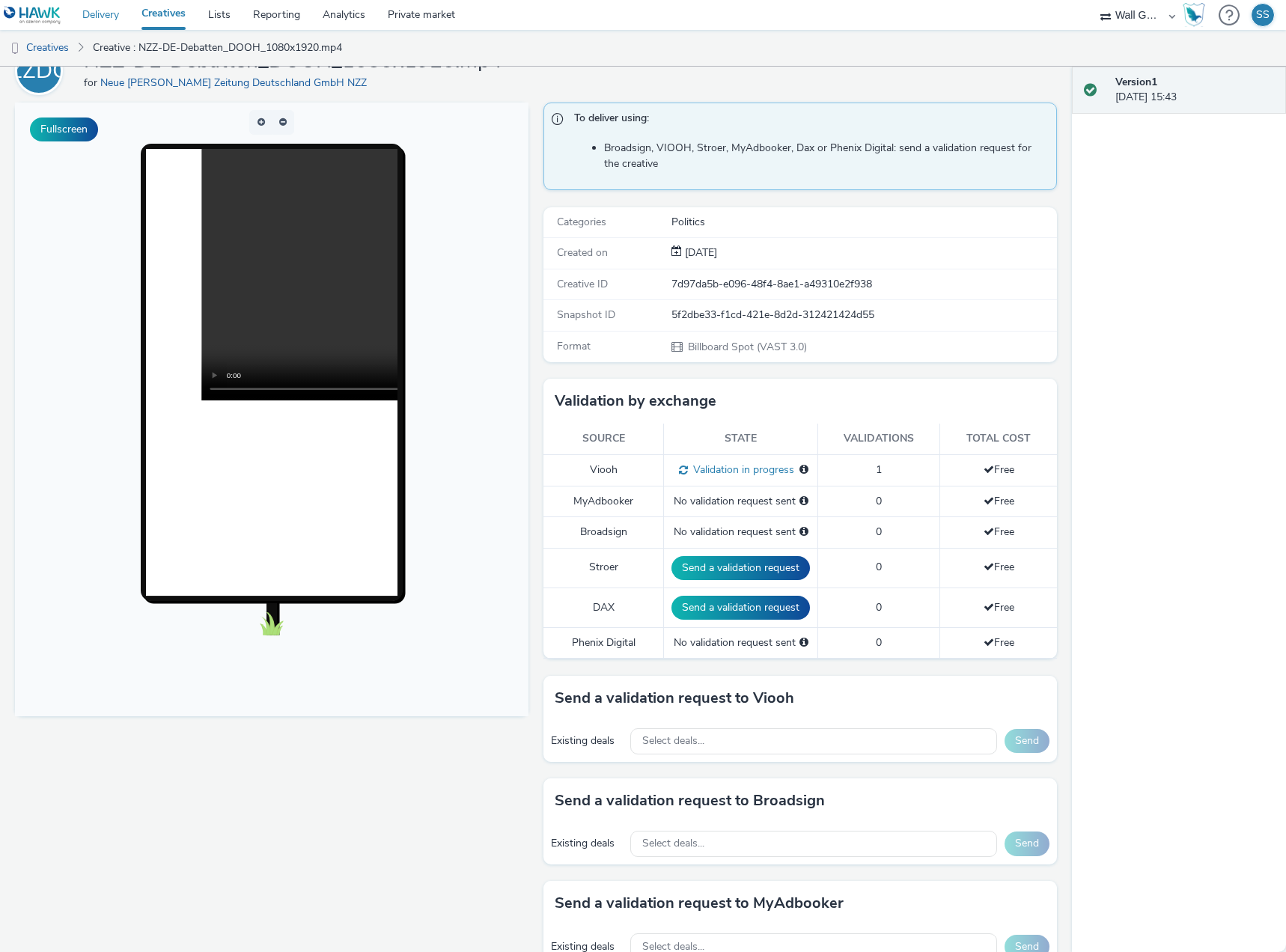
click at [120, 13] on link "Delivery" at bounding box center [101, 14] width 59 height 30
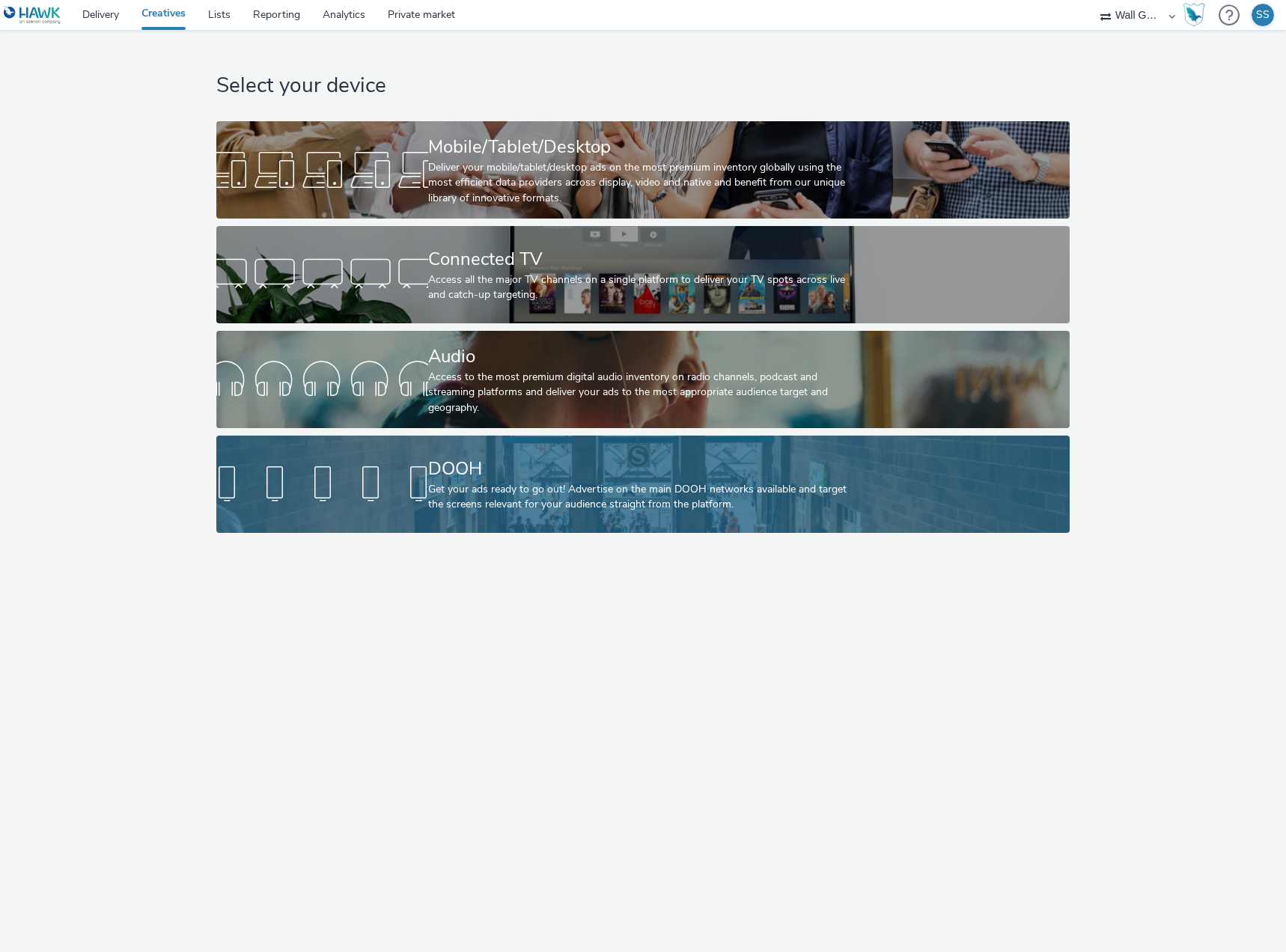
click at [582, 488] on div "Get your ads ready to go out! Advertise on the main DOOH networks available and…" at bounding box center [640, 497] width 424 height 30
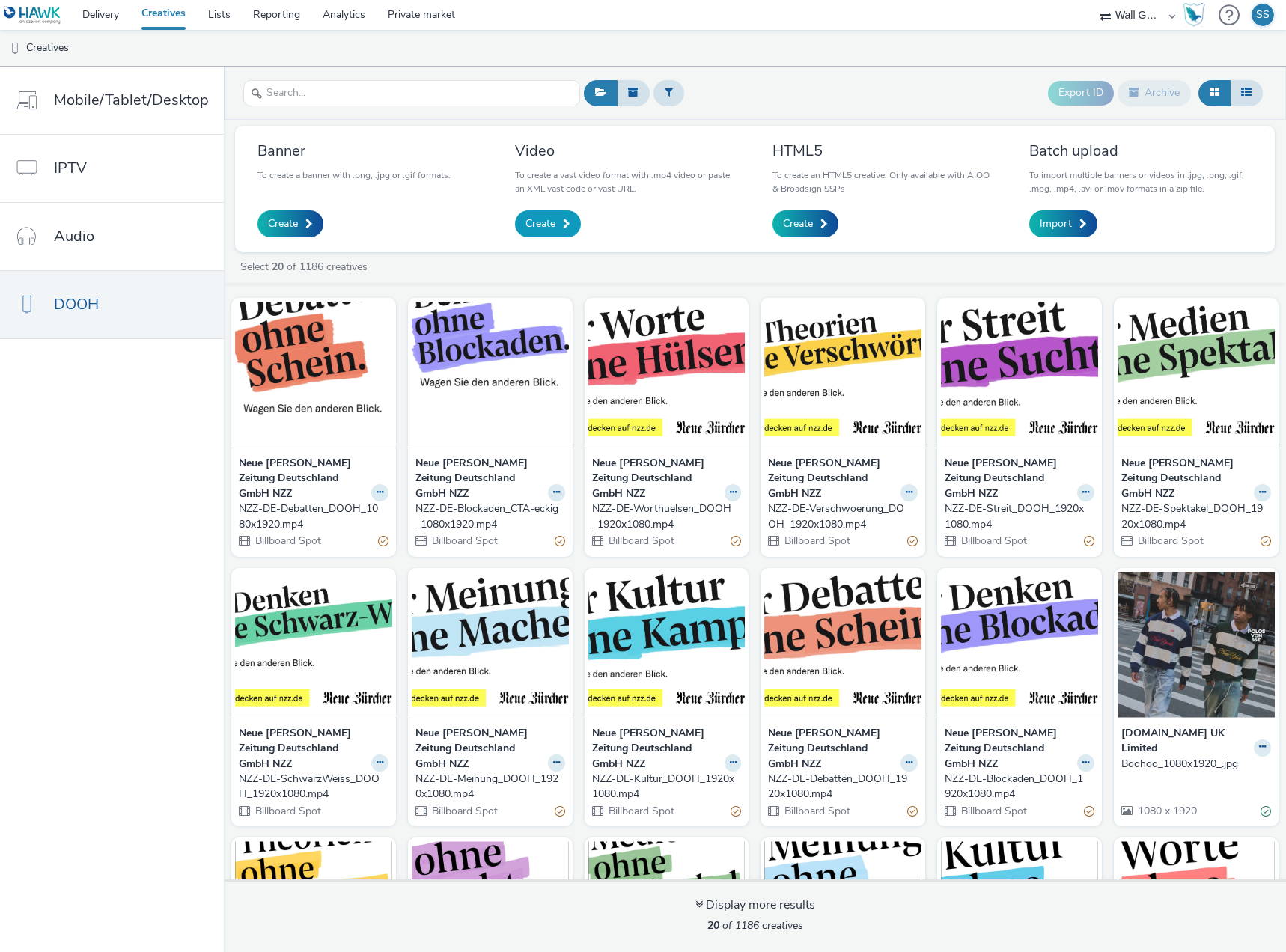
click at [546, 229] on span "Create" at bounding box center [540, 224] width 30 height 15
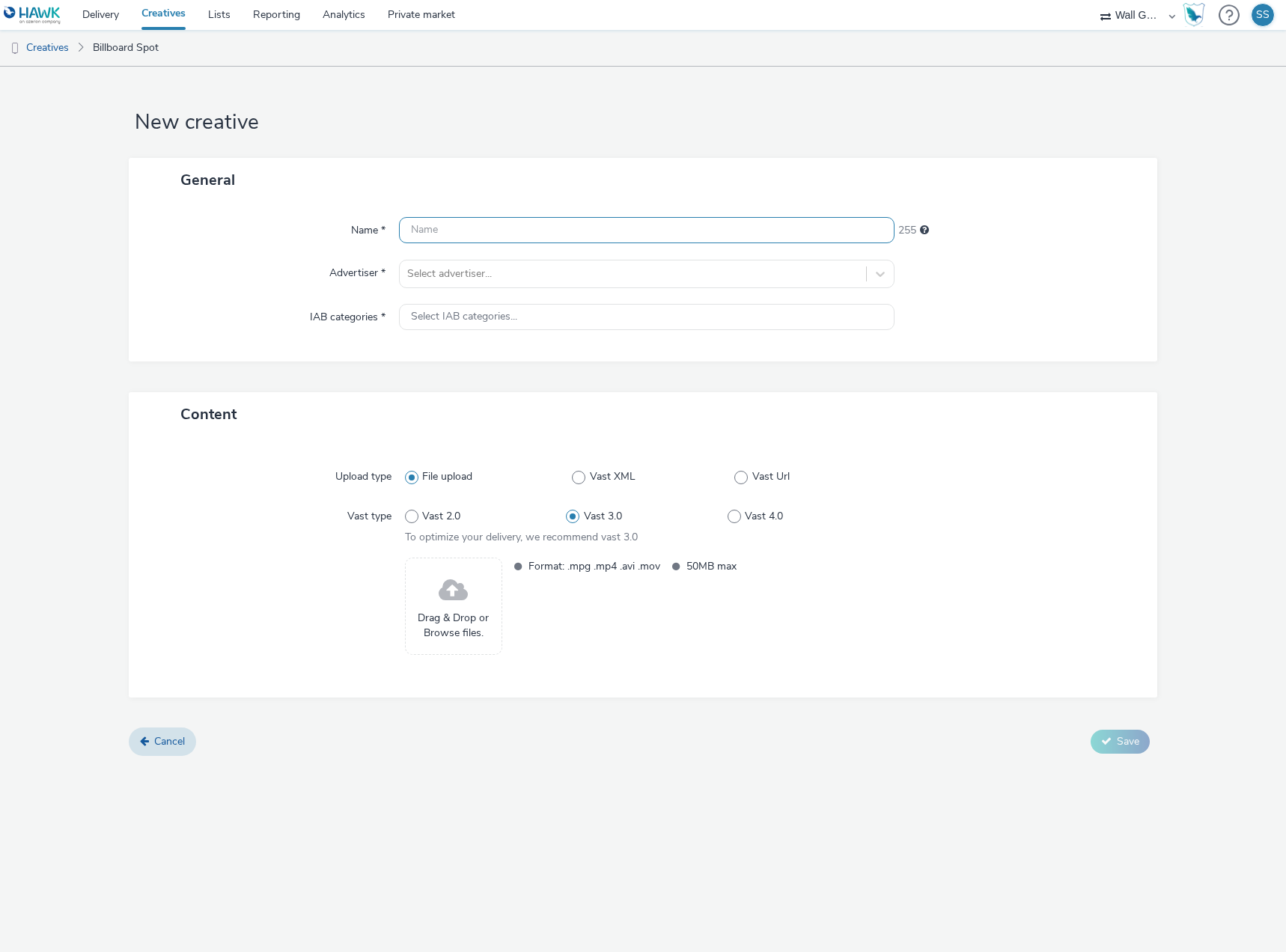
click at [477, 224] on input "text" at bounding box center [647, 230] width 496 height 26
paste input "NZZ-DE-Kultur_DOOH_1080x1920.mp4"
type input "NZZ-DE-Kultur_DOOH_1080x1920.mp4"
click at [476, 319] on span "Select IAB categories..." at bounding box center [464, 317] width 106 height 13
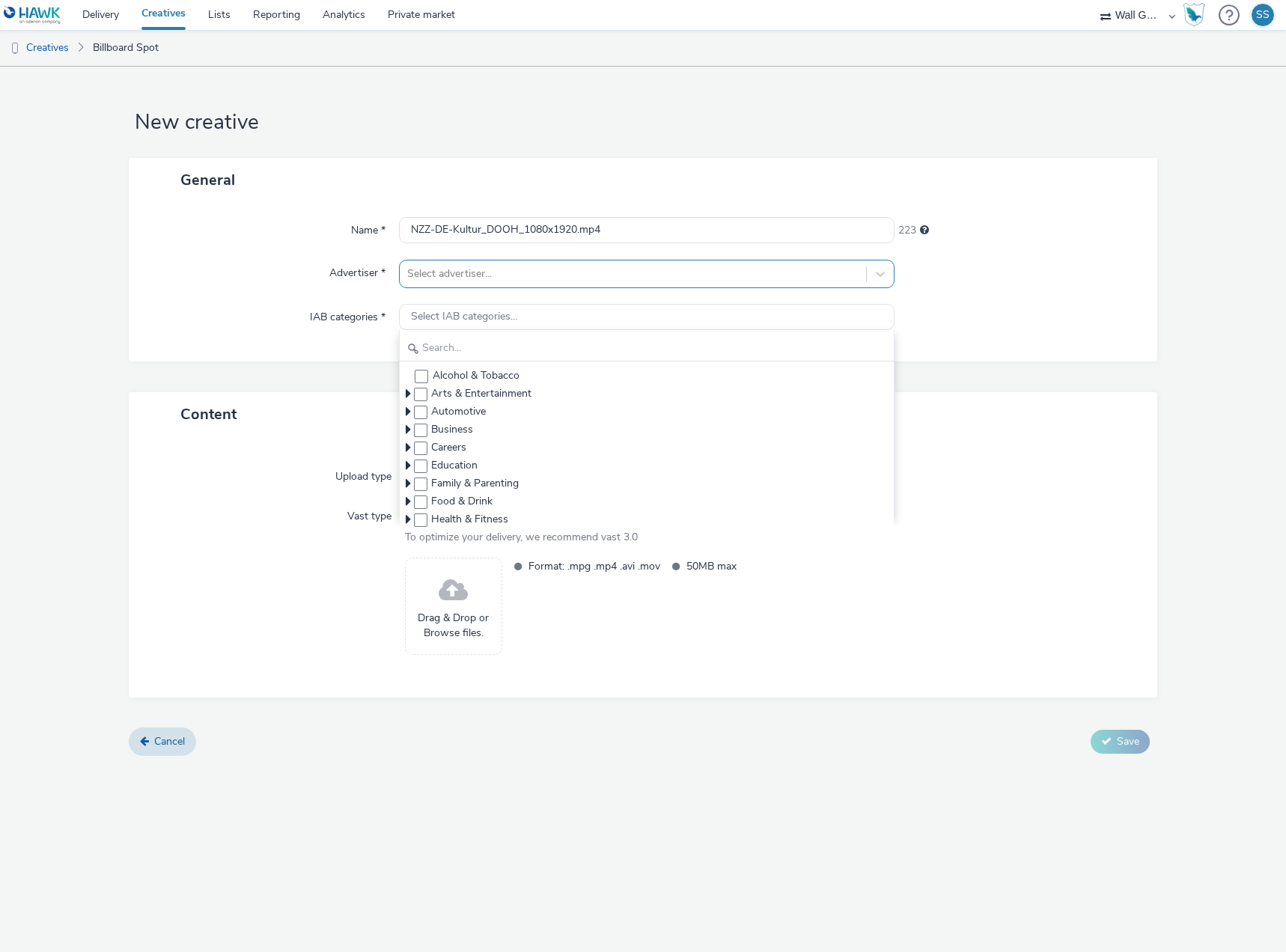
click at [487, 271] on div at bounding box center [633, 273] width 452 height 18
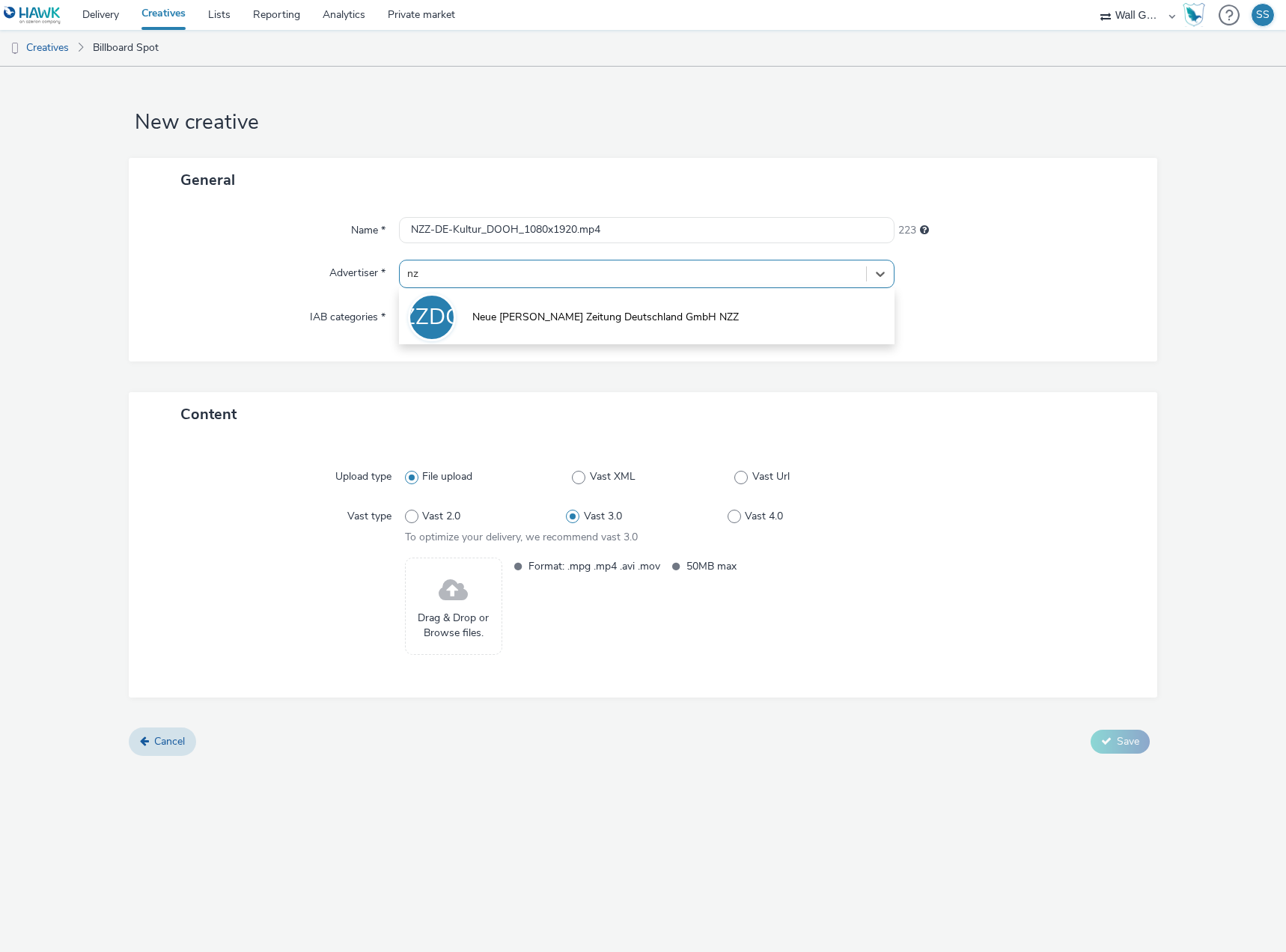
type input "nzz"
click at [505, 325] on span "Neue [PERSON_NAME] Zeitung Deutschland GmbH NZZ" at bounding box center [606, 317] width 266 height 15
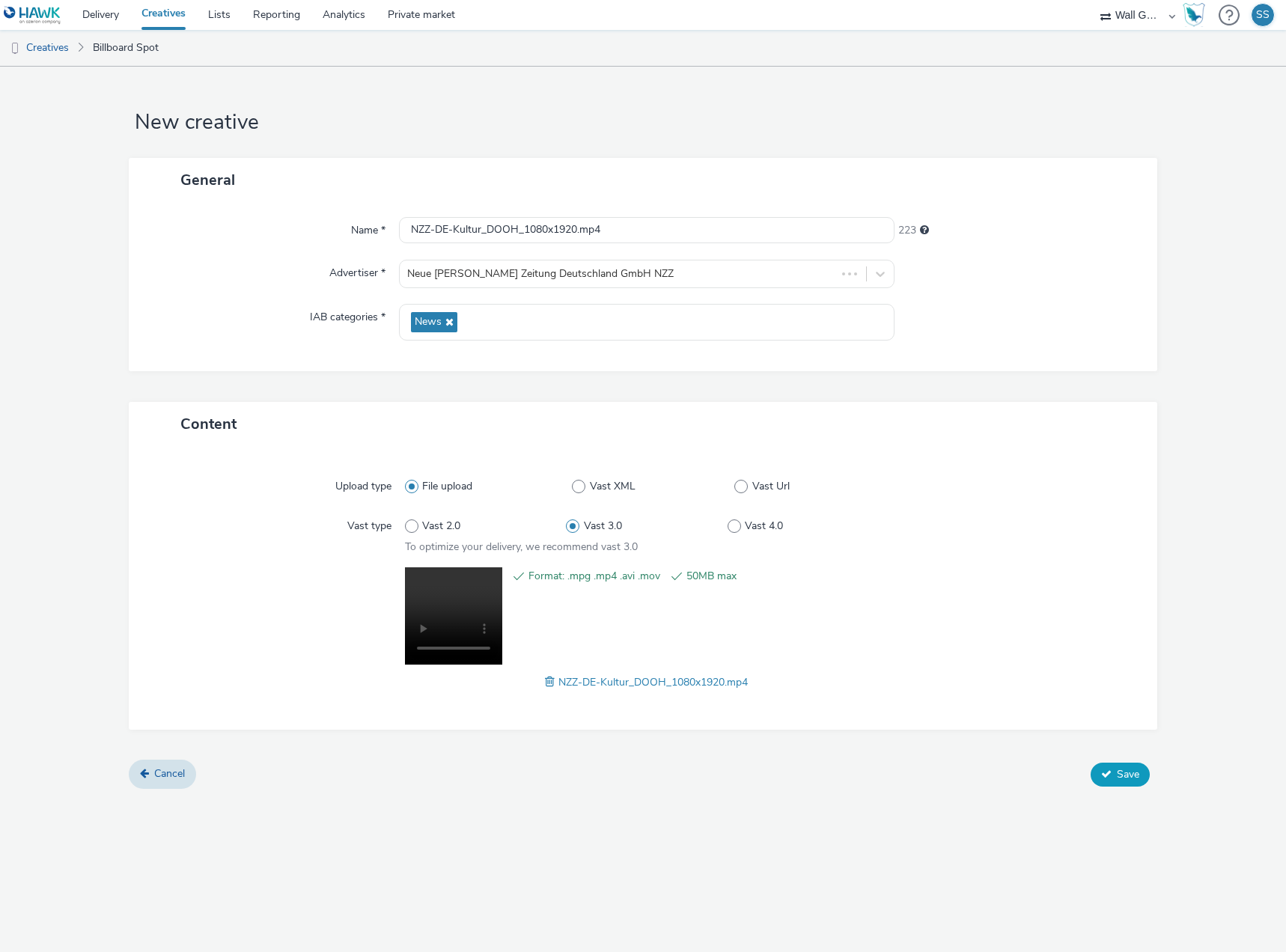
click at [1122, 775] on span "Save" at bounding box center [1128, 774] width 22 height 14
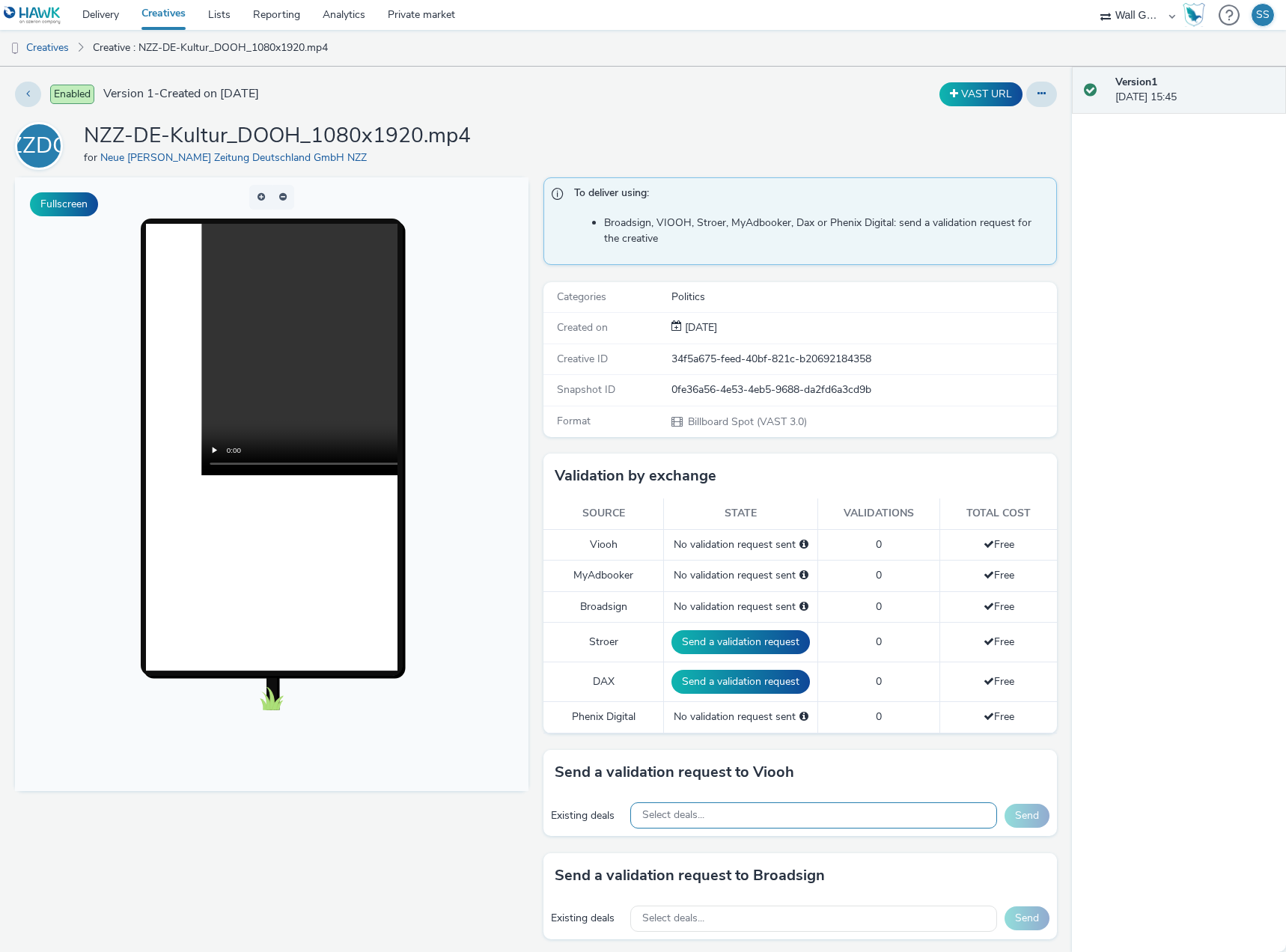
click at [766, 810] on div "Select deals..." at bounding box center [813, 815] width 367 height 26
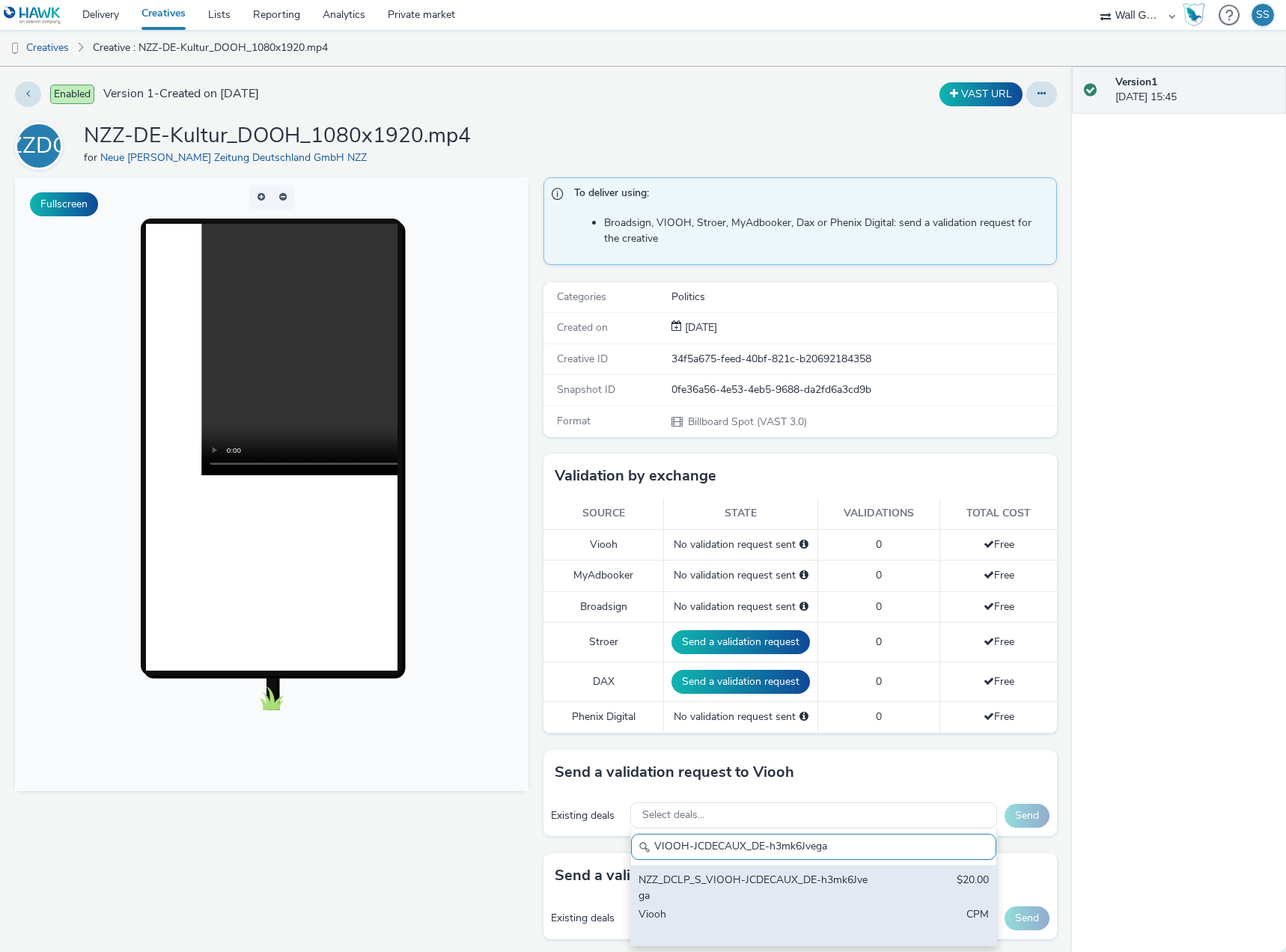
click at [768, 887] on div "NZZ_DCLP_S_VIOOH-JCDECAUX_DE-h3mk6Jvega" at bounding box center [754, 888] width 231 height 30
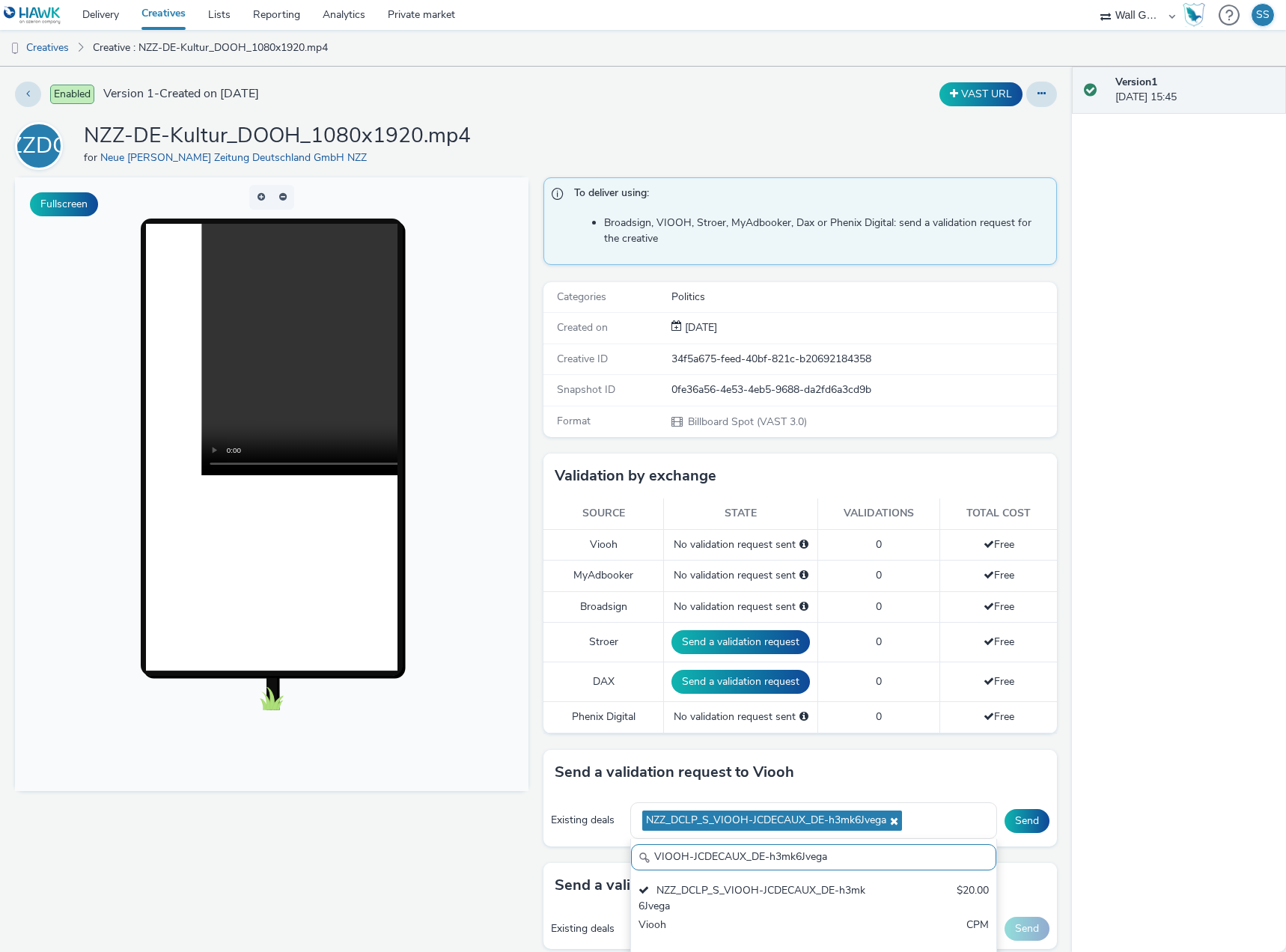
drag, startPoint x: 906, startPoint y: 865, endPoint x: 325, endPoint y: 851, distance: 581.2
click at [325, 851] on div "Fullscreen To deliver using: Broadsign, VIOOH, Stroer, MyAdbooker, Dax or Pheni…" at bounding box center [536, 620] width 1042 height 885
paste input "NyoHX4pa9u"
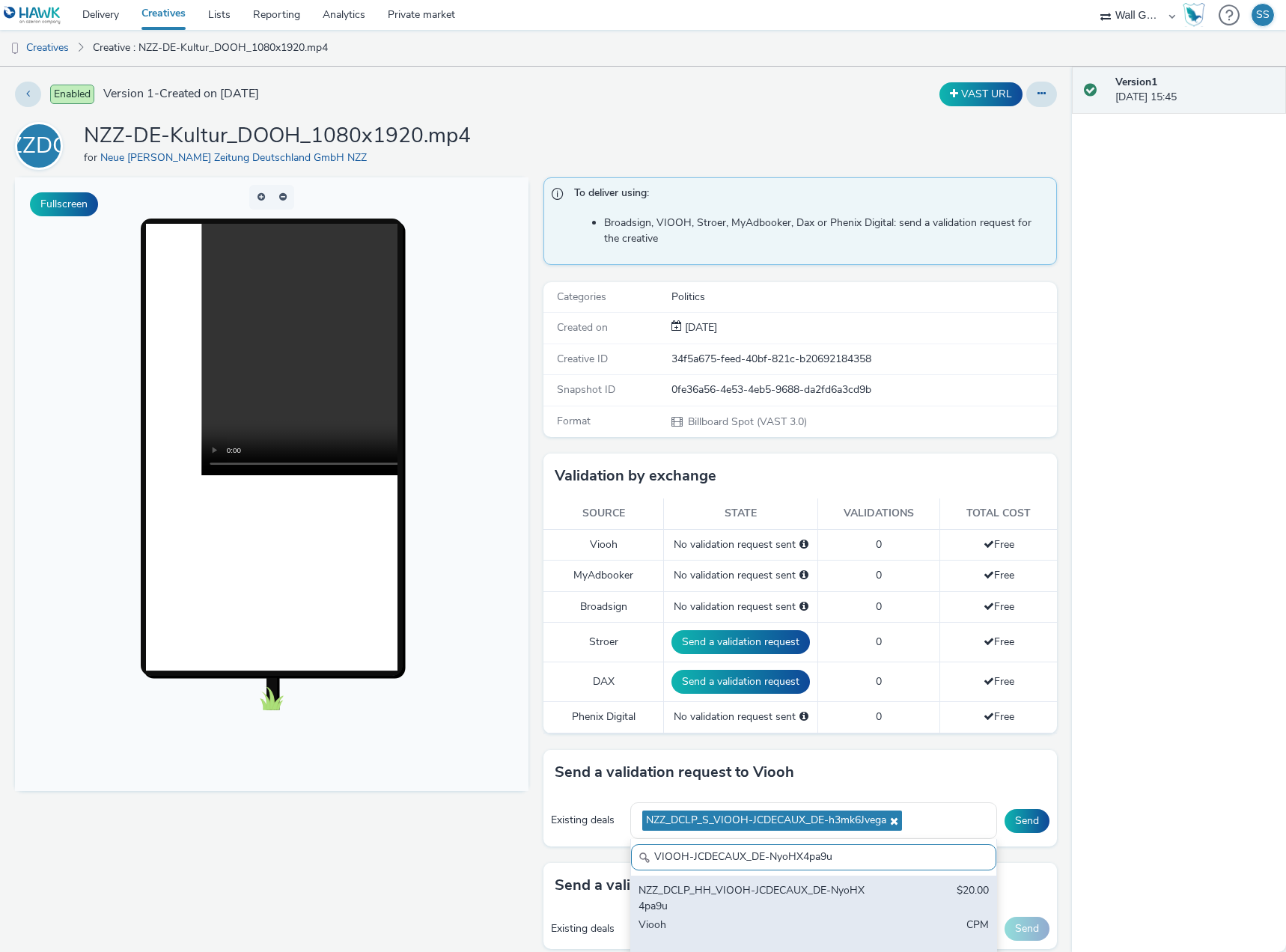
click at [865, 890] on div "NZZ_DCLP_HH_VIOOH-JCDECAUX_DE-NyoHX4pa9u $20.00 Viooh CPM" at bounding box center [813, 916] width 365 height 80
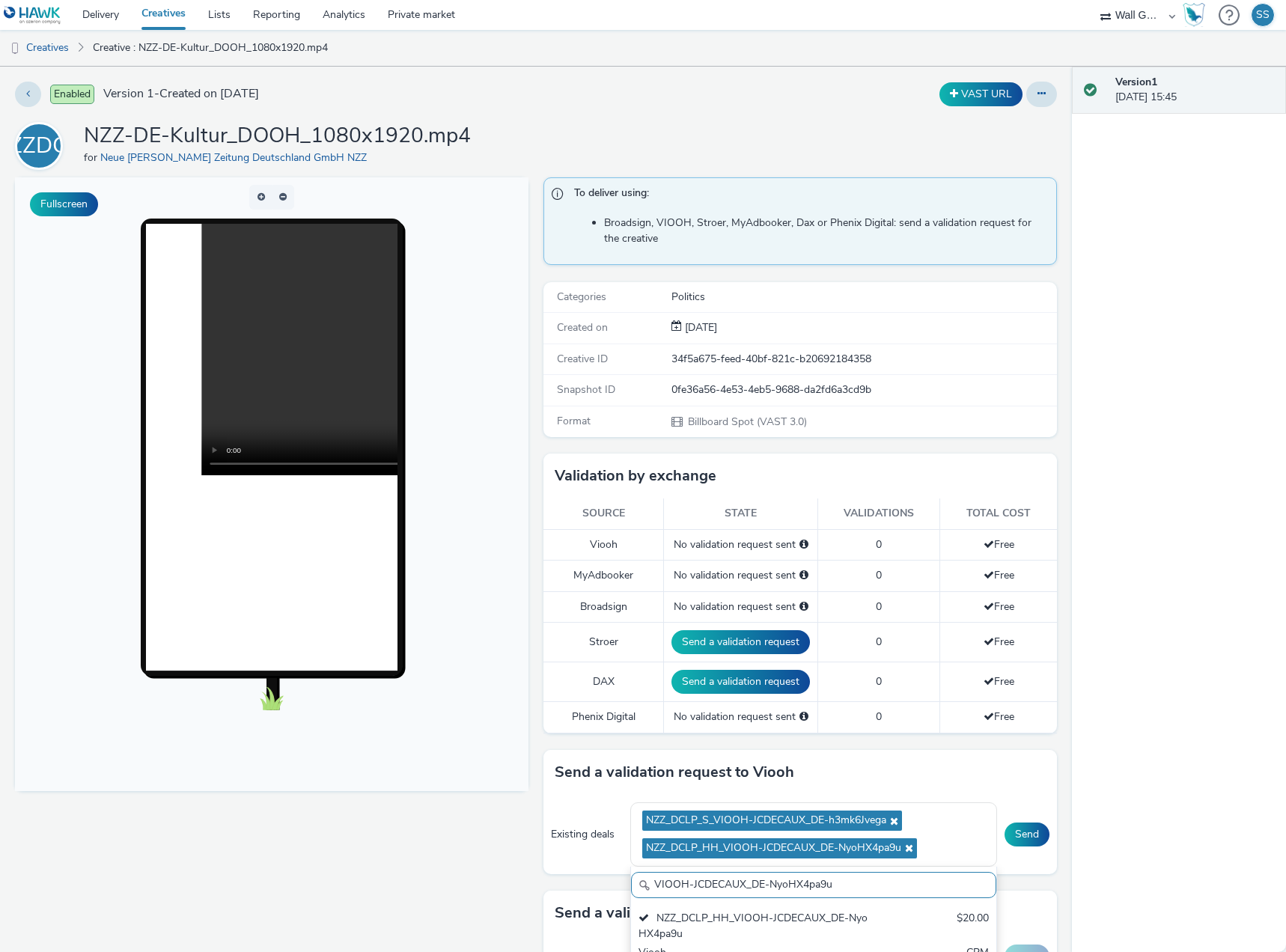
drag, startPoint x: 822, startPoint y: 889, endPoint x: 513, endPoint y: 863, distance: 310.1
click at [437, 865] on div "Fullscreen To deliver using: Broadsign, VIOOH, Stroer, MyAdbooker, Dax or Pheni…" at bounding box center [536, 620] width 1042 height 885
paste input "yN7jbEzBf1"
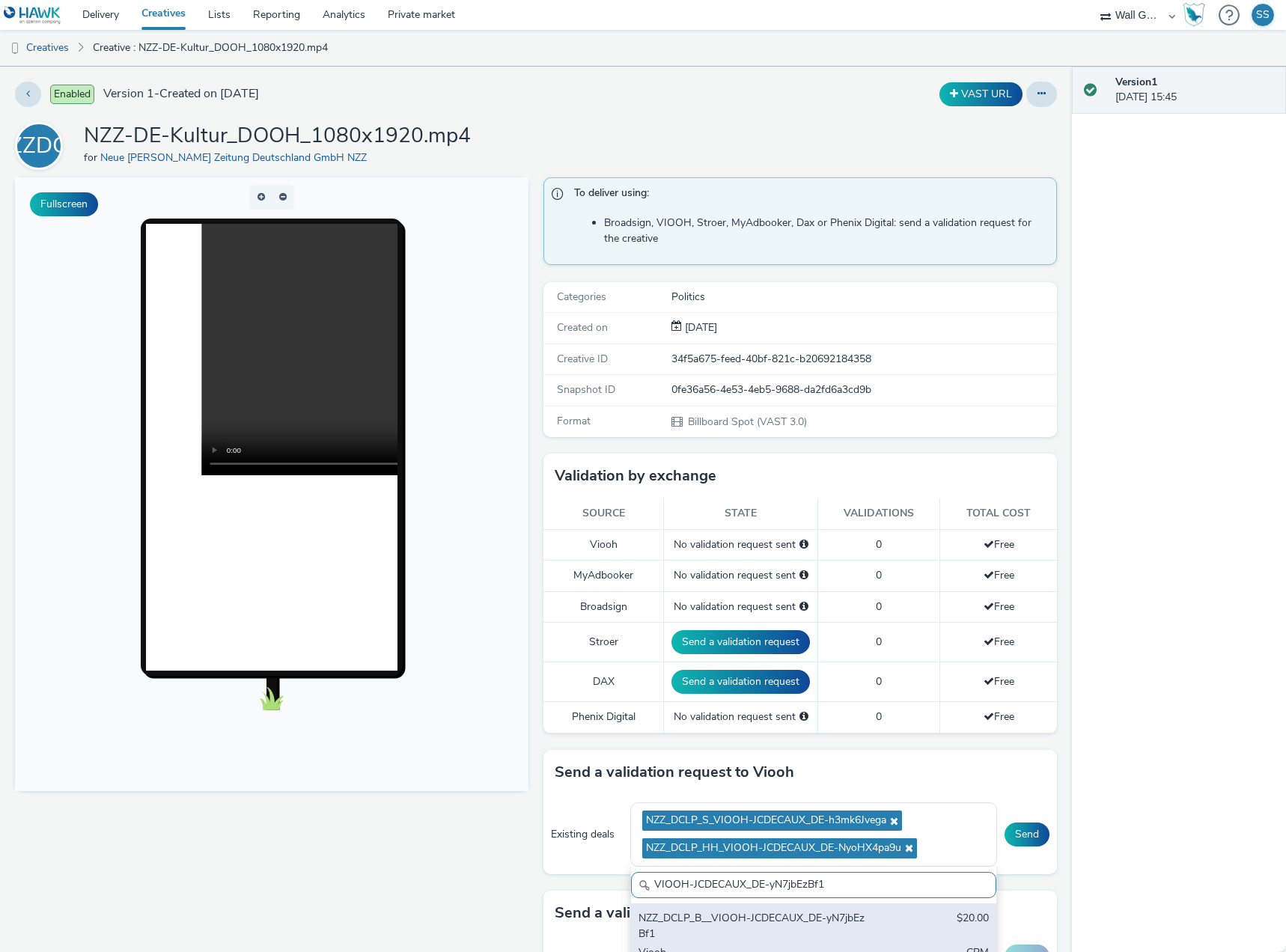
click at [744, 914] on div "NZZ_DCLP_B__VIOOH-JCDECAUX_DE-yN7jbEzBf1" at bounding box center [754, 926] width 231 height 30
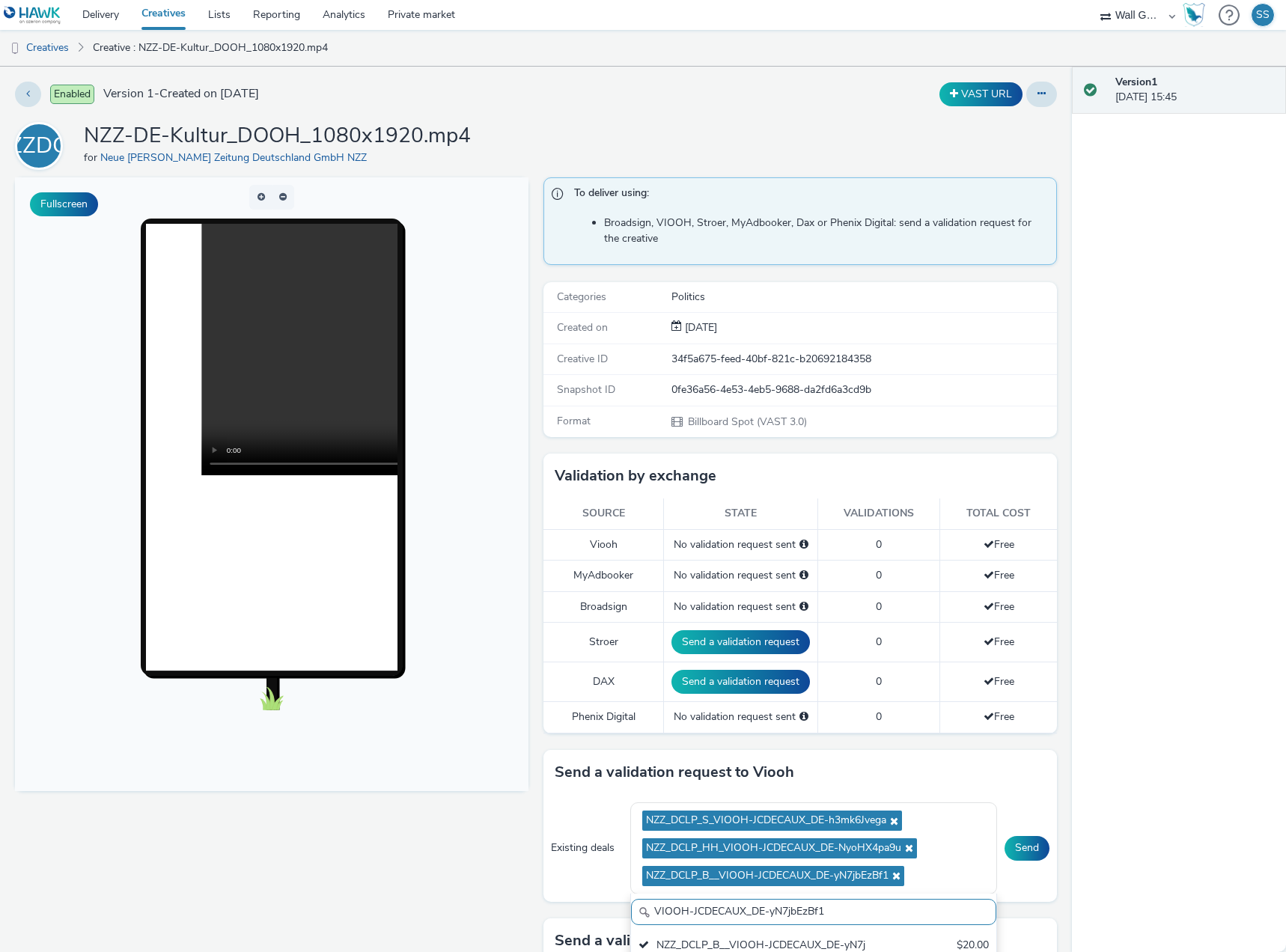
drag, startPoint x: 838, startPoint y: 919, endPoint x: 372, endPoint y: 873, distance: 468.3
click at [372, 873] on div "Fullscreen To deliver using: Broadsign, VIOOH, Stroer, MyAdbooker, Dax or Pheni…" at bounding box center [536, 620] width 1042 height 885
paste input "UjUCN2GgK"
type input "VIOOH-JCDECAUX_DE-yUjUCN2GgK"
click at [749, 941] on div "NZZ_DCLP_DUS_VIOOH-JCDECAUX_DE-yUjUCN2GgK" at bounding box center [754, 953] width 231 height 30
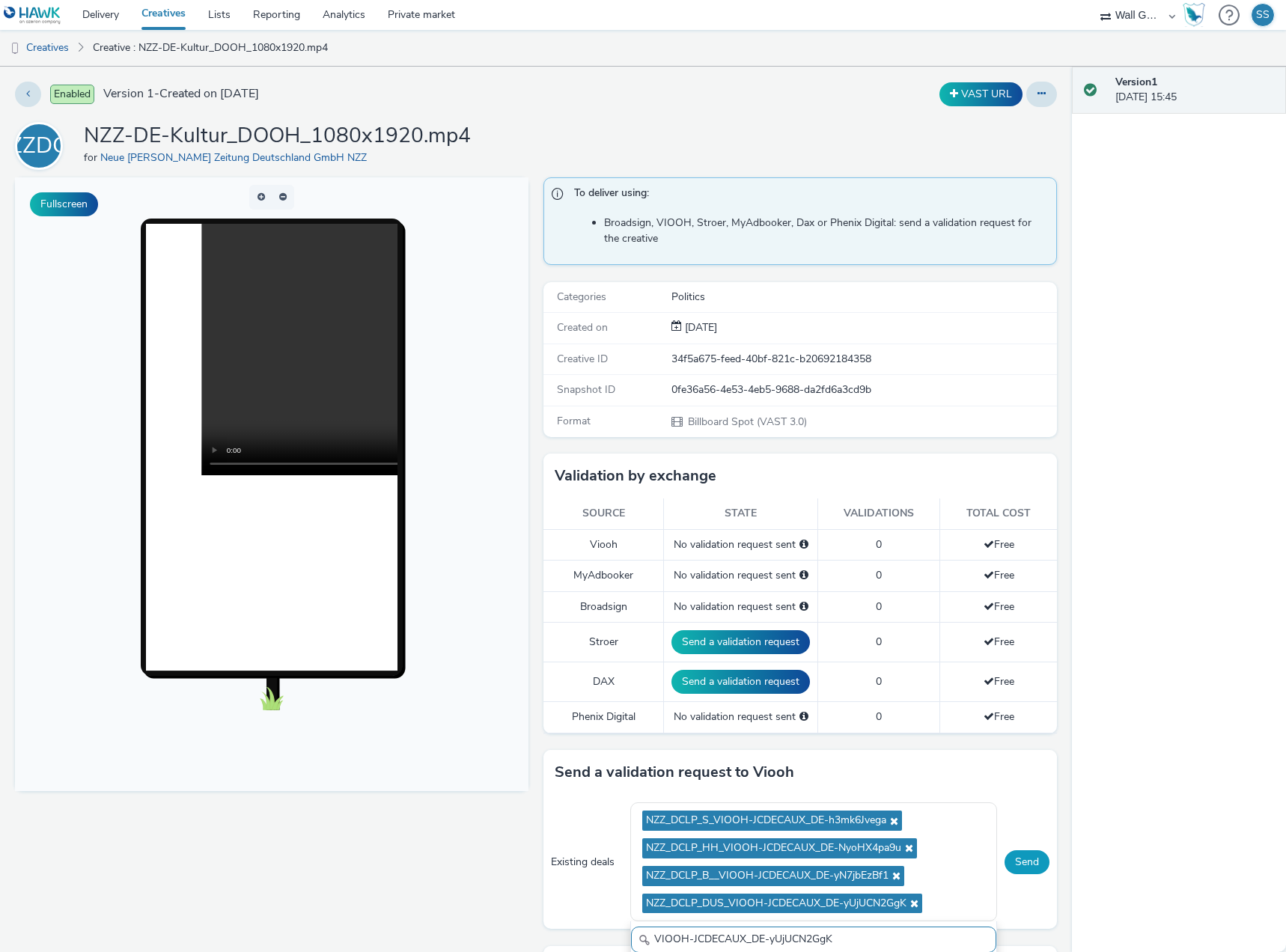
click at [1016, 860] on button "Send" at bounding box center [1027, 862] width 45 height 24
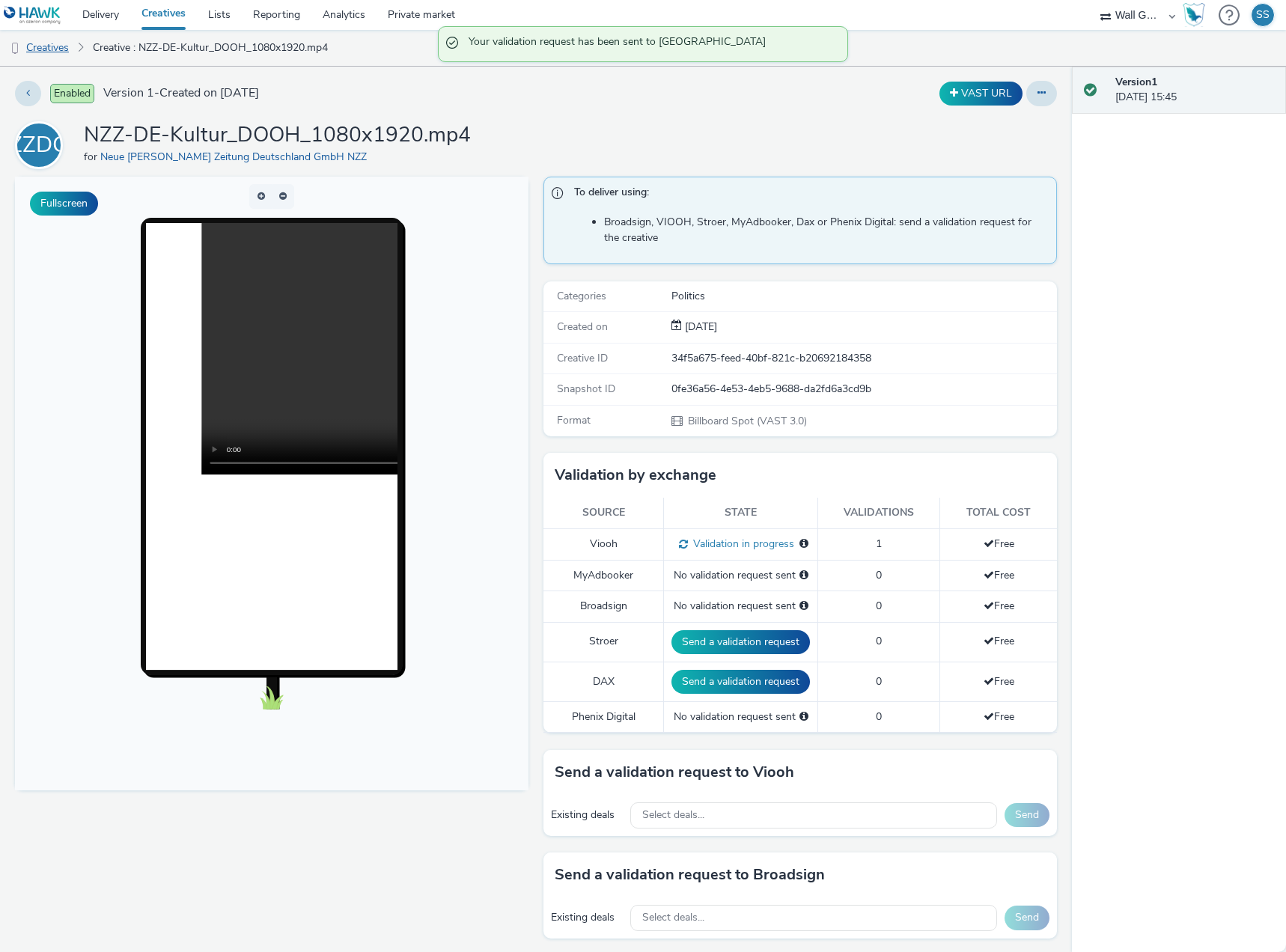
click at [51, 48] on link "Creatives" at bounding box center [38, 47] width 76 height 36
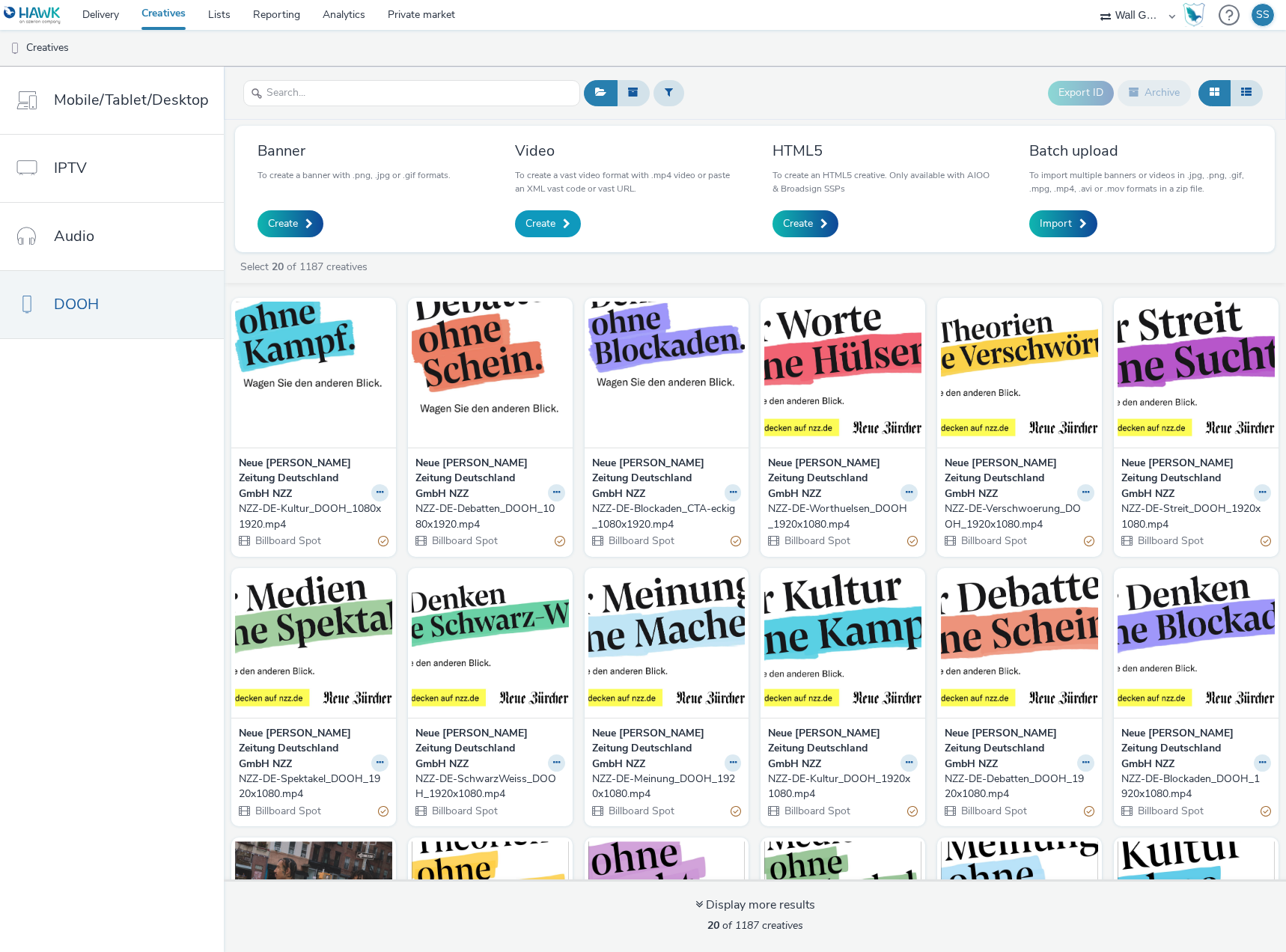
click at [546, 222] on span "Create" at bounding box center [540, 224] width 30 height 15
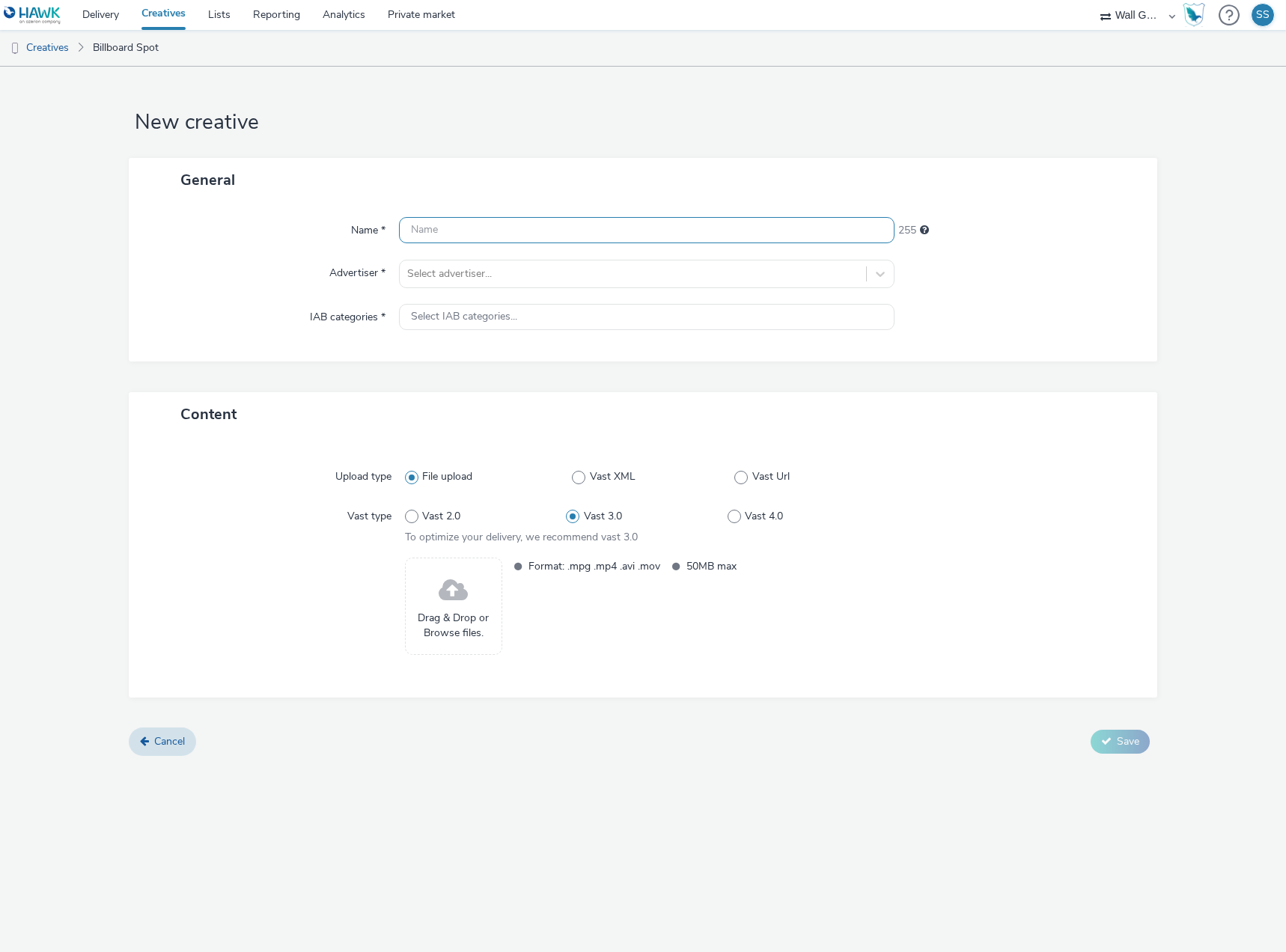
click at [535, 229] on input "text" at bounding box center [647, 230] width 496 height 26
paste input "NZZ-DE-Meinung_DOOH_1080x1920.mp4"
type input "NZZ-DE-Meinung_DOOH_1080x1920.mp4"
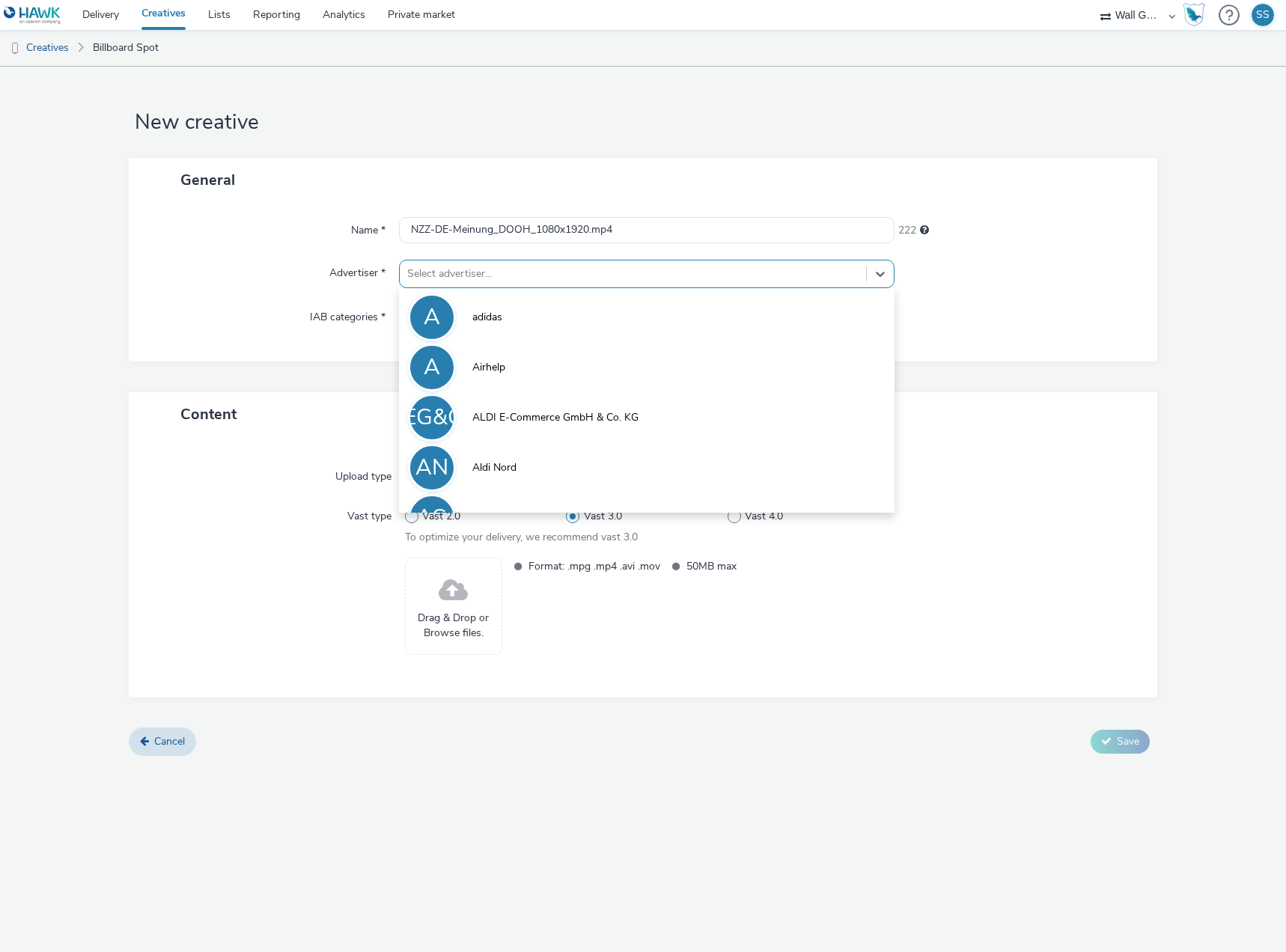
click at [519, 269] on div at bounding box center [633, 273] width 452 height 18
type input "nzz"
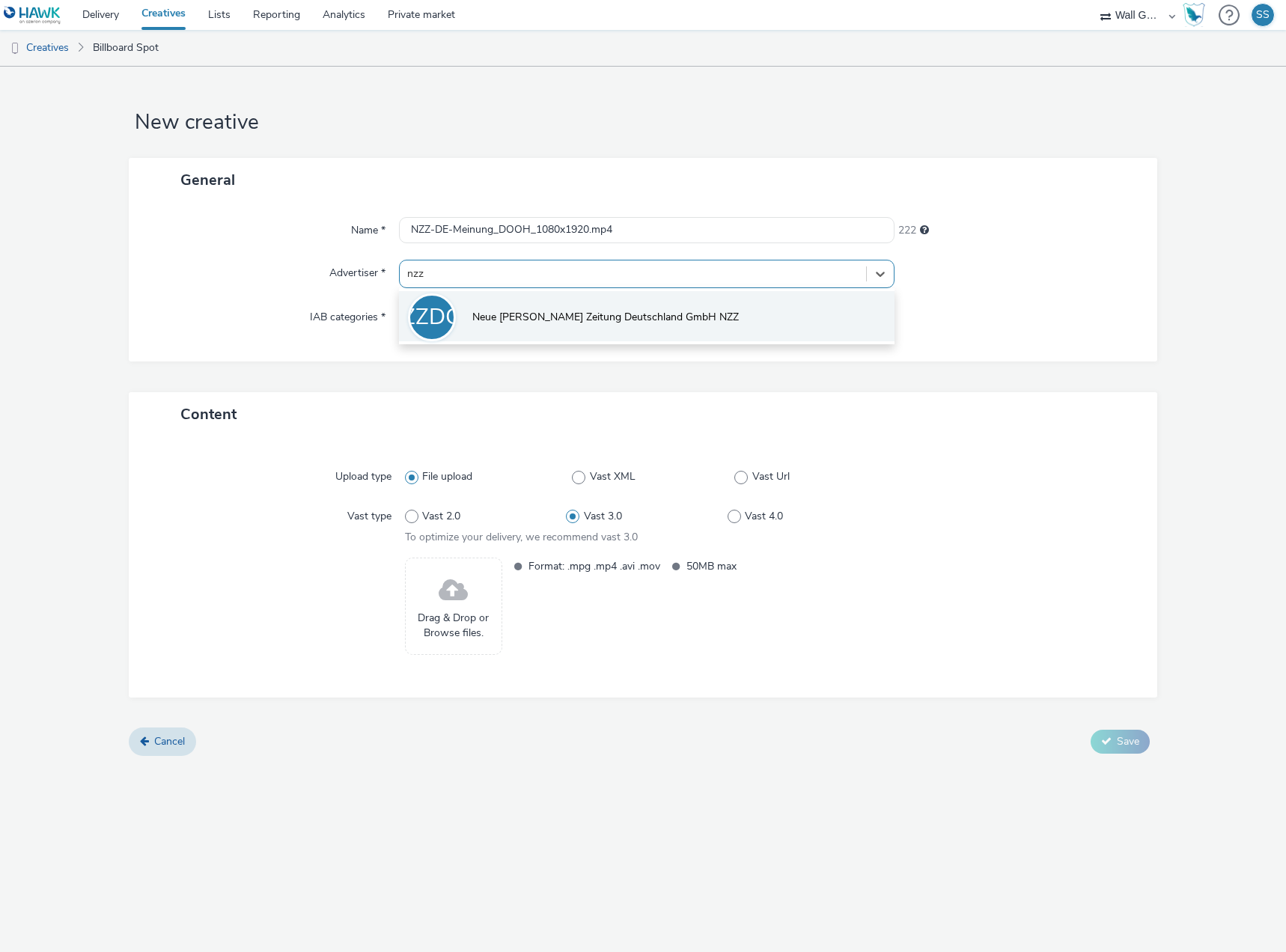
click at [539, 323] on span "Neue [PERSON_NAME] Zeitung Deutschland GmbH NZZ" at bounding box center [606, 317] width 266 height 15
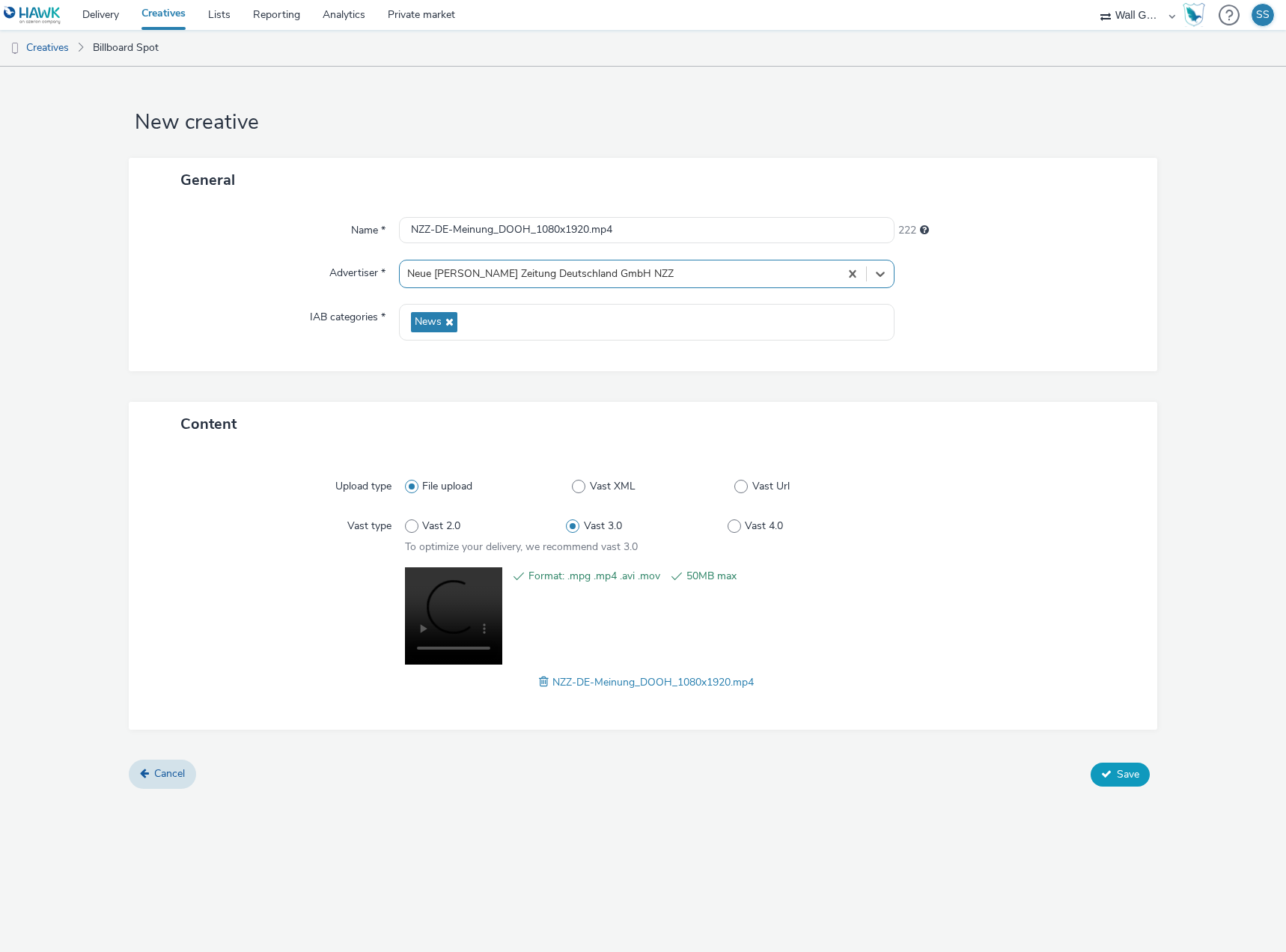
click at [1119, 768] on span "Save" at bounding box center [1128, 774] width 22 height 14
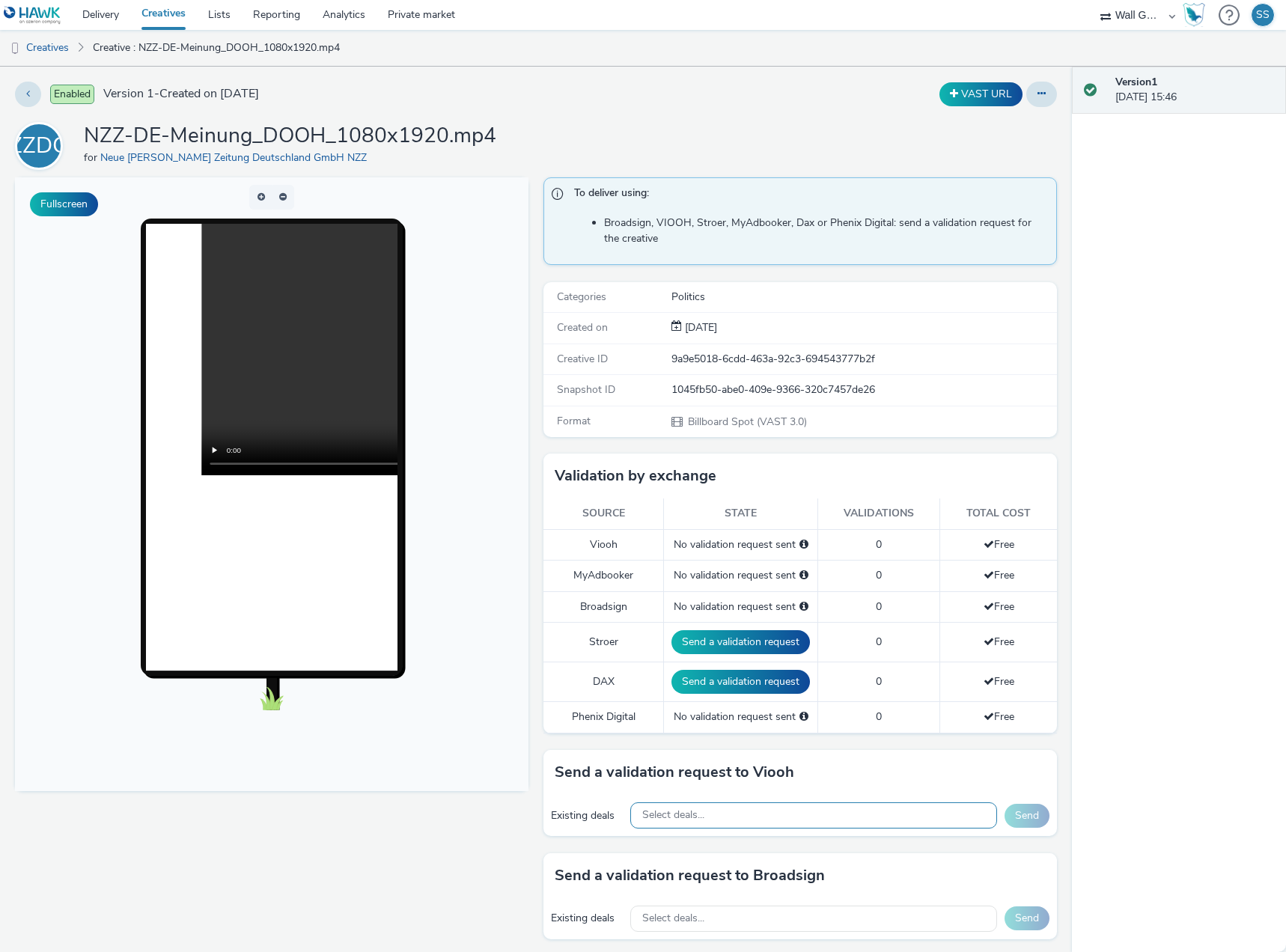
click at [700, 816] on div "Select deals..." at bounding box center [813, 815] width 367 height 26
paste input "VIOOH-JCDECAUX_DE-h3mk6Jvega"
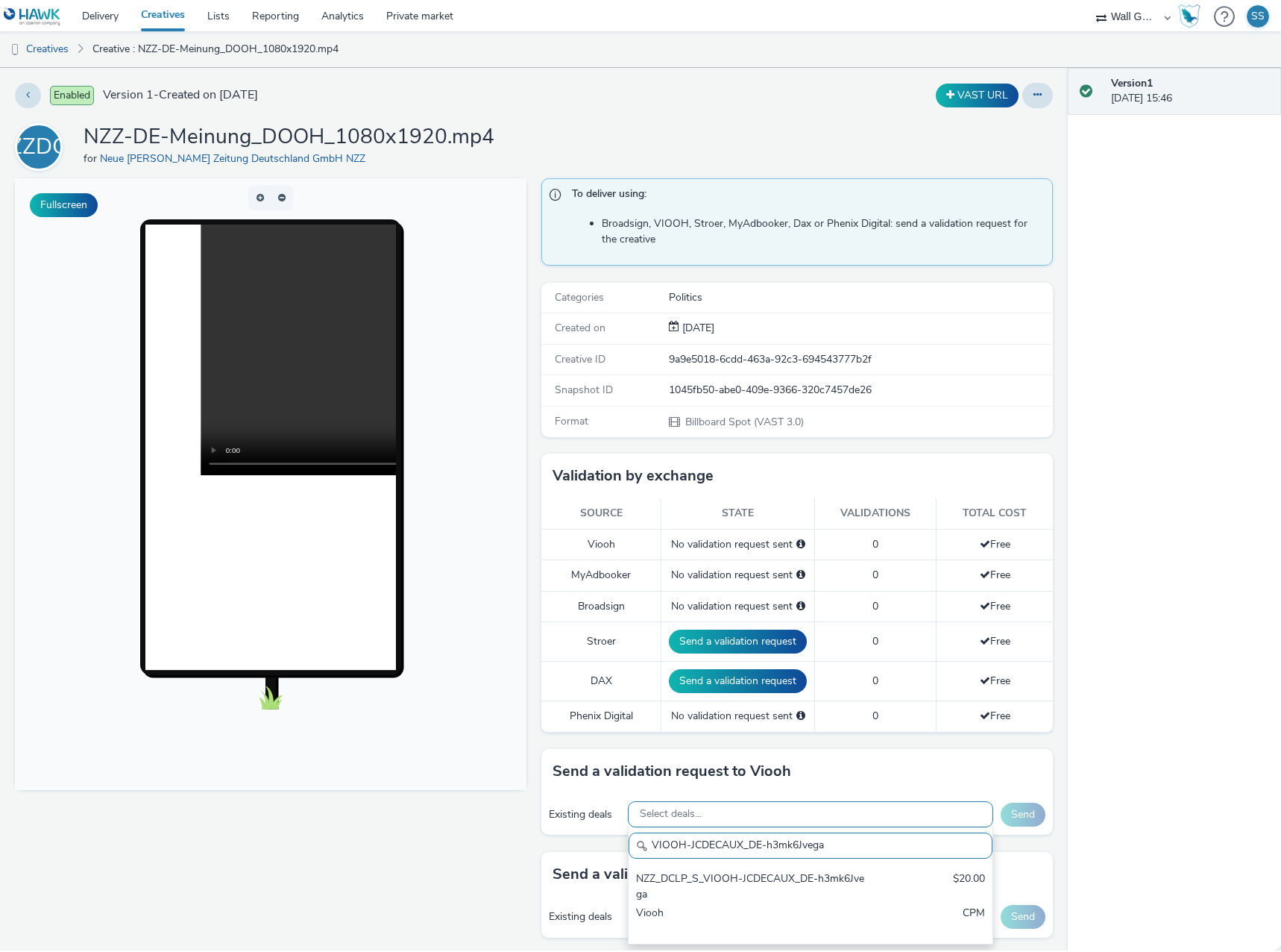
scroll to position [0, 0]
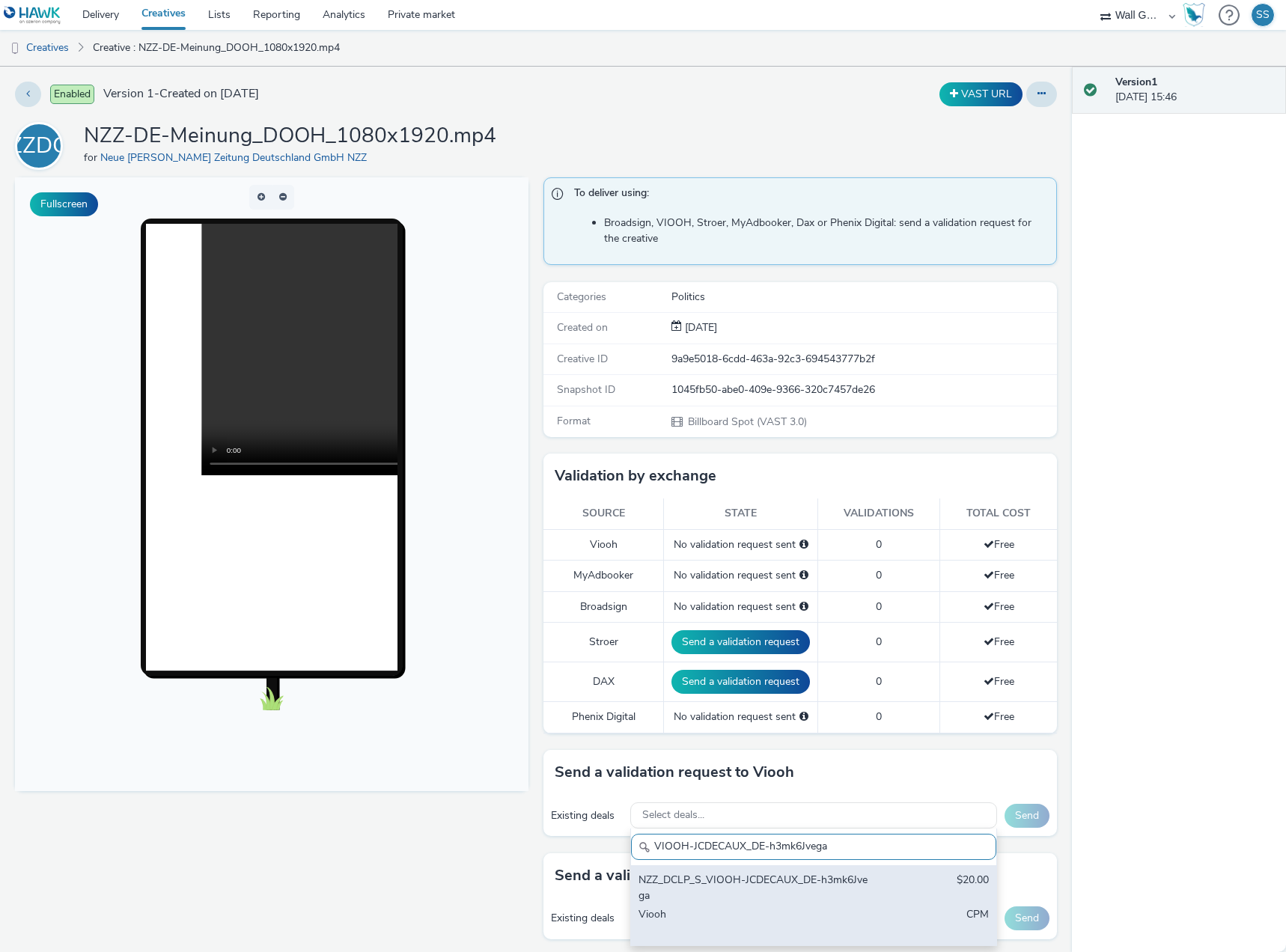
click at [733, 894] on div "NZZ_DCLP_S_VIOOH-JCDECAUX_DE-h3mk6Jvega" at bounding box center [754, 888] width 231 height 30
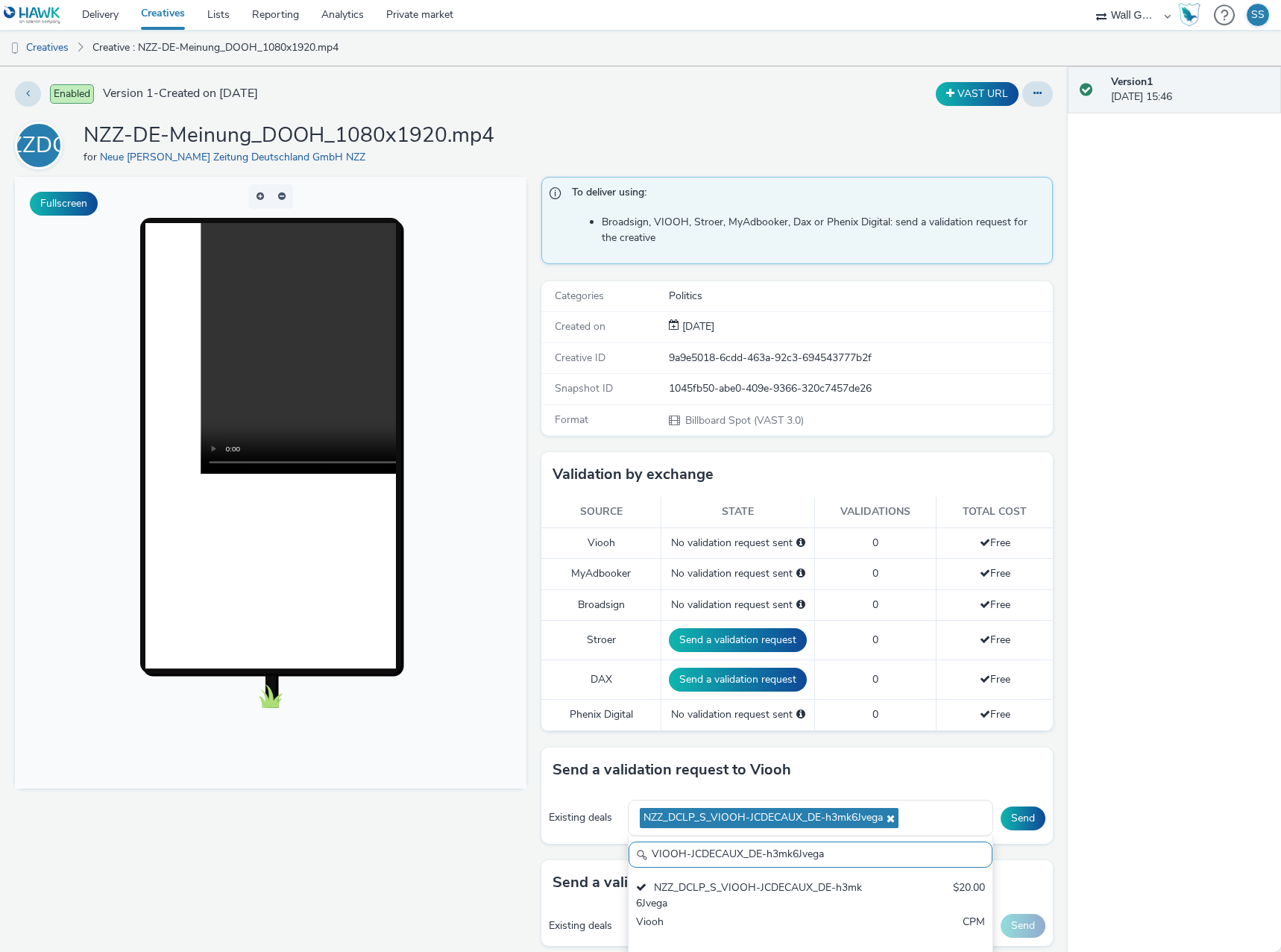
drag, startPoint x: 618, startPoint y: 849, endPoint x: 428, endPoint y: 810, distance: 194.0
click at [456, 839] on div "Fullscreen To deliver using: Broadsign, VIOOH, Stroer, MyAdbooker, Dax or Pheni…" at bounding box center [534, 619] width 1038 height 886
paste input "NyoHX4pa9u"
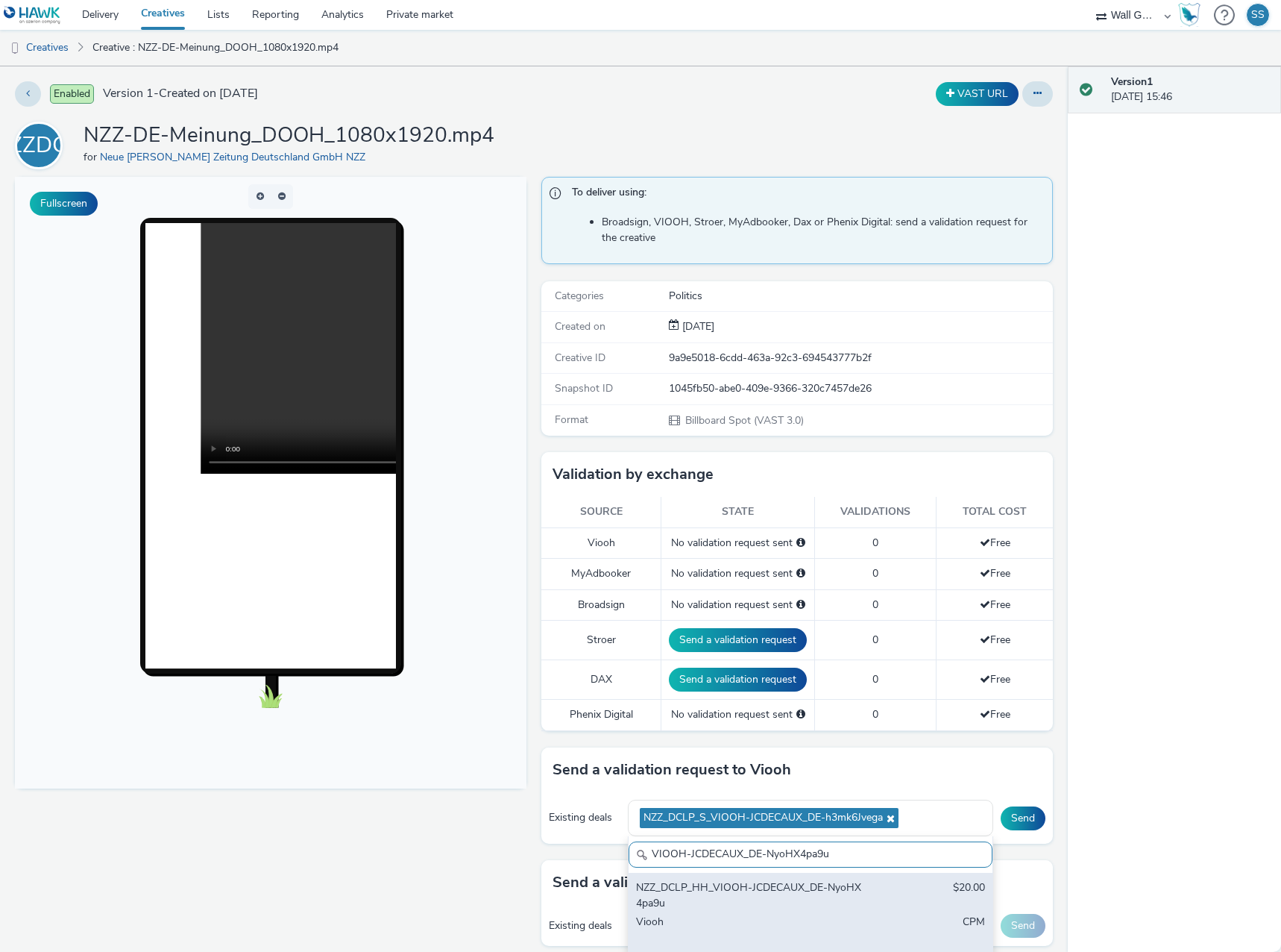
click at [761, 906] on div "NZZ_DCLP_HH_VIOOH-JCDECAUX_DE-NyoHX4pa9u" at bounding box center [751, 895] width 230 height 30
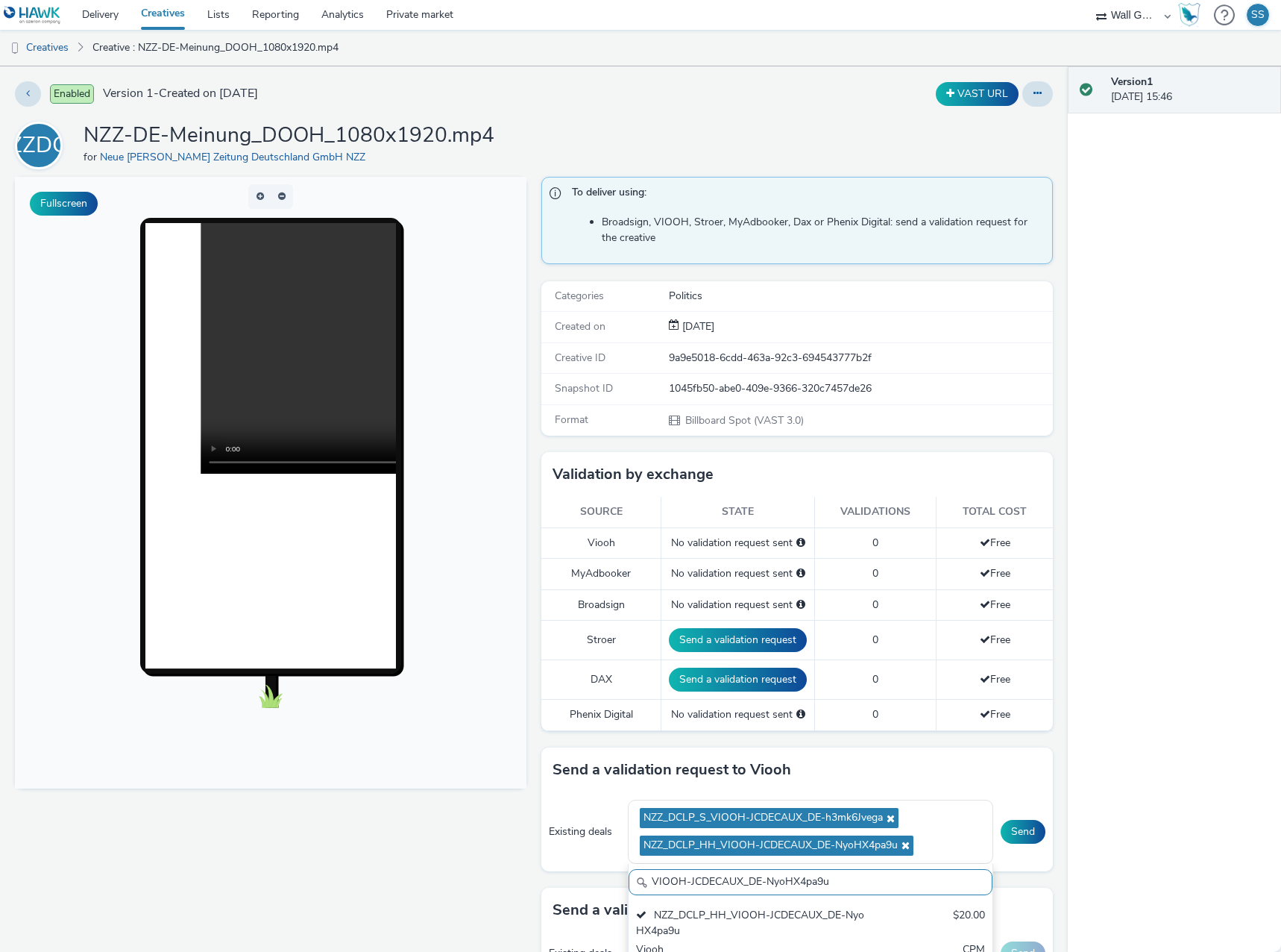
drag, startPoint x: 826, startPoint y: 886, endPoint x: 405, endPoint y: 862, distance: 421.7
click at [405, 862] on div "Fullscreen To deliver using: Broadsign, VIOOH, Stroer, MyAdbooker, Dax or Pheni…" at bounding box center [534, 619] width 1038 height 886
paste input "yN7jbEzBf1"
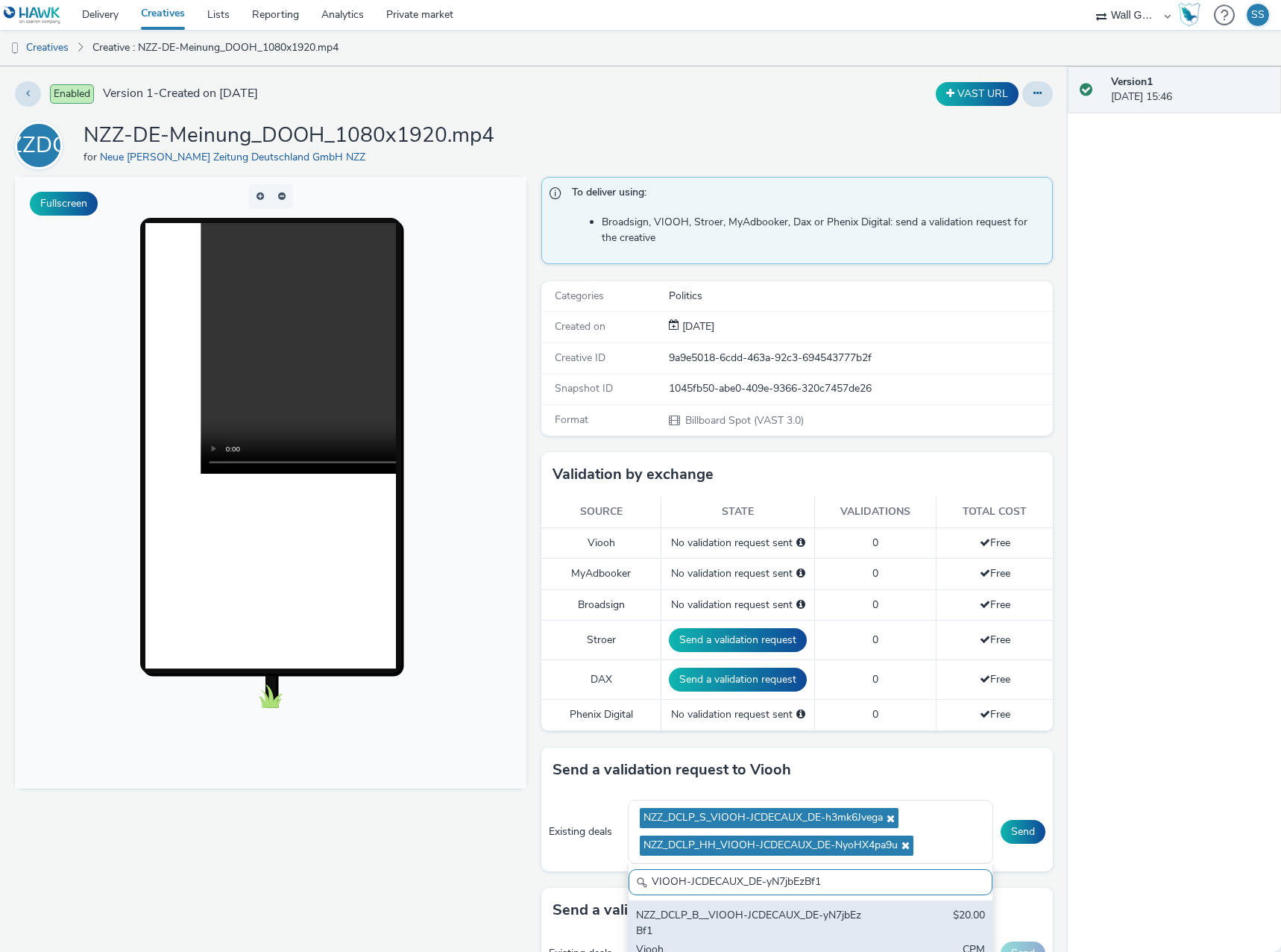
click at [710, 910] on div "NZZ_DCLP_B__VIOOH-JCDECAUX_DE-yN7jbEzBf1" at bounding box center [751, 923] width 230 height 30
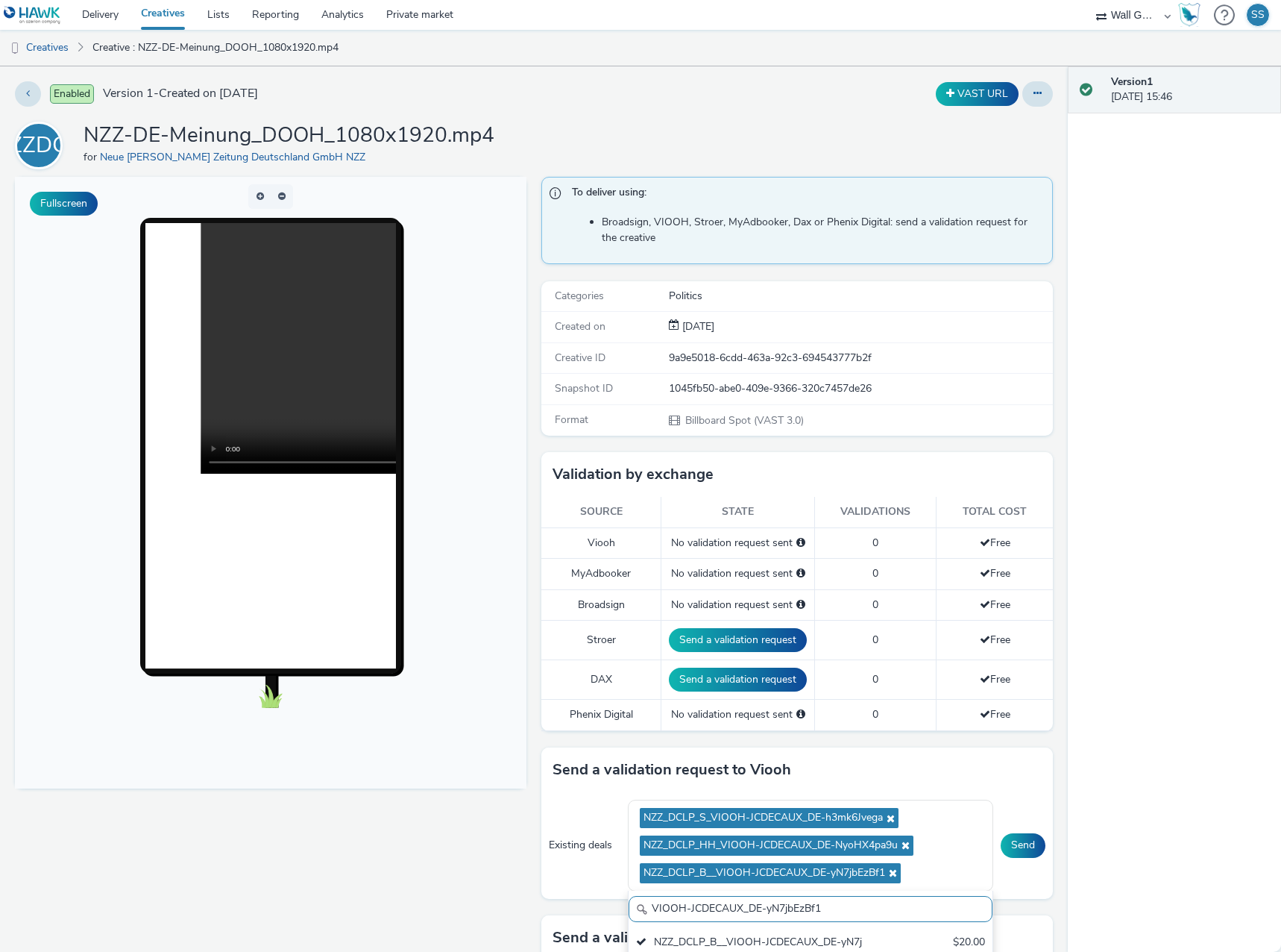
drag, startPoint x: 846, startPoint y: 910, endPoint x: 356, endPoint y: 850, distance: 493.7
click at [353, 854] on div "Fullscreen To deliver using: Broadsign, VIOOH, Stroer, MyAdbooker, Dax or Pheni…" at bounding box center [534, 619] width 1038 height 886
paste input "UjUCN2GgK"
type input "VIOOH-JCDECAUX_DE-yUjUCN2GgK"
drag, startPoint x: 780, startPoint y: 941, endPoint x: 813, endPoint y: 941, distance: 33.0
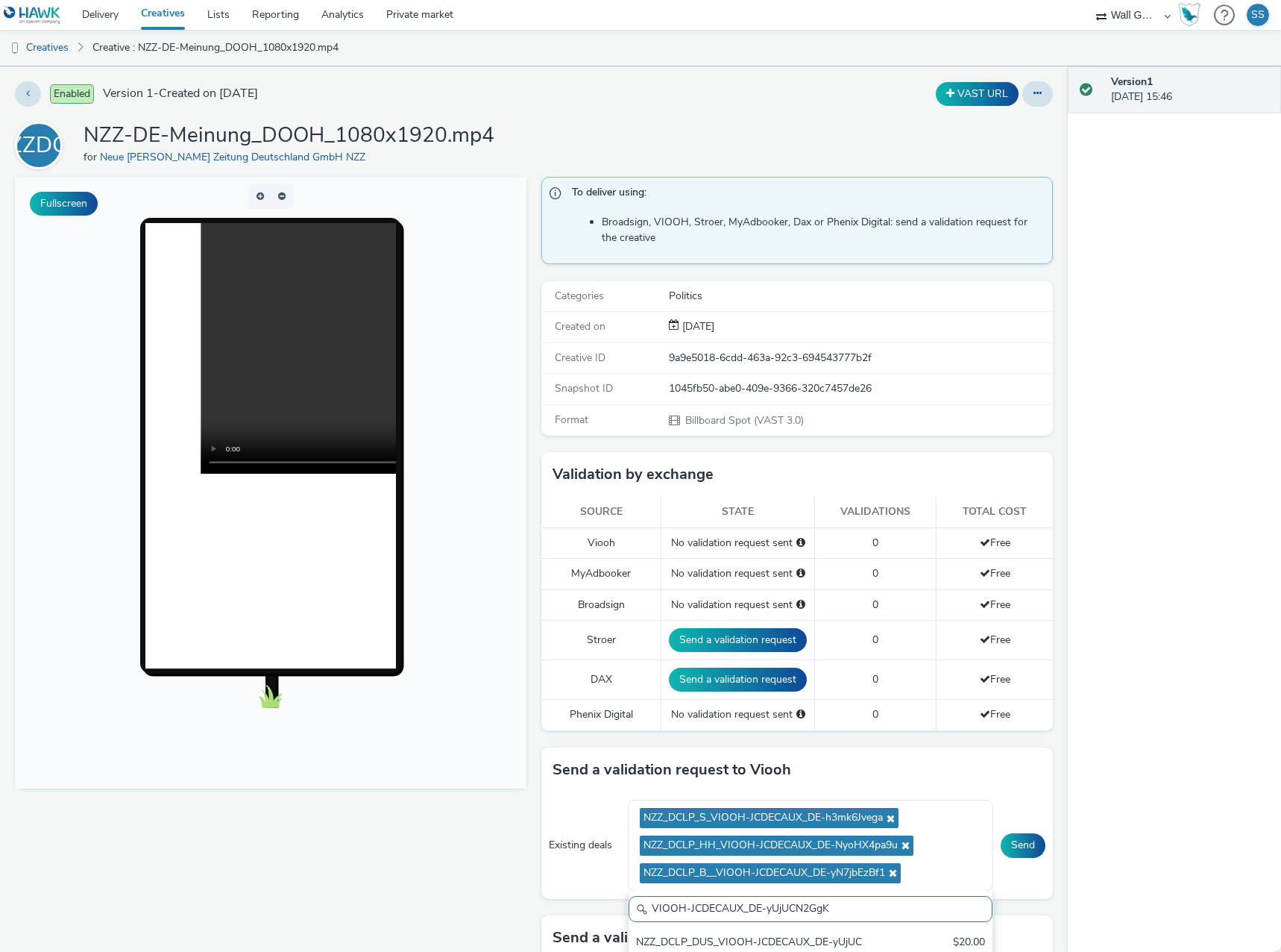
click at [781, 941] on div "NZZ_DCLP_DUS_VIOOH-JCDECAUX_DE-yUjUCN2GgK" at bounding box center [751, 950] width 230 height 30
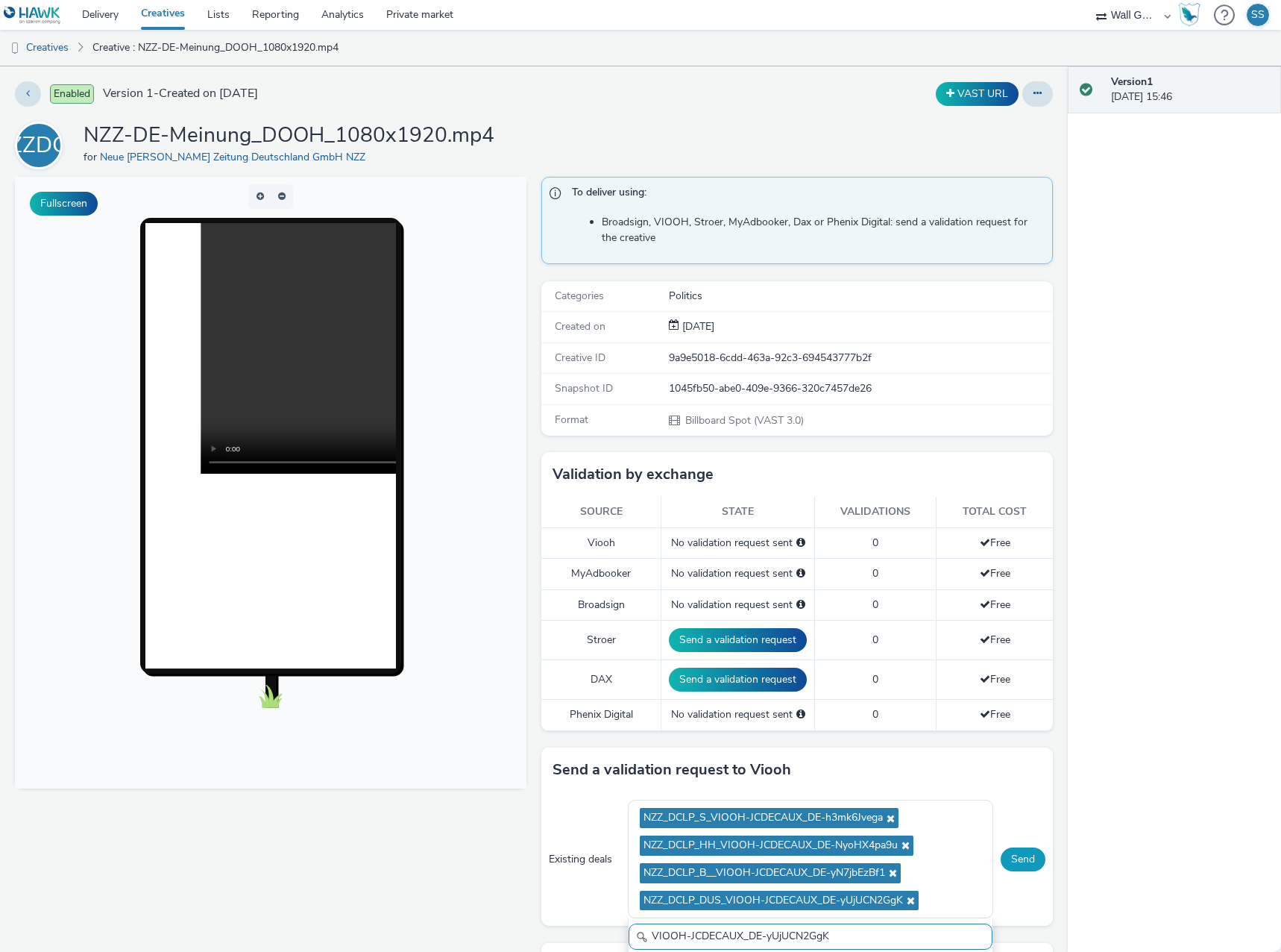
click at [1011, 853] on button "Send" at bounding box center [1023, 859] width 45 height 24
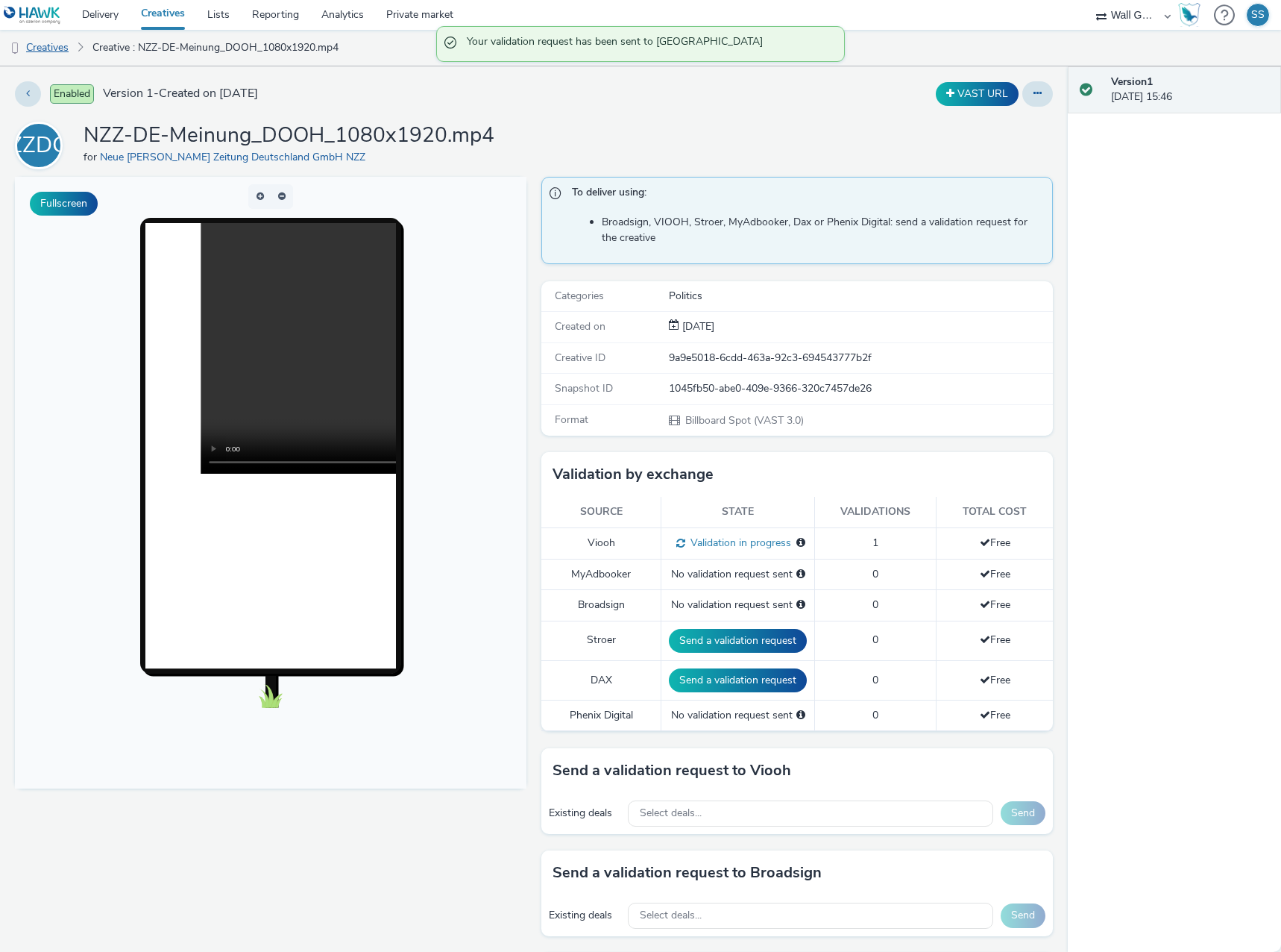
click at [43, 60] on link "Creatives" at bounding box center [38, 47] width 76 height 36
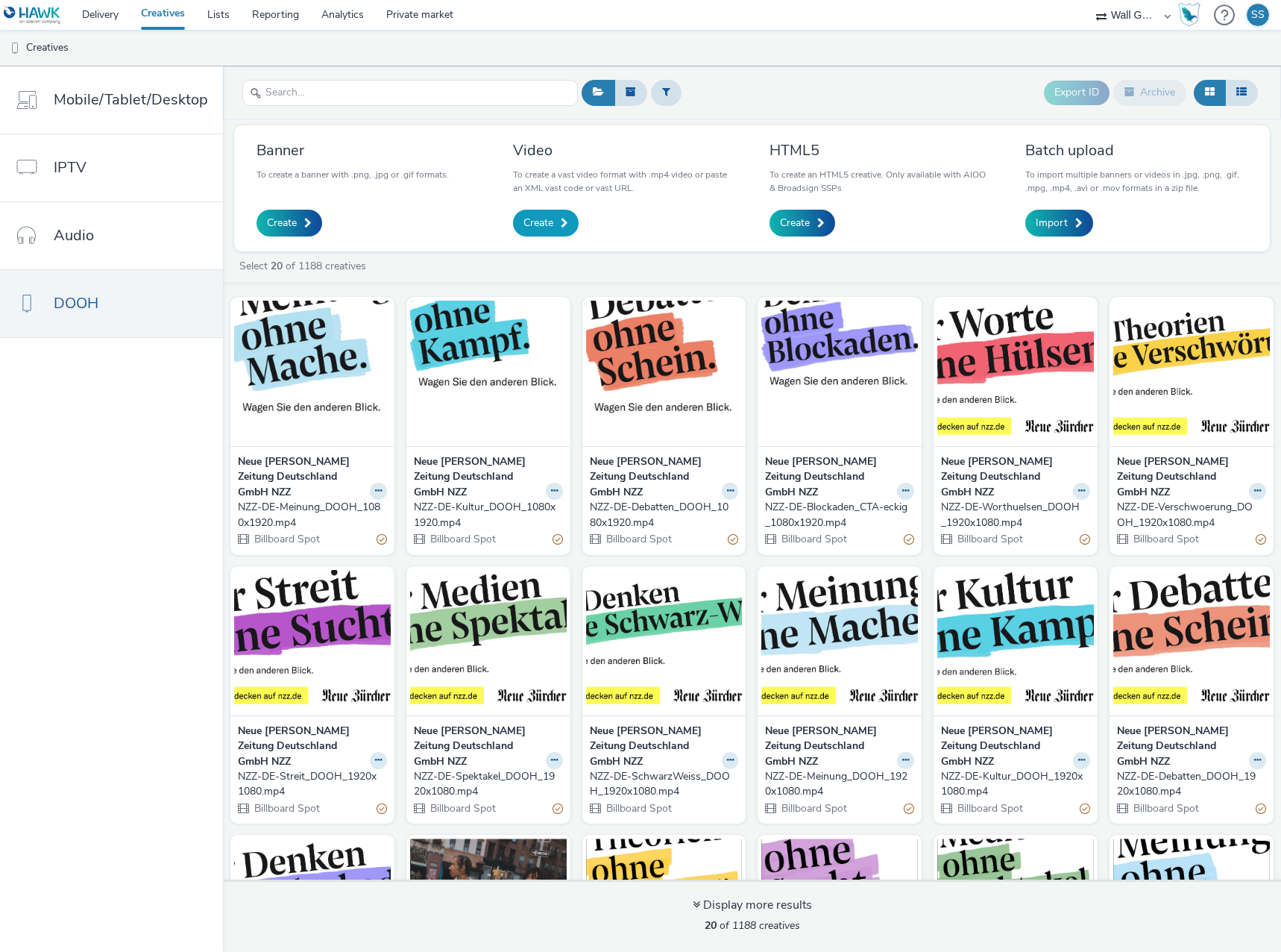
click at [545, 217] on span "Create" at bounding box center [538, 223] width 30 height 15
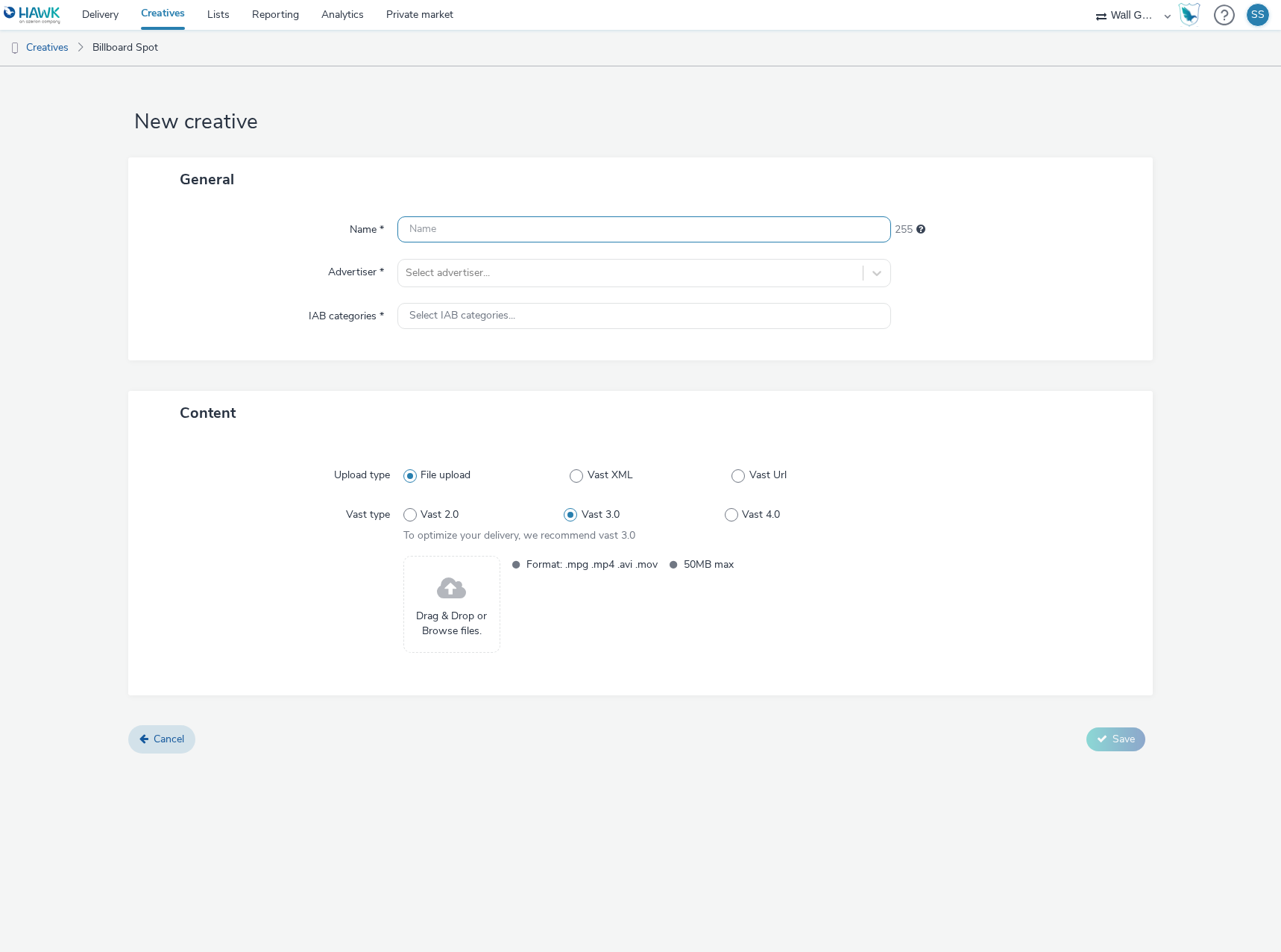
click at [467, 223] on input "text" at bounding box center [644, 229] width 494 height 26
paste input "NZZ-DE-SchwarzWeiss_DOOH_1080x1920.mp4"
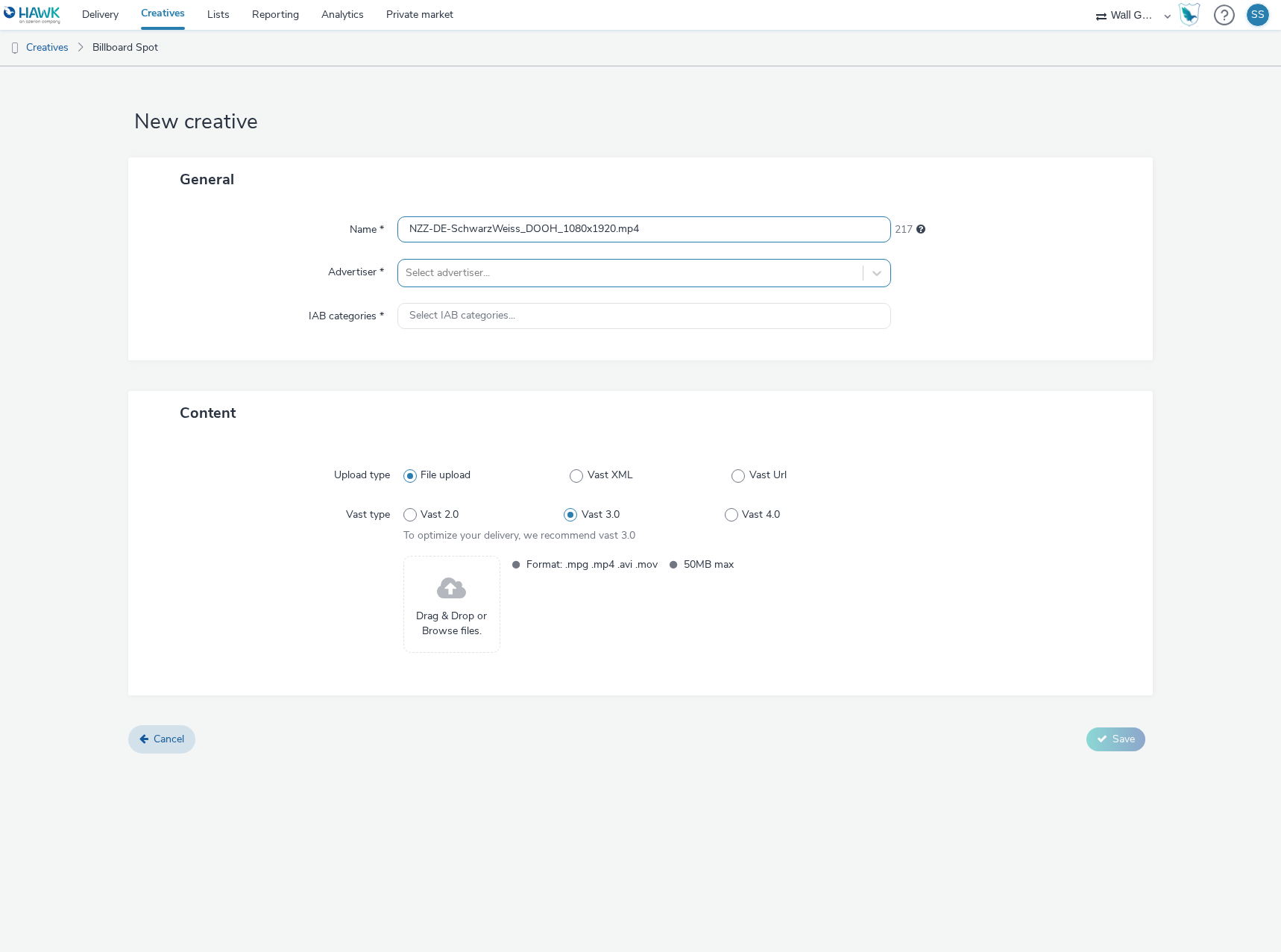
type input "NZZ-DE-SchwarzWeiss_DOOH_1080x1920.mp4"
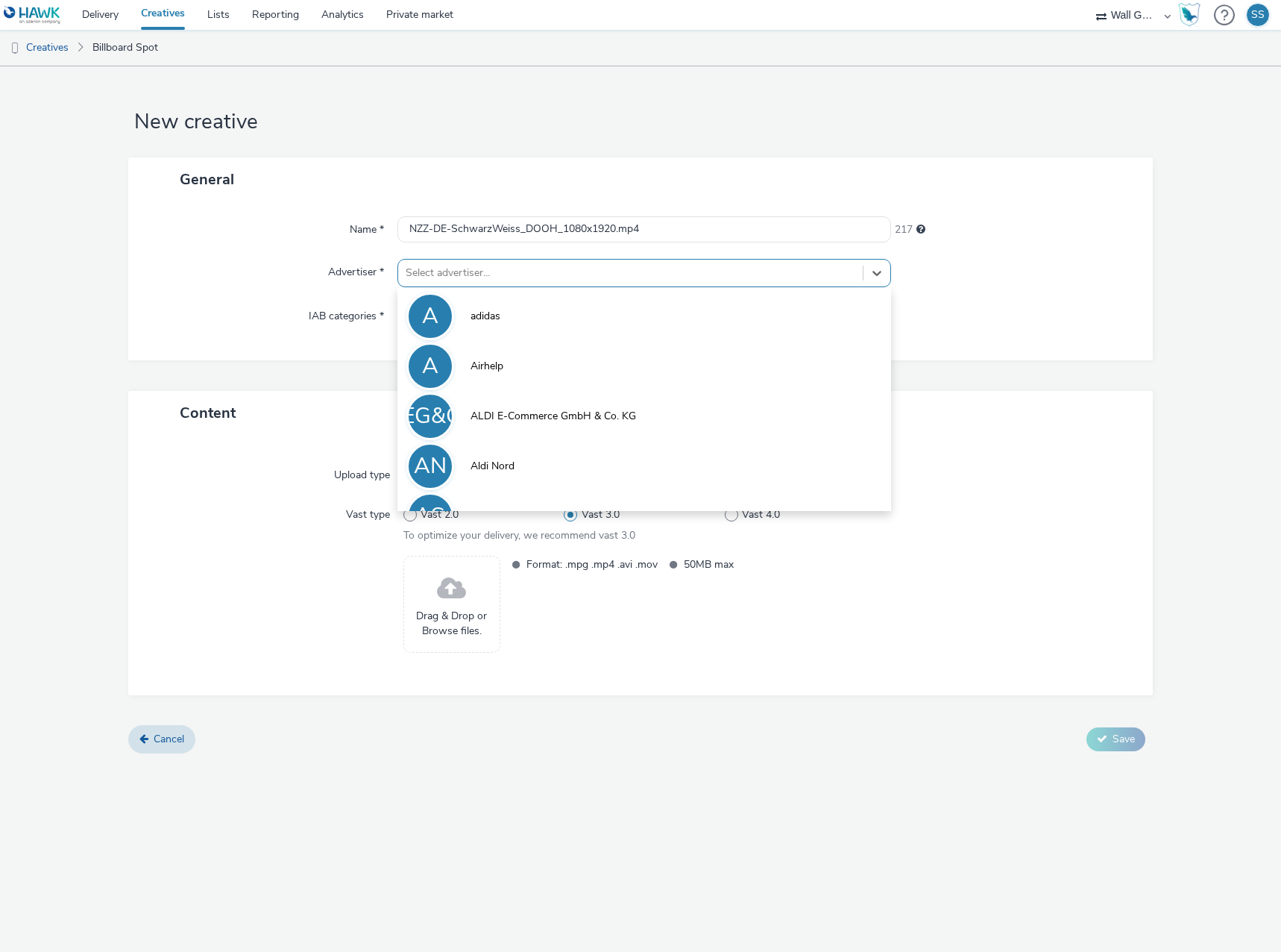
click at [463, 271] on div at bounding box center [631, 273] width 450 height 18
type input "nzz"
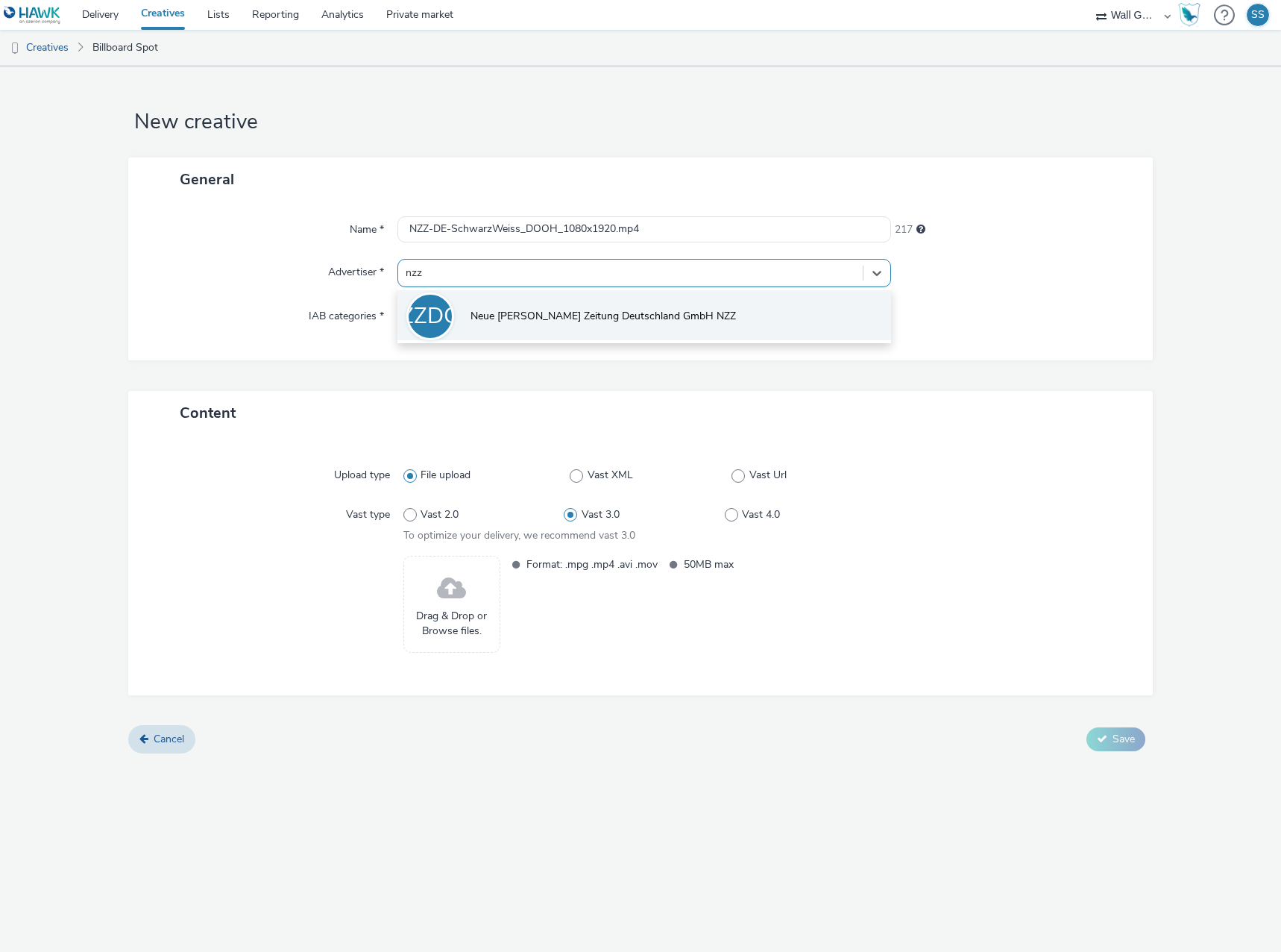
click at [480, 313] on span "Neue [PERSON_NAME] Zeitung Deutschland GmbH NZZ" at bounding box center [603, 316] width 265 height 15
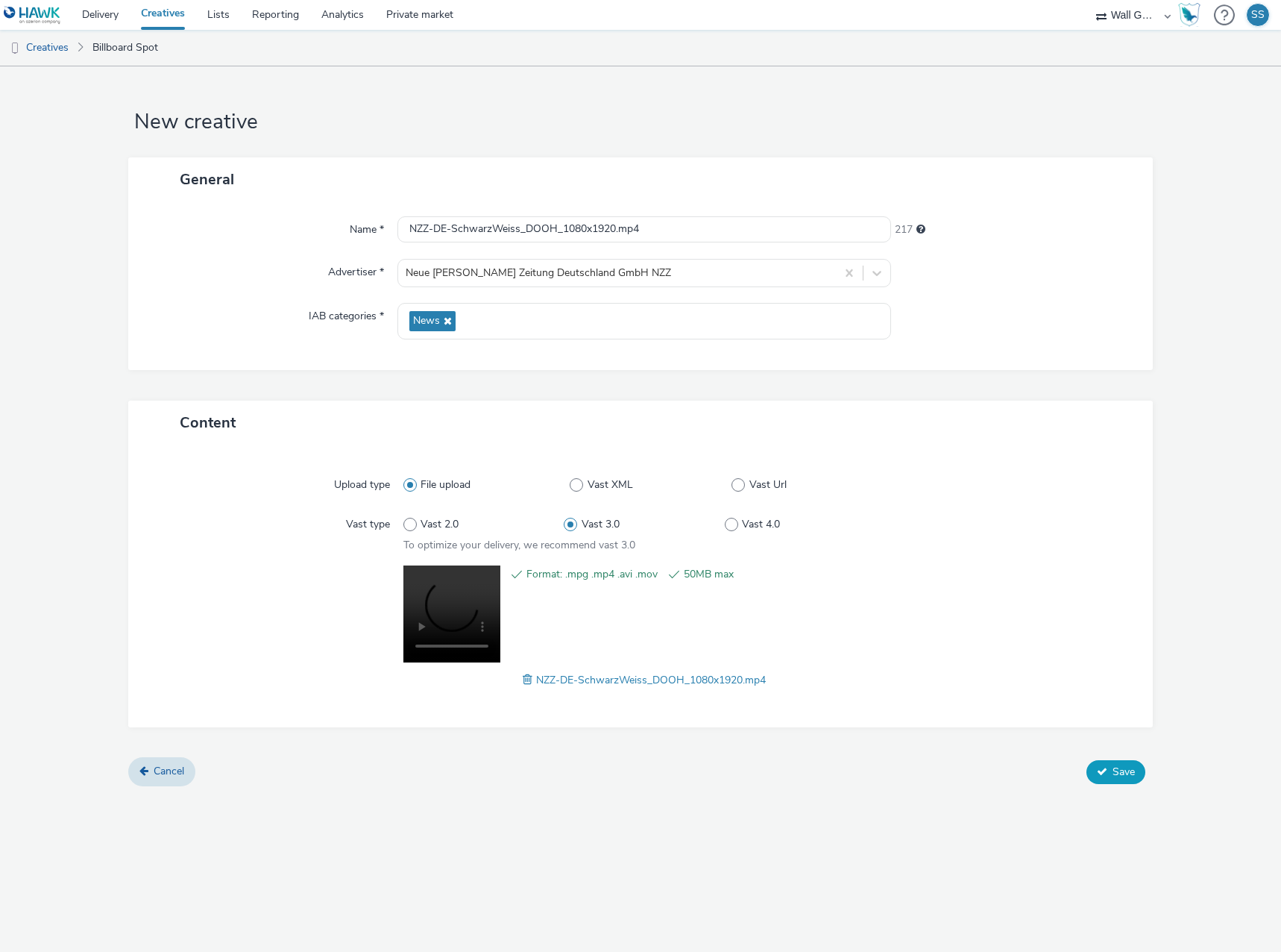
click at [1109, 767] on button "Save" at bounding box center [1116, 772] width 59 height 24
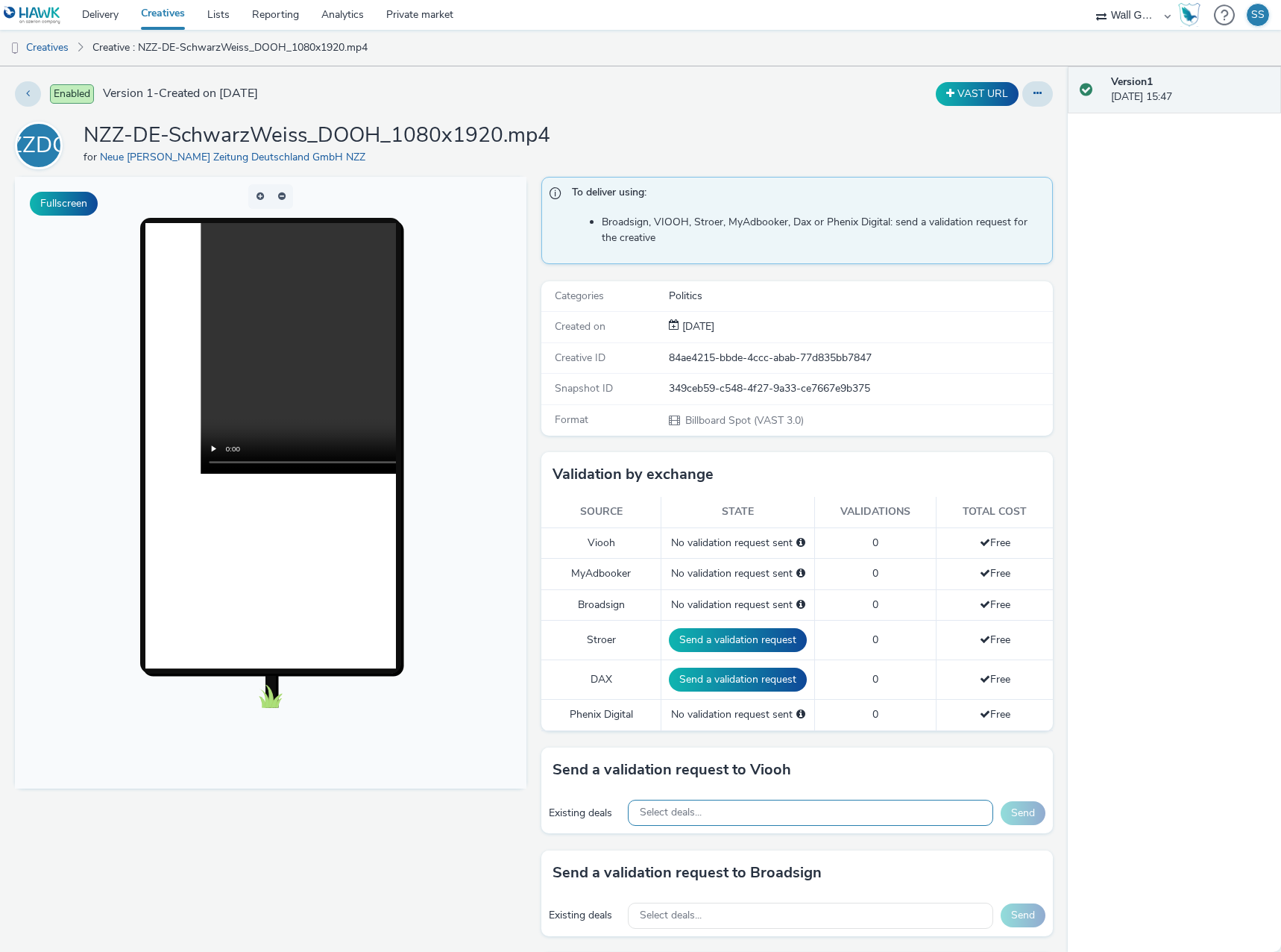
click at [731, 818] on div "Select deals..." at bounding box center [810, 812] width 365 height 26
paste input "VIOOH-JCDECAUX_DE-h3mk6Jvega"
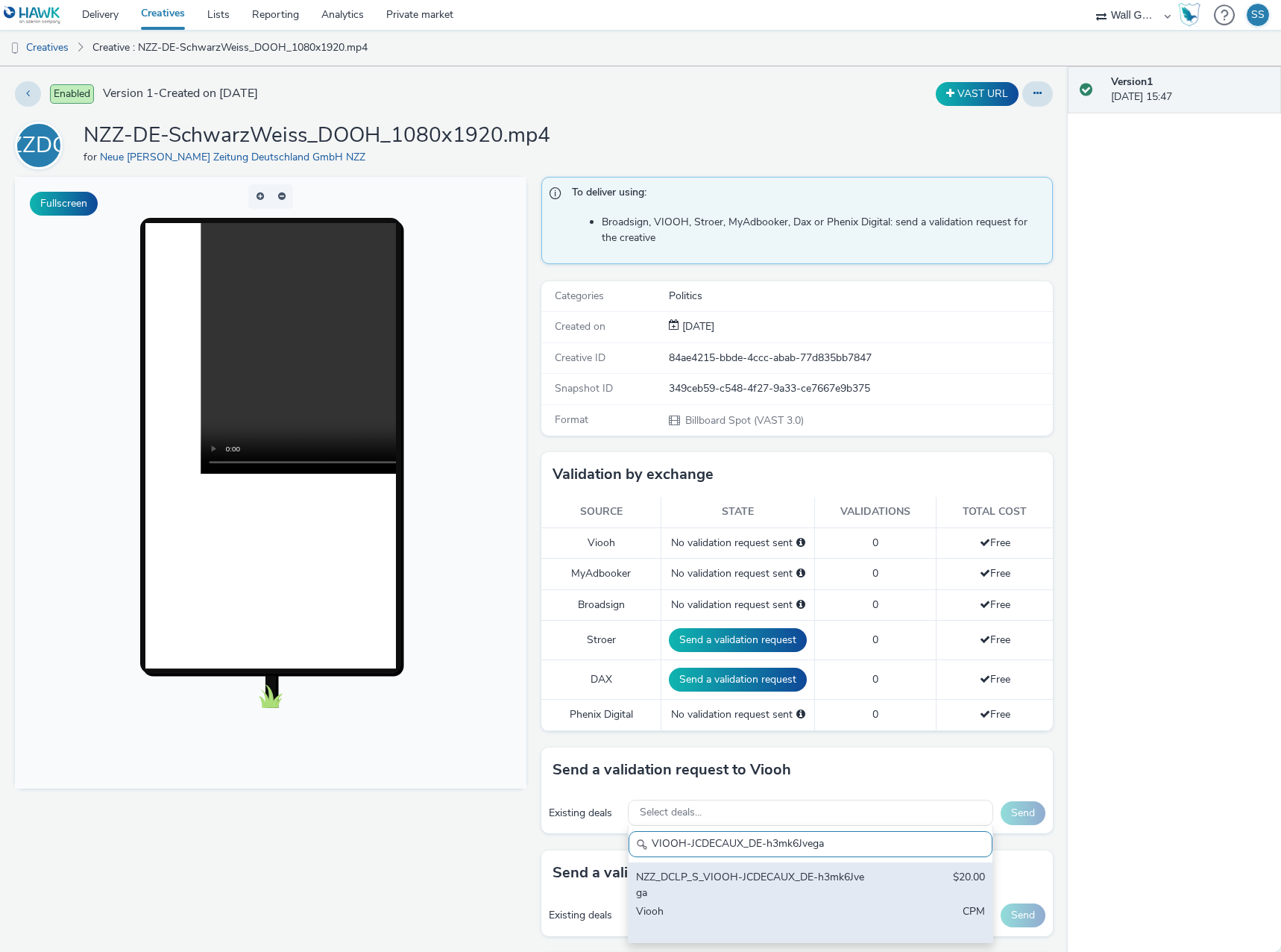
click at [734, 878] on div "NZZ_DCLP_S_VIOOH-JCDECAUX_DE-h3mk6Jvega" at bounding box center [751, 885] width 230 height 30
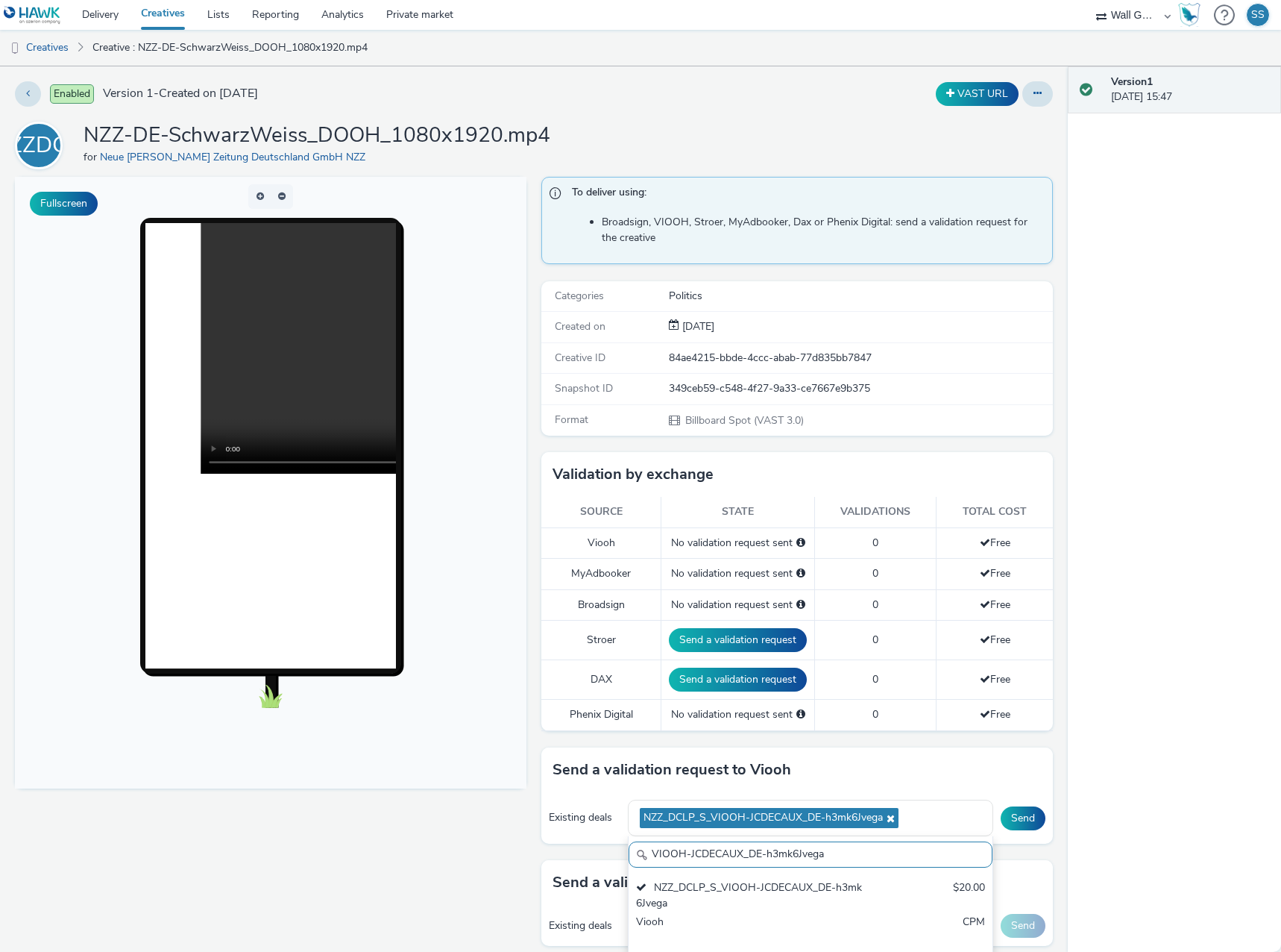
drag, startPoint x: 841, startPoint y: 860, endPoint x: 432, endPoint y: 834, distance: 409.8
click at [432, 834] on div "Fullscreen To deliver using: Broadsign, VIOOH, Stroer, MyAdbooker, Dax or Pheni…" at bounding box center [534, 619] width 1038 height 886
paste input "NyoHX4pa9u"
click at [774, 890] on div "NZZ_DCLP_HH_VIOOH-JCDECAUX_DE-NyoHX4pa9u" at bounding box center [751, 895] width 230 height 30
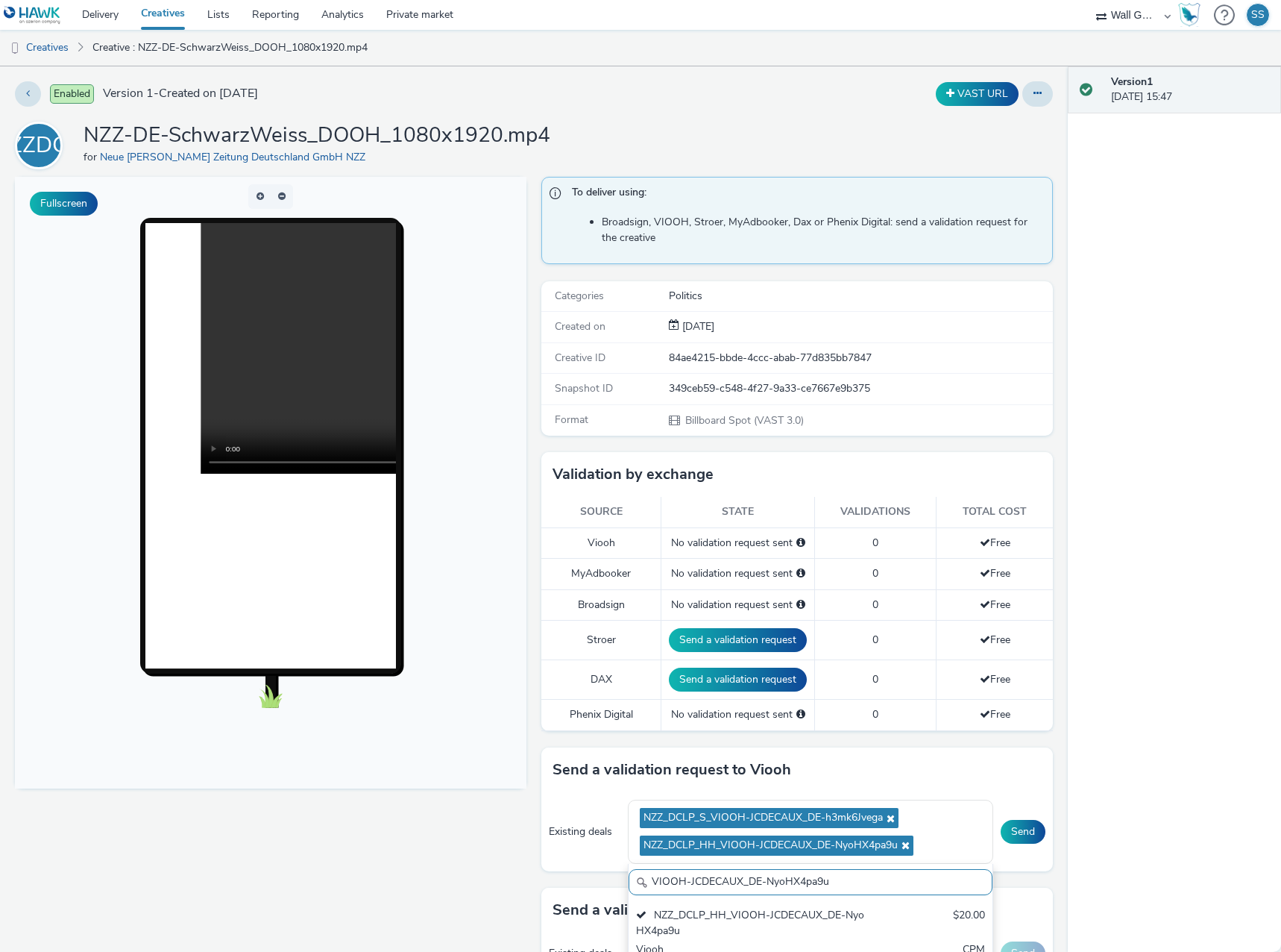
drag, startPoint x: 566, startPoint y: 882, endPoint x: 434, endPoint y: 865, distance: 133.1
click at [434, 865] on div "Fullscreen To deliver using: Broadsign, VIOOH, Stroer, MyAdbooker, Dax or Pheni…" at bounding box center [534, 619] width 1038 height 886
paste input "yN7jbEzBf1"
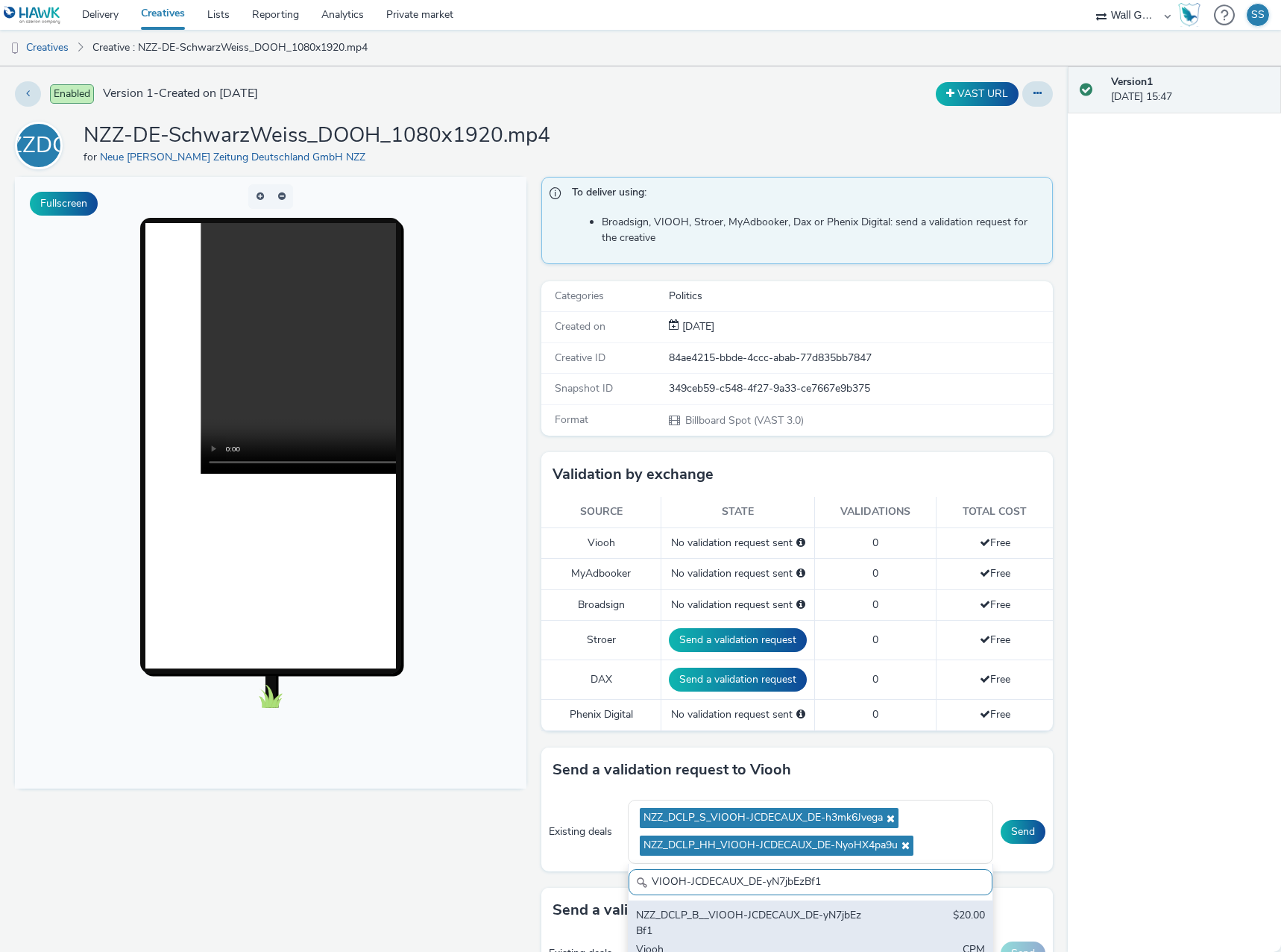
click at [741, 931] on div "NZZ_DCLP_B__VIOOH-JCDECAUX_DE-yN7jbEzBf1" at bounding box center [751, 923] width 230 height 30
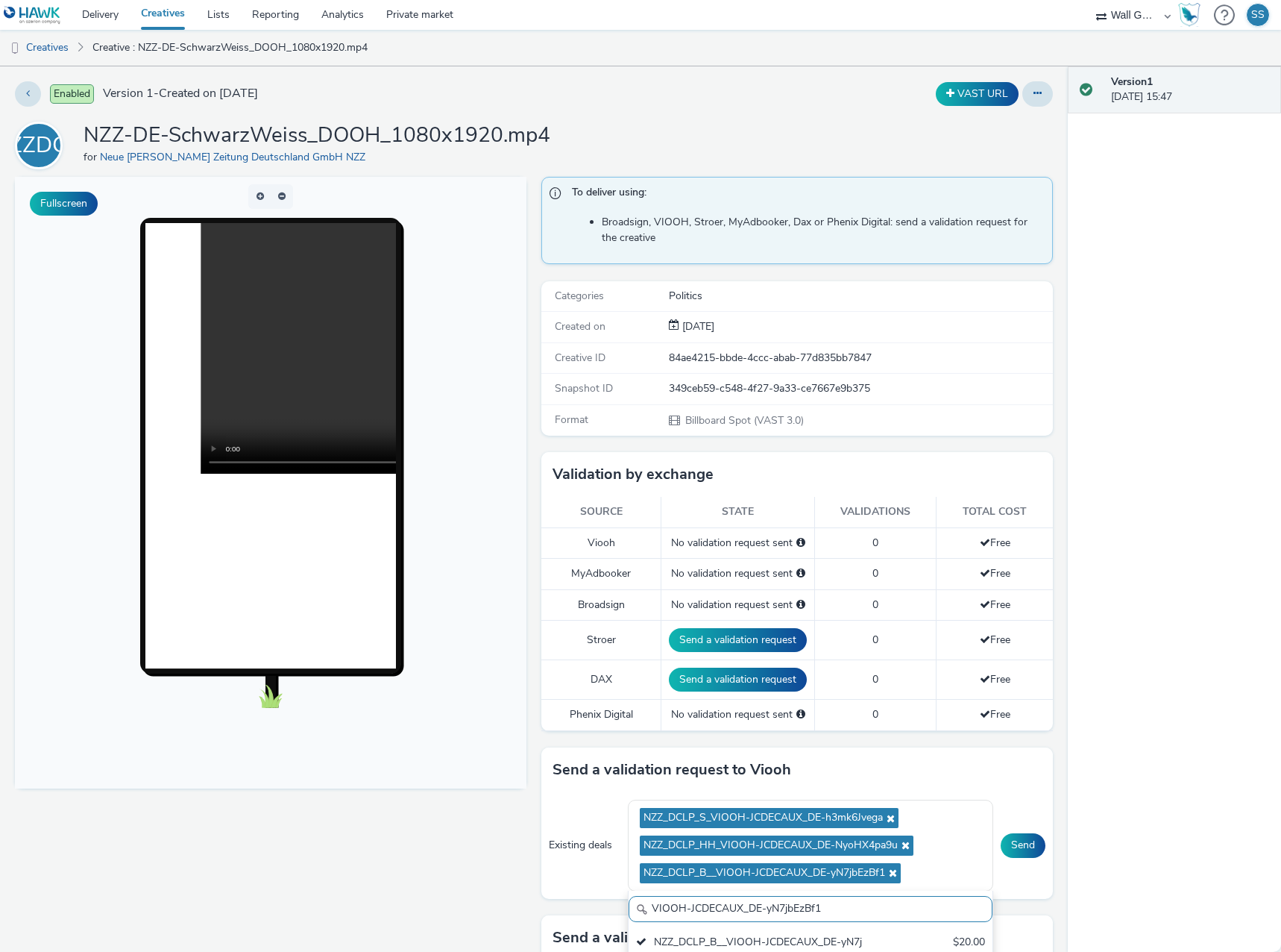
drag, startPoint x: 873, startPoint y: 908, endPoint x: 478, endPoint y: 898, distance: 395.1
click at [478, 898] on div "Fullscreen To deliver using: Broadsign, VIOOH, Stroer, MyAdbooker, Dax or Pheni…" at bounding box center [534, 619] width 1038 height 886
paste input "UjUCN2GgK"
type input "VIOOH-JCDECAUX_DE-yUjUCN2GgK"
click at [764, 934] on div "NZZ_DCLP_DUS_VIOOH-JCDECAUX_DE-yUjUCN2GgK" at bounding box center [751, 950] width 230 height 30
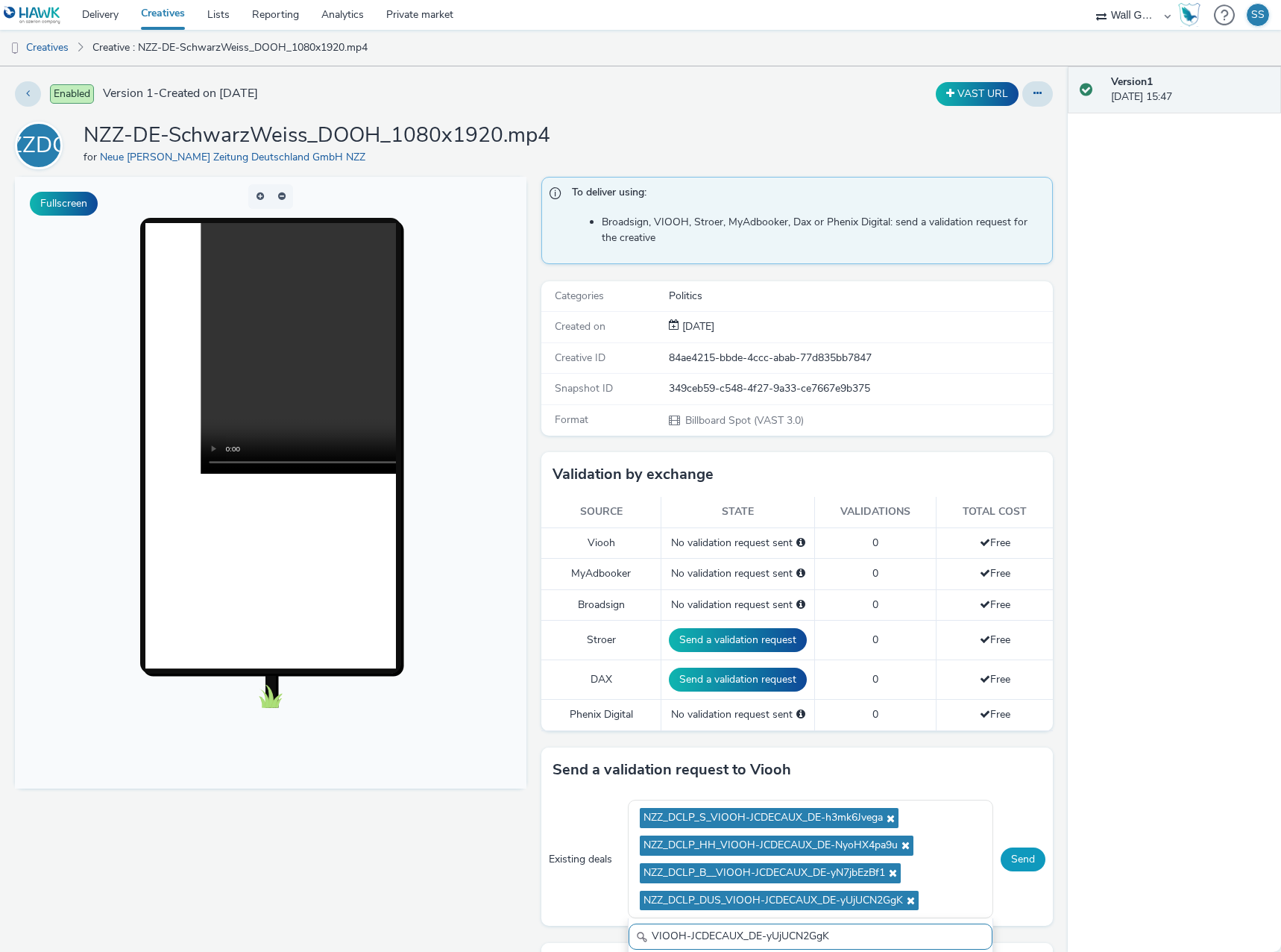
click at [1001, 862] on button "Send" at bounding box center [1023, 859] width 45 height 24
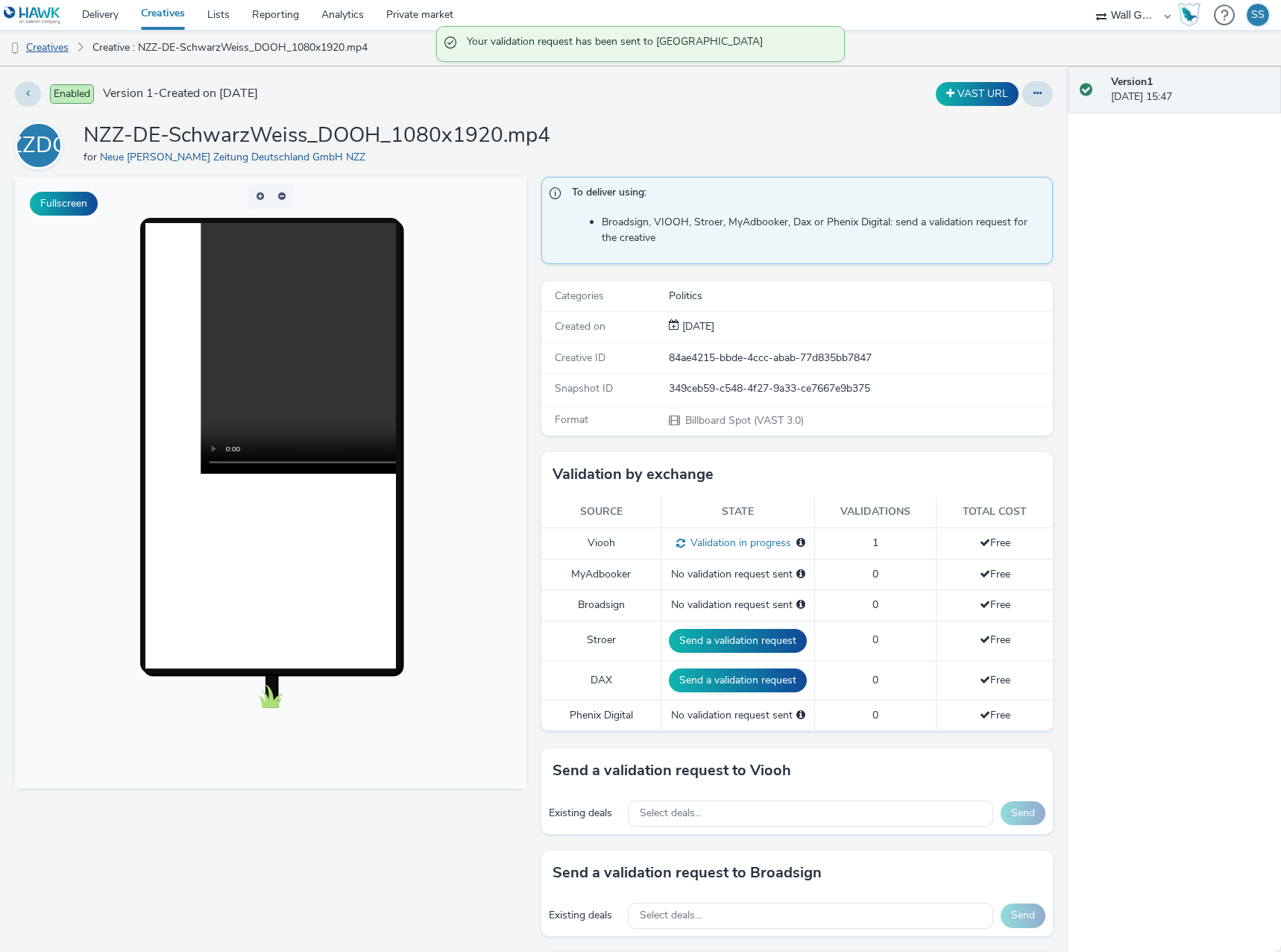
click at [50, 49] on link "Creatives" at bounding box center [38, 47] width 76 height 36
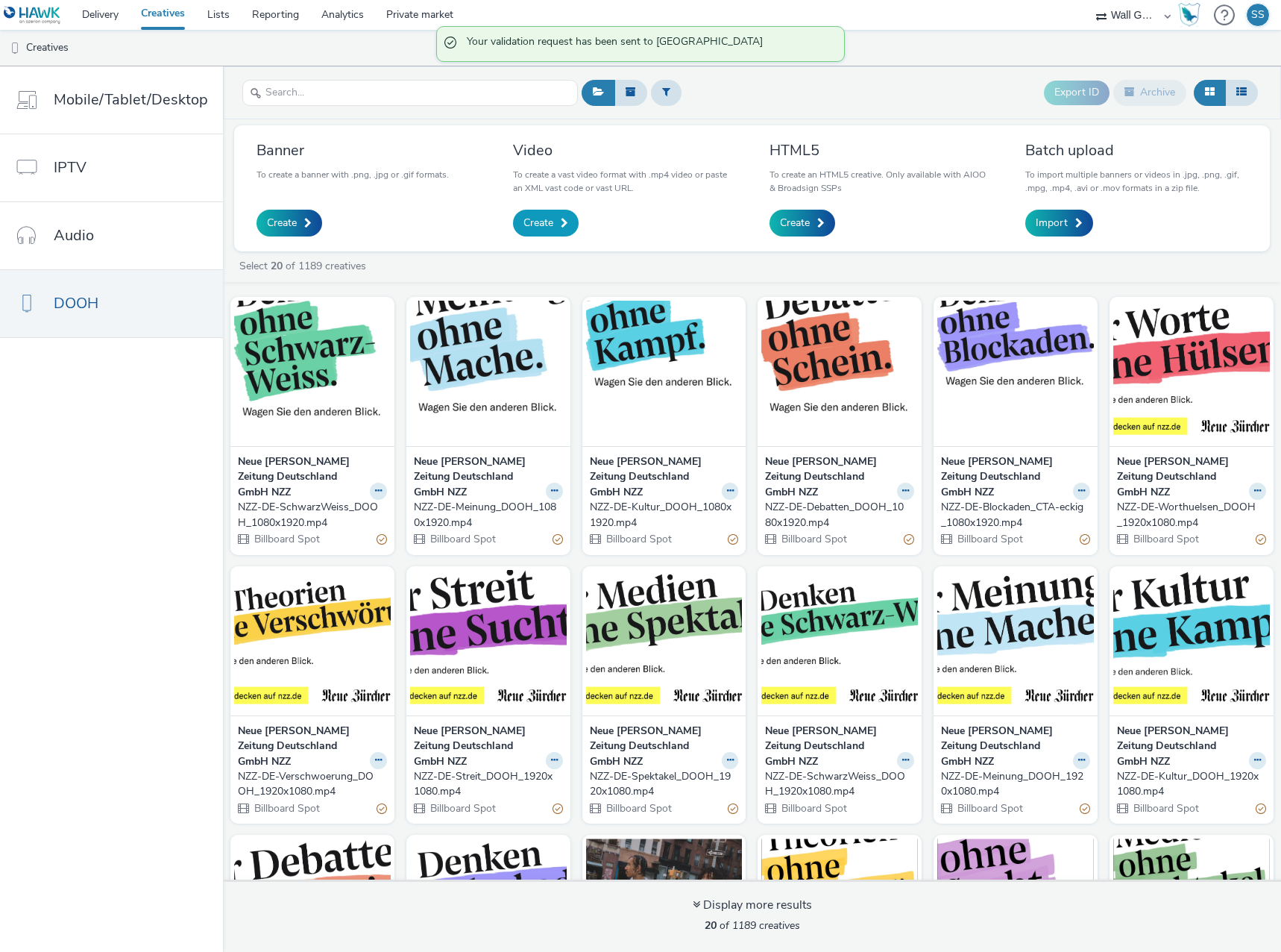
click at [536, 227] on span "Create" at bounding box center [538, 223] width 30 height 15
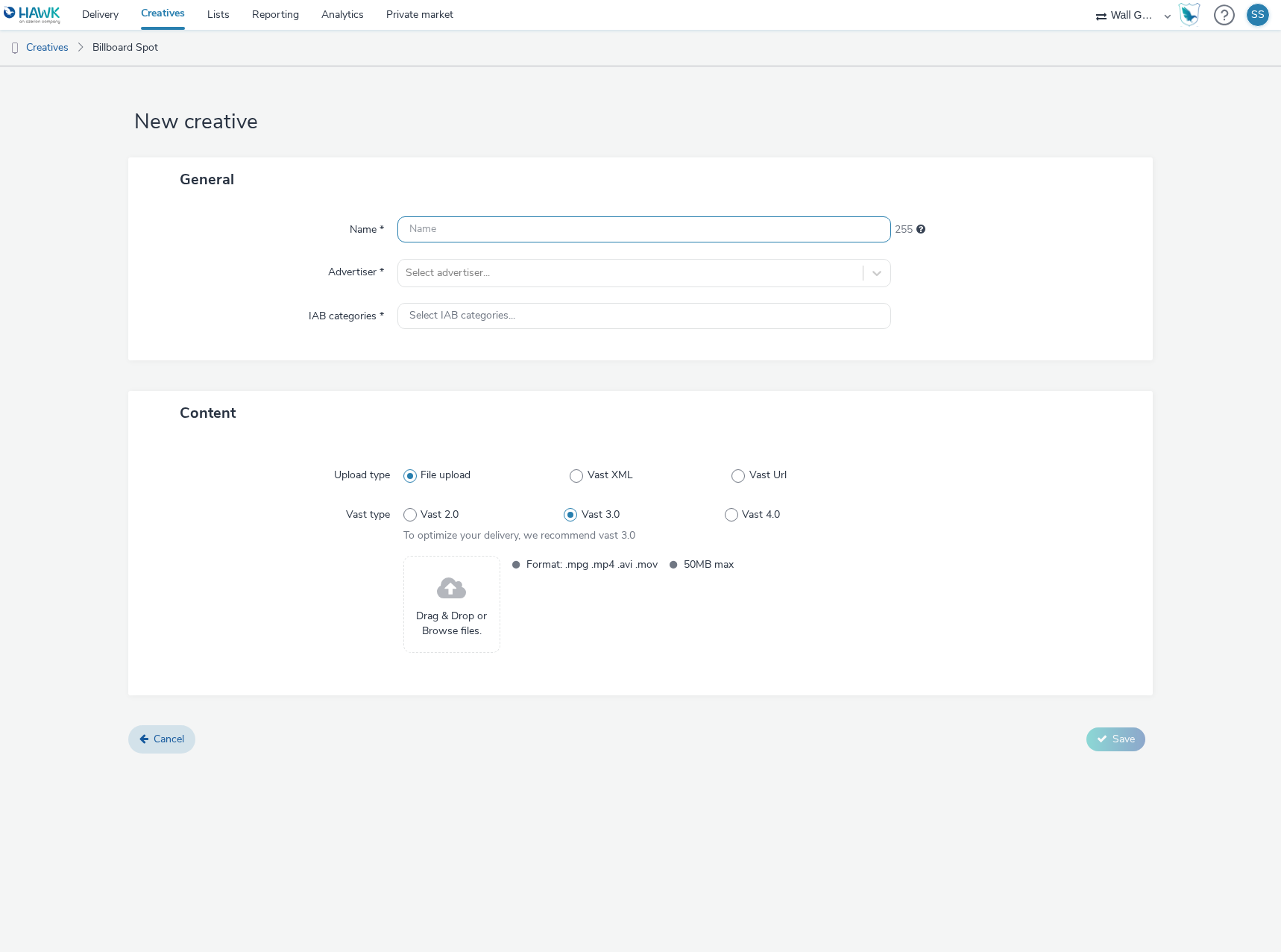
click at [540, 229] on input "text" at bounding box center [644, 229] width 494 height 26
paste input "NZZ-DE-Spektakel_DOOH_1080x1920.mp4"
type input "NZZ-DE-Spektakel_DOOH_1080x1920.mp4"
click at [504, 284] on div "Select advertiser..." at bounding box center [630, 273] width 464 height 24
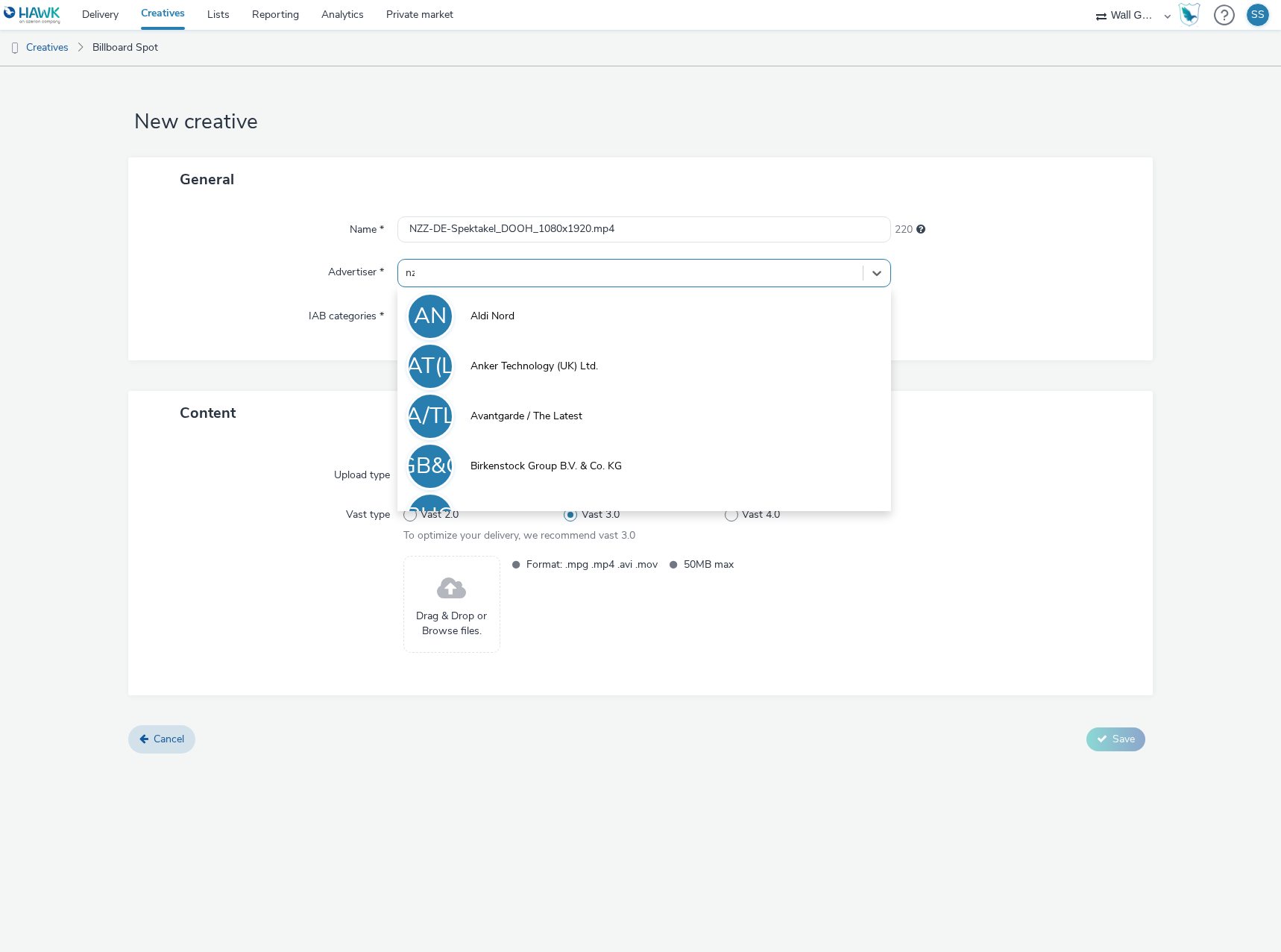
type input "nzz"
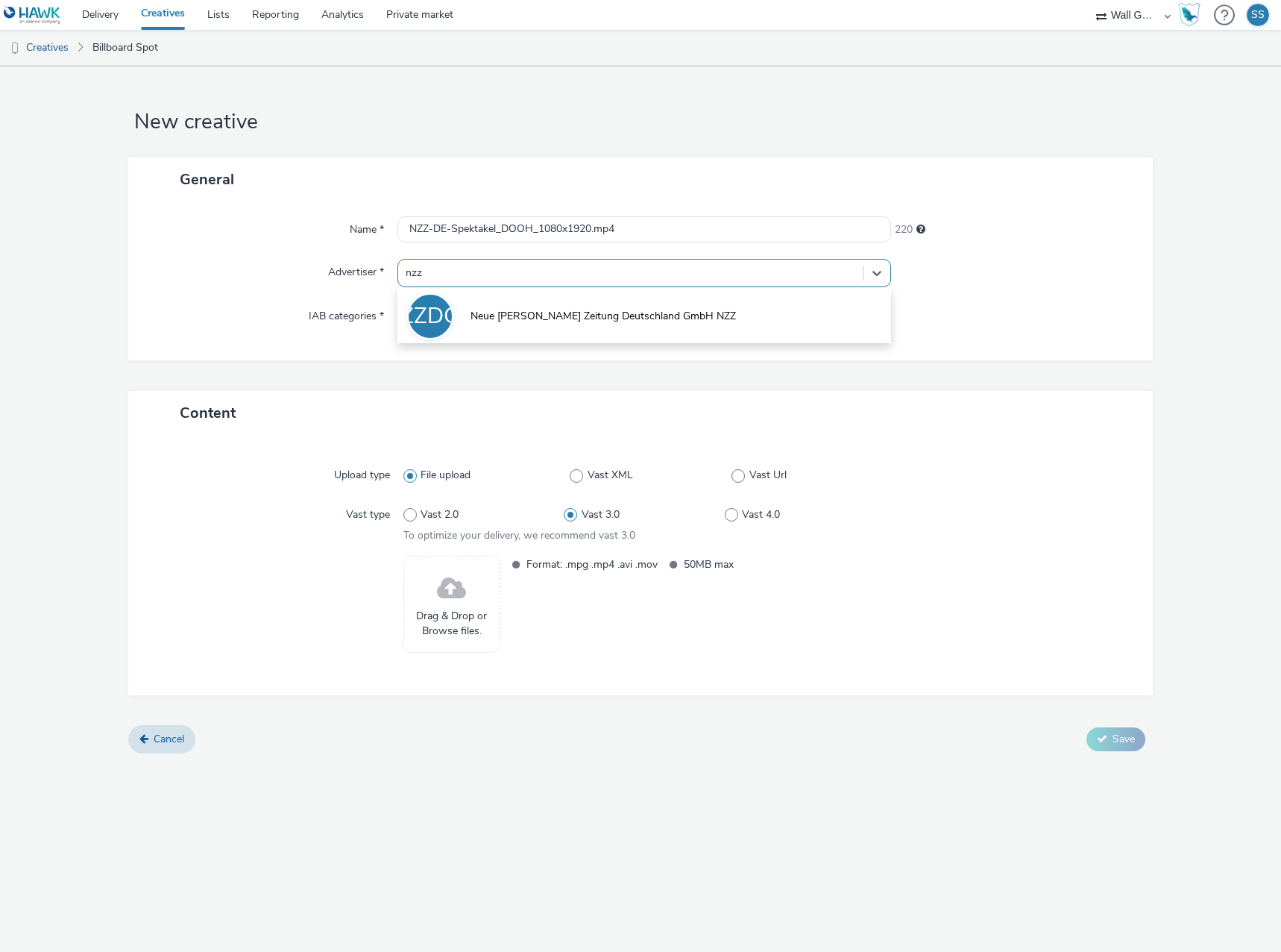
click at [503, 309] on span "Neue [PERSON_NAME] Zeitung Deutschland GmbH NZZ" at bounding box center [603, 316] width 265 height 15
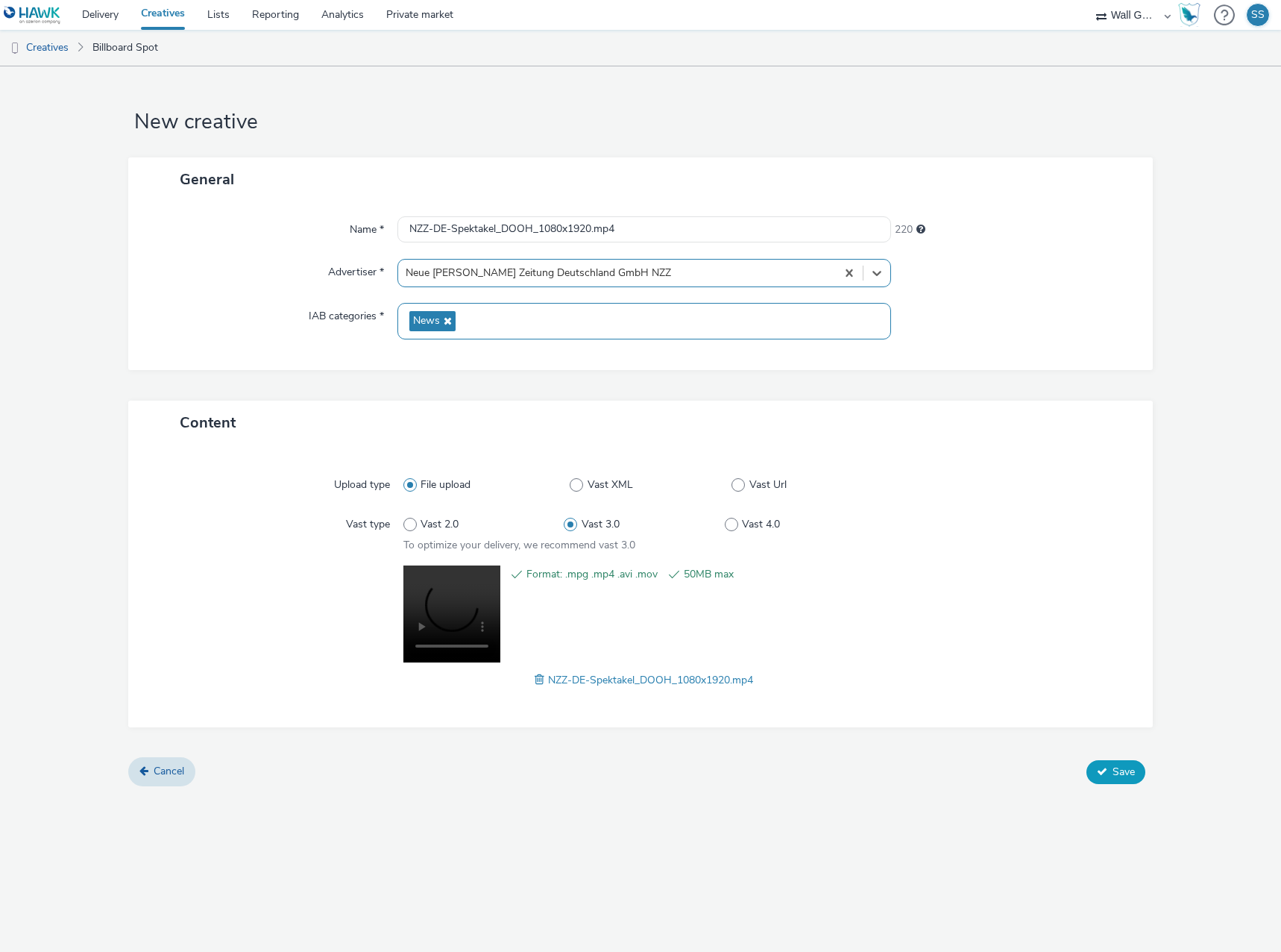
click at [1115, 767] on span "Save" at bounding box center [1124, 771] width 22 height 14
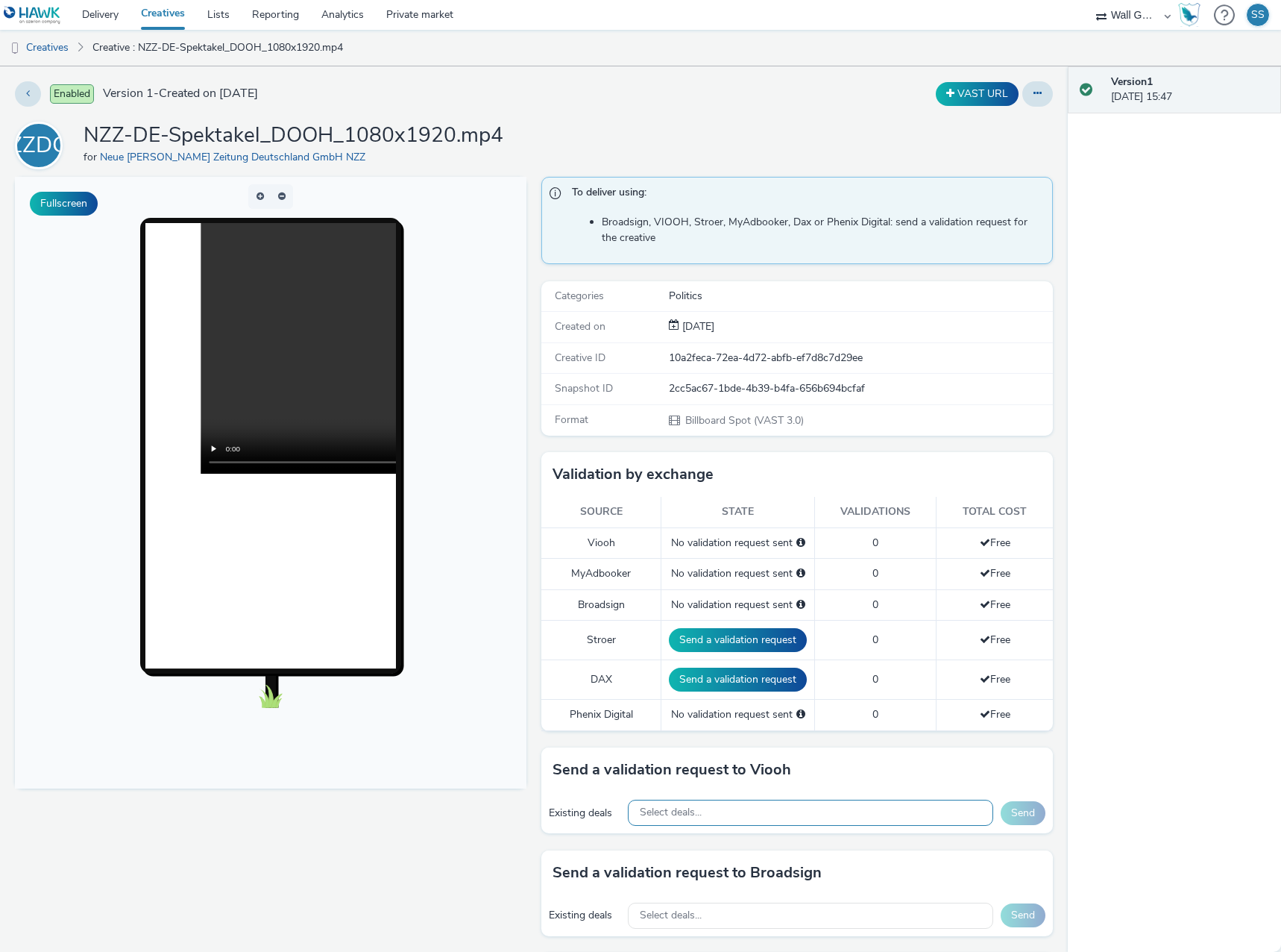
click at [711, 808] on div "Select deals..." at bounding box center [810, 812] width 365 height 26
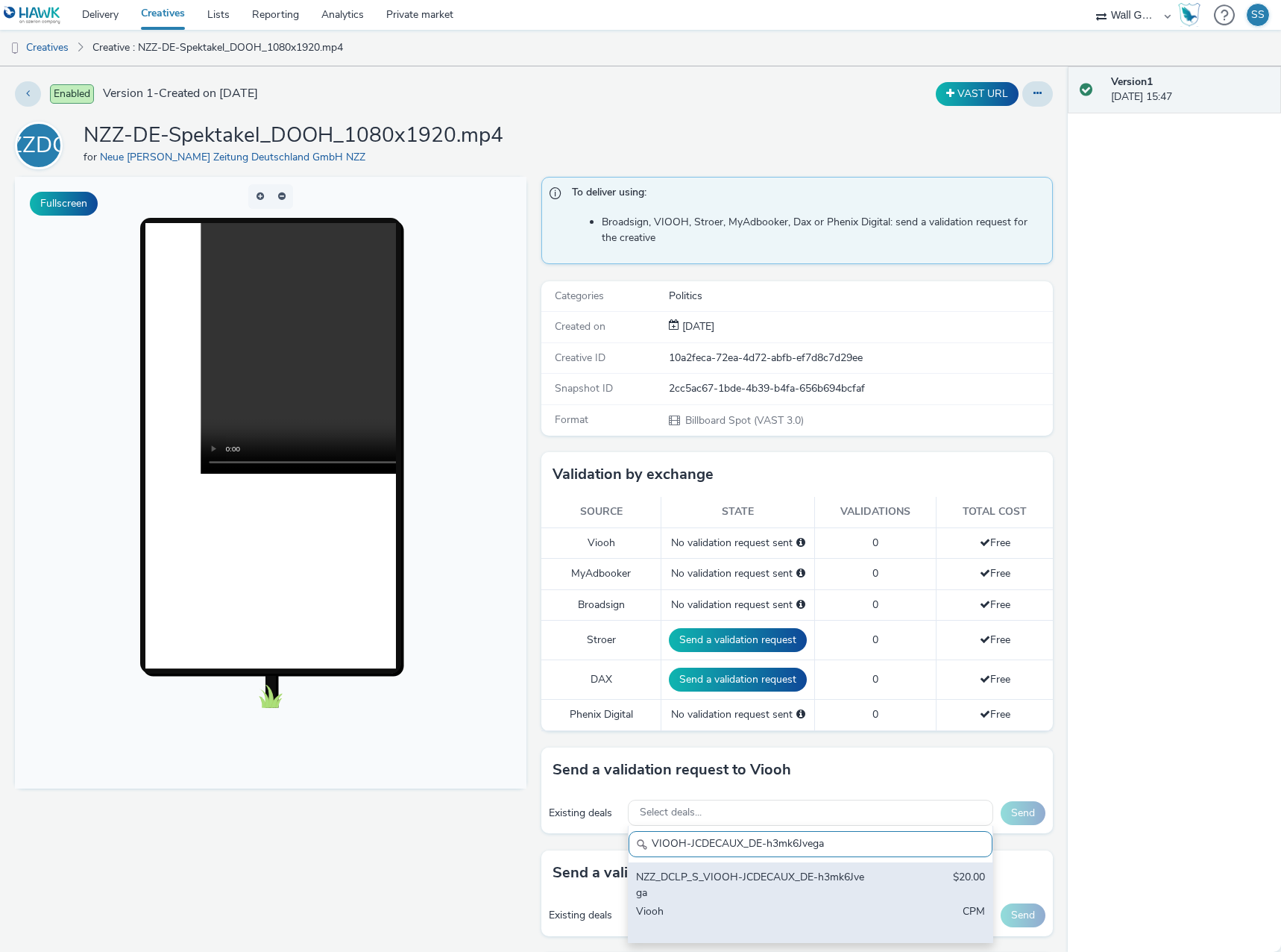
click at [768, 886] on div "NZZ_DCLP_S_VIOOH-JCDECAUX_DE-h3mk6Jvega" at bounding box center [751, 885] width 230 height 30
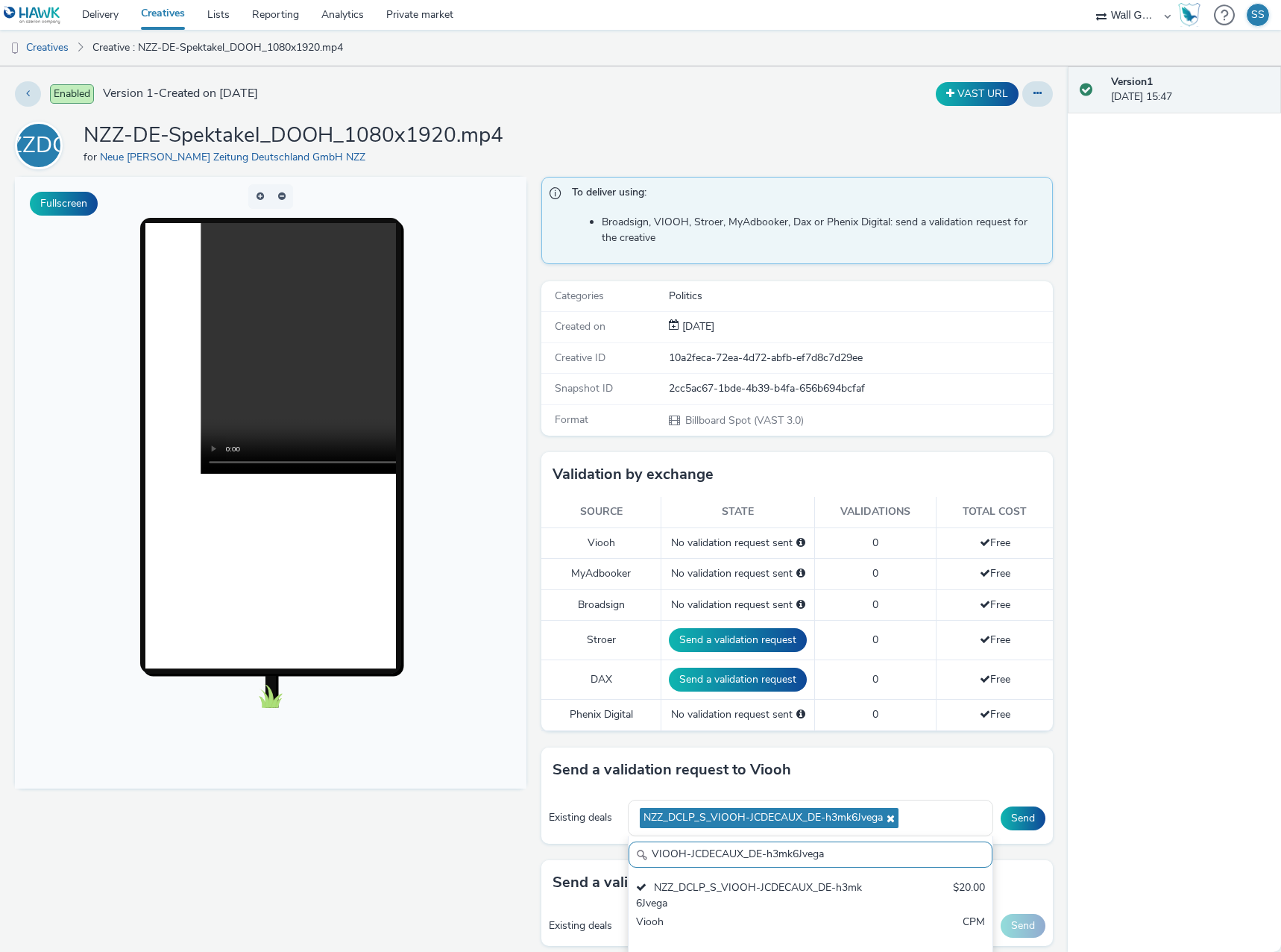
drag, startPoint x: 833, startPoint y: 854, endPoint x: 403, endPoint y: 827, distance: 430.8
click at [403, 827] on div "Fullscreen To deliver using: Broadsign, VIOOH, Stroer, MyAdbooker, Dax or Pheni…" at bounding box center [534, 619] width 1038 height 886
paste input "NyoHX4pa9u"
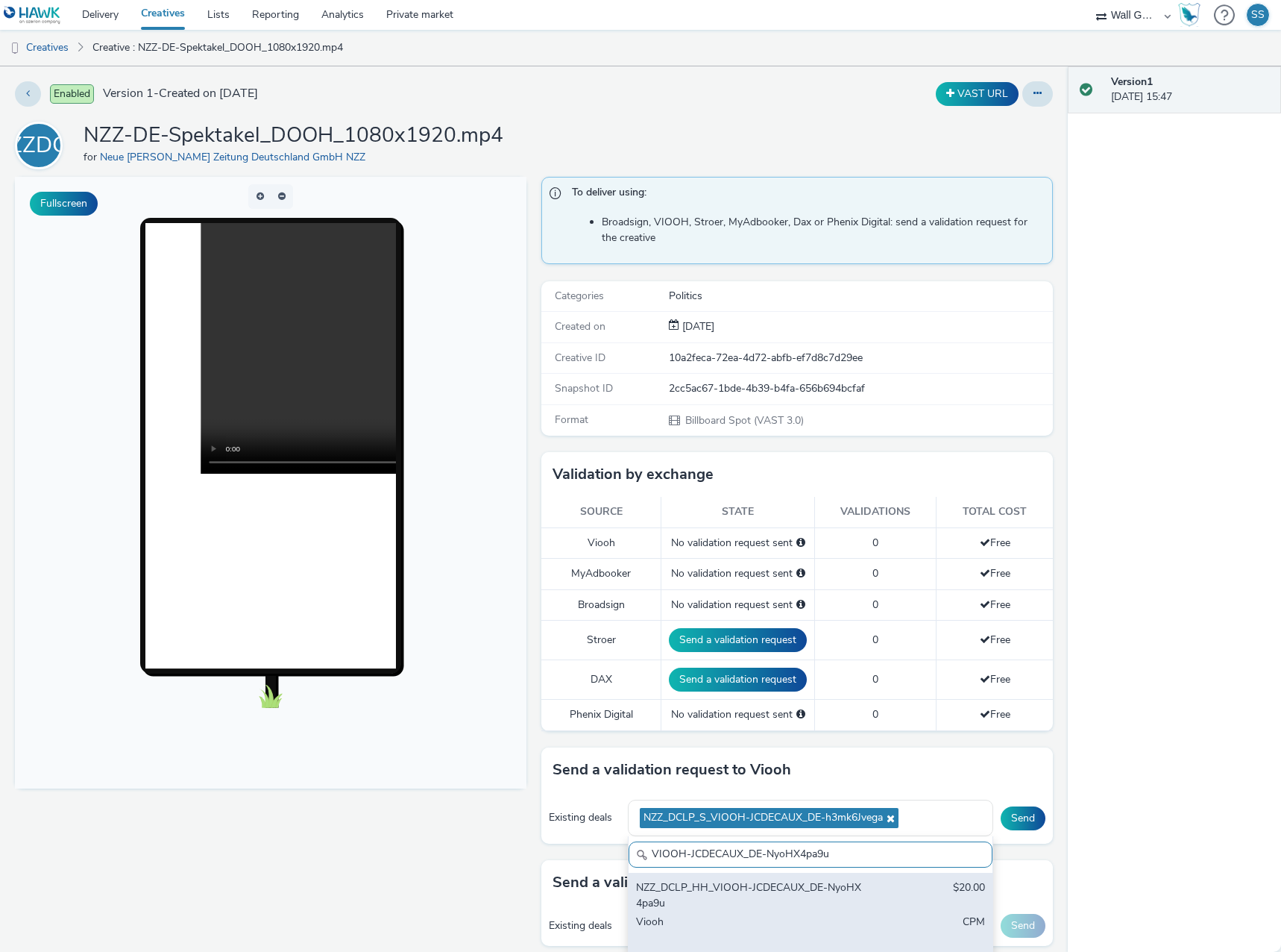
click at [736, 898] on div "NZZ_DCLP_HH_VIOOH-JCDECAUX_DE-NyoHX4pa9u" at bounding box center [751, 895] width 230 height 30
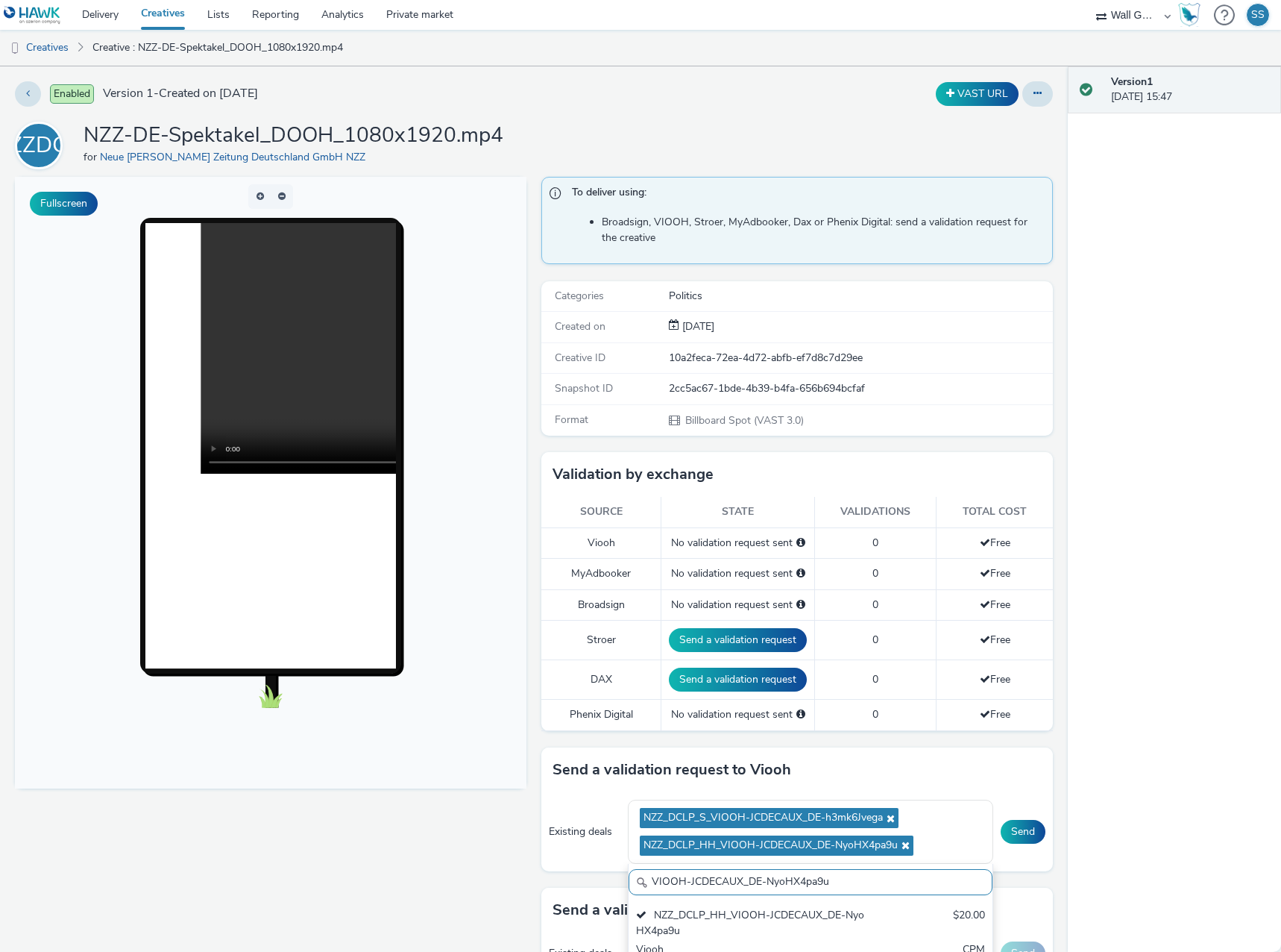
drag, startPoint x: 631, startPoint y: 867, endPoint x: 400, endPoint y: 841, distance: 232.5
click at [400, 841] on div "Fullscreen To deliver using: Broadsign, VIOOH, Stroer, MyAdbooker, Dax or Pheni…" at bounding box center [534, 619] width 1038 height 886
paste input "yN7jbEzBf1"
click at [741, 909] on div "NZZ_DCLP_B__VIOOH-JCDECAUX_DE-yN7jbEzBf1" at bounding box center [751, 923] width 230 height 30
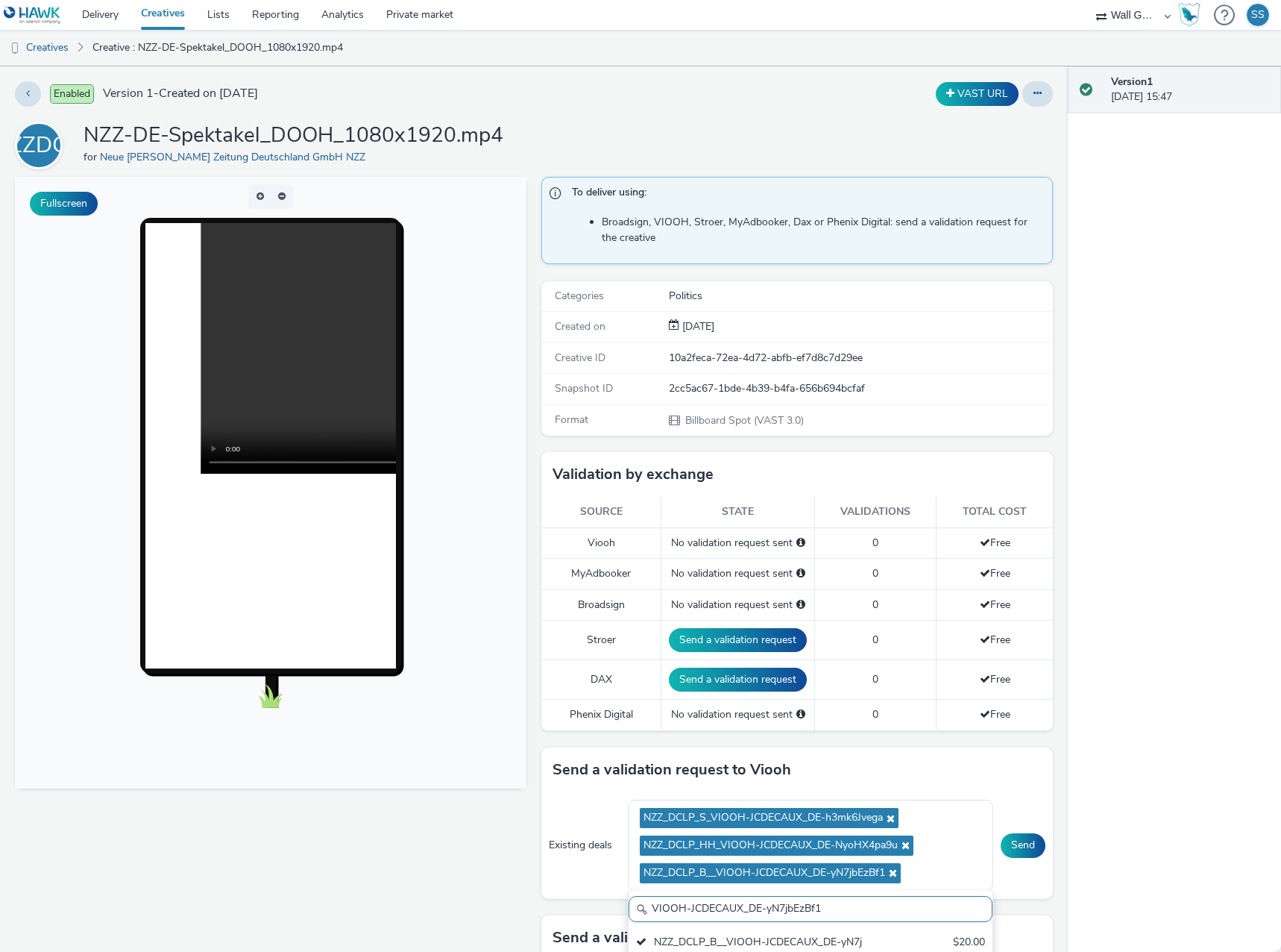
drag, startPoint x: 829, startPoint y: 912, endPoint x: 417, endPoint y: 874, distance: 413.7
click at [410, 874] on div "Fullscreen To deliver using: Broadsign, VIOOH, Stroer, MyAdbooker, Dax or Pheni…" at bounding box center [534, 619] width 1038 height 886
paste input "UjUCN2GgK"
type input "VIOOH-JCDECAUX_DE-yUjUCN2GgK"
click at [699, 931] on div "NZZ_DCLP_DUS_VIOOH-JCDECAUX_DE-yUjUCN2GgK $20.00 Viooh CPM" at bounding box center [810, 967] width 364 height 80
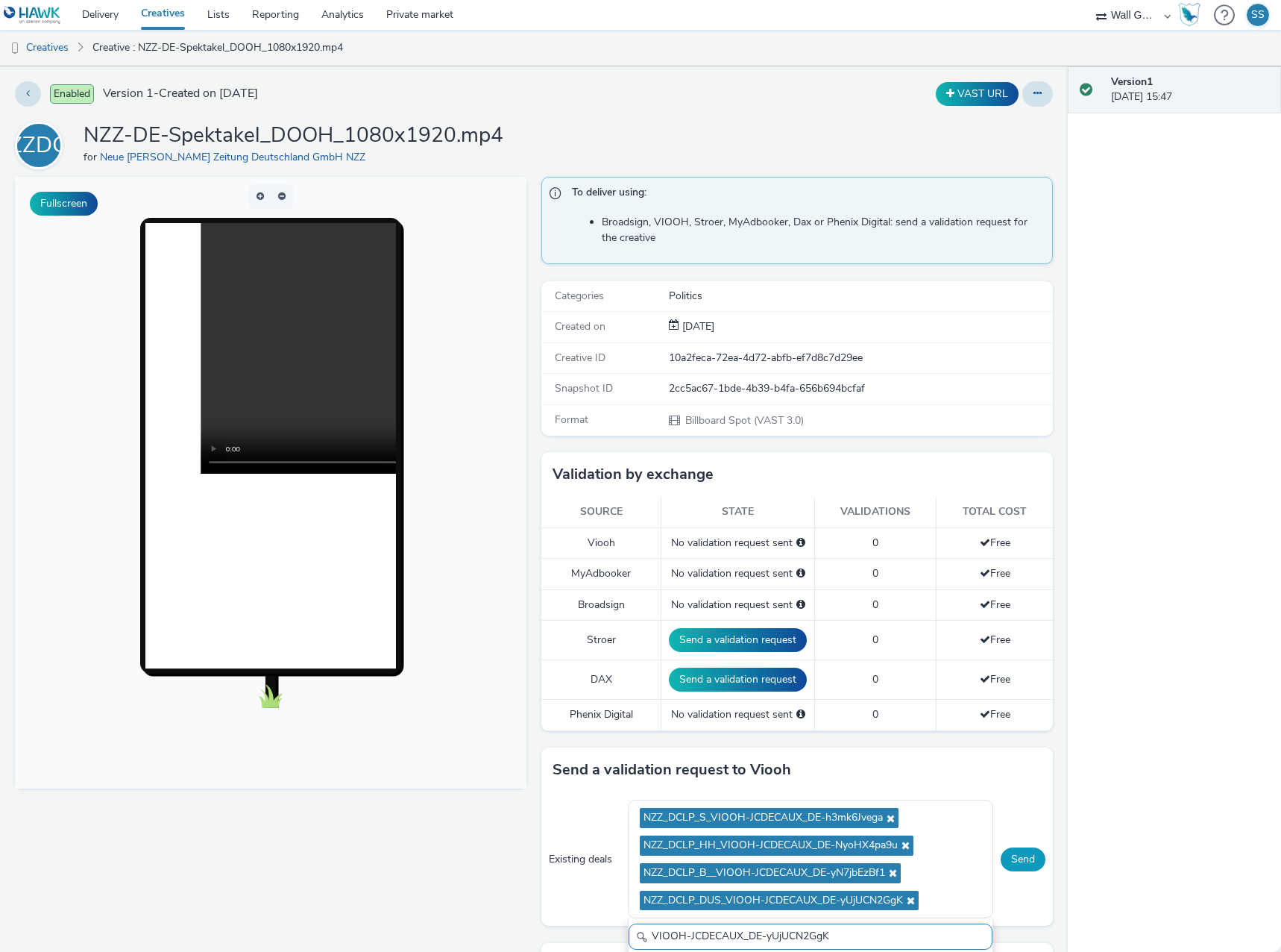
click at [1015, 860] on button "Send" at bounding box center [1023, 859] width 45 height 24
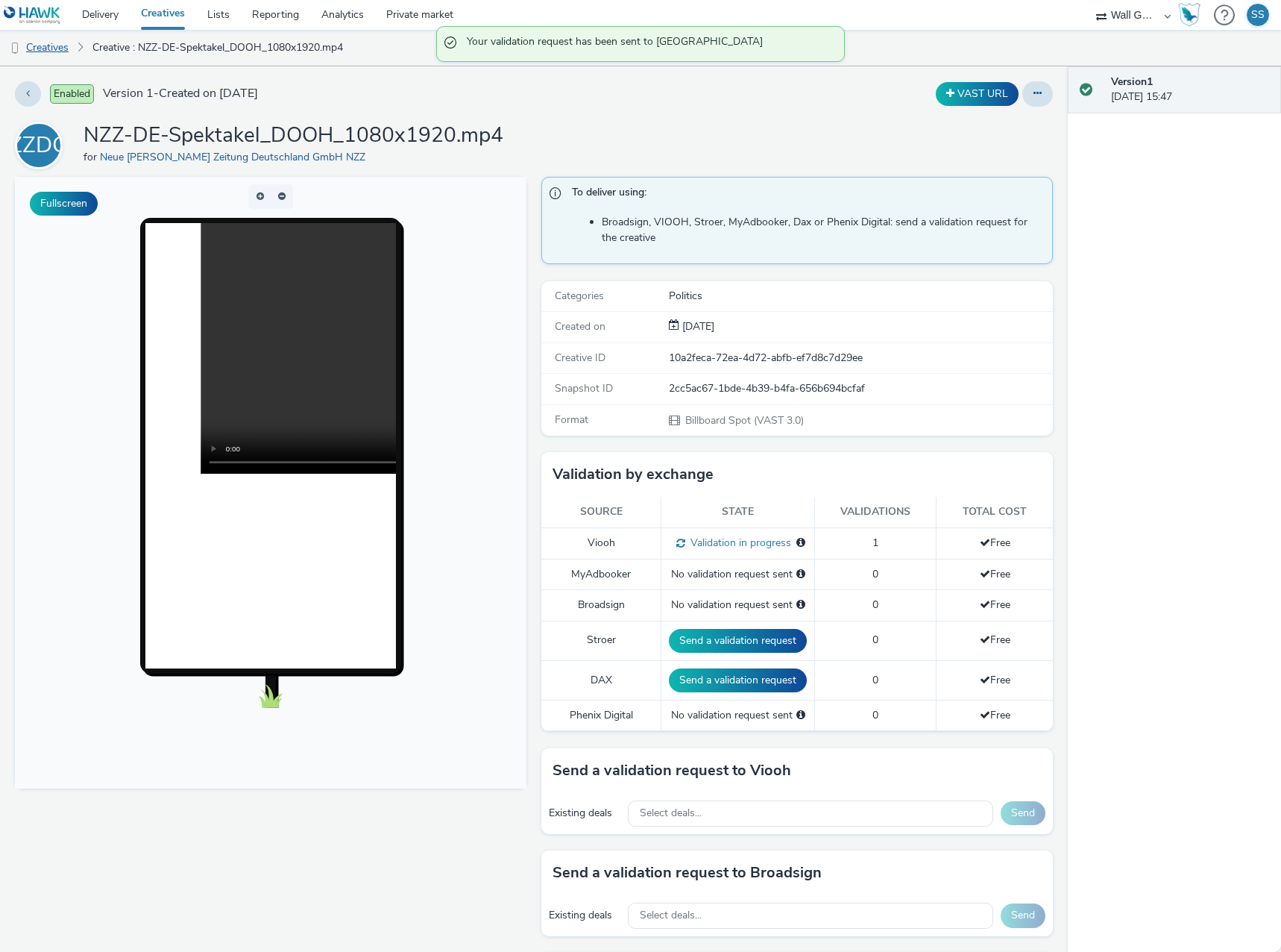
click at [42, 47] on link "Creatives" at bounding box center [38, 47] width 76 height 36
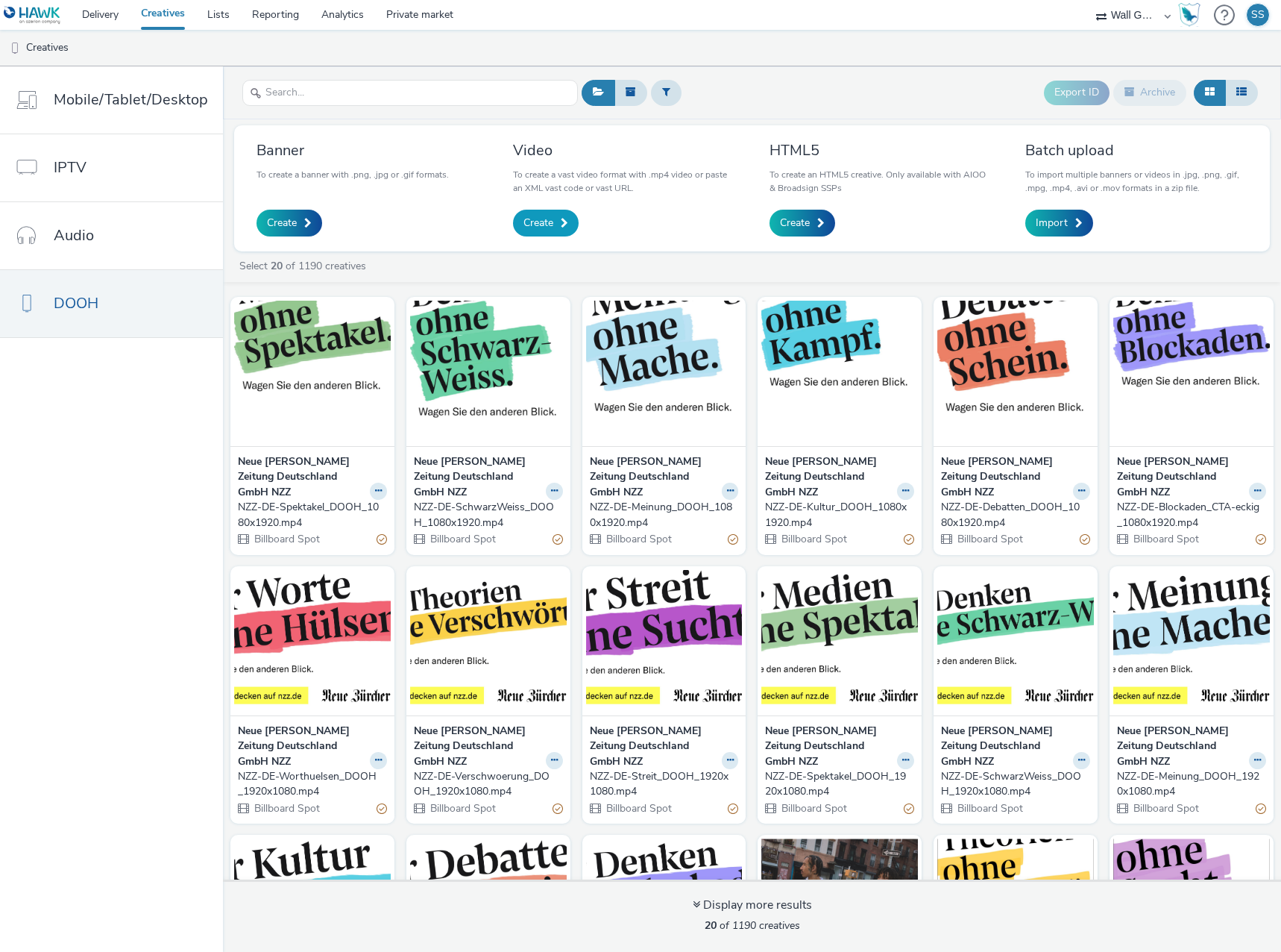
click at [546, 217] on span "Create" at bounding box center [538, 223] width 30 height 15
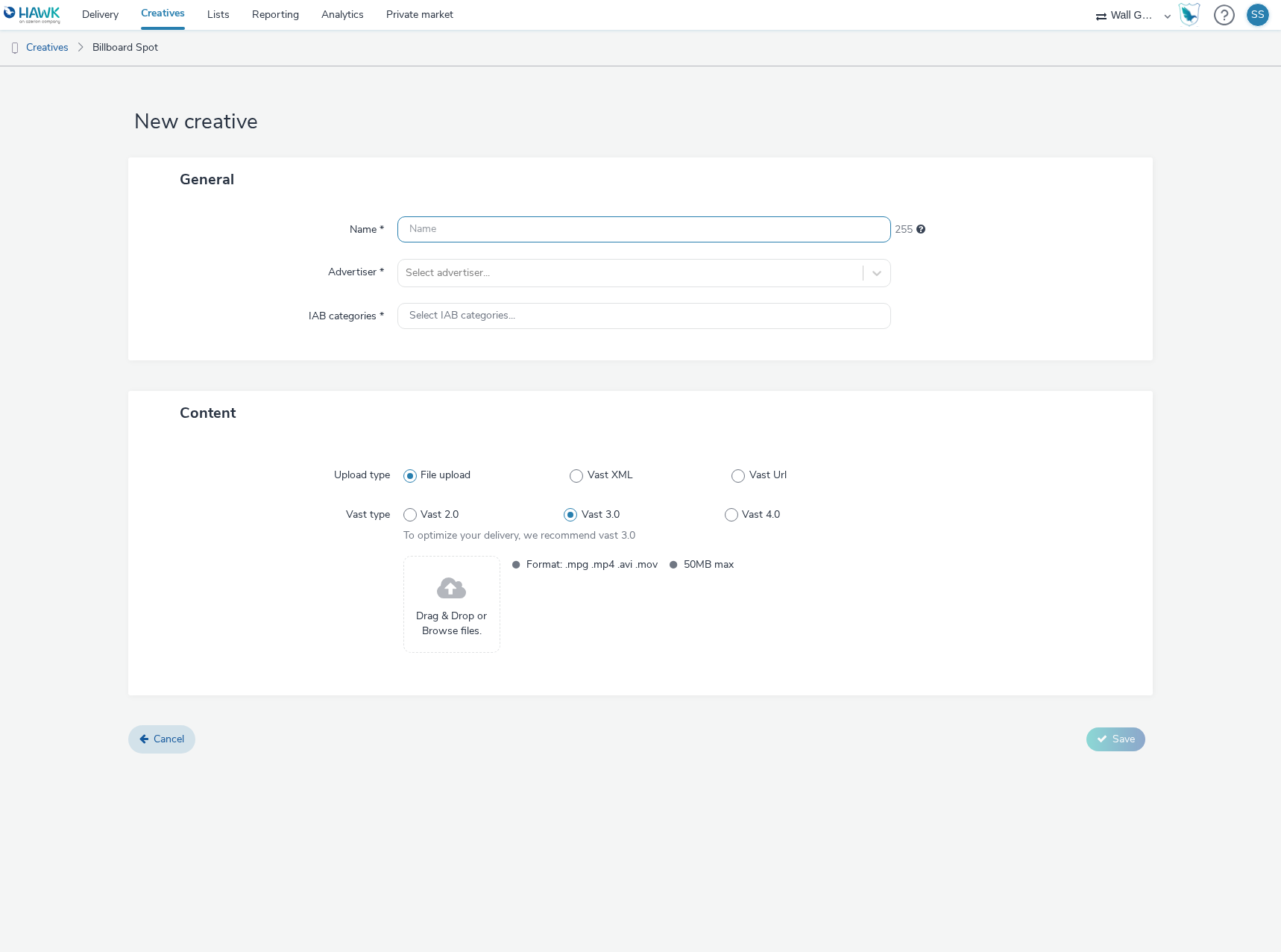
click at [534, 217] on input "text" at bounding box center [644, 229] width 494 height 26
paste input "NZZ-DE-Streit_DOOH_1080x1920.mp4"
type input "NZZ-DE-Streit_DOOH_1080x1920.mp4"
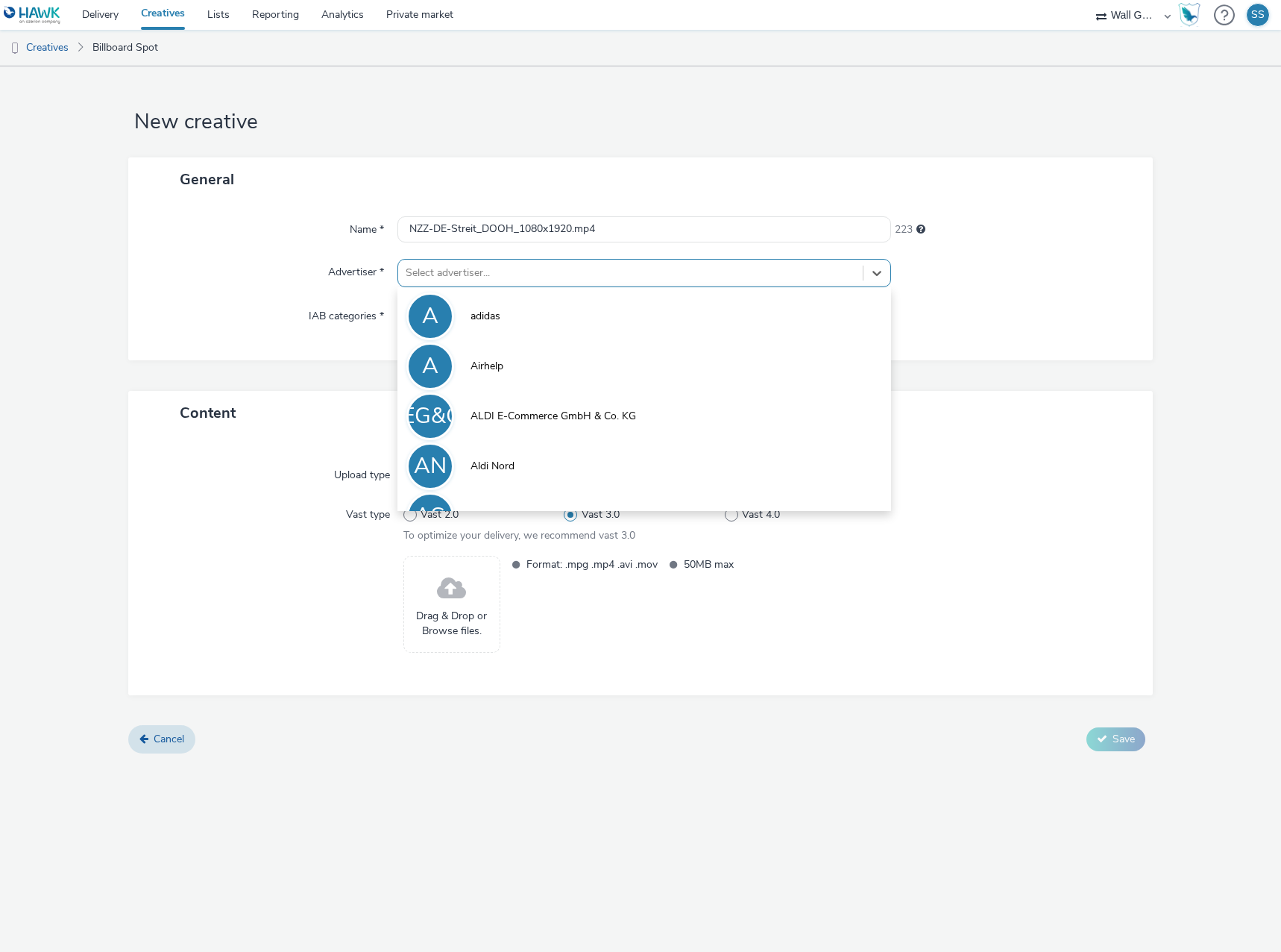
click at [521, 269] on div at bounding box center [631, 273] width 450 height 18
type input "nzz"
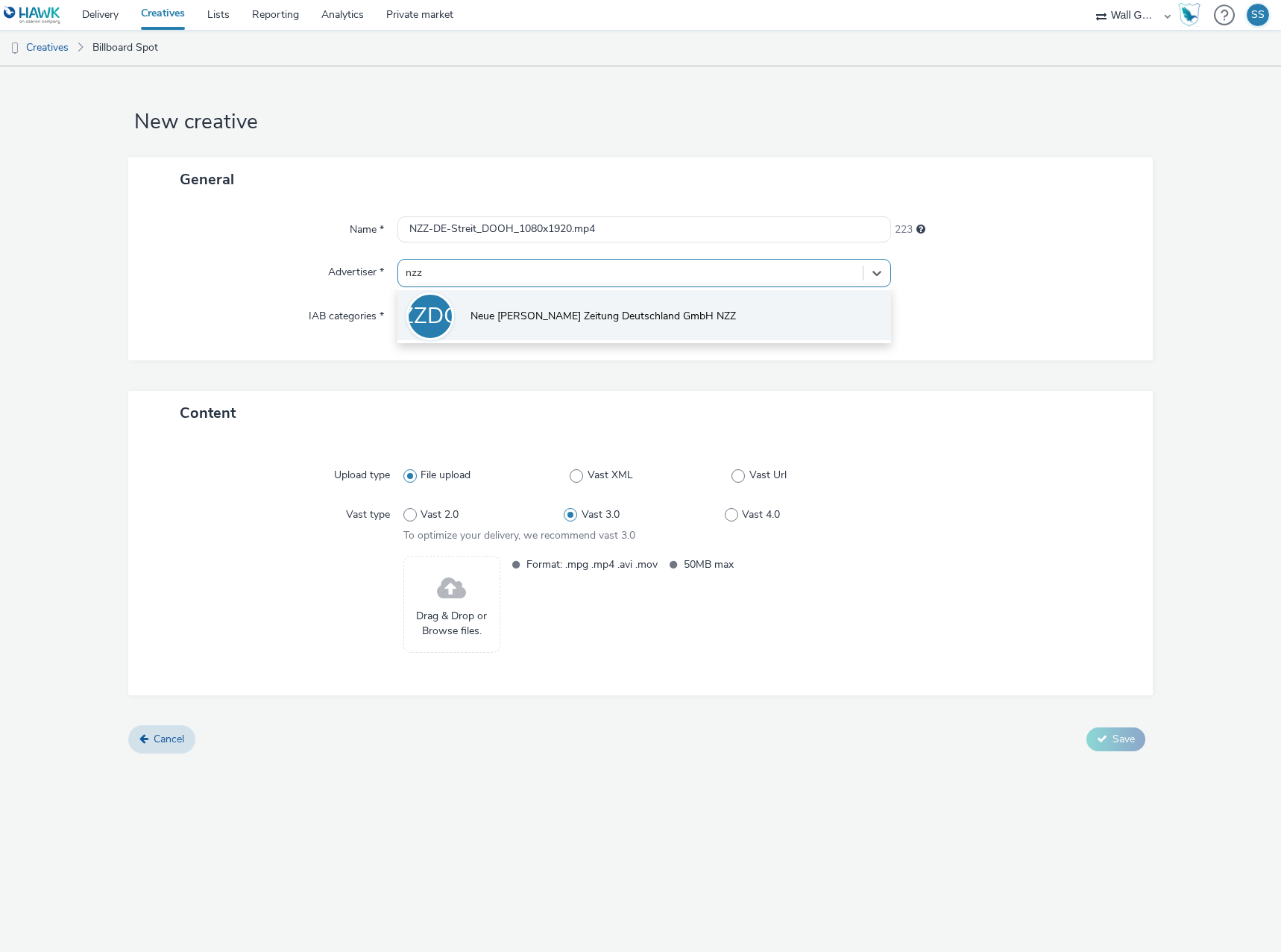
click at [532, 307] on li "NZZDGN Neue [PERSON_NAME] Zeitung Deutschland GmbH NZZ" at bounding box center [644, 315] width 494 height 50
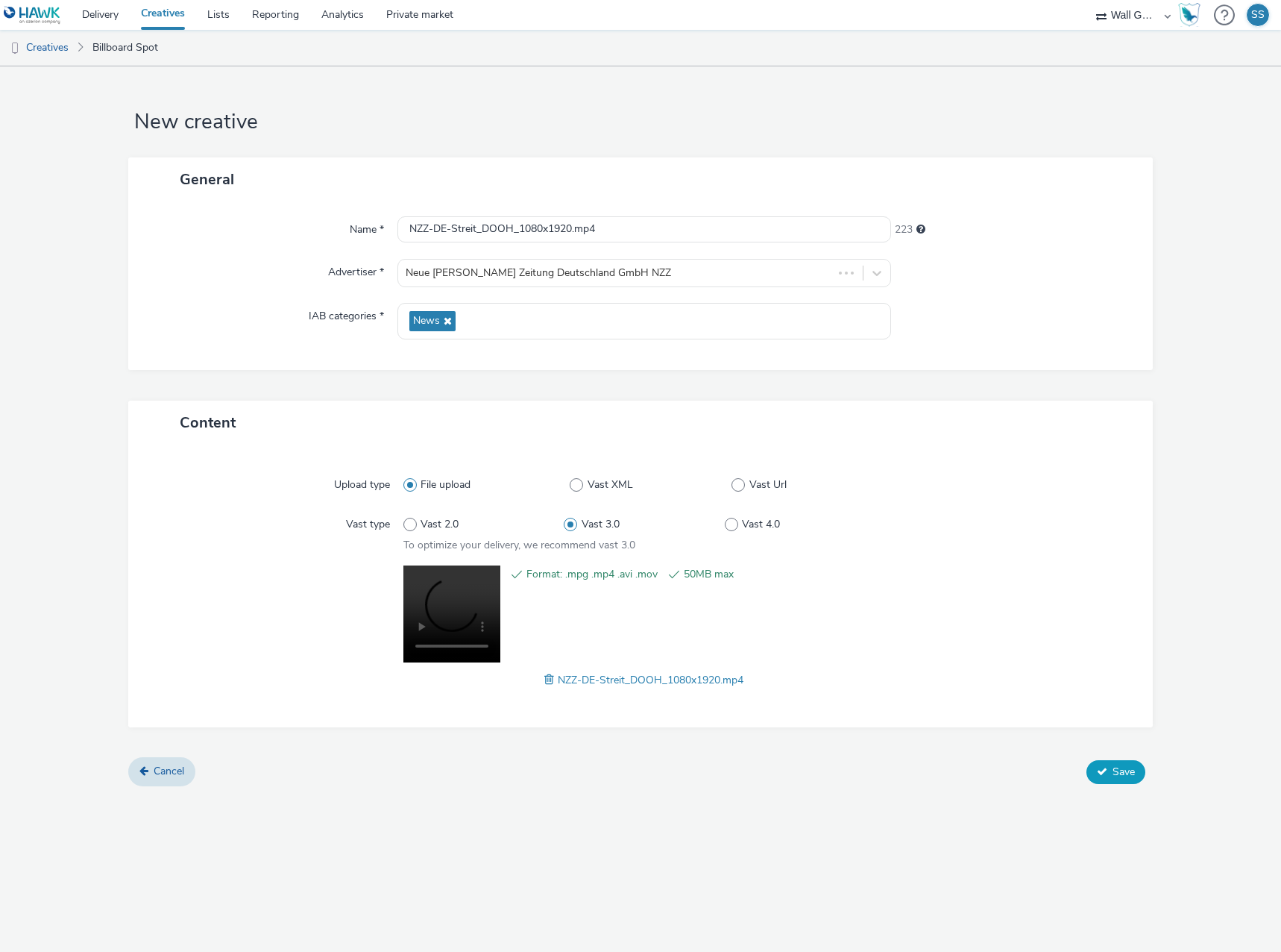
click at [1124, 774] on span "Save" at bounding box center [1124, 771] width 22 height 14
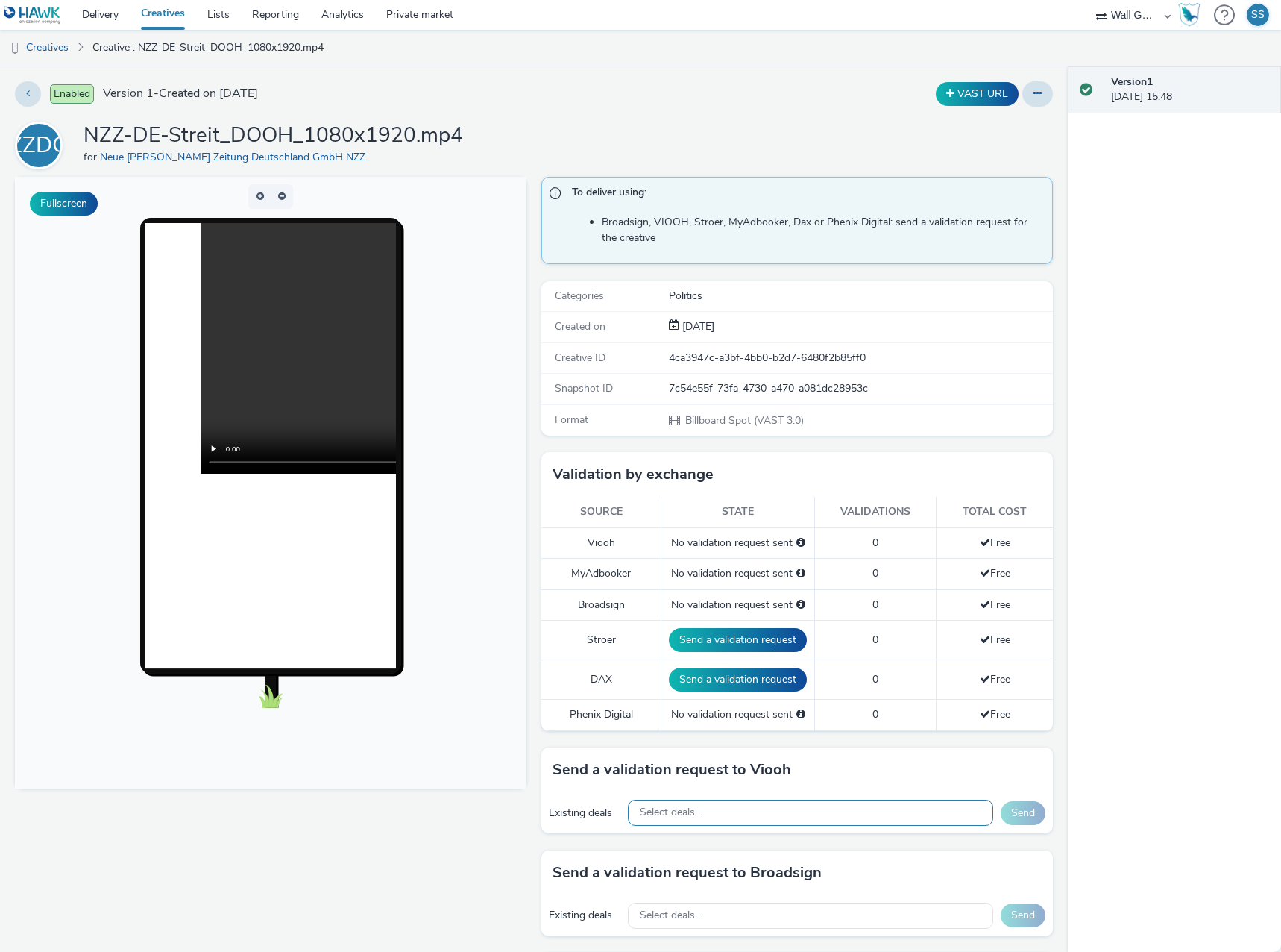
click at [722, 811] on div "Select deals..." at bounding box center [810, 812] width 365 height 26
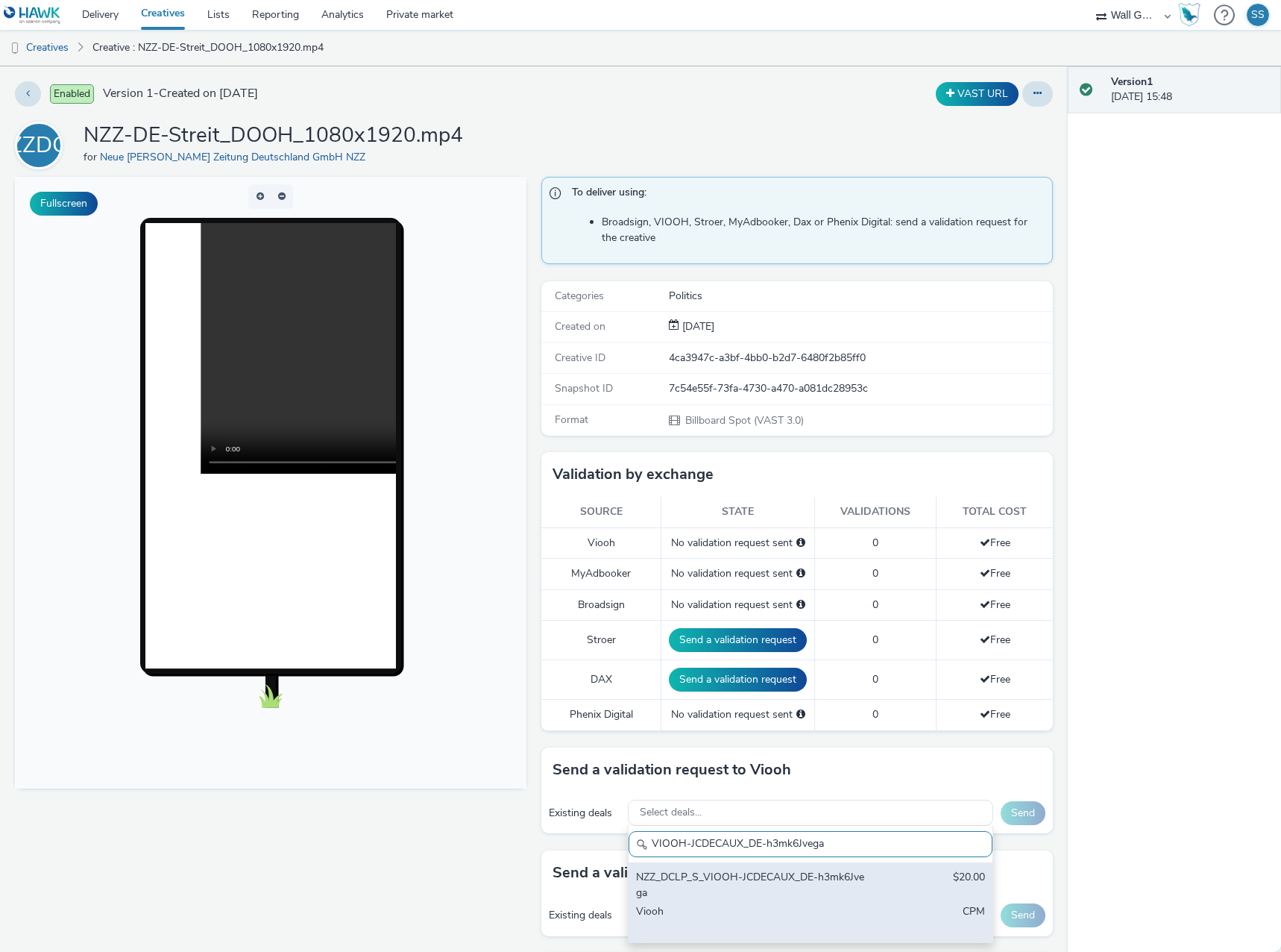
click at [754, 868] on div "NZZ_DCLP_S_VIOOH-JCDECAUX_DE-h3mk6Jvega $20.00 Viooh CPM" at bounding box center [810, 902] width 364 height 80
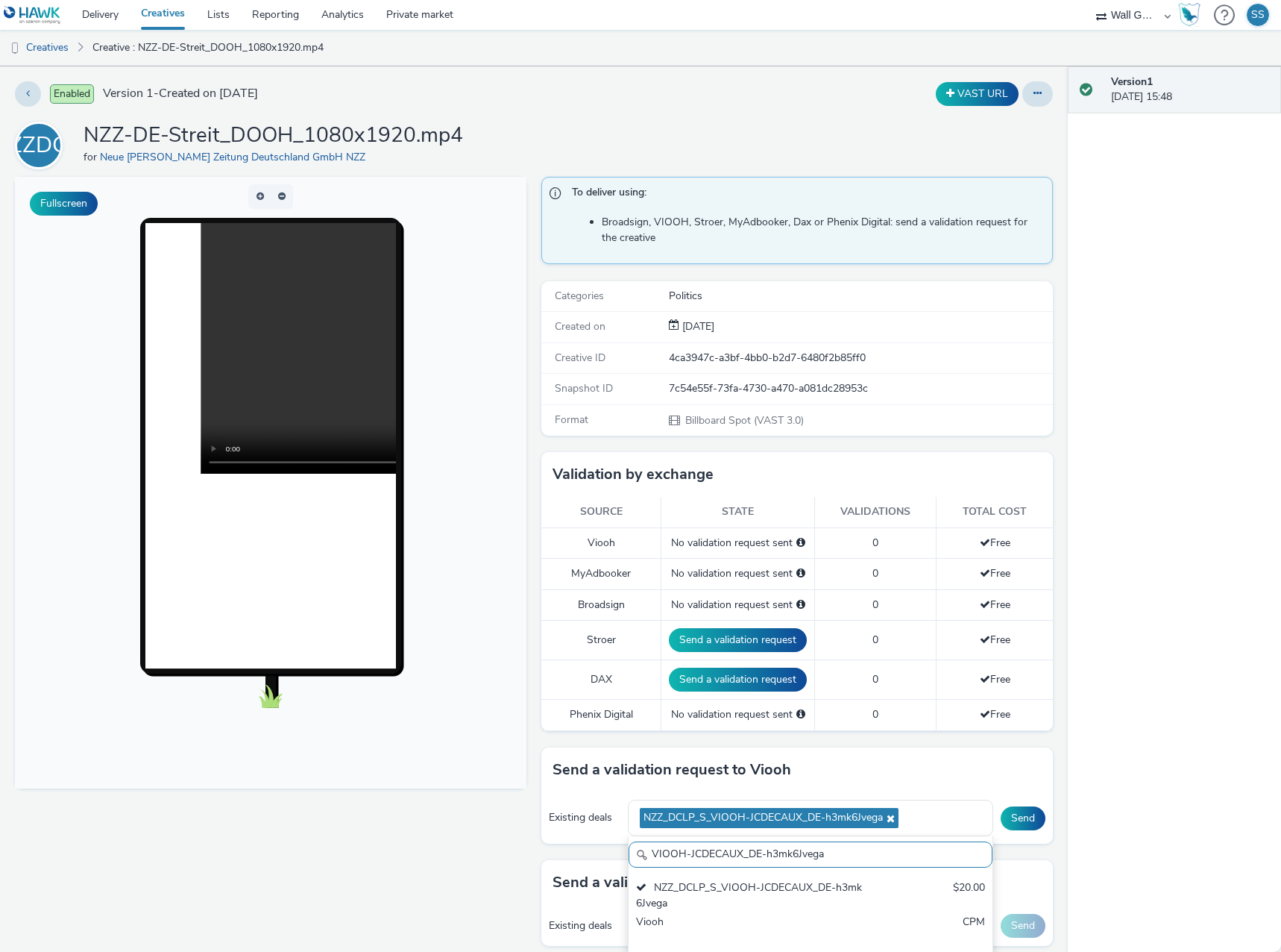
drag, startPoint x: 494, startPoint y: 840, endPoint x: 425, endPoint y: 831, distance: 69.6
click at [425, 831] on div "Fullscreen To deliver using: Broadsign, VIOOH, Stroer, MyAdbooker, Dax or Pheni…" at bounding box center [534, 619] width 1038 height 886
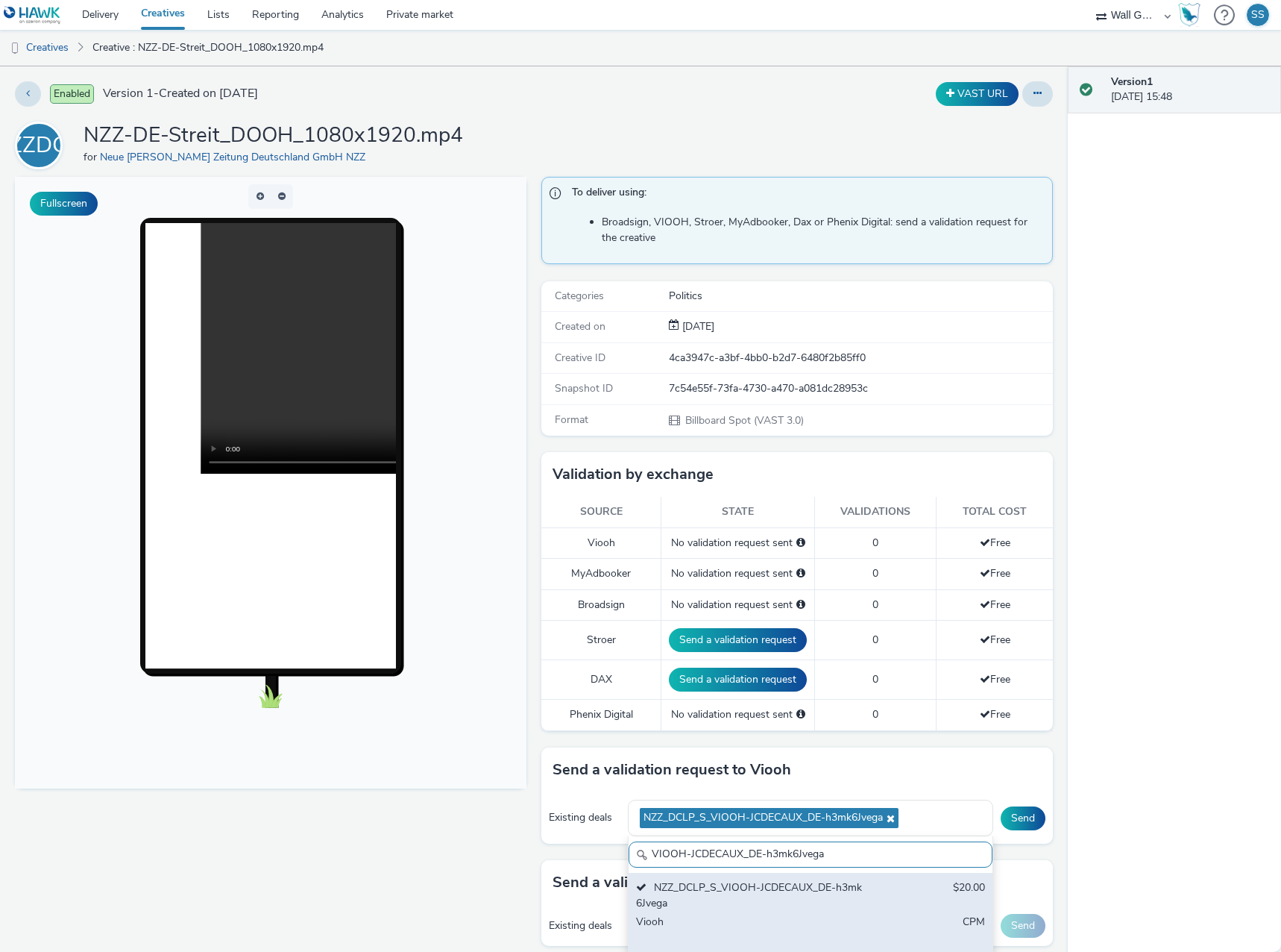
paste input "NyoHX4pa9u"
click at [740, 895] on div "NZZ_DCLP_HH_VIOOH-JCDECAUX_DE-NyoHX4pa9u" at bounding box center [751, 895] width 230 height 30
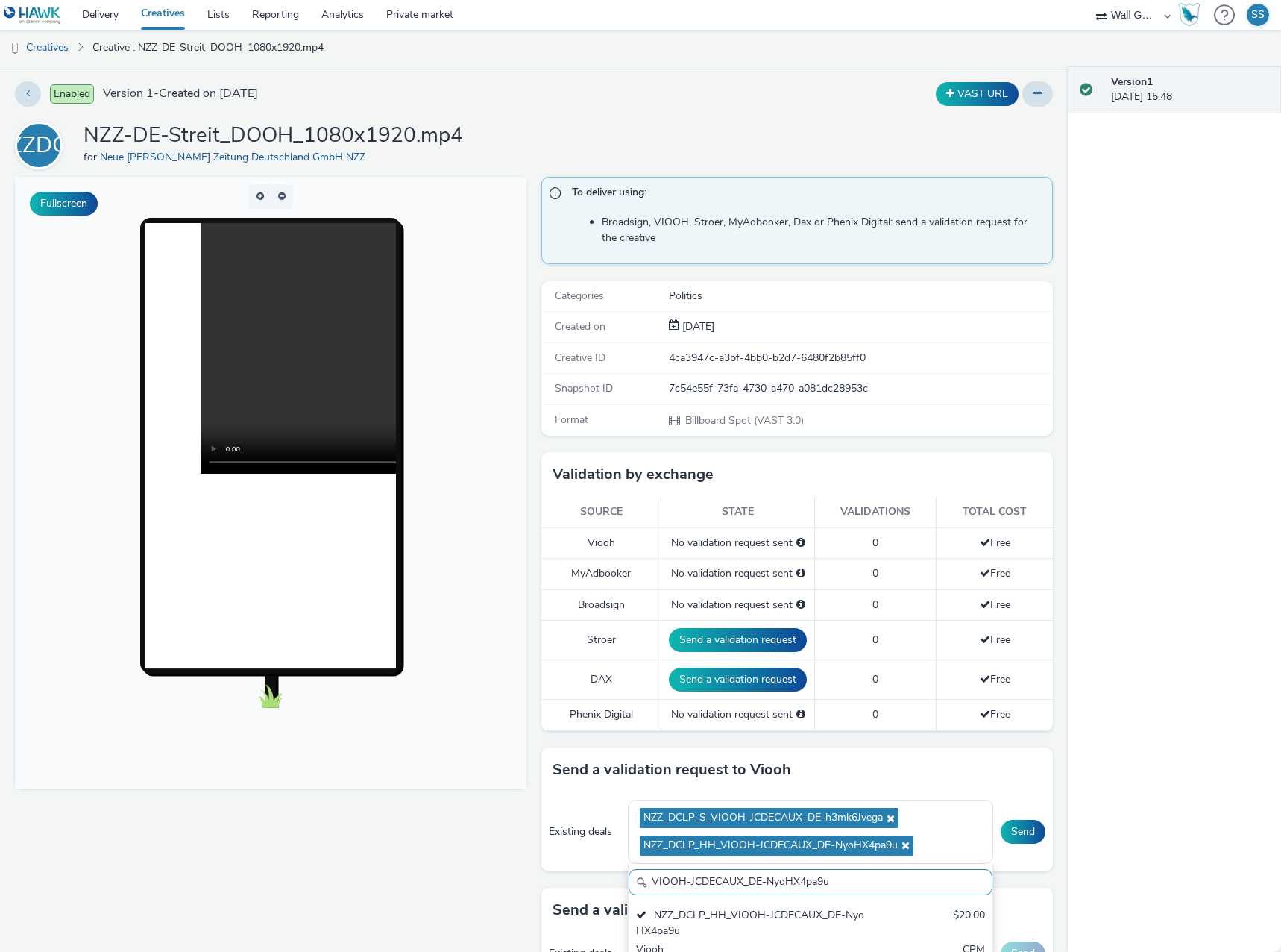
drag, startPoint x: 841, startPoint y: 892, endPoint x: 545, endPoint y: 871, distance: 296.7
click at [545, 871] on div "Send a validation request to Viooh Existing deals NZZ_DCLP_S_VIOOH-JCDECAUX_DE-…" at bounding box center [797, 817] width 511 height 140
paste input "yN7jbEzBf1"
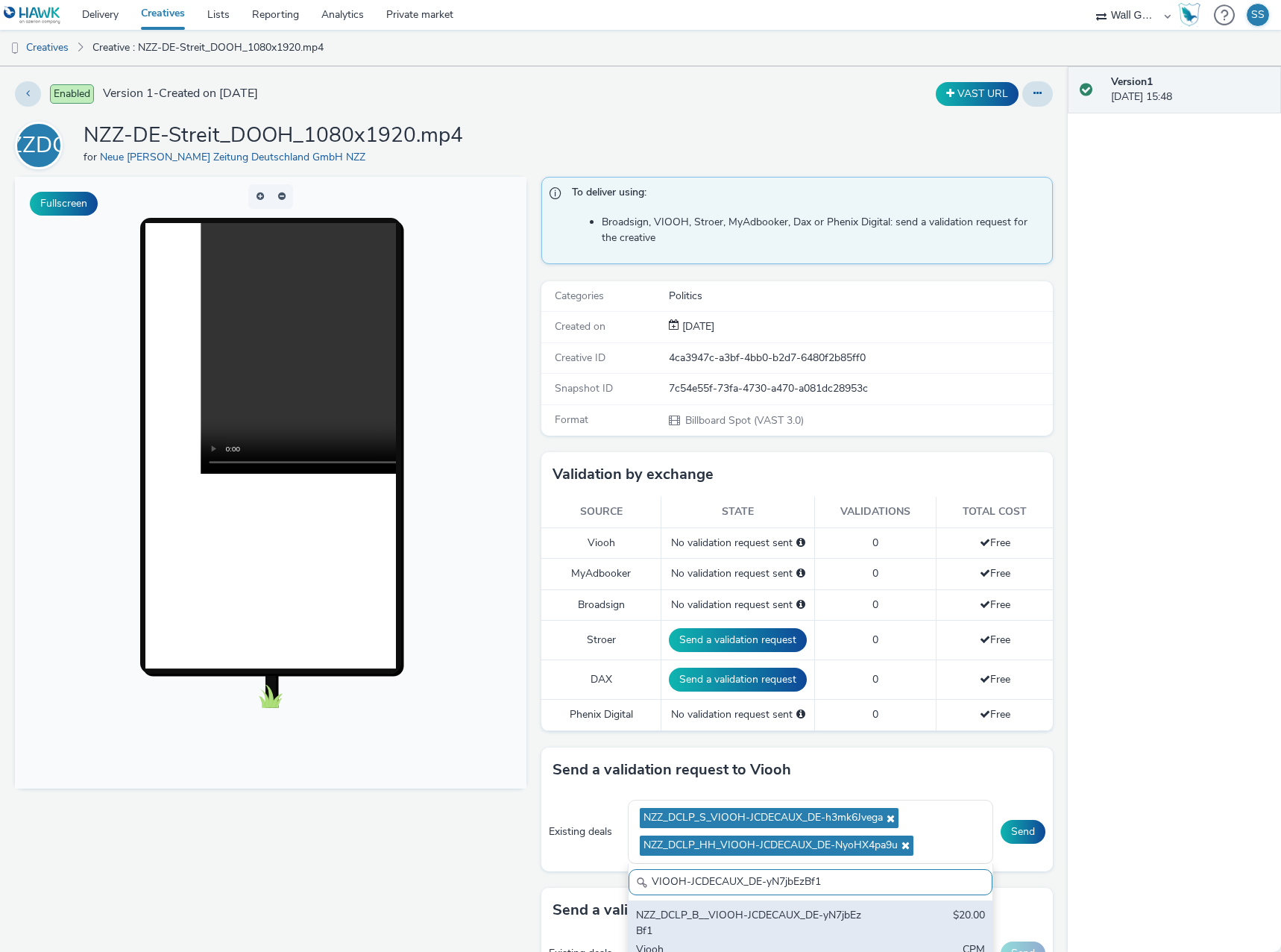
click at [735, 906] on div "NZZ_DCLP_B__VIOOH-JCDECAUX_DE-yN7jbEzBf1 $20.00 Viooh CPM" at bounding box center [810, 940] width 364 height 80
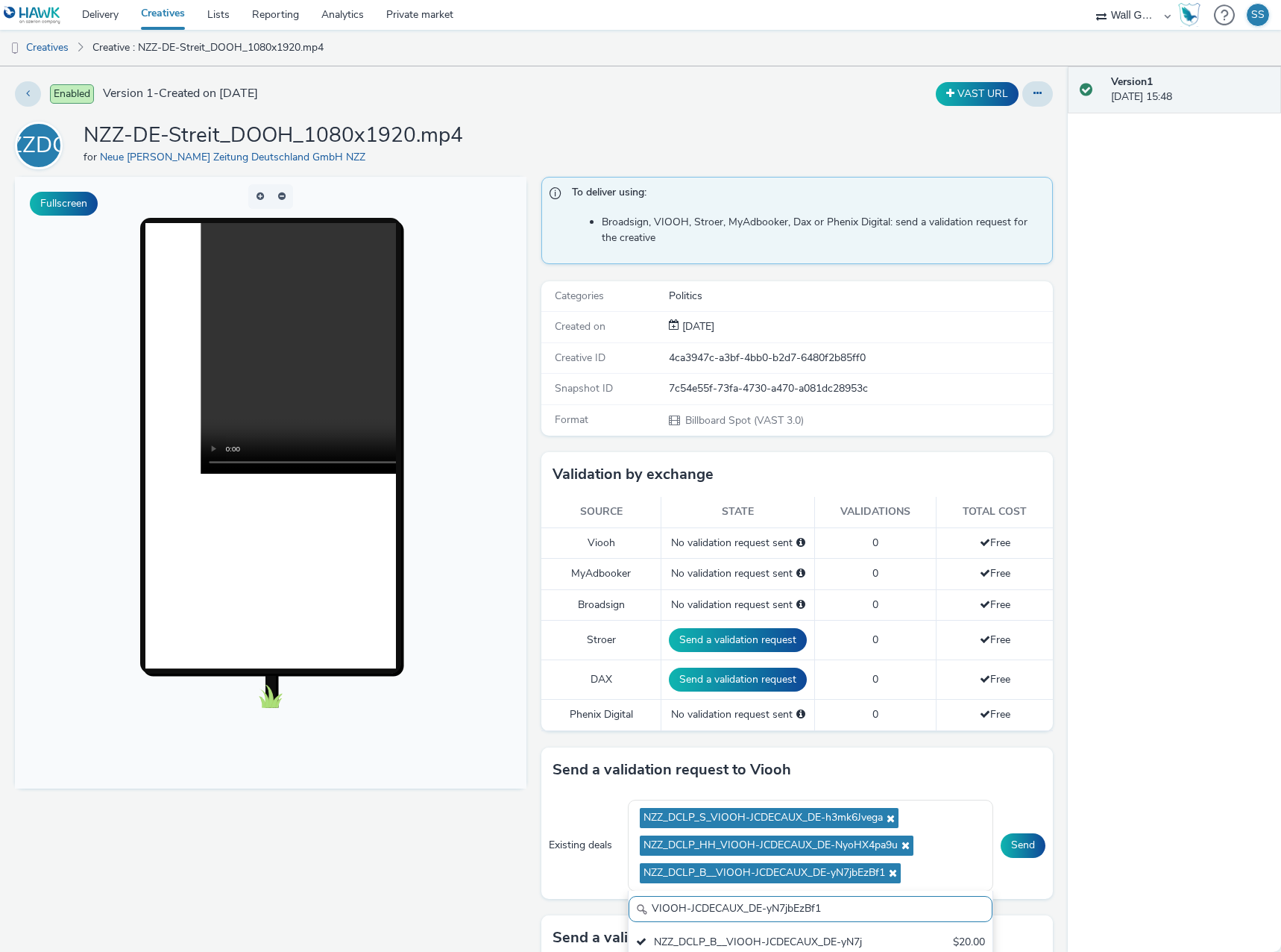
drag, startPoint x: 800, startPoint y: 908, endPoint x: 549, endPoint y: 889, distance: 251.7
click at [549, 889] on div "Existing deals NZZ_DCLP_S_VIOOH-JCDECAUX_DE-h3mk6Jvega NZZ_DCLP_HH_VIOOH-JCDECA…" at bounding box center [797, 845] width 511 height 106
paste input "UjUCN2GgK"
type input "VIOOH-JCDECAUX_DE-yUjUCN2GgK"
click at [780, 939] on div "NZZ_DCLP_DUS_VIOOH-JCDECAUX_DE-yUjUCN2GgK" at bounding box center [751, 950] width 230 height 30
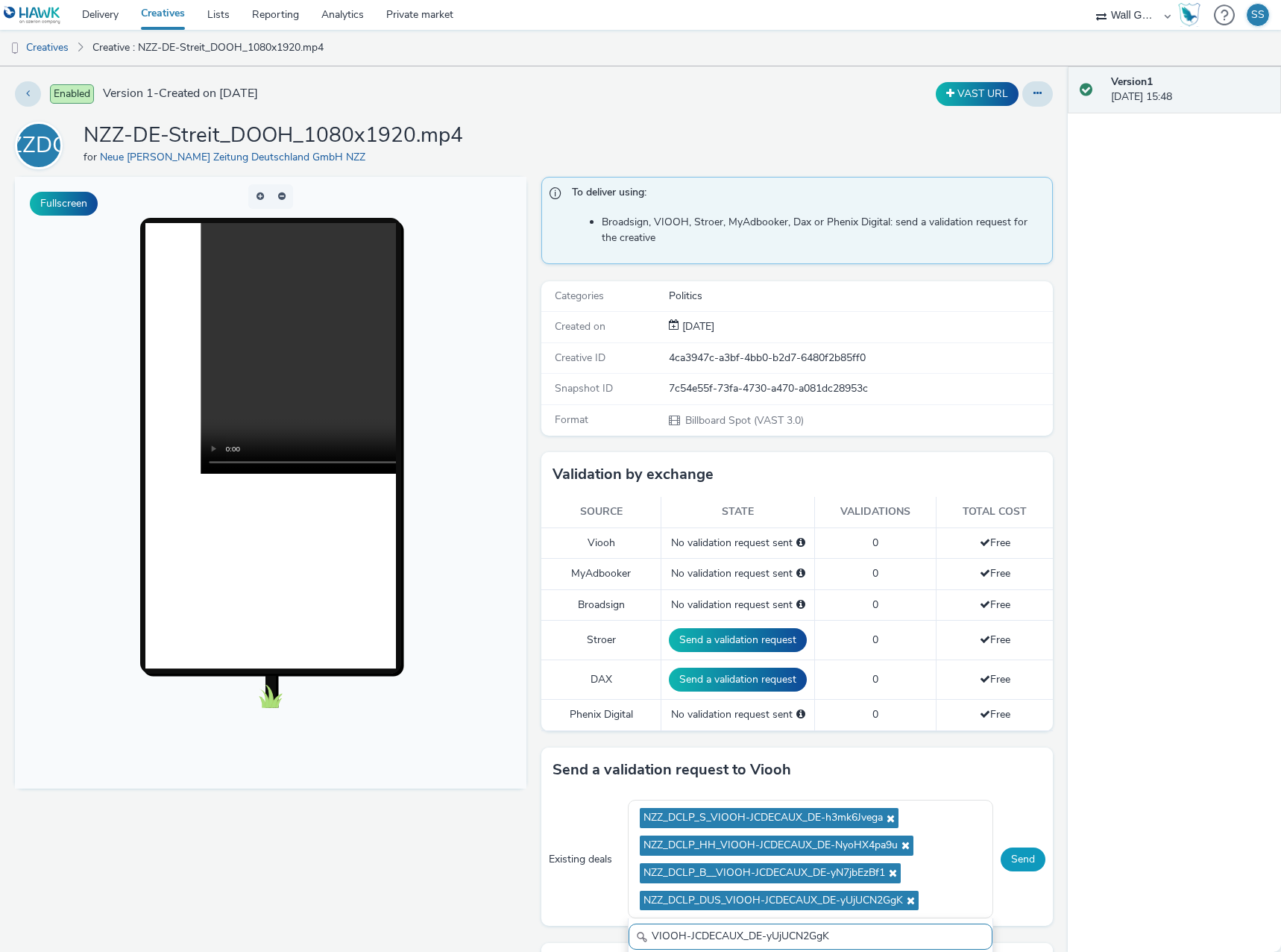
click at [1016, 864] on button "Send" at bounding box center [1023, 859] width 45 height 24
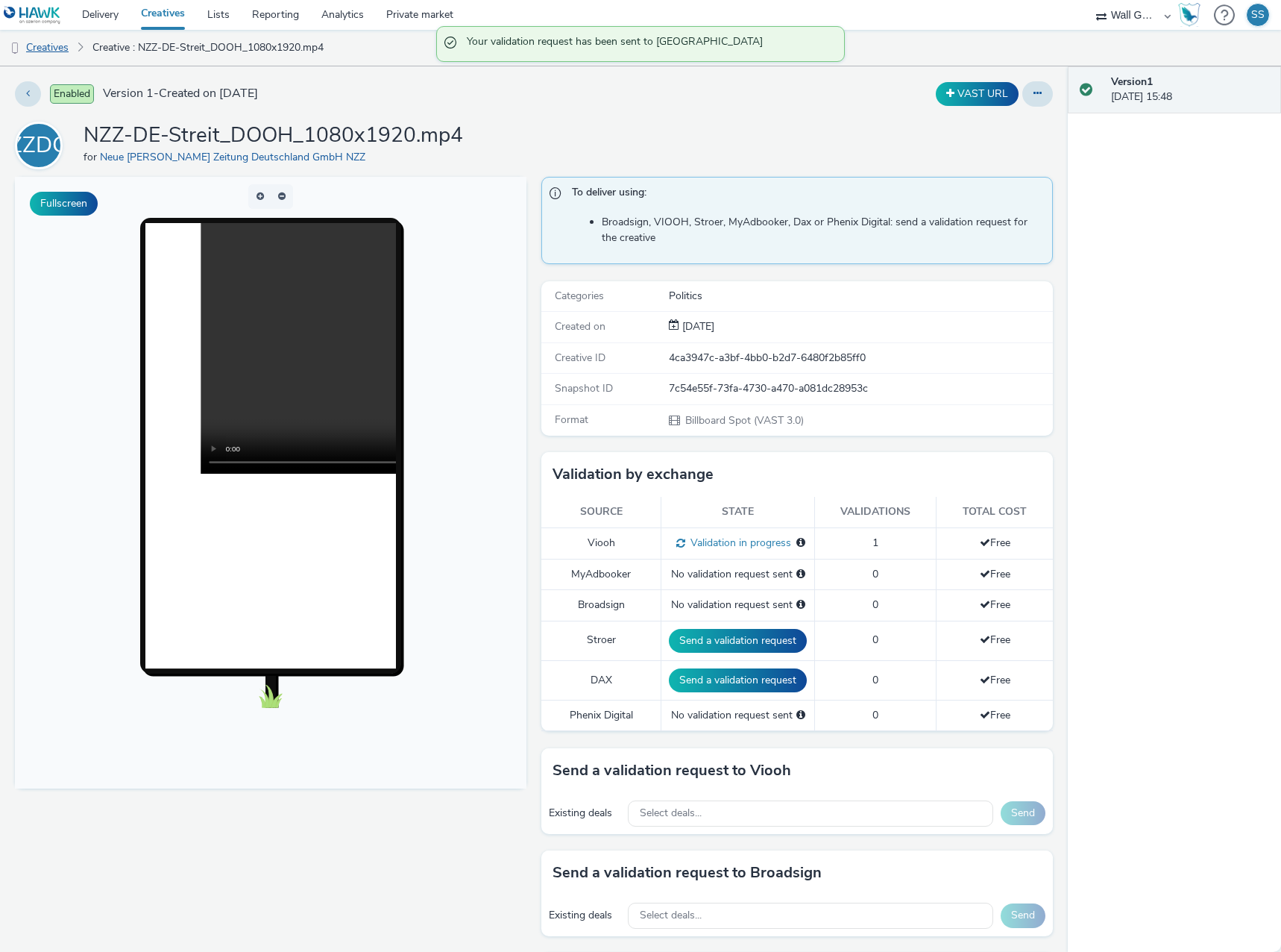
click at [42, 41] on link "Creatives" at bounding box center [38, 47] width 76 height 36
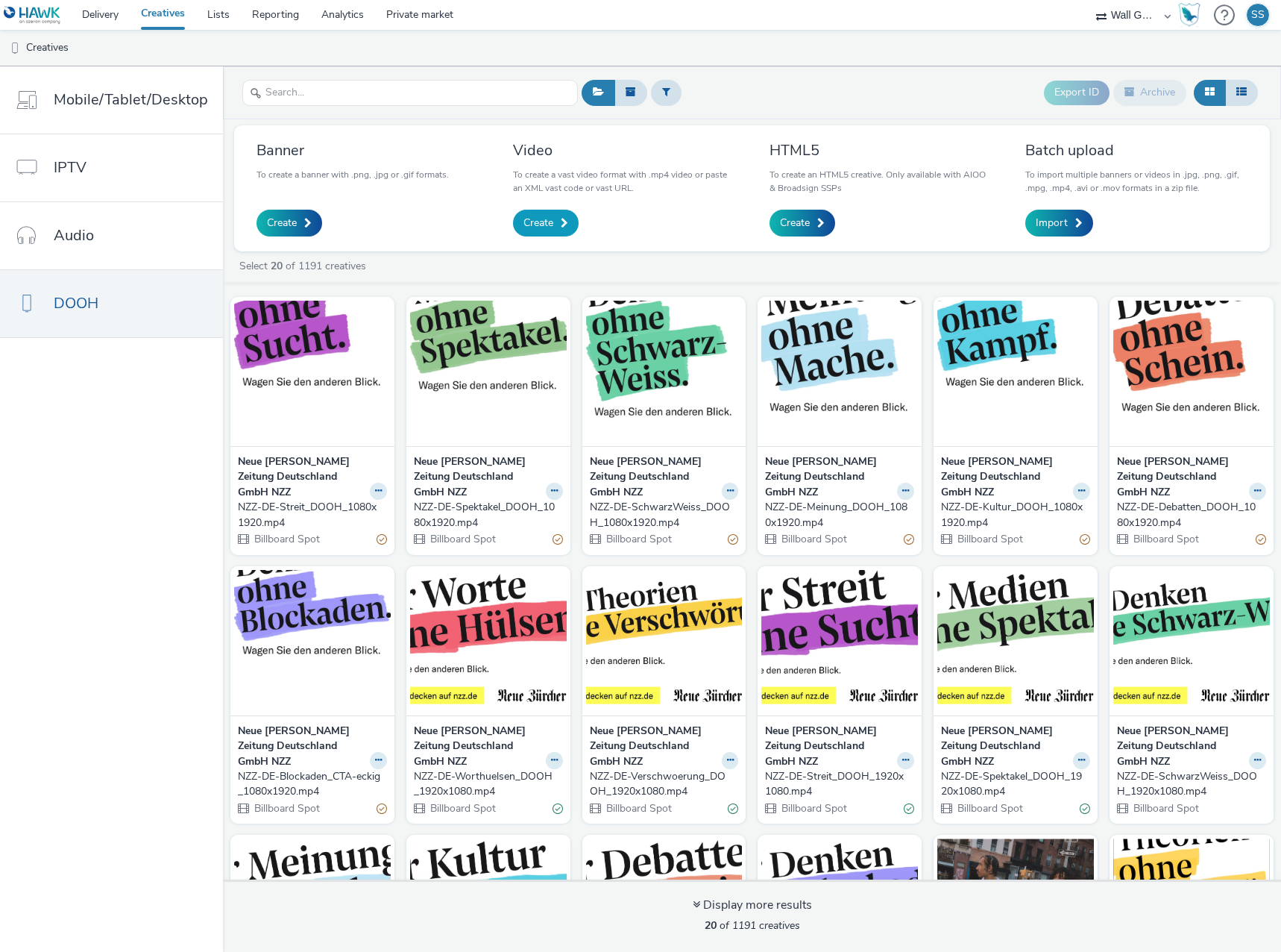
click at [552, 219] on link "Create" at bounding box center [546, 223] width 66 height 27
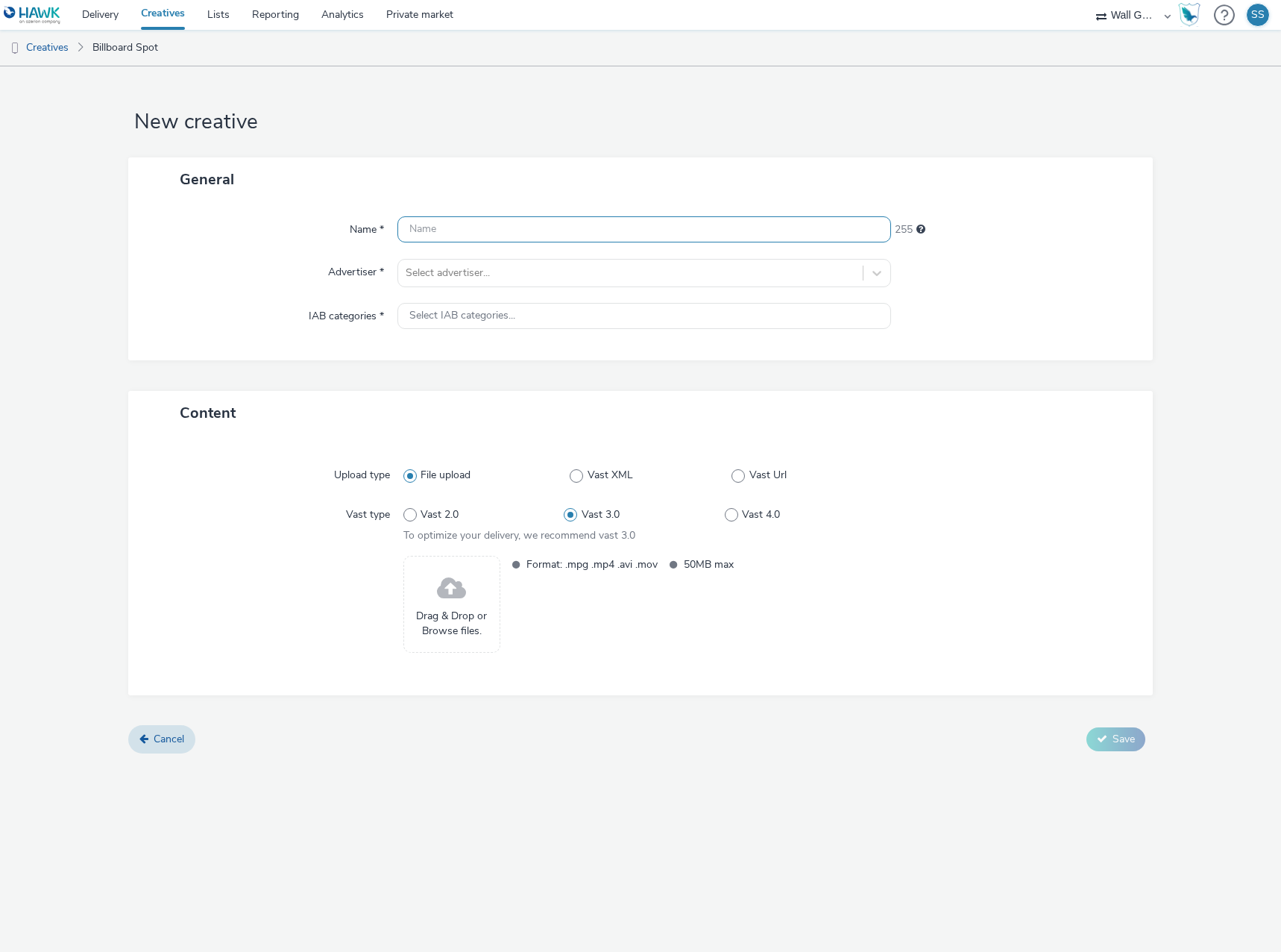
click at [434, 229] on input "text" at bounding box center [644, 229] width 494 height 26
paste input "NZZ-DE-Verschwoerung_DOOH_1080x1920.mp4"
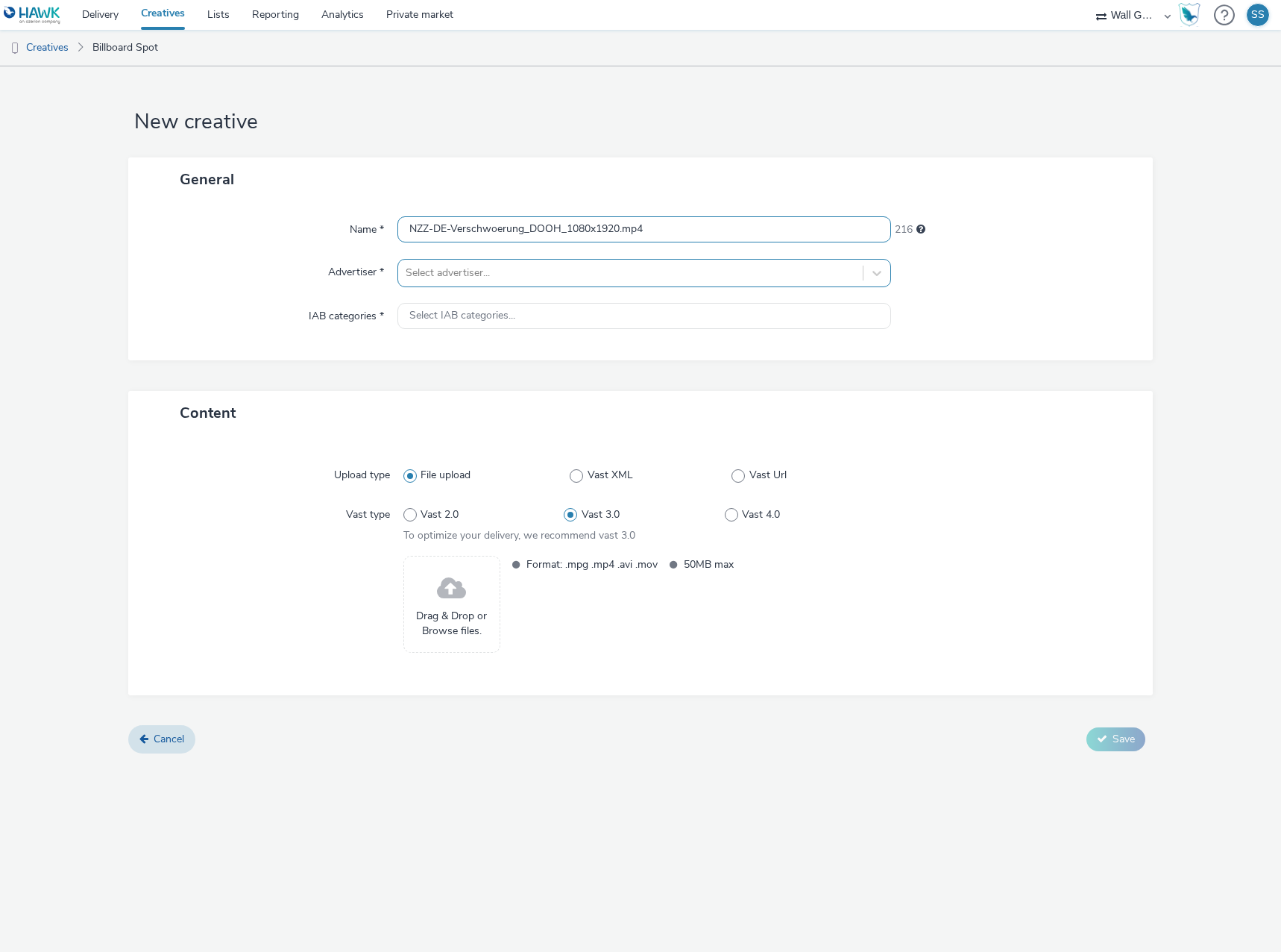
type input "NZZ-DE-Verschwoerung_DOOH_1080x1920.mp4"
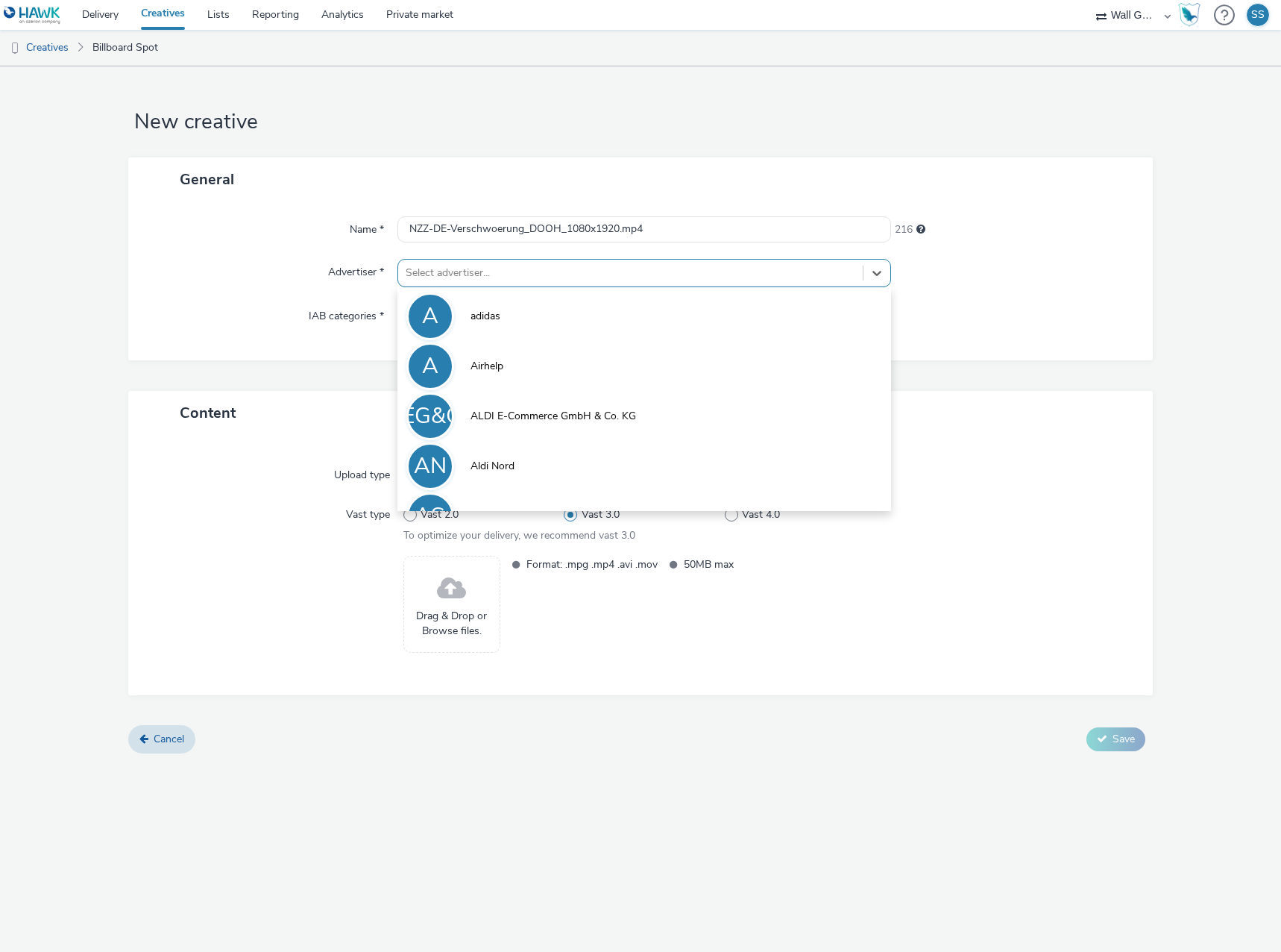
click at [433, 270] on div at bounding box center [631, 273] width 450 height 18
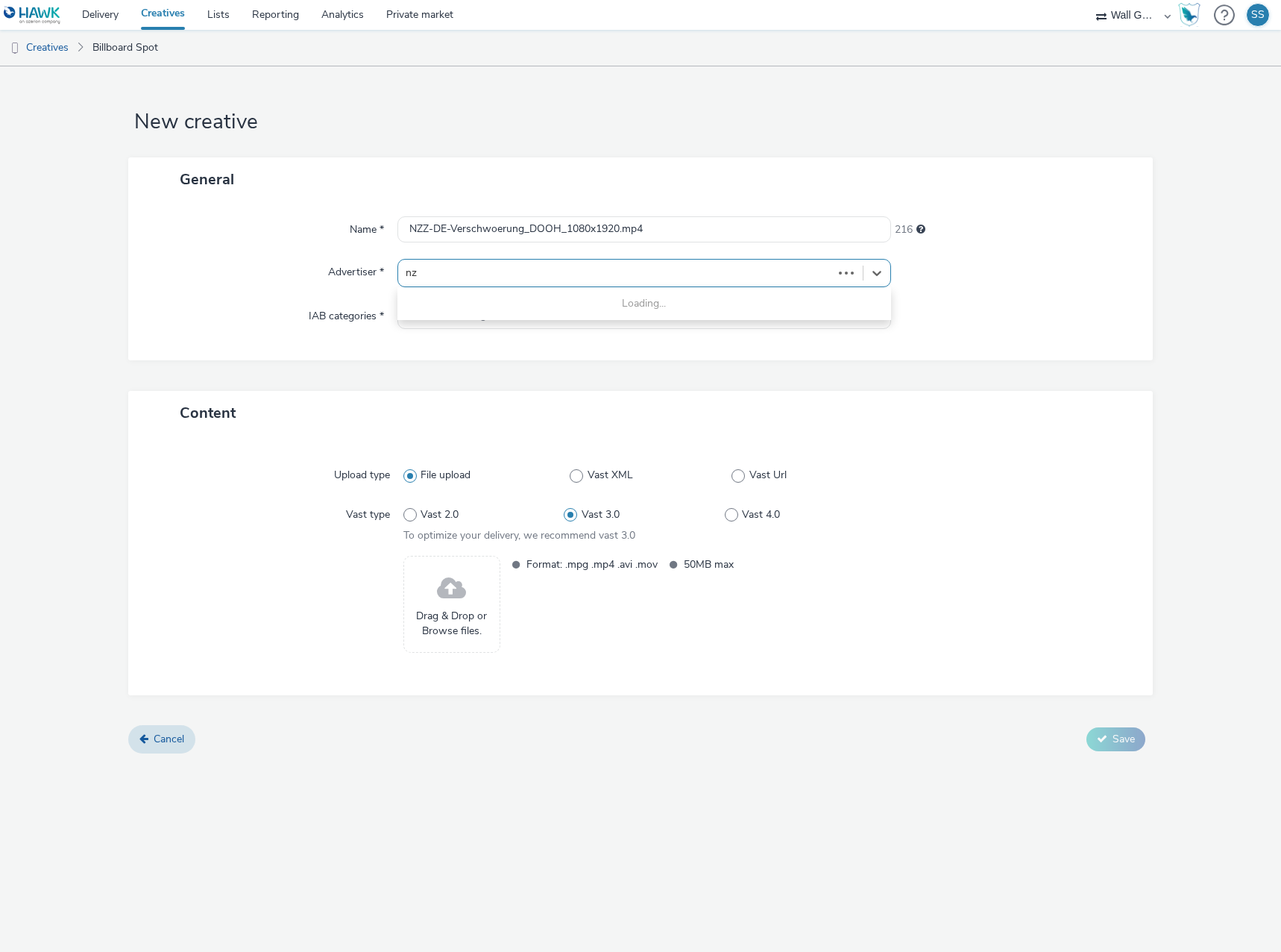
type input "nzz"
click at [549, 316] on span "Neue [PERSON_NAME] Zeitung Deutschland GmbH NZZ" at bounding box center [603, 316] width 265 height 15
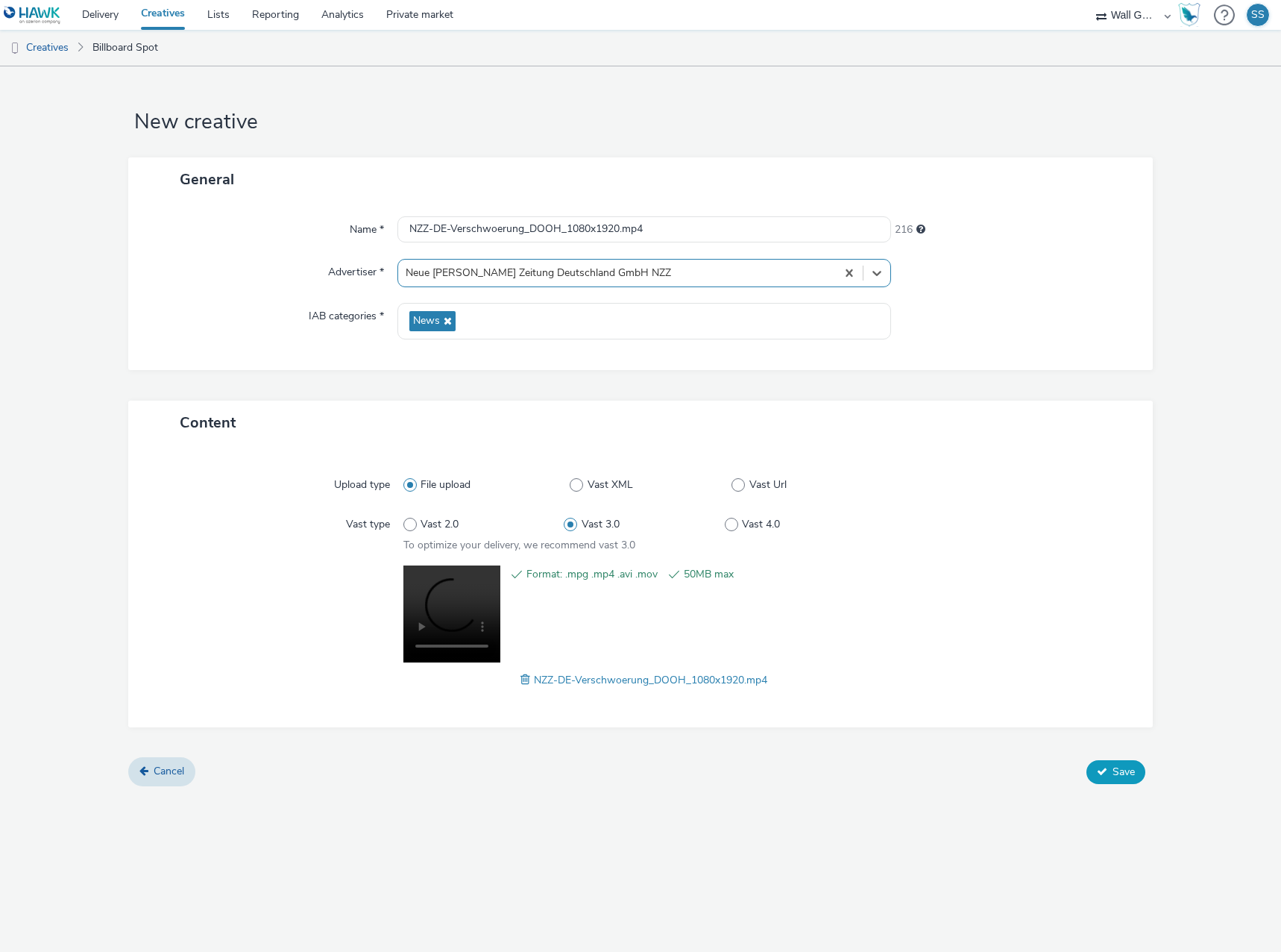
click at [1121, 767] on span "Save" at bounding box center [1124, 771] width 22 height 14
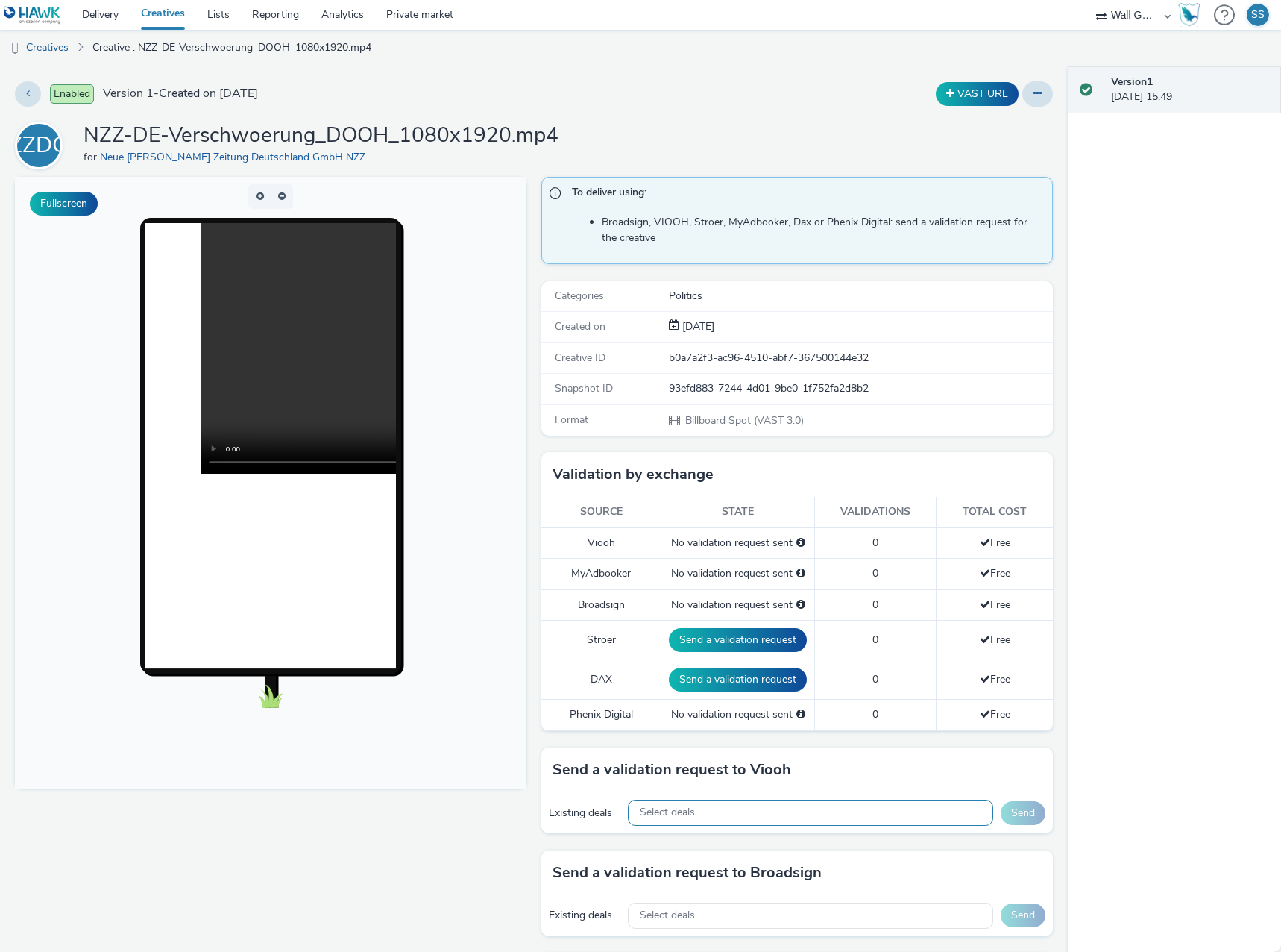
drag, startPoint x: 719, startPoint y: 797, endPoint x: 718, endPoint y: 817, distance: 20.0
click at [718, 810] on div "Existing deals Select deals... Send" at bounding box center [797, 812] width 511 height 41
click at [718, 817] on div "Select deals..." at bounding box center [810, 812] width 365 height 26
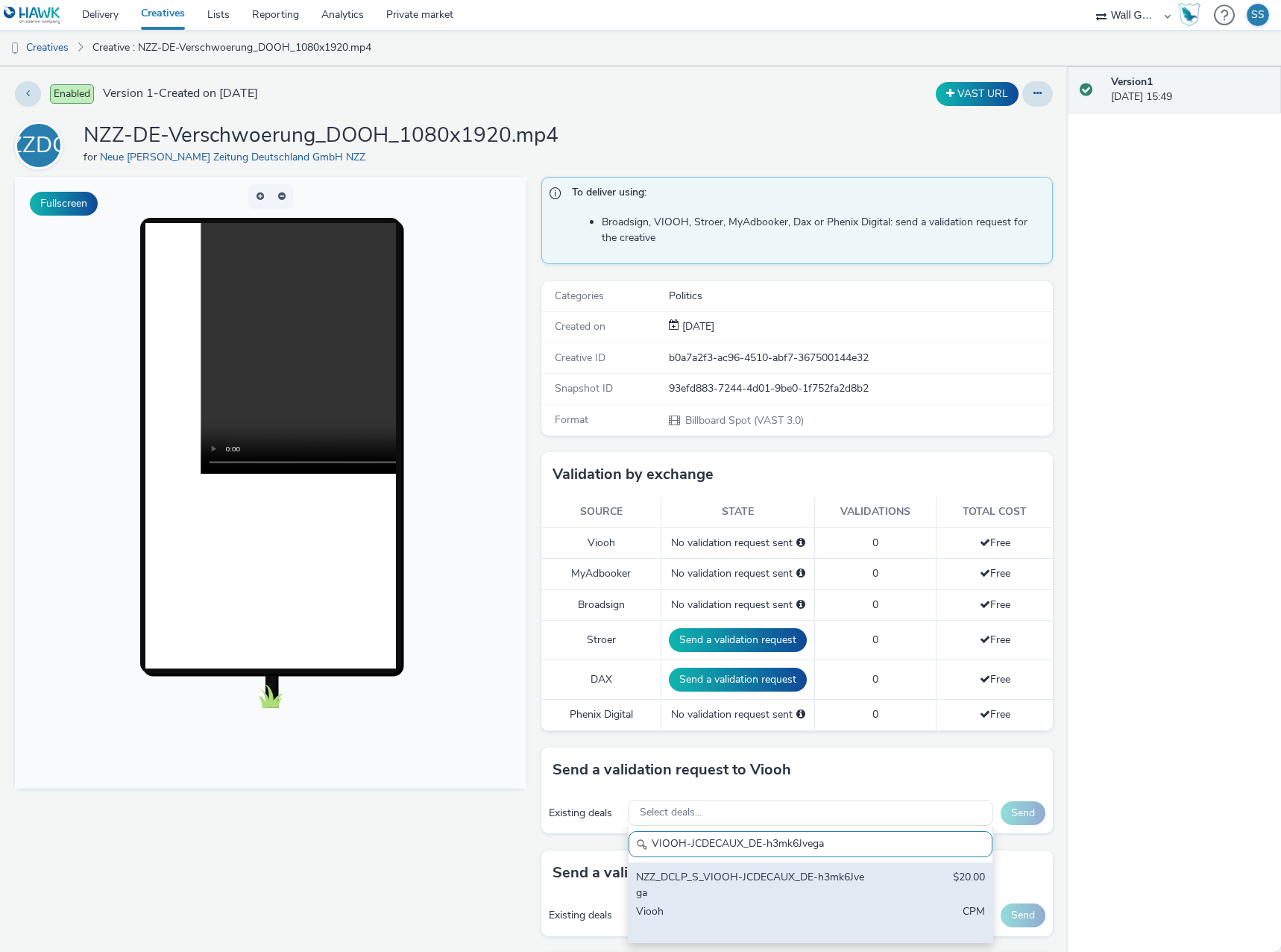
click at [739, 878] on div "NZZ_DCLP_S_VIOOH-JCDECAUX_DE-h3mk6Jvega" at bounding box center [751, 885] width 230 height 30
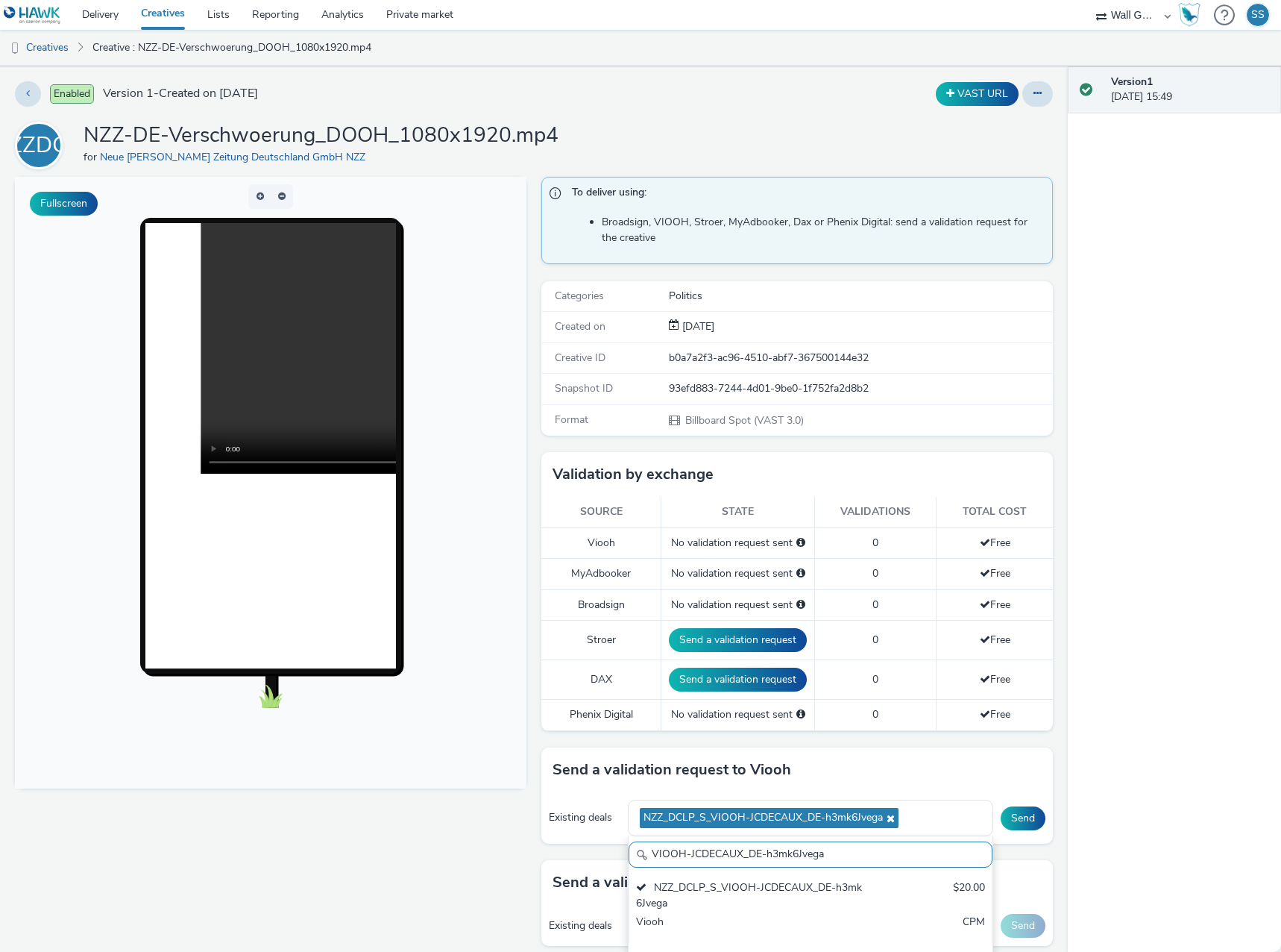
drag, startPoint x: 838, startPoint y: 854, endPoint x: 496, endPoint y: 843, distance: 342.2
click at [496, 843] on div "Fullscreen To deliver using: Broadsign, VIOOH, Stroer, MyAdbooker, Dax or Pheni…" at bounding box center [534, 619] width 1038 height 886
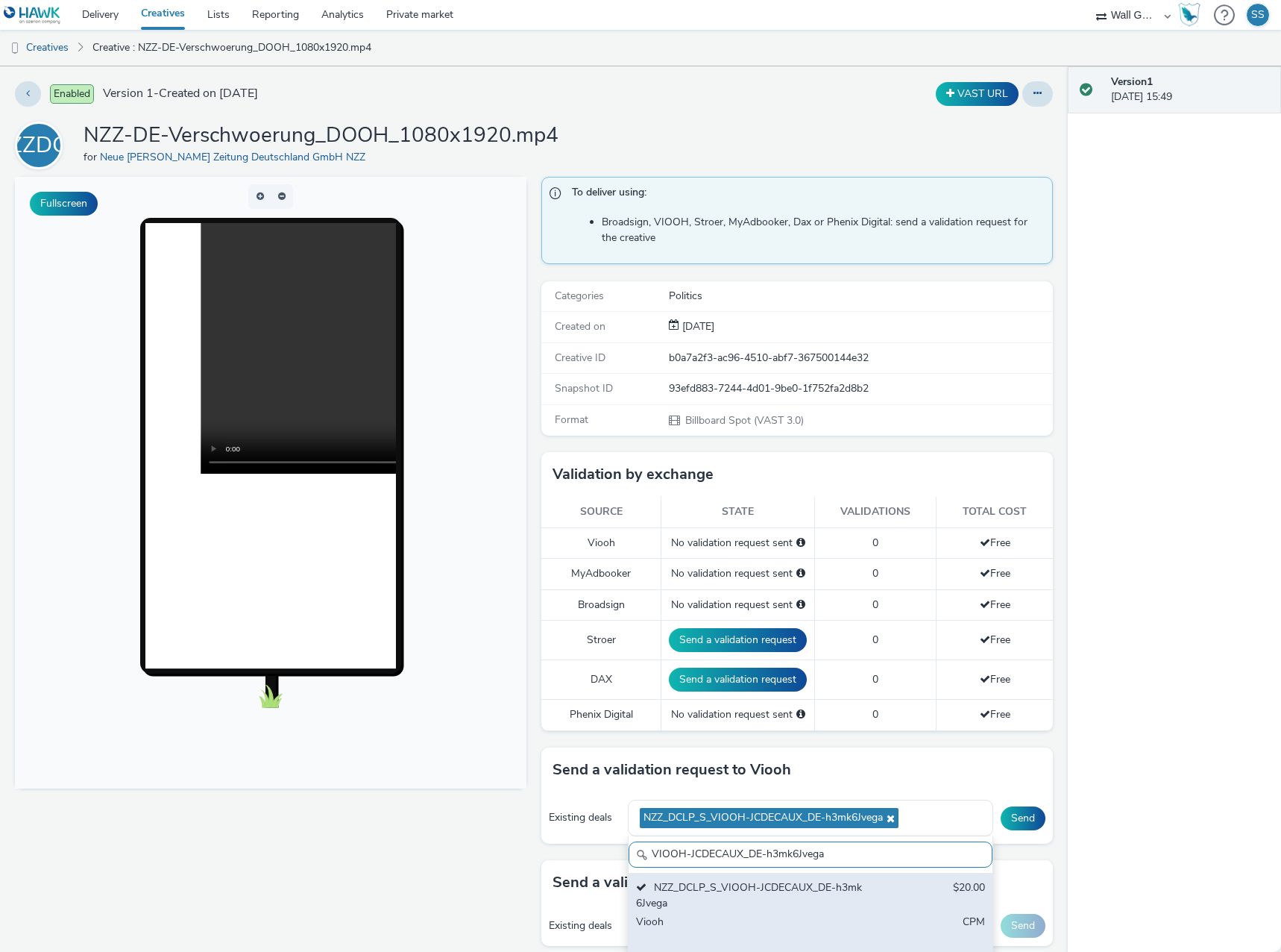
paste input "NyoHX4pa9u"
click at [769, 922] on div "Viooh" at bounding box center [751, 930] width 230 height 30
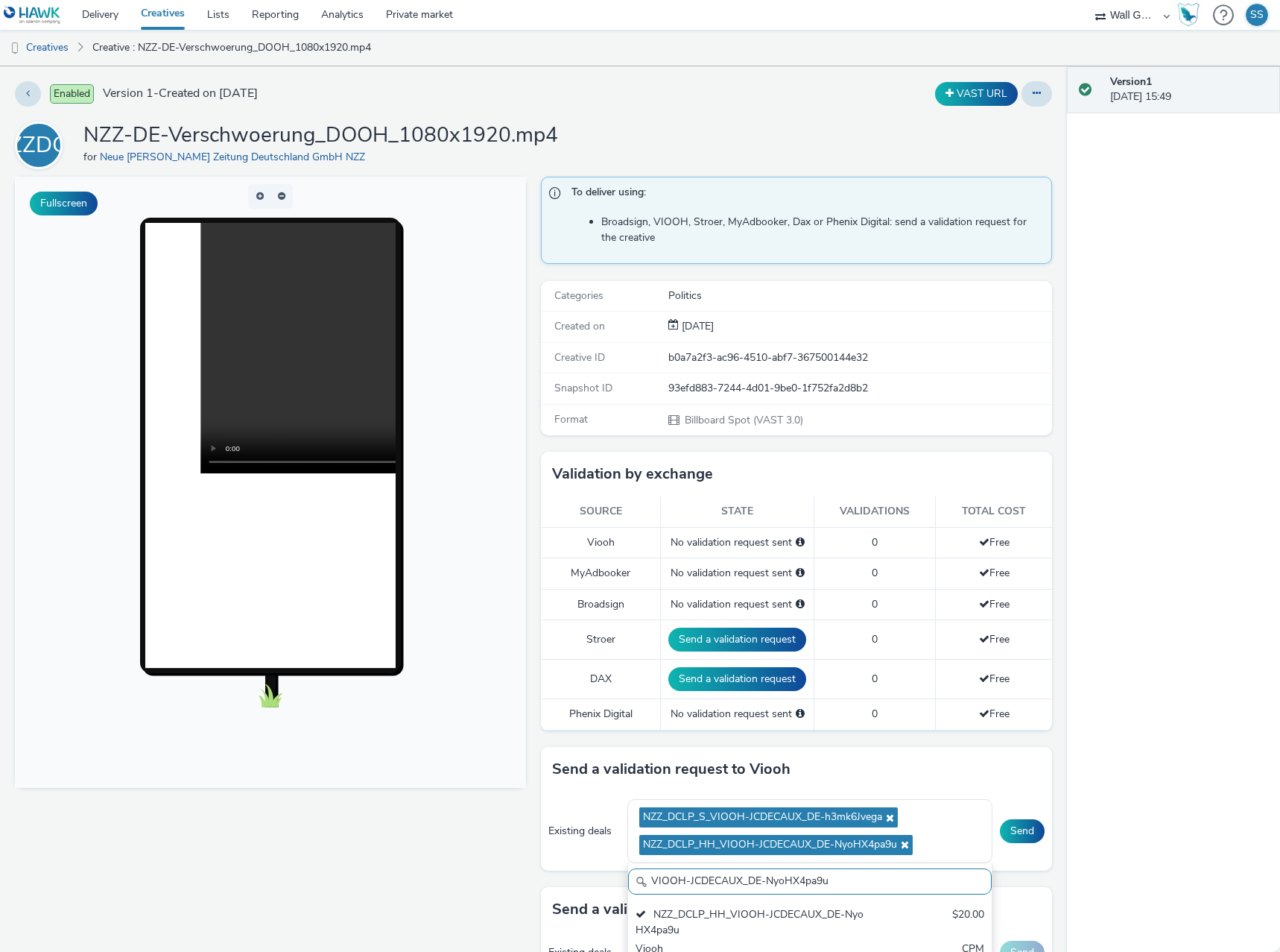
drag, startPoint x: 715, startPoint y: 871, endPoint x: 509, endPoint y: 866, distance: 206.1
click at [509, 866] on div "Fullscreen To deliver using: Broadsign, VIOOH, Stroer, MyAdbooker, Dax or Pheni…" at bounding box center [533, 619] width 1037 height 886
paste input "yN7jbEzBf1"
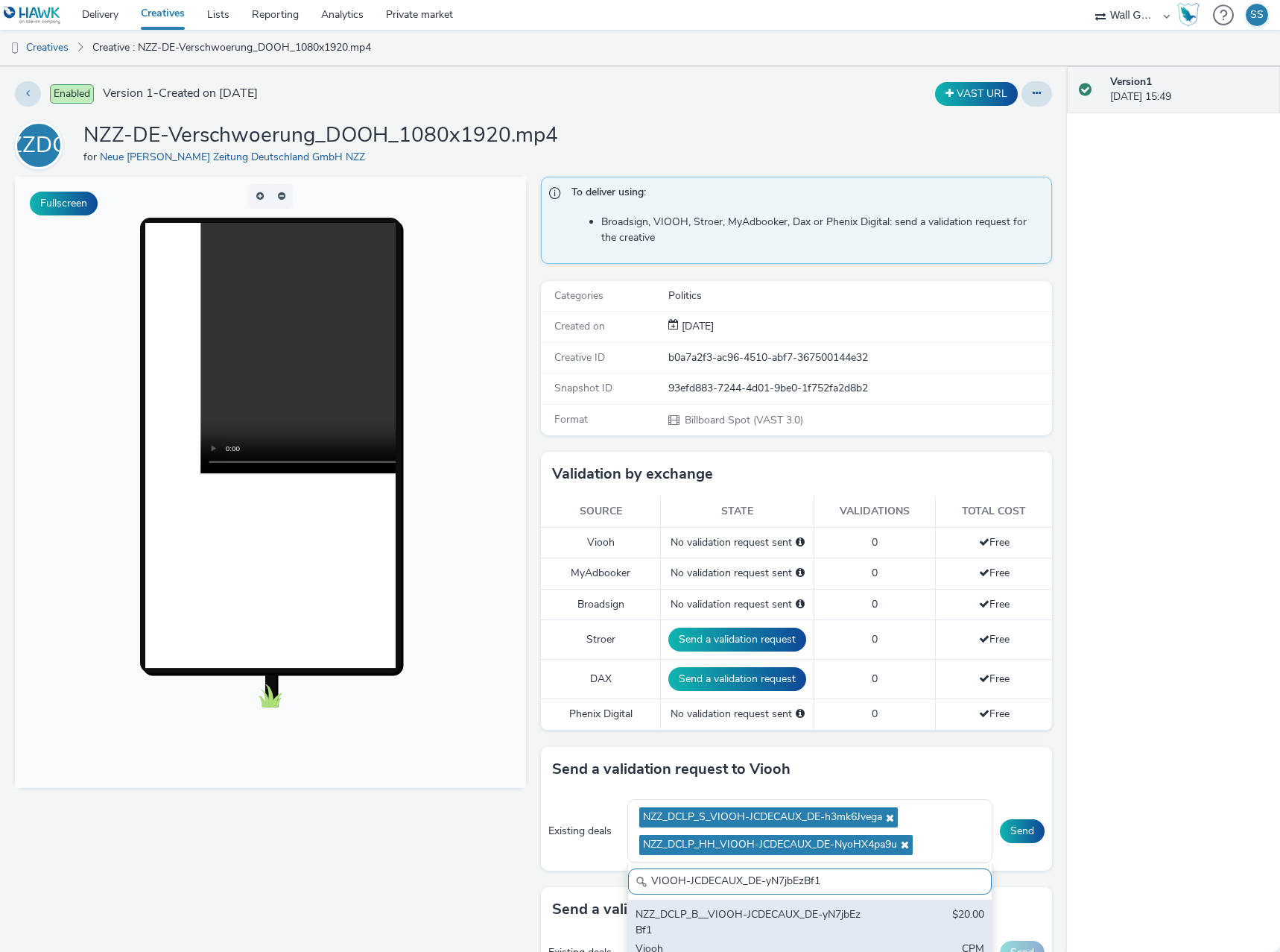
click at [753, 914] on div "NZZ_DCLP_B__VIOOH-JCDECAUX_DE-yN7jbEzBf1" at bounding box center [751, 922] width 230 height 30
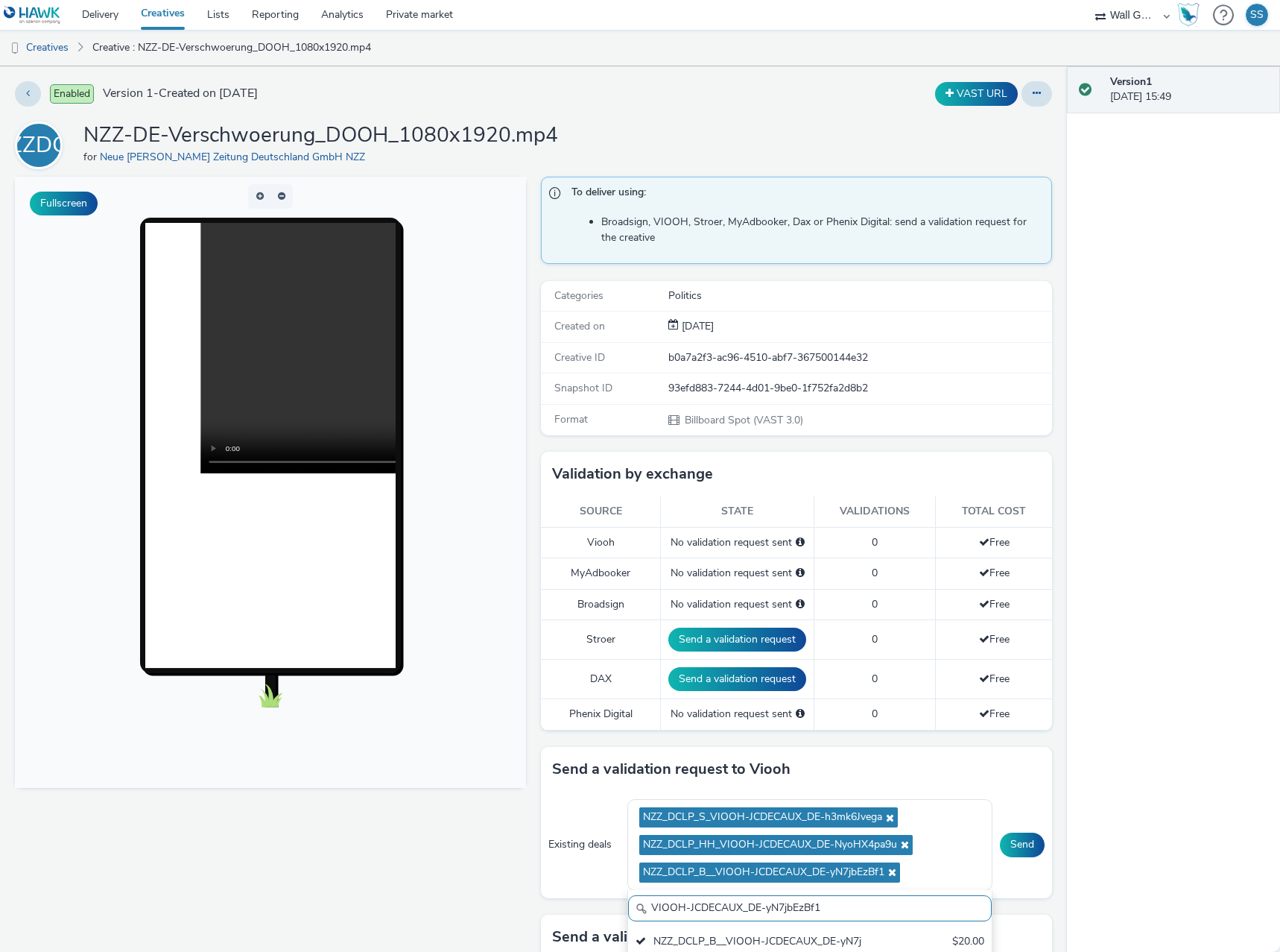
drag, startPoint x: 577, startPoint y: 901, endPoint x: 537, endPoint y: 893, distance: 40.8
click at [541, 893] on div "Existing deals NZZ_DCLP_S_VIOOH-JCDECAUX_DE-h3mk6Jvega NZZ_DCLP_HH_VIOOH-JCDECA…" at bounding box center [796, 844] width 511 height 105
paste input "UjUCN2GgK"
type input "VIOOH-JCDECAUX_DE-yUjUCN2GgK"
click at [759, 938] on div "NZZ_DCLP_DUS_VIOOH-JCDECAUX_DE-yUjUCN2GgK" at bounding box center [751, 949] width 230 height 30
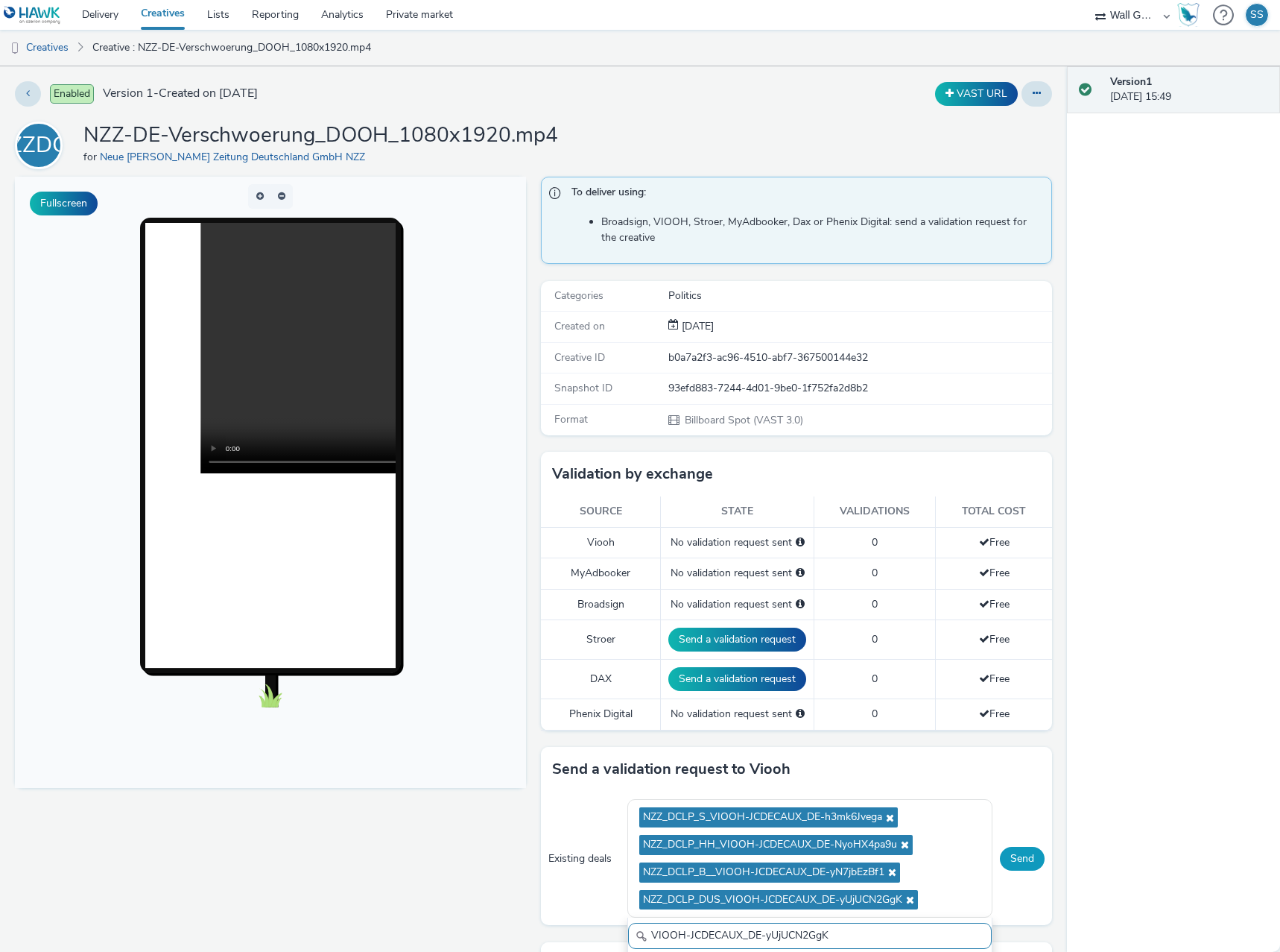
click at [1003, 855] on button "Send" at bounding box center [1022, 859] width 45 height 24
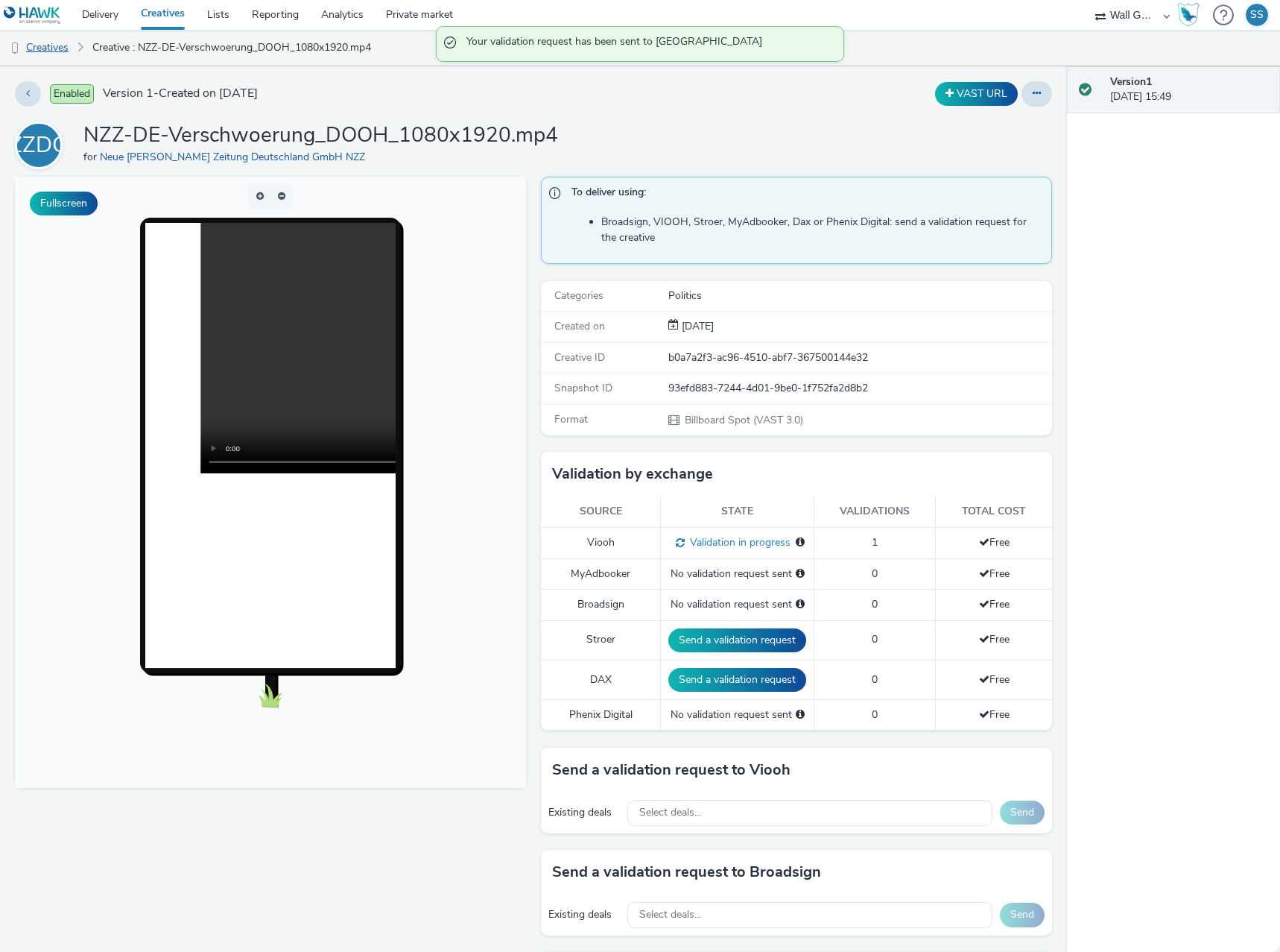
click at [50, 49] on link "Creatives" at bounding box center [38, 47] width 76 height 36
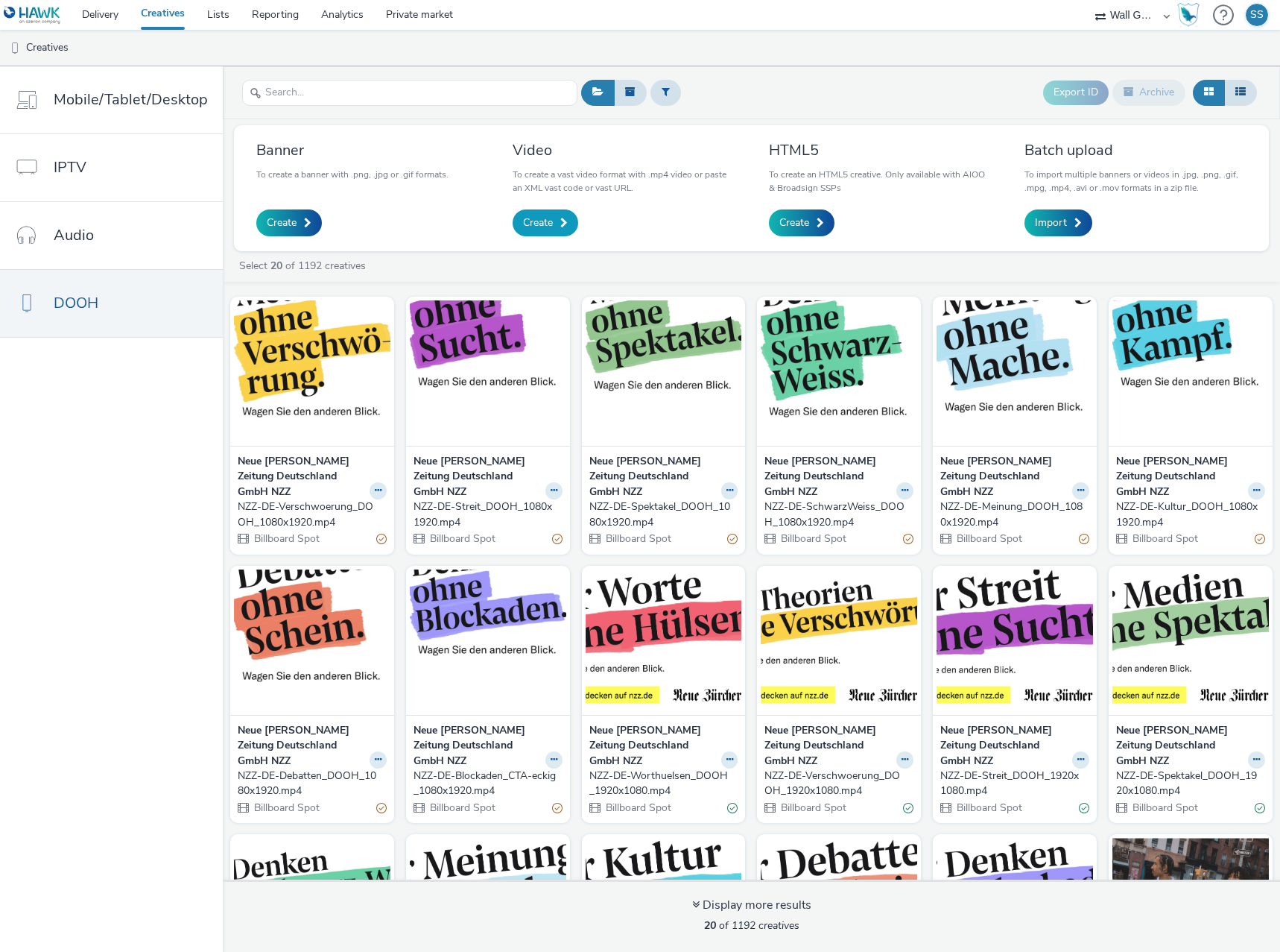
click at [529, 224] on span "Create" at bounding box center [537, 223] width 30 height 15
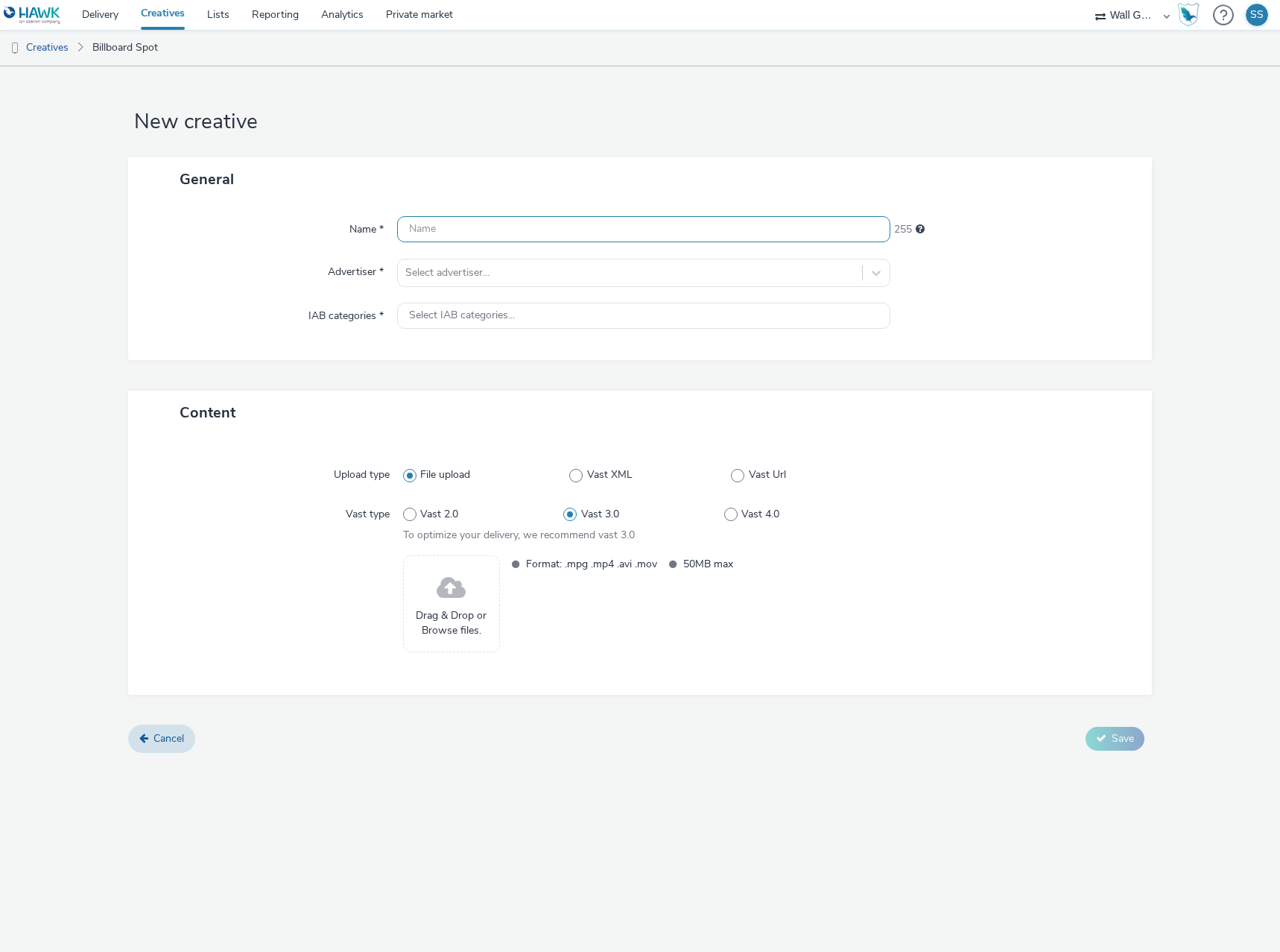
click at [507, 240] on input "text" at bounding box center [644, 229] width 493 height 26
paste input "NZZ-DE-Worthuelsen_DOOH_1080x1090.mp4"
type input "NZZ-DE-Worthuelsen_DOOH_1080x1090.mp4"
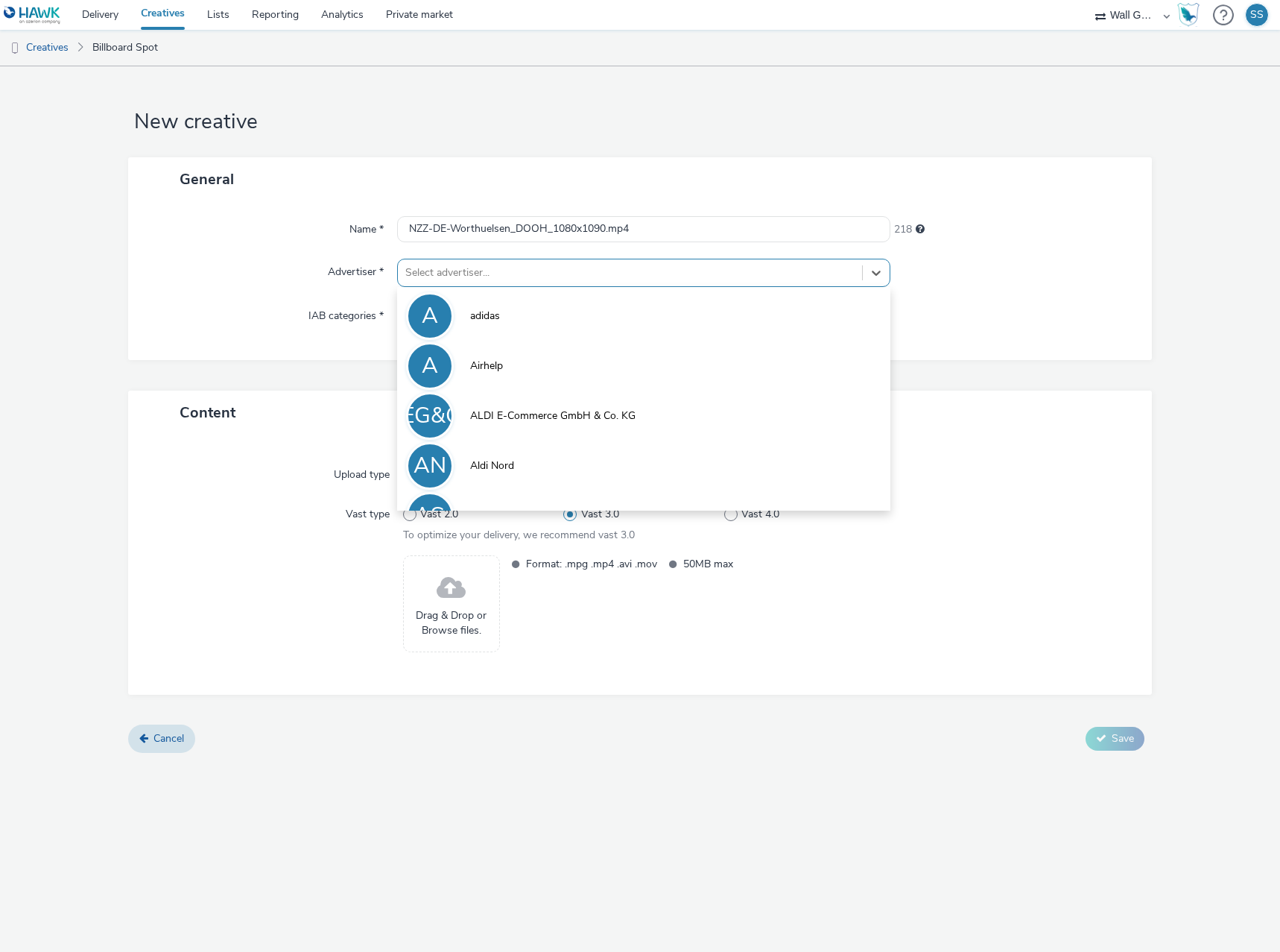
click at [493, 269] on div at bounding box center [630, 272] width 450 height 18
type input "nzz"
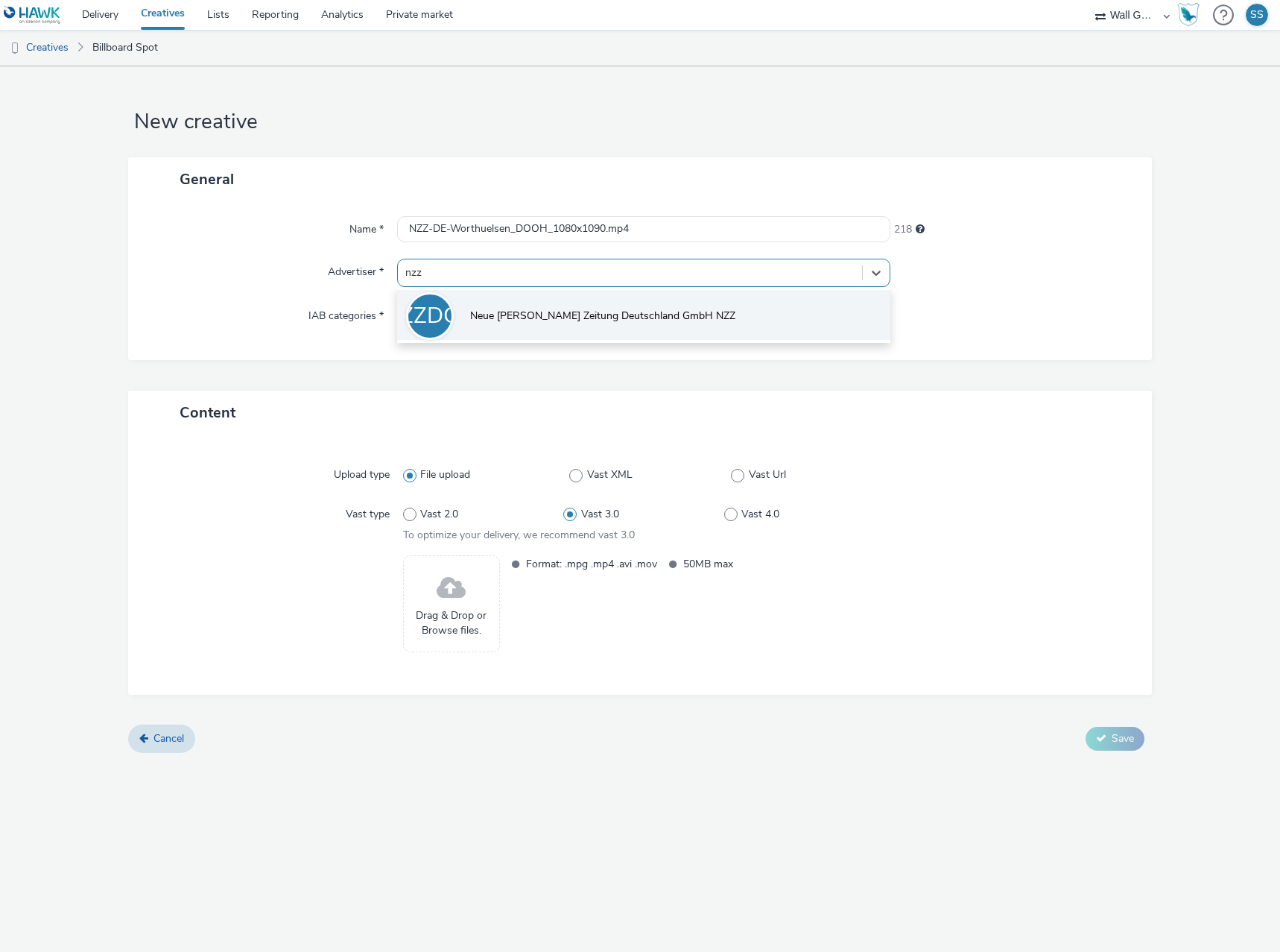
click at [515, 318] on span "Neue [PERSON_NAME] Zeitung Deutschland GmbH NZZ" at bounding box center [603, 315] width 265 height 15
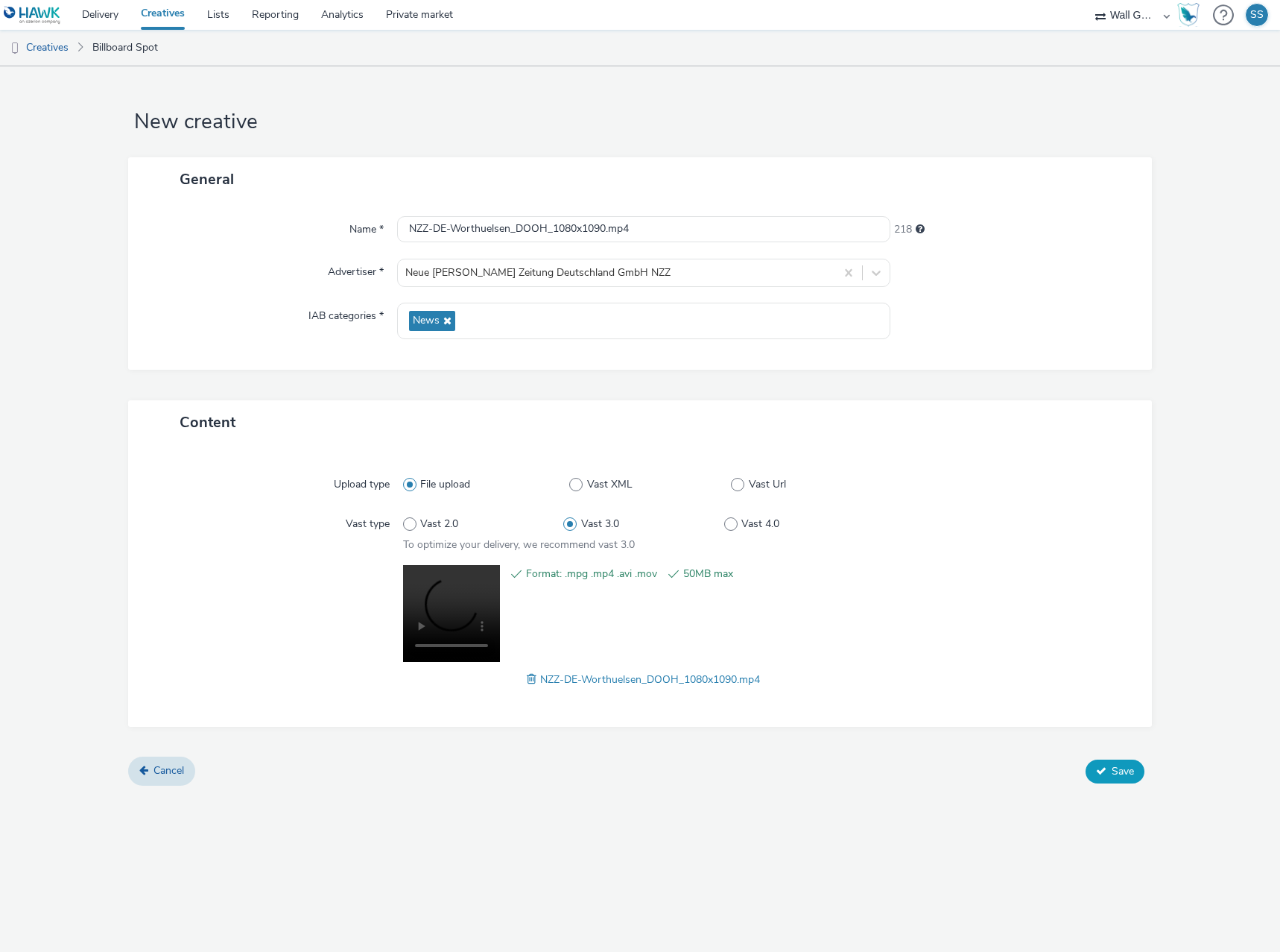
click at [1120, 764] on span "Save" at bounding box center [1123, 771] width 22 height 14
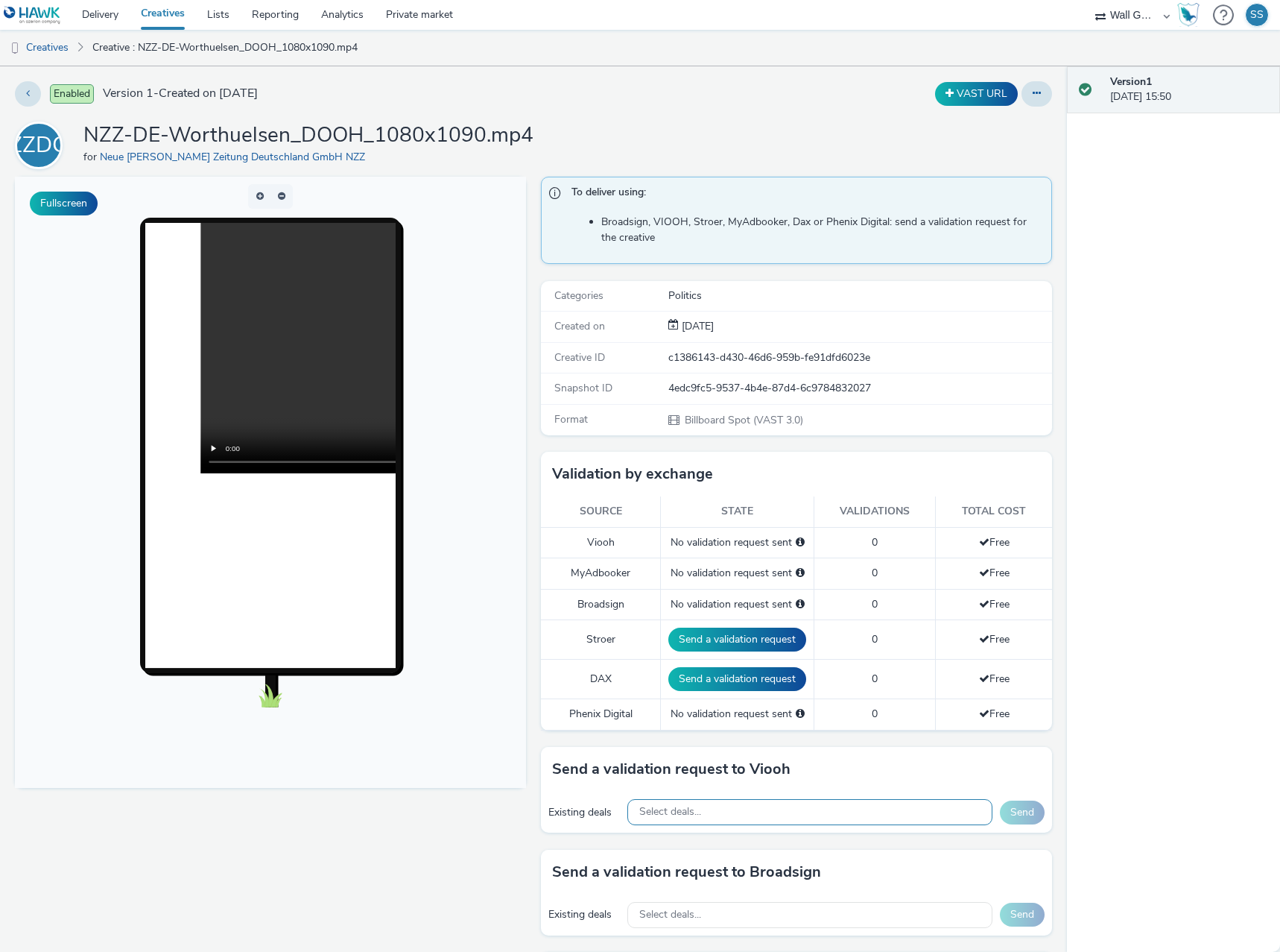
click at [717, 800] on div "Existing deals Select deals... Send" at bounding box center [796, 811] width 511 height 41
click at [719, 815] on div "Select deals..." at bounding box center [810, 811] width 365 height 26
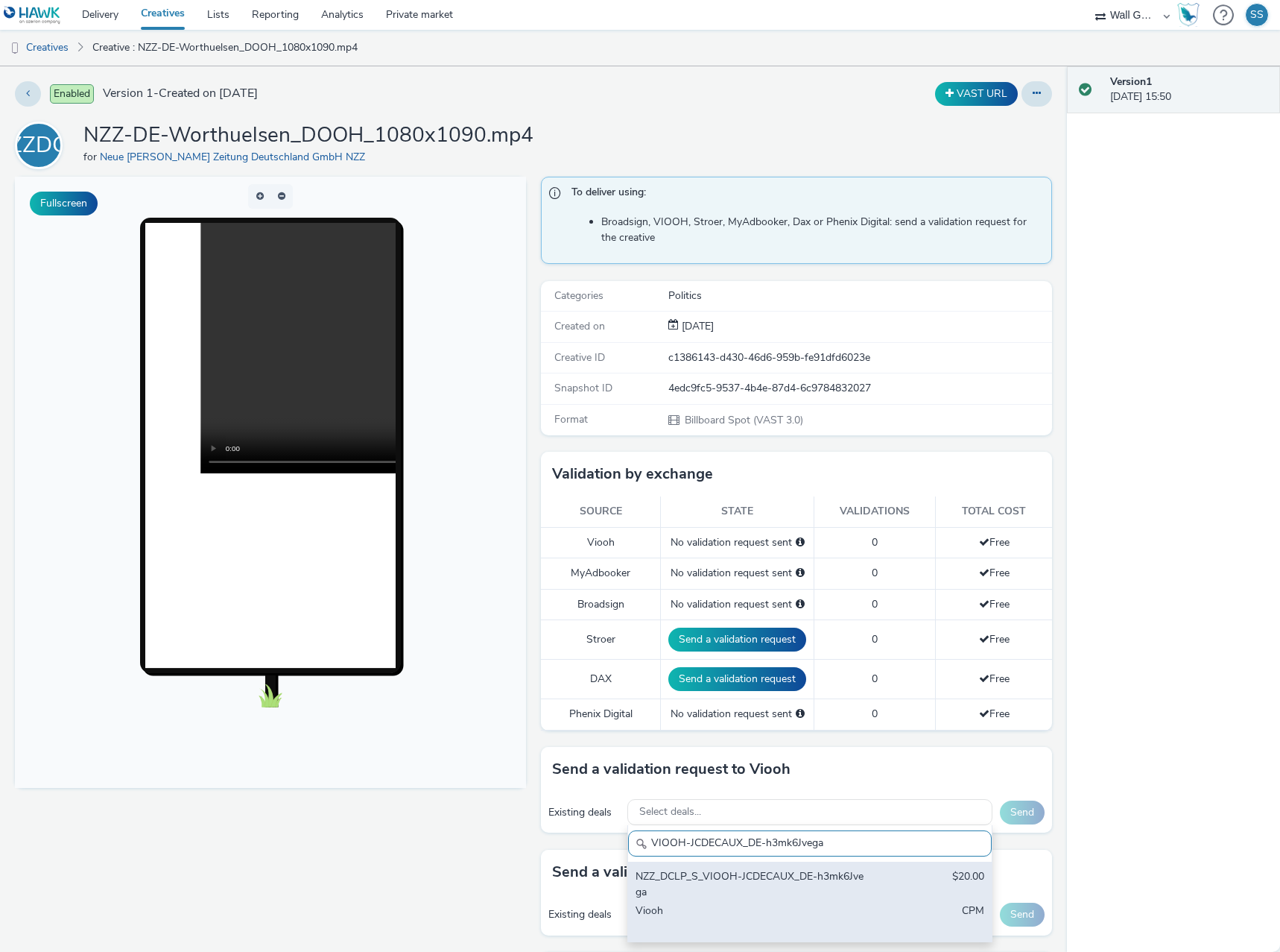
click at [754, 884] on div "NZZ_DCLP_S_VIOOH-JCDECAUX_DE-h3mk6Jvega" at bounding box center [751, 884] width 230 height 30
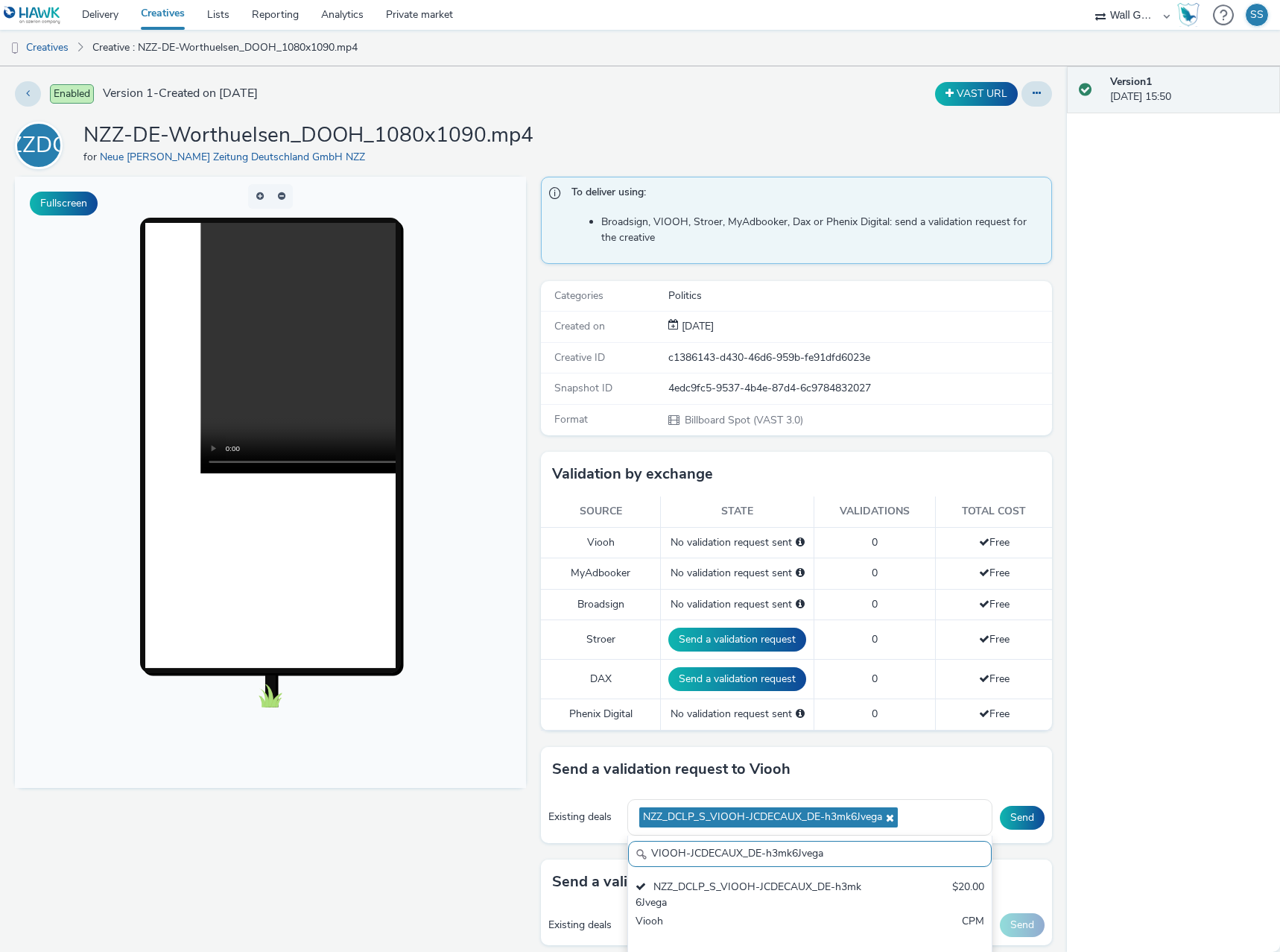
drag, startPoint x: 850, startPoint y: 849, endPoint x: 568, endPoint y: 833, distance: 282.5
click at [553, 834] on div "Existing deals NZZ_DCLP_S_VIOOH-JCDECAUX_DE-h3mk6Jvega VIOOH-JCDECAUX_DE-h3mk6J…" at bounding box center [796, 817] width 511 height 51
paste input "NyoHX4pa9u"
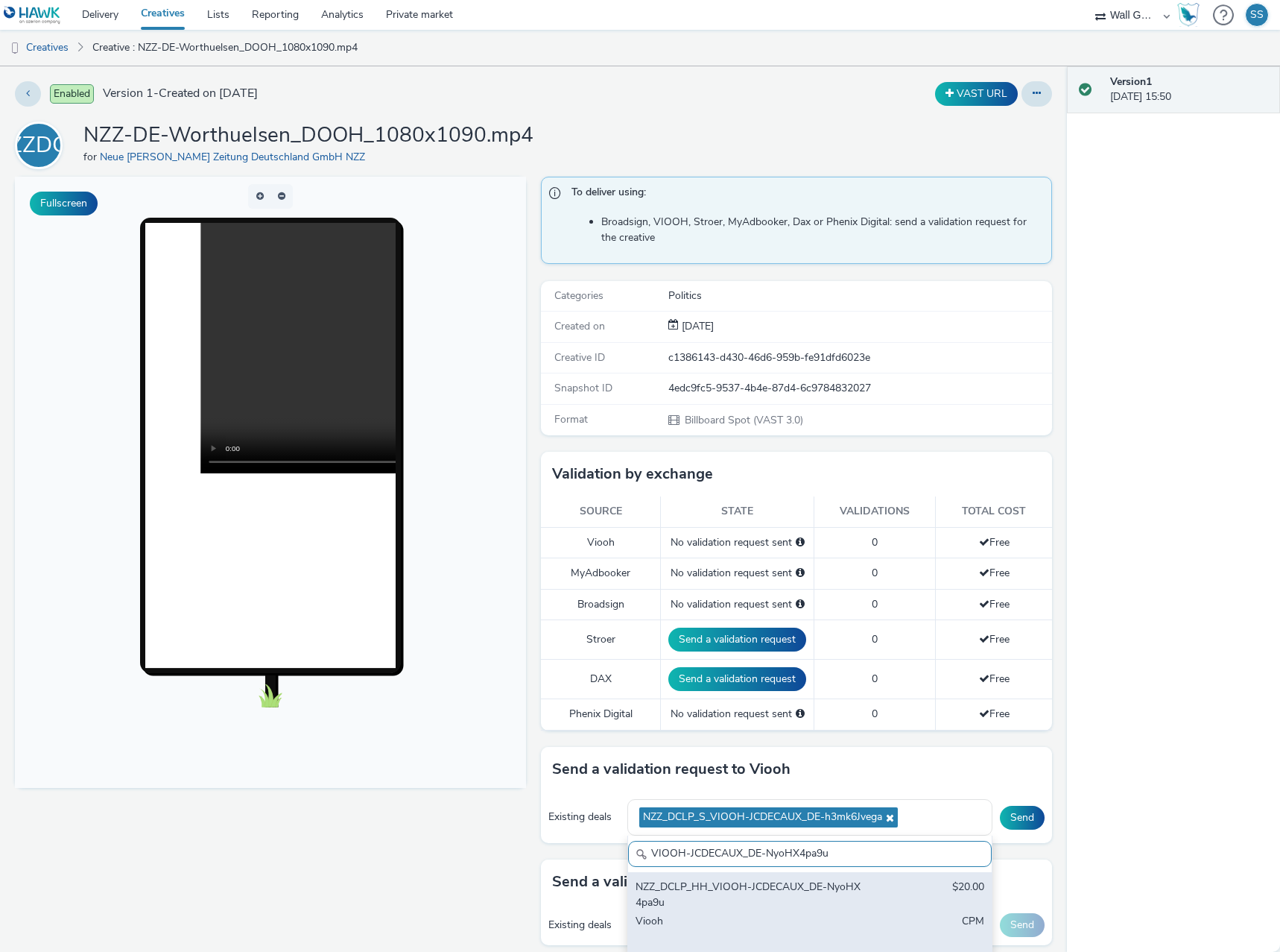
click at [697, 883] on div "NZZ_DCLP_HH_VIOOH-JCDECAUX_DE-NyoHX4pa9u" at bounding box center [751, 894] width 230 height 30
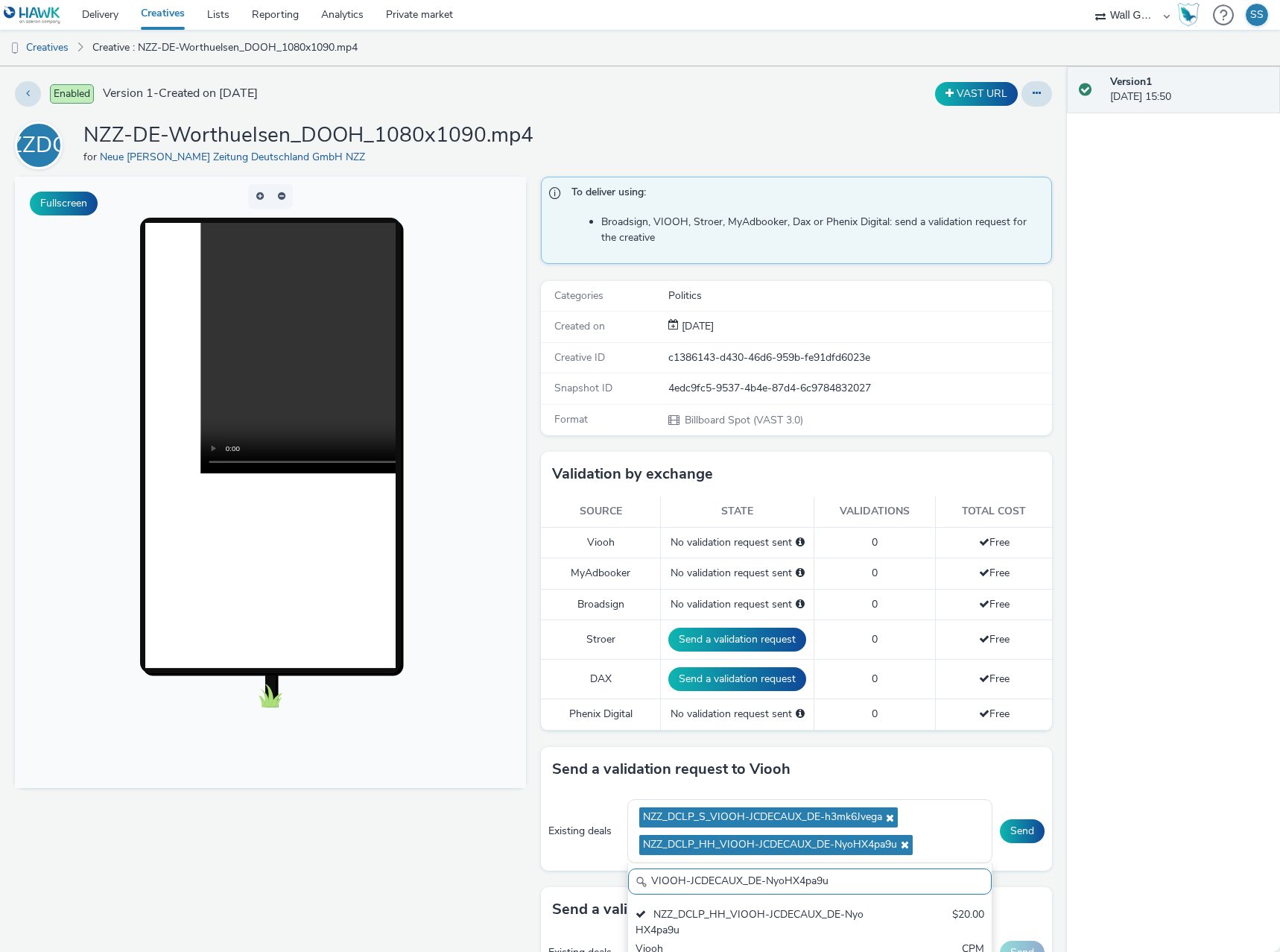
drag, startPoint x: 842, startPoint y: 880, endPoint x: 561, endPoint y: 864, distance: 281.5
click at [562, 868] on div "Existing deals NZZ_DCLP_S_VIOOH-JCDECAUX_DE-h3mk6Jvega NZZ_DCLP_HH_VIOOH-JCDECA…" at bounding box center [796, 831] width 511 height 79
paste input "yN7jbEzBf1"
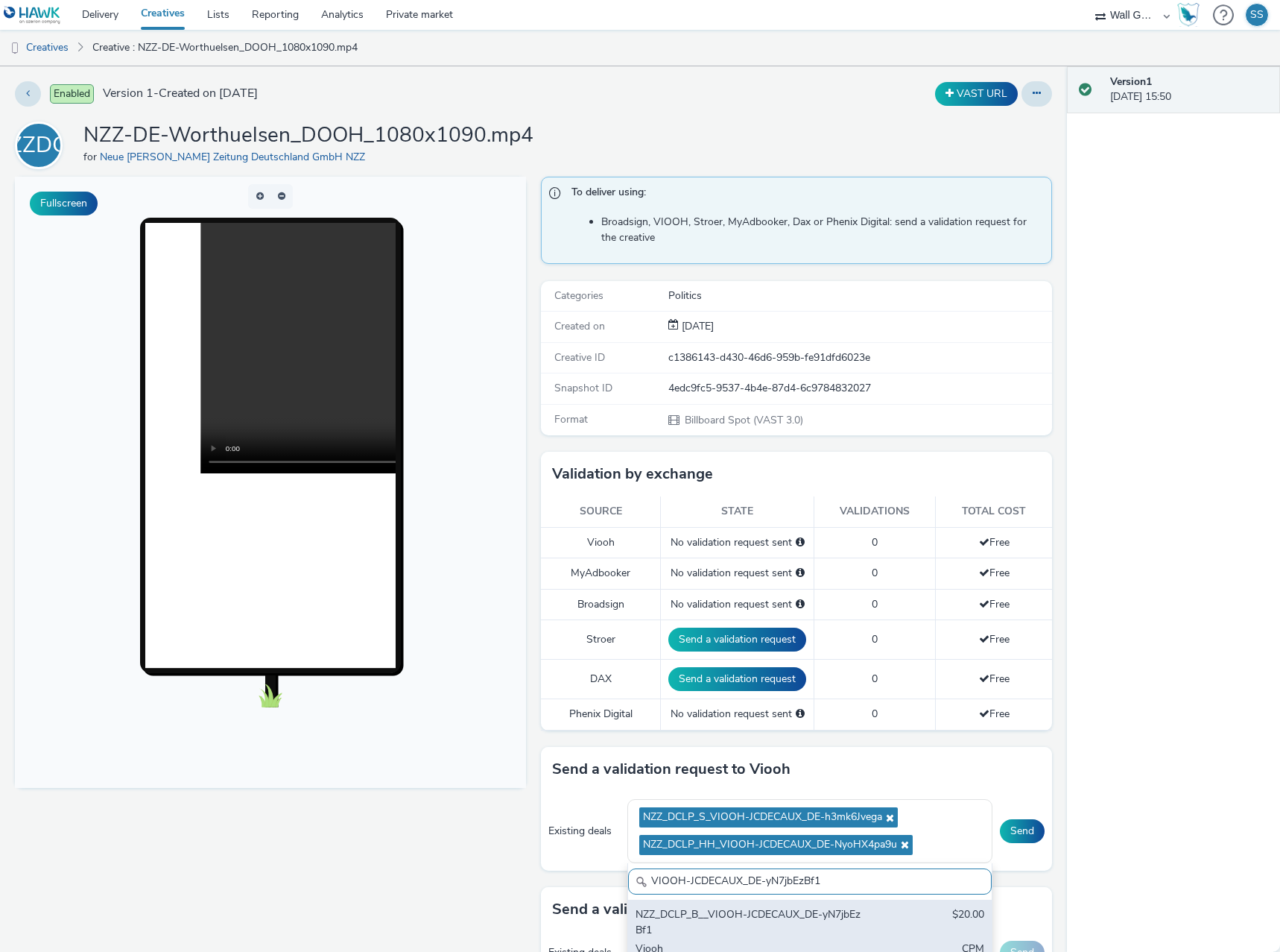
click at [729, 917] on div "NZZ_DCLP_B__VIOOH-JCDECAUX_DE-yN7jbEzBf1" at bounding box center [751, 922] width 230 height 30
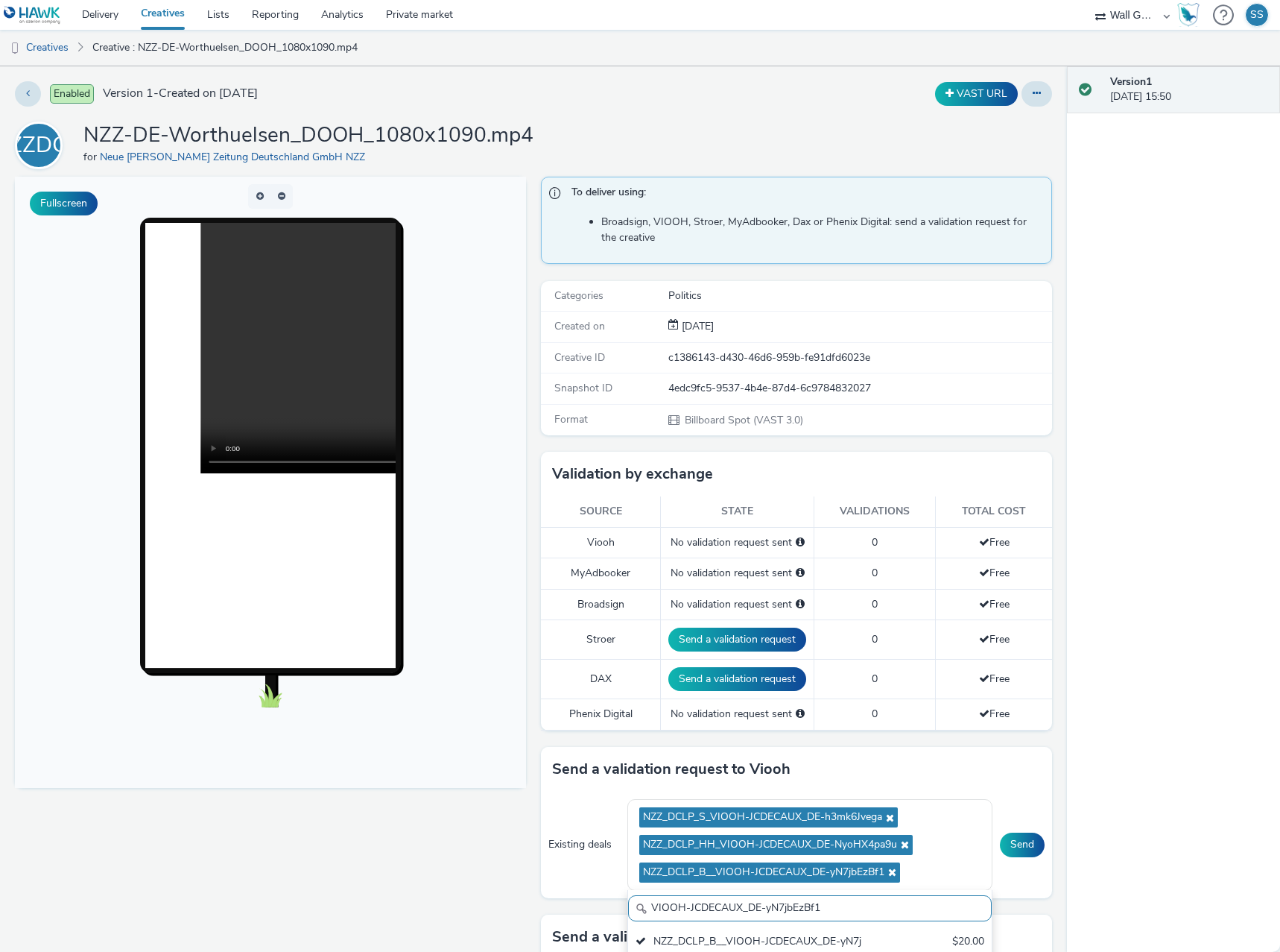
drag, startPoint x: 860, startPoint y: 903, endPoint x: 460, endPoint y: 861, distance: 402.2
click at [460, 861] on div "Fullscreen To deliver using: Broadsign, VIOOH, Stroer, MyAdbooker, Dax or Pheni…" at bounding box center [533, 619] width 1037 height 886
paste input "UjUCN2GgK"
type input "VIOOH-JCDECAUX_DE-yUjUCN2GgK"
click at [676, 930] on div "NZZ_DCLP_DUS_VIOOH-JCDECAUX_DE-yUjUCN2GgK $20.00 Viooh CPM" at bounding box center [810, 966] width 363 height 80
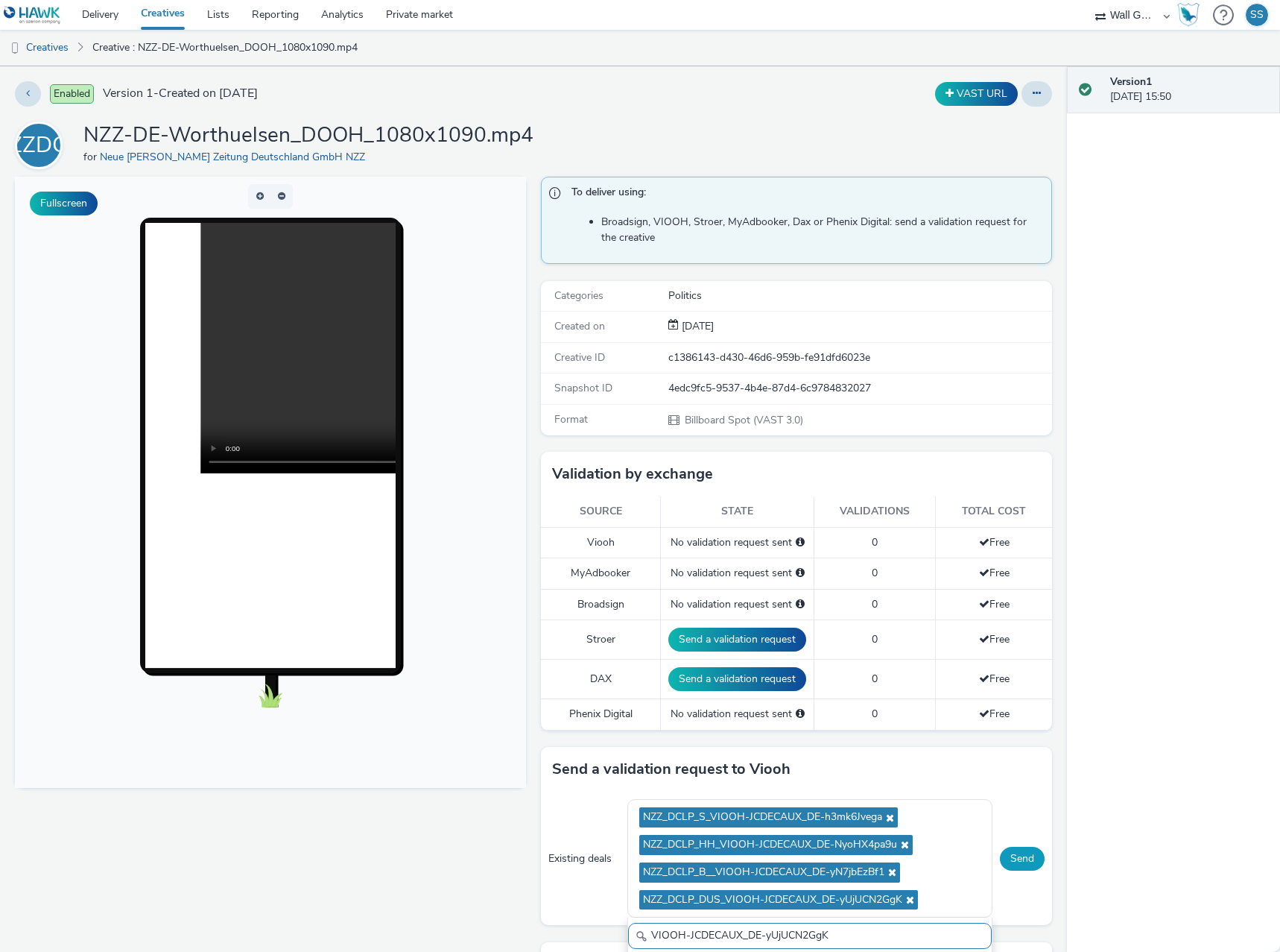
click at [1000, 863] on button "Send" at bounding box center [1022, 859] width 45 height 24
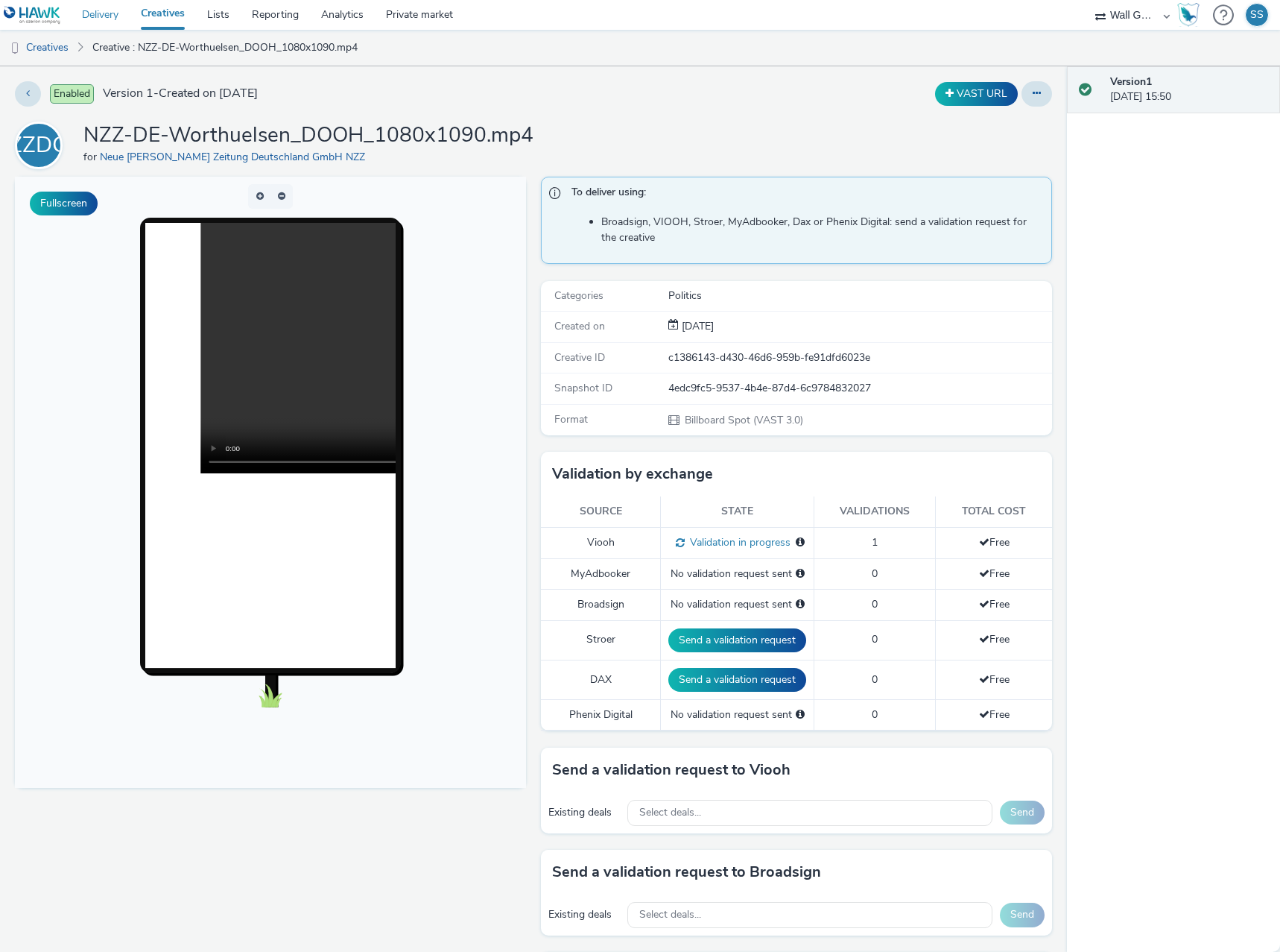
click at [105, 15] on link "Delivery" at bounding box center [101, 14] width 59 height 30
